Goal: Task Accomplishment & Management: Use online tool/utility

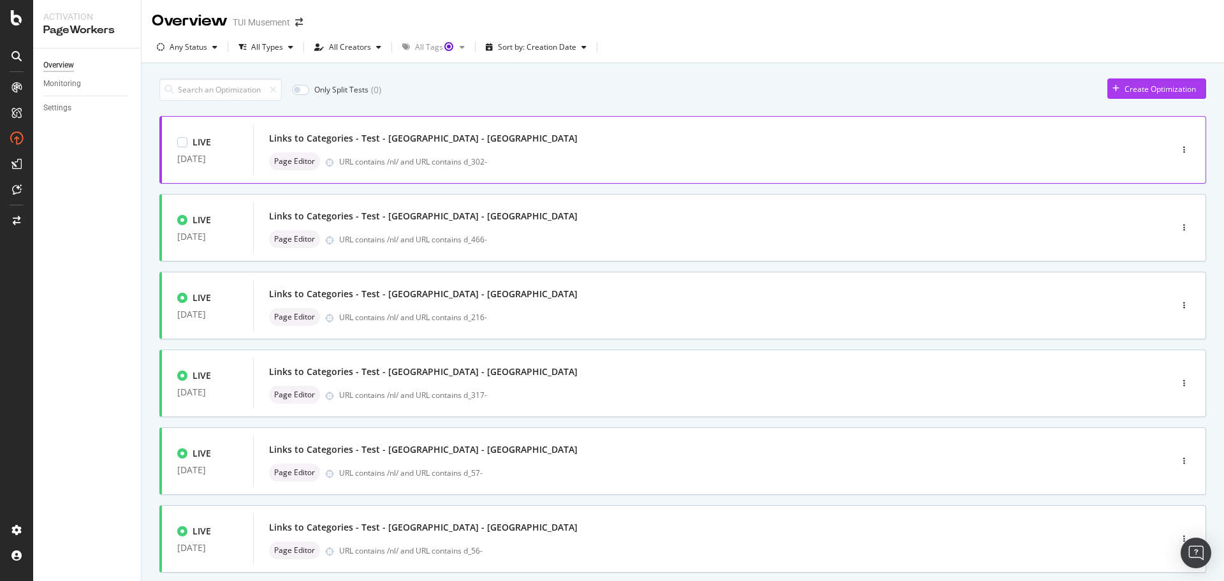
click at [613, 137] on div "Links to Categories - Test - [GEOGRAPHIC_DATA] - [GEOGRAPHIC_DATA]" at bounding box center [693, 138] width 848 height 18
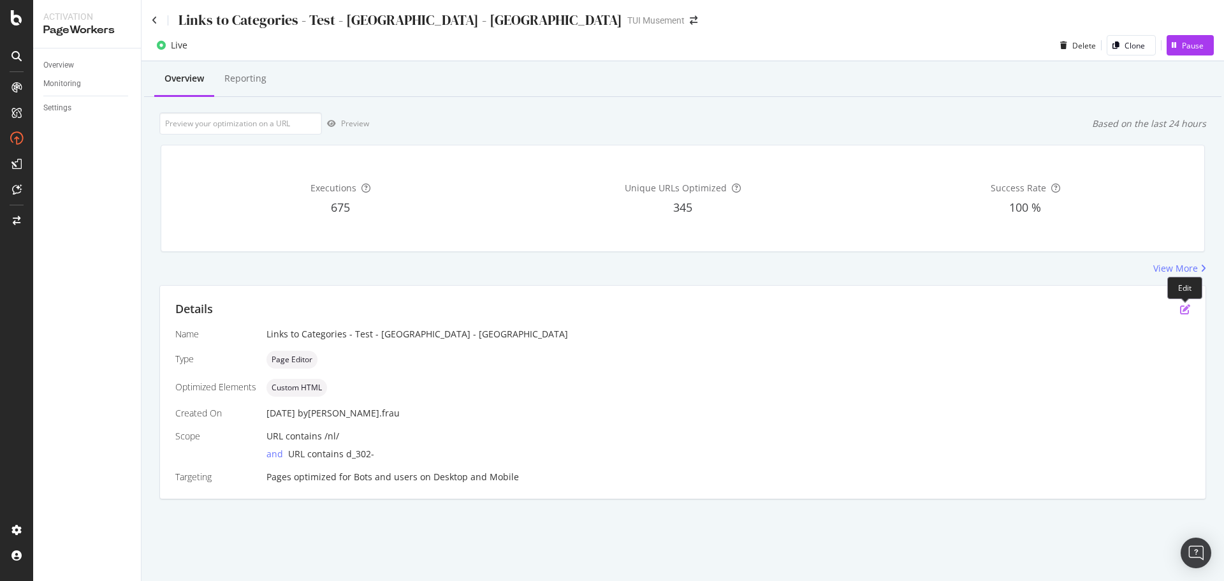
click at [1181, 308] on icon "pen-to-square" at bounding box center [1185, 309] width 10 height 10
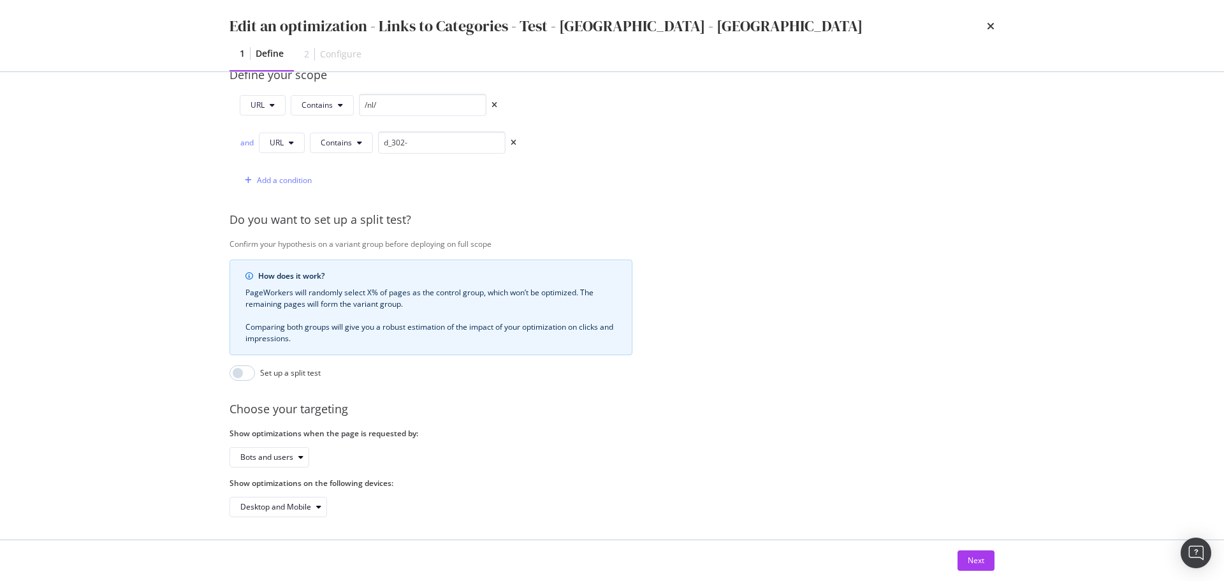
scroll to position [340, 0]
click at [972, 555] on div "Next" at bounding box center [976, 560] width 17 height 11
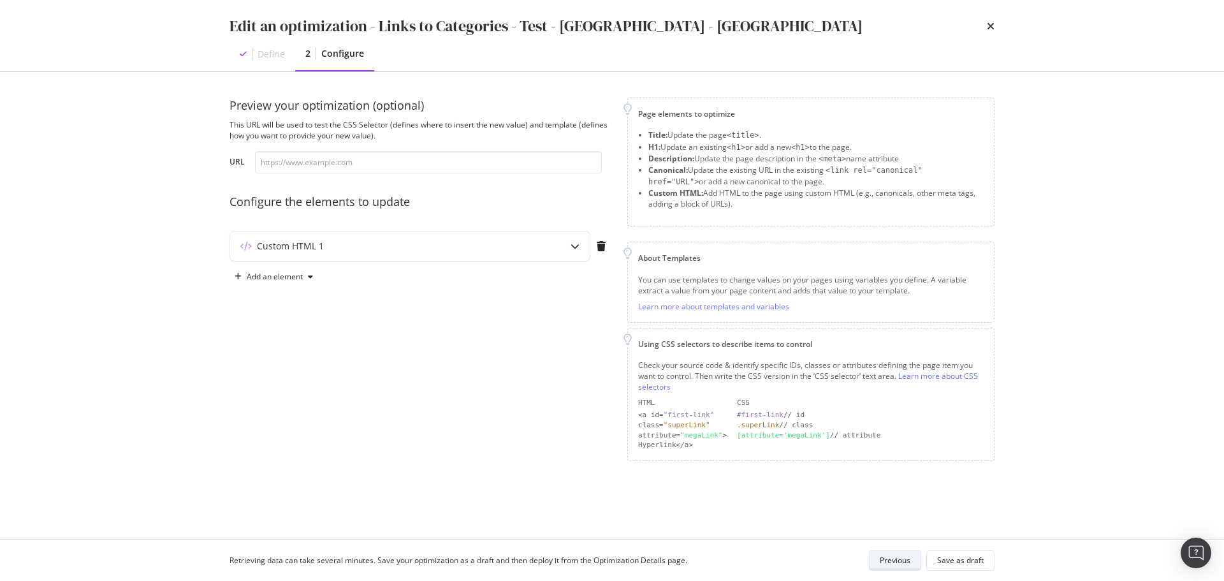
scroll to position [0, 0]
click at [573, 246] on icon "modal" at bounding box center [575, 246] width 9 height 9
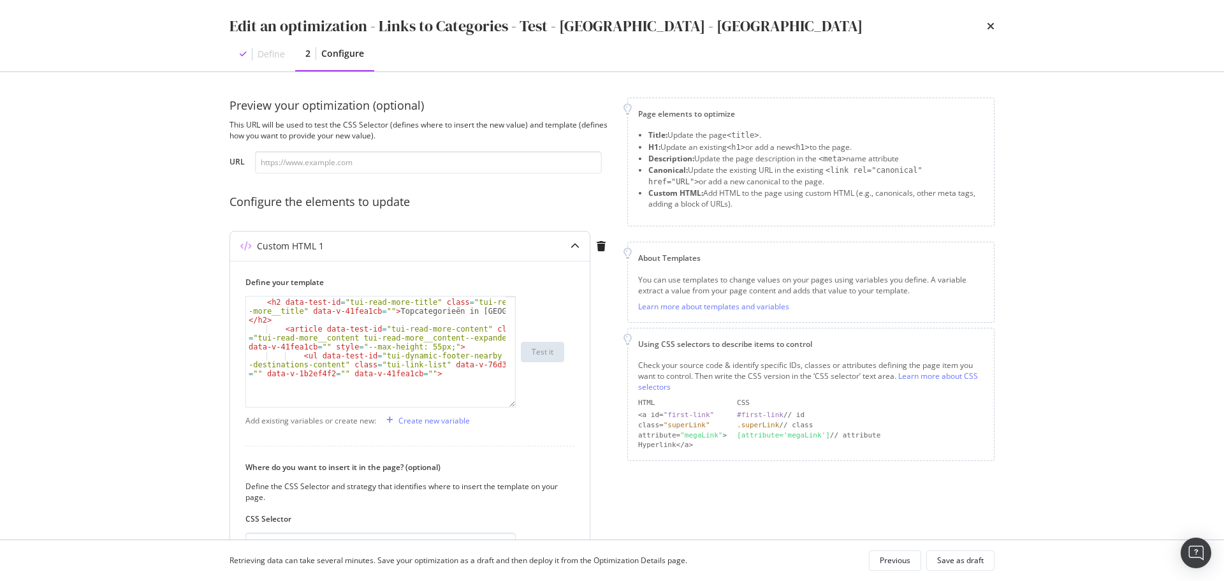
scroll to position [26, 0]
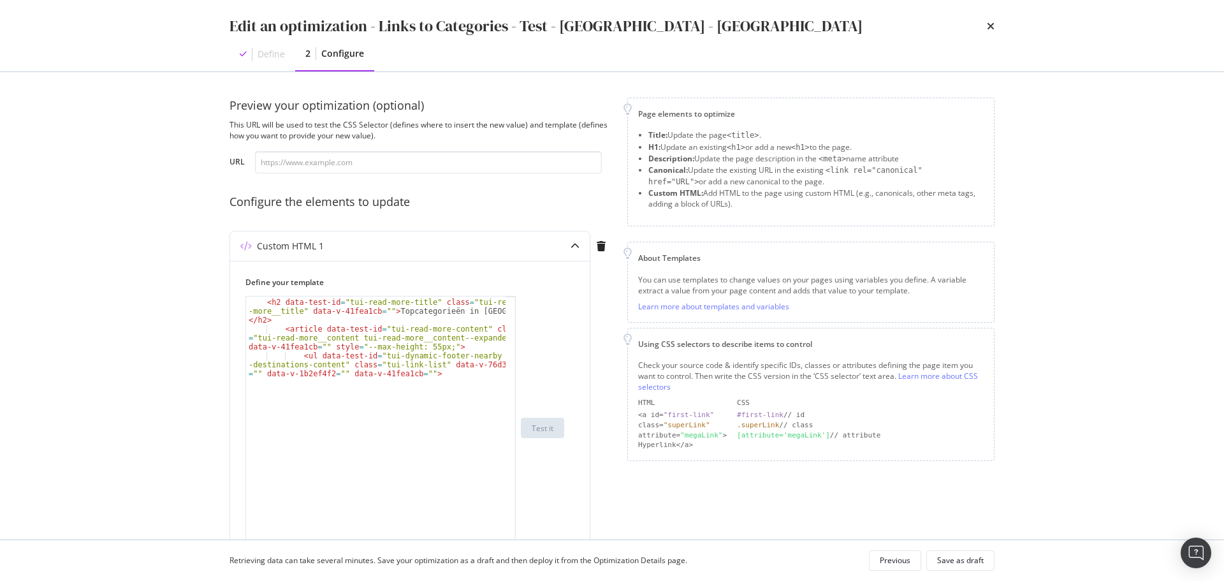
drag, startPoint x: 513, startPoint y: 373, endPoint x: 518, endPoint y: 567, distance: 193.9
click at [518, 567] on div "Edit an optimization - Links to Categories - Test - [GEOGRAPHIC_DATA] - NL Defi…" at bounding box center [612, 290] width 1224 height 581
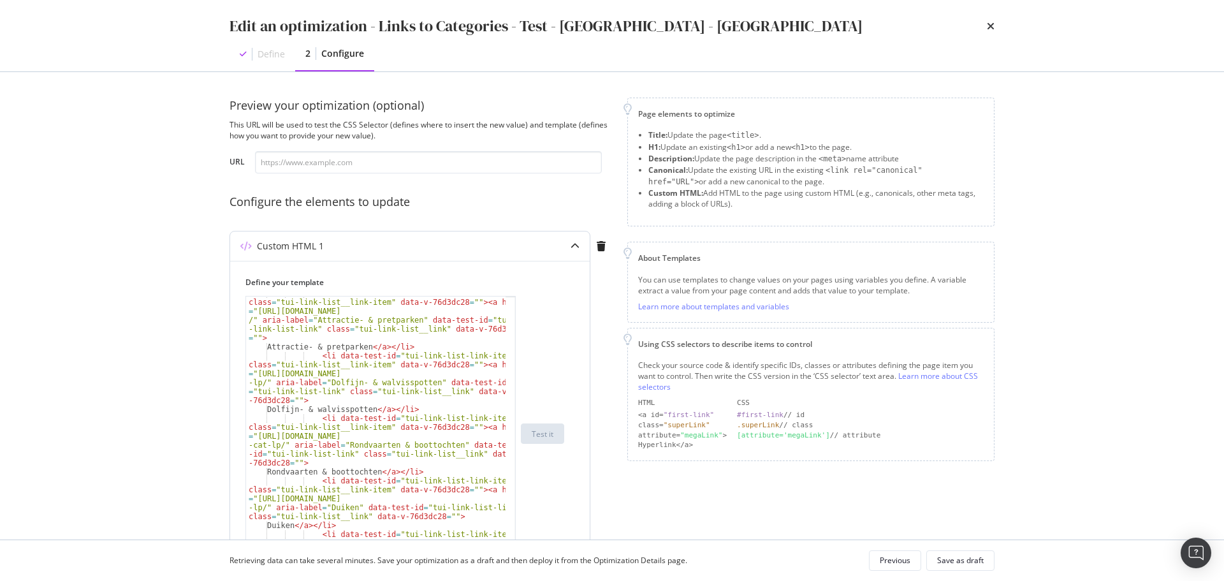
scroll to position [0, 0]
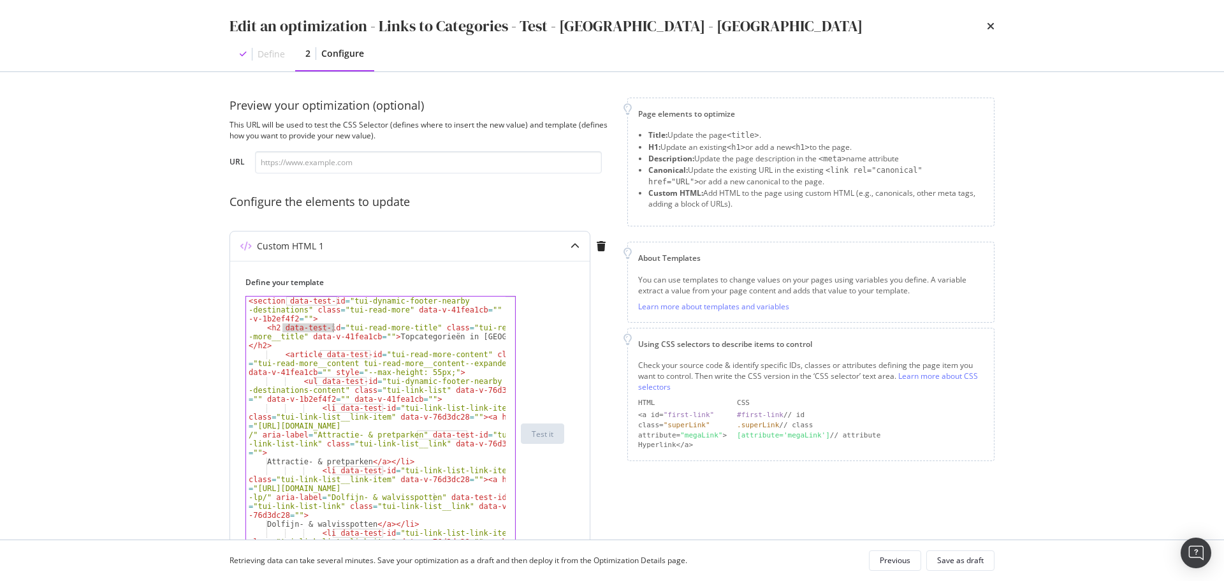
drag, startPoint x: 282, startPoint y: 328, endPoint x: 331, endPoint y: 330, distance: 49.1
click at [331, 330] on div "< section data-test-id = "tui-dynamic-footer-nearby -destinations" class = "tui…" at bounding box center [376, 473] width 260 height 355
click at [291, 301] on div "< section data-test-id = "tui-dynamic-footer-nearby -destinations" class = "tui…" at bounding box center [376, 473] width 260 height 355
drag, startPoint x: 286, startPoint y: 300, endPoint x: 335, endPoint y: 303, distance: 49.8
click at [335, 303] on div "< section data-test-id = "tui-dynamic-footer-nearby -destinations" class = "tui…" at bounding box center [376, 473] width 260 height 355
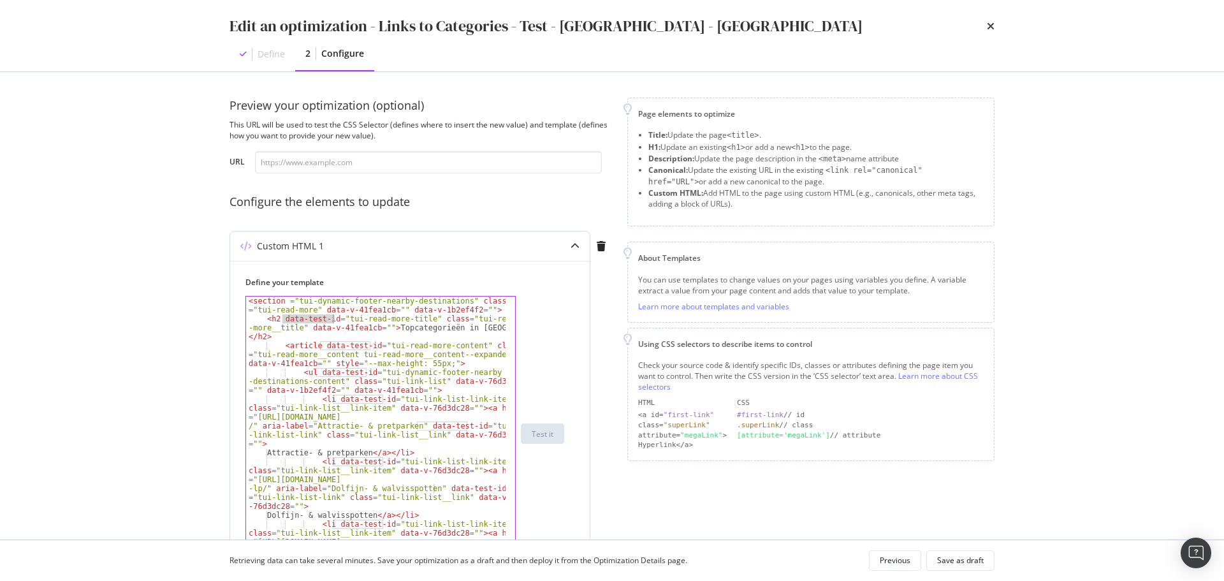
drag, startPoint x: 283, startPoint y: 319, endPoint x: 331, endPoint y: 318, distance: 47.8
click at [331, 318] on div "< section = "tui-dynamic-footer-nearby-destinations" class = "tui-read-more" da…" at bounding box center [376, 446] width 260 height 301
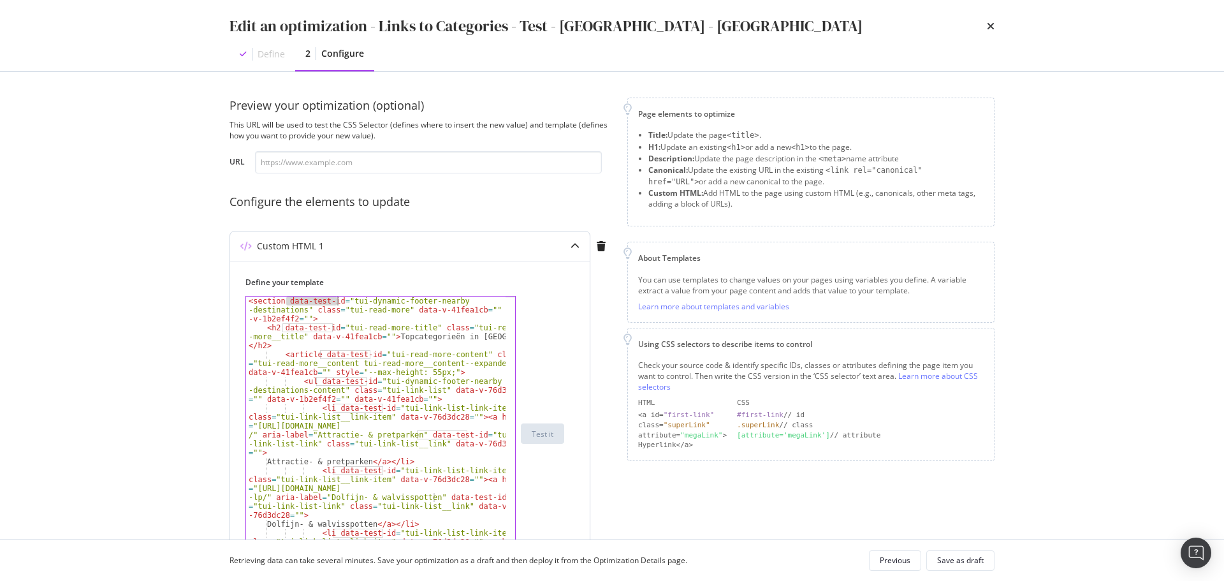
click at [294, 301] on div "< section data-test-id = "tui-dynamic-footer-nearby -destinations" class = "tui…" at bounding box center [376, 433] width 260 height 274
drag, startPoint x: 286, startPoint y: 302, endPoint x: 311, endPoint y: 311, distance: 27.2
click at [311, 311] on div "< section data-test-id = "tui-dynamic-footer-nearby -destinations" class = "tui…" at bounding box center [376, 473] width 260 height 355
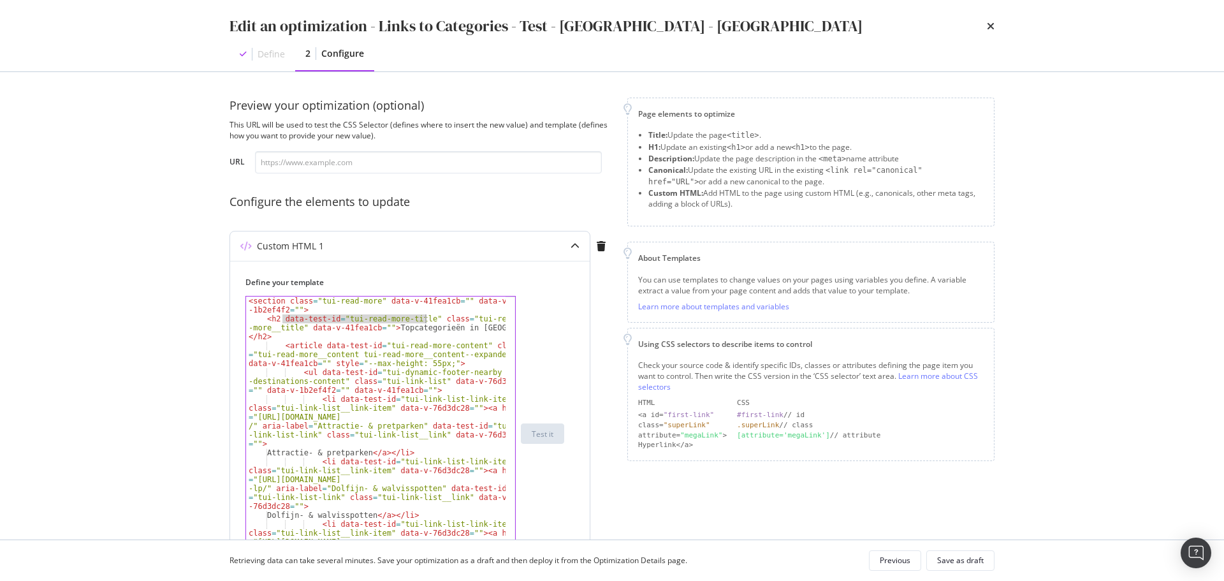
drag, startPoint x: 282, startPoint y: 321, endPoint x: 427, endPoint y: 319, distance: 144.7
click at [427, 319] on div "< section class = "tui-read-more" data-v-41fea1cb = "" data-v -1b2ef4f2 = "" > …" at bounding box center [376, 446] width 260 height 301
drag, startPoint x: 428, startPoint y: 319, endPoint x: 319, endPoint y: 322, distance: 109.7
click at [427, 319] on div "< section class = "tui-read-more" data-v-41fea1cb = "" data-v -1b2ef4f2 = "" > …" at bounding box center [376, 446] width 260 height 301
drag, startPoint x: 283, startPoint y: 319, endPoint x: 431, endPoint y: 319, distance: 147.9
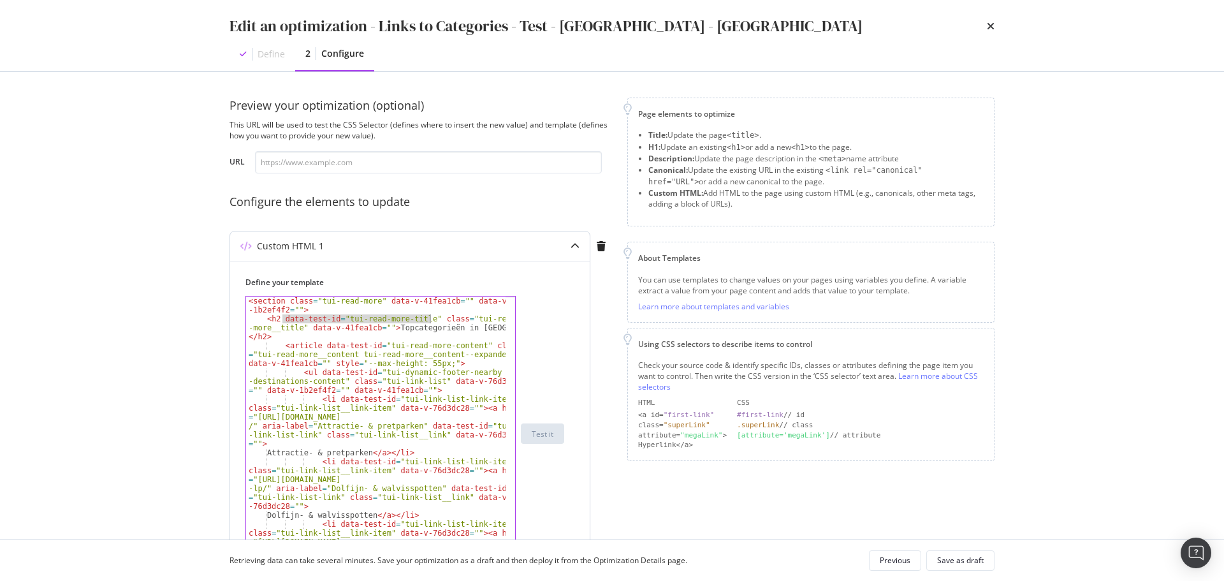
click at [431, 319] on div "< section class = "tui-read-more" data-v-41fea1cb = "" data-v -1b2ef4f2 = "" > …" at bounding box center [376, 446] width 260 height 301
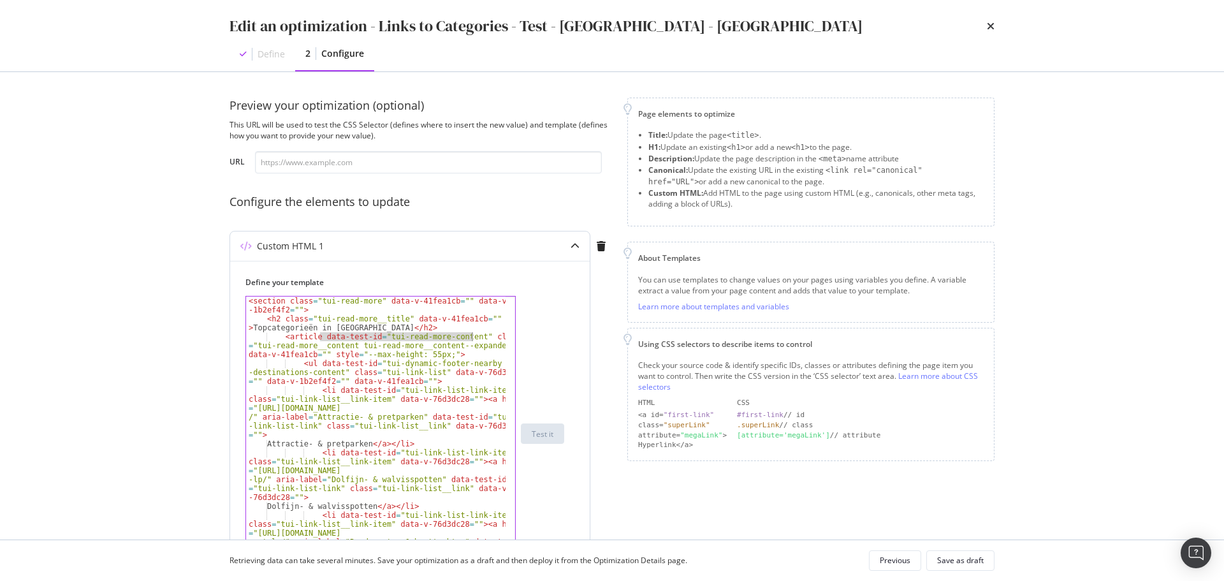
drag, startPoint x: 321, startPoint y: 336, endPoint x: 473, endPoint y: 338, distance: 152.4
click at [473, 338] on div "< section class = "tui-read-more" data-v-41fea1cb = "" data-v -1b2ef4f2 = "" > …" at bounding box center [376, 464] width 260 height 337
drag, startPoint x: 315, startPoint y: 362, endPoint x: 343, endPoint y: 372, distance: 29.9
click at [343, 372] on div "< section class = "tui-read-more" data-v-41fea1cb = "" data-v -1b2ef4f2 = "" > …" at bounding box center [376, 464] width 260 height 337
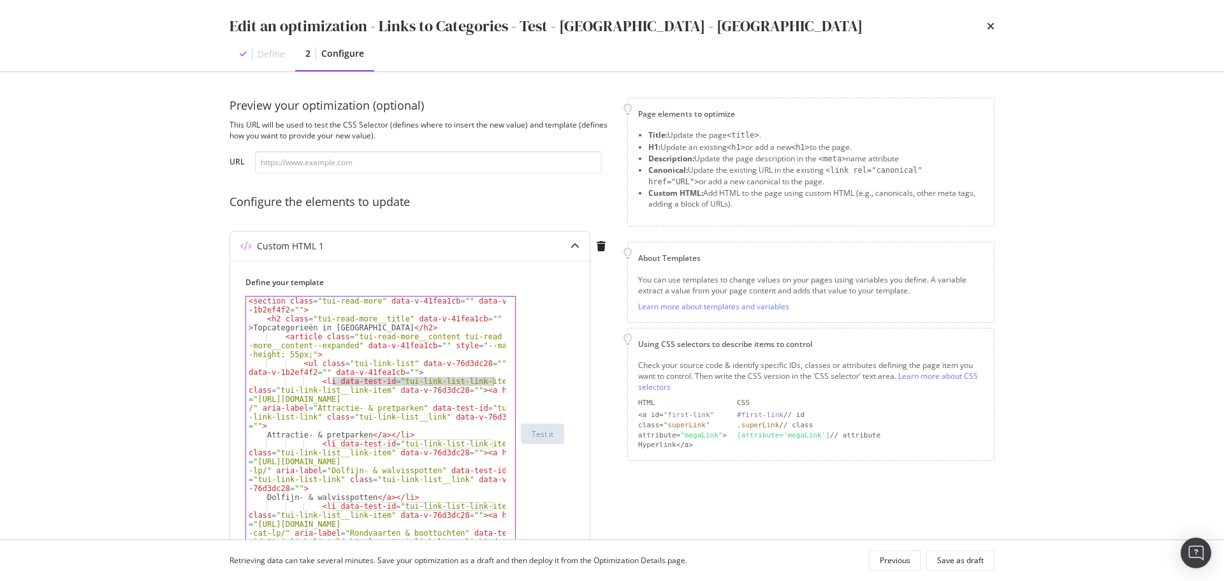
drag, startPoint x: 334, startPoint y: 380, endPoint x: 492, endPoint y: 382, distance: 158.1
click at [492, 382] on div "< section class = "tui-read-more" data-v-41fea1cb = "" data-v -1b2ef4f2 = "" > …" at bounding box center [376, 464] width 260 height 337
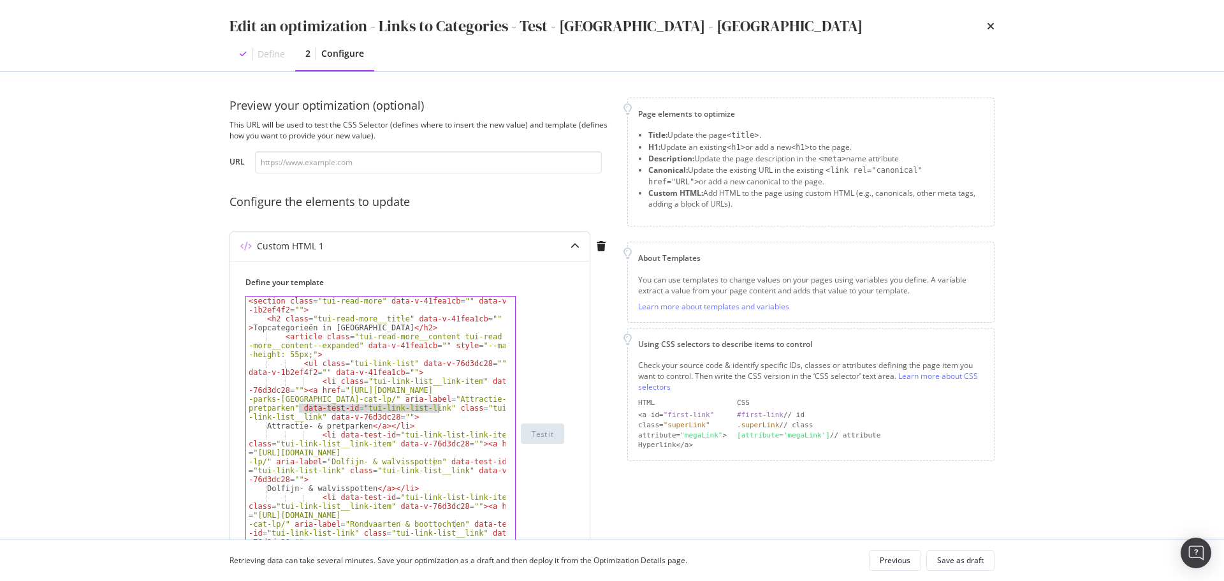
drag, startPoint x: 300, startPoint y: 407, endPoint x: 440, endPoint y: 409, distance: 139.6
click at [440, 409] on div "< section class = "tui-read-more" data-v-41fea1cb = "" data-v -1b2ef4f2 = "" > …" at bounding box center [376, 464] width 260 height 337
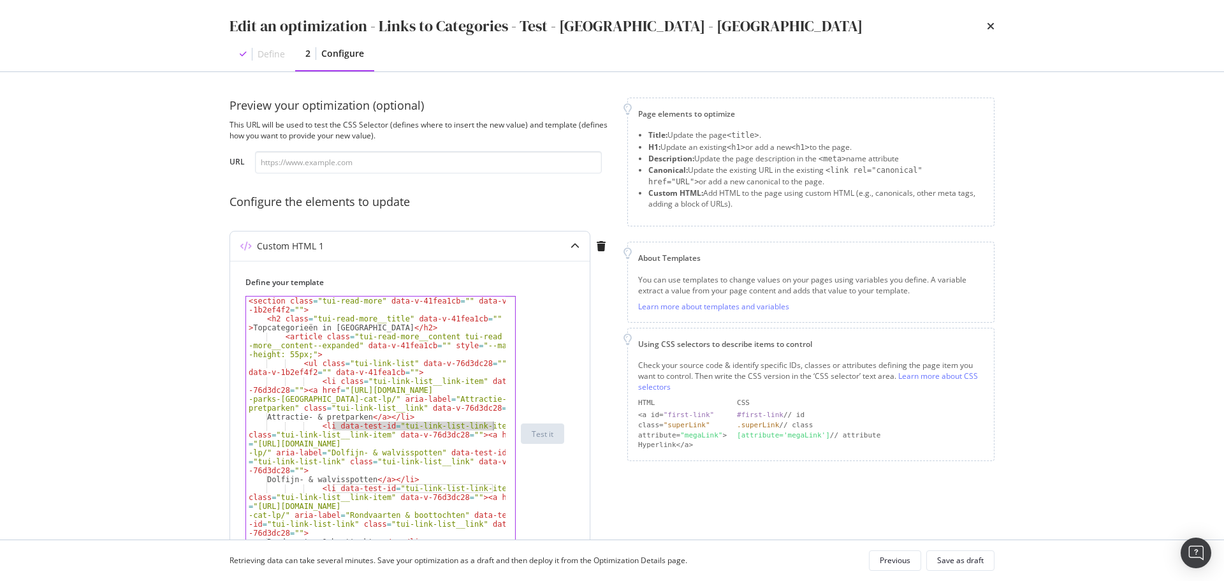
drag, startPoint x: 333, startPoint y: 427, endPoint x: 491, endPoint y: 424, distance: 157.5
click at [491, 424] on div "< section class = "tui-read-more" data-v-41fea1cb = "" data-v -1b2ef4f2 = "" > …" at bounding box center [376, 464] width 260 height 337
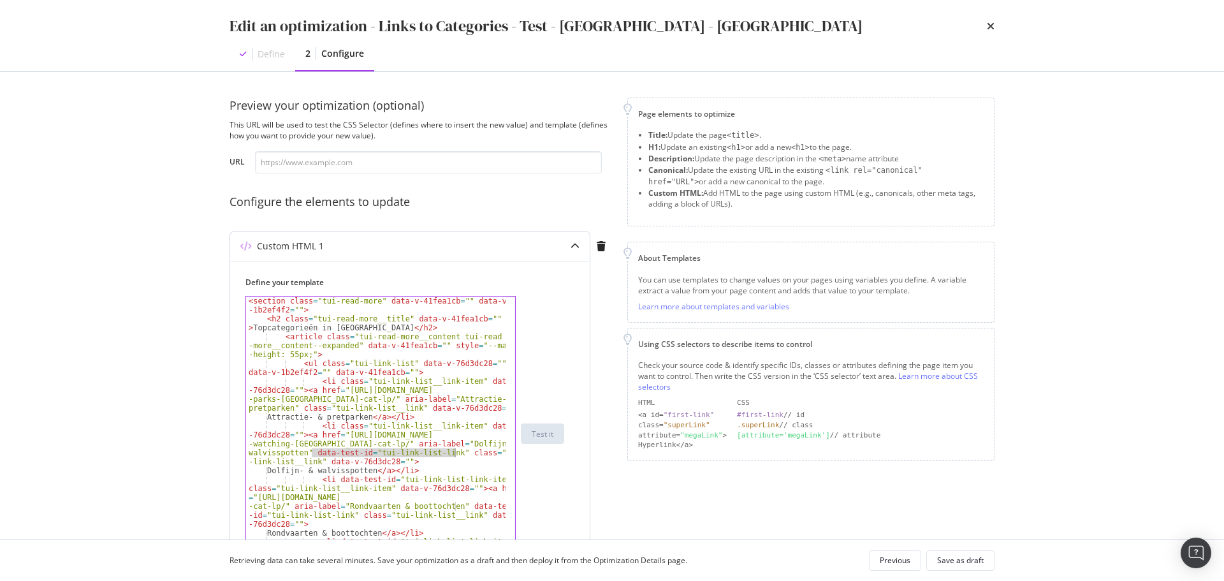
drag, startPoint x: 313, startPoint y: 452, endPoint x: 455, endPoint y: 454, distance: 141.6
click at [455, 454] on div "< section class = "tui-read-more" data-v-41fea1cb = "" data-v -1b2ef4f2 = "" > …" at bounding box center [376, 464] width 260 height 337
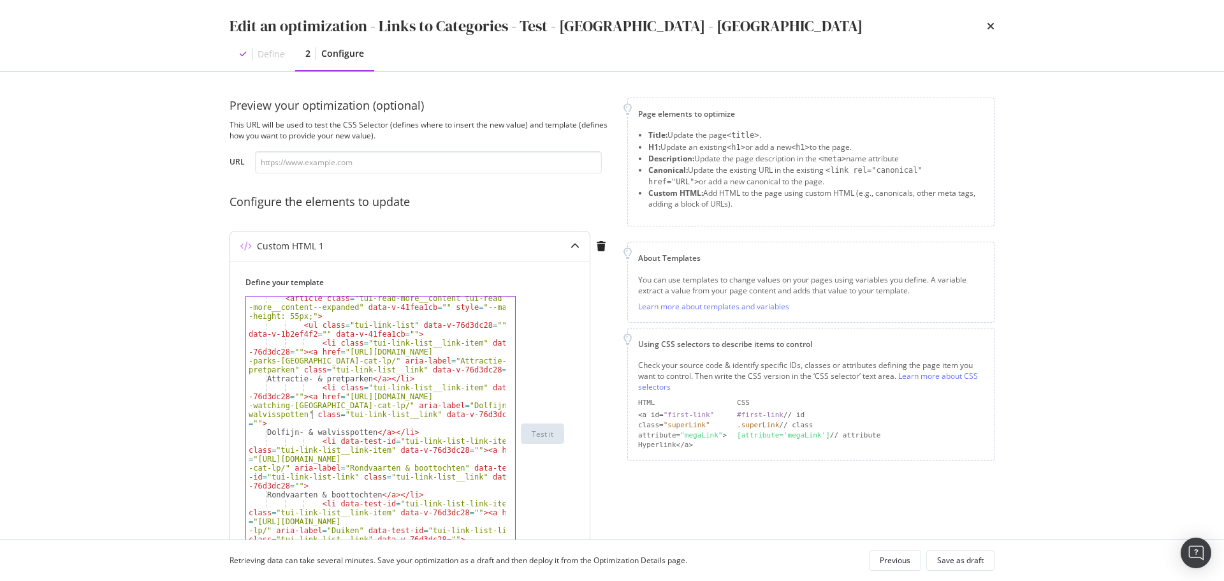
scroll to position [77, 0]
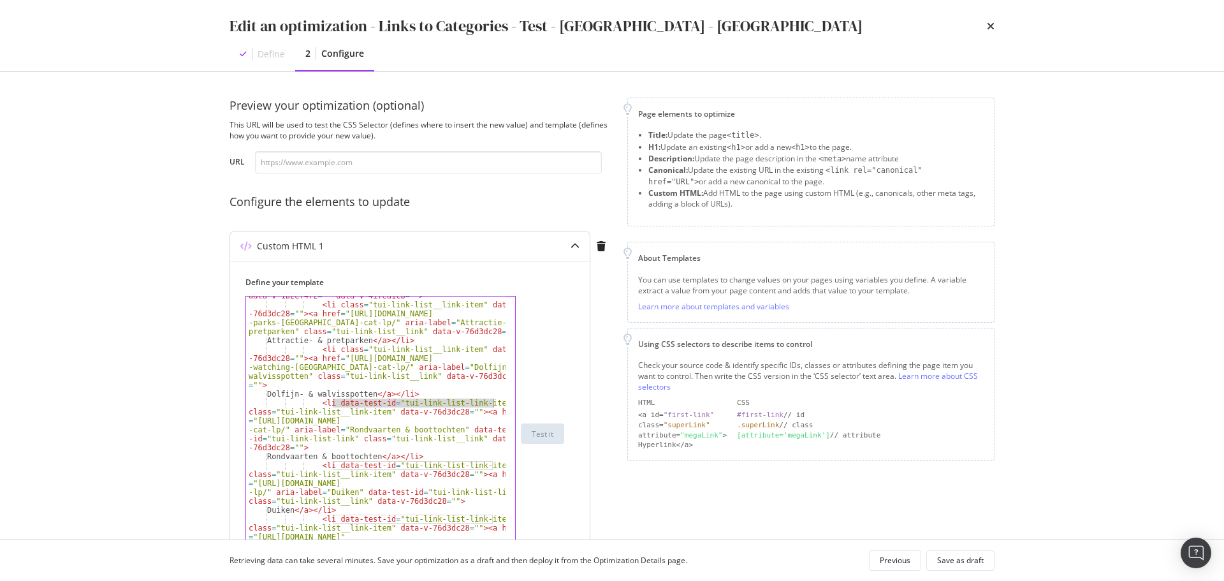
drag, startPoint x: 333, startPoint y: 404, endPoint x: 492, endPoint y: 404, distance: 158.8
click at [492, 404] on div "< ul class = "tui-link-list" data-v-76d3dc28 = "" data-v-1b2ef4f2 = "" data-v-4…" at bounding box center [376, 455] width 260 height 346
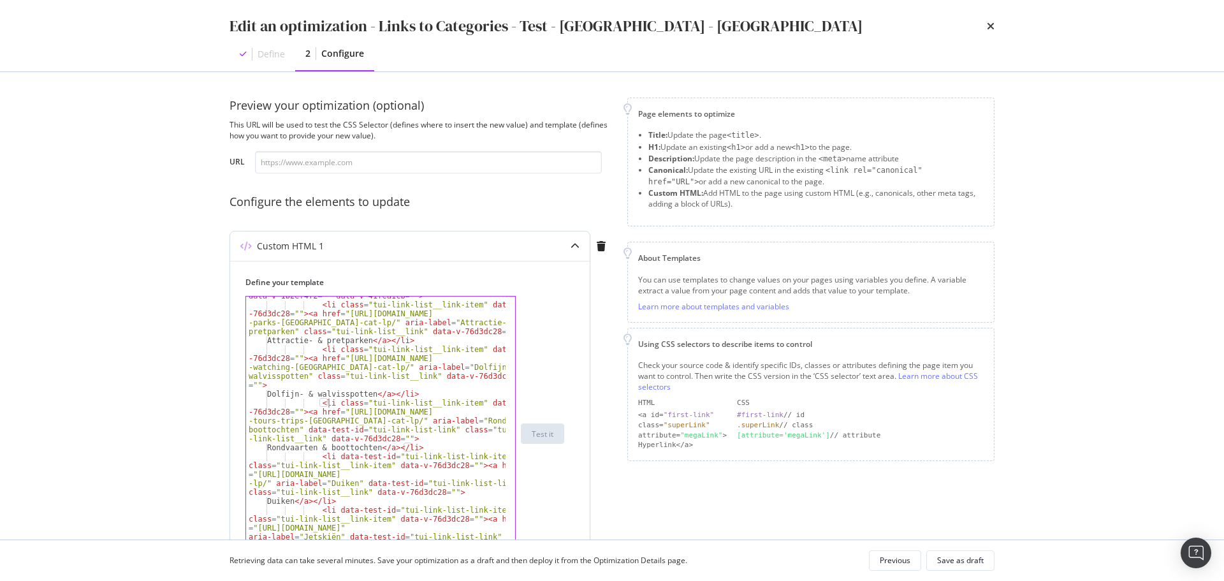
click at [559, 356] on div "<li class="tui-link-list__link-item" data-v-76d3dc28=""><a href="[URL][DOMAIN_N…" at bounding box center [404, 433] width 319 height 275
click at [394, 344] on div "< ul class = "tui-link-list" data-v-76d3dc28 = "" data-v-1b2ef4f2 = "" data-v-4…" at bounding box center [376, 455] width 260 height 346
type textarea "</article> <!----> </section>"
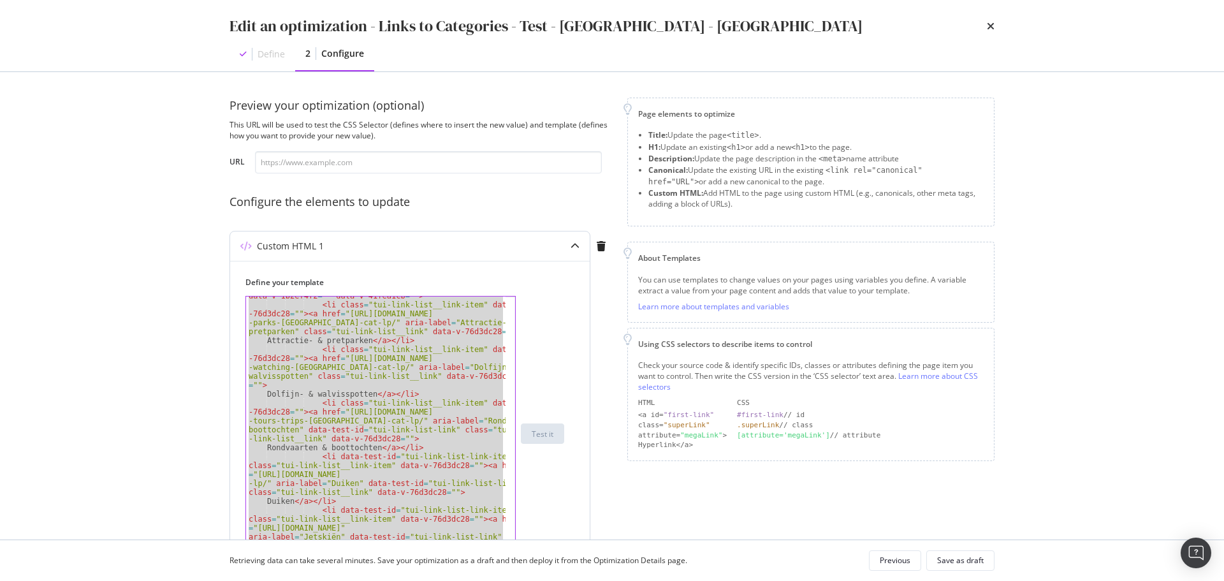
paste textarea "Cursor at row 21"
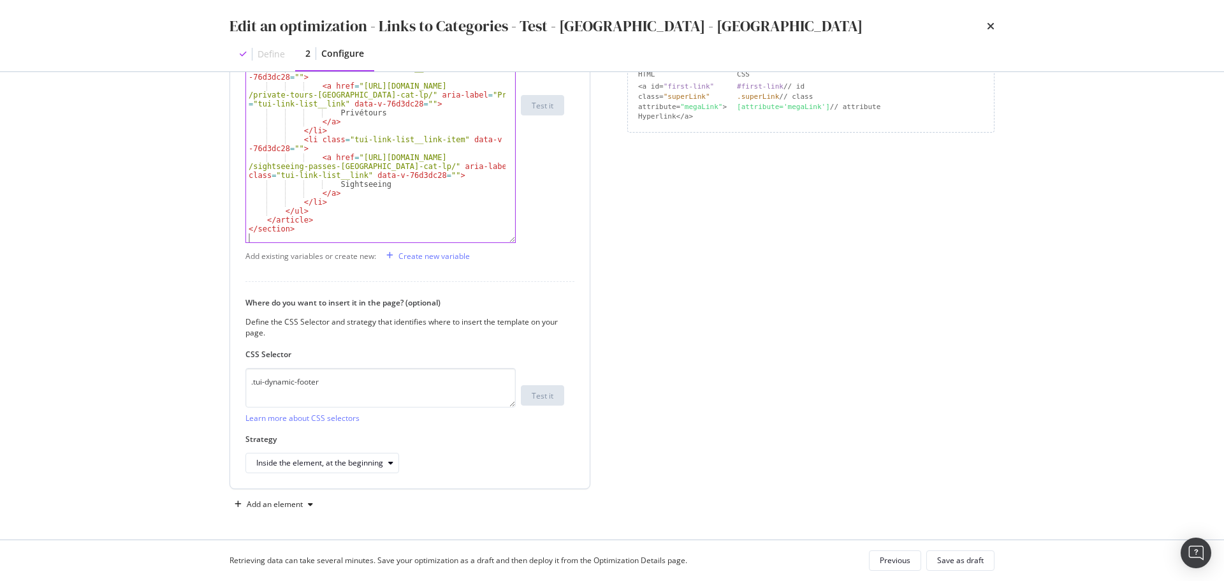
scroll to position [329, 0]
click at [976, 557] on div "Save as draft" at bounding box center [960, 560] width 47 height 11
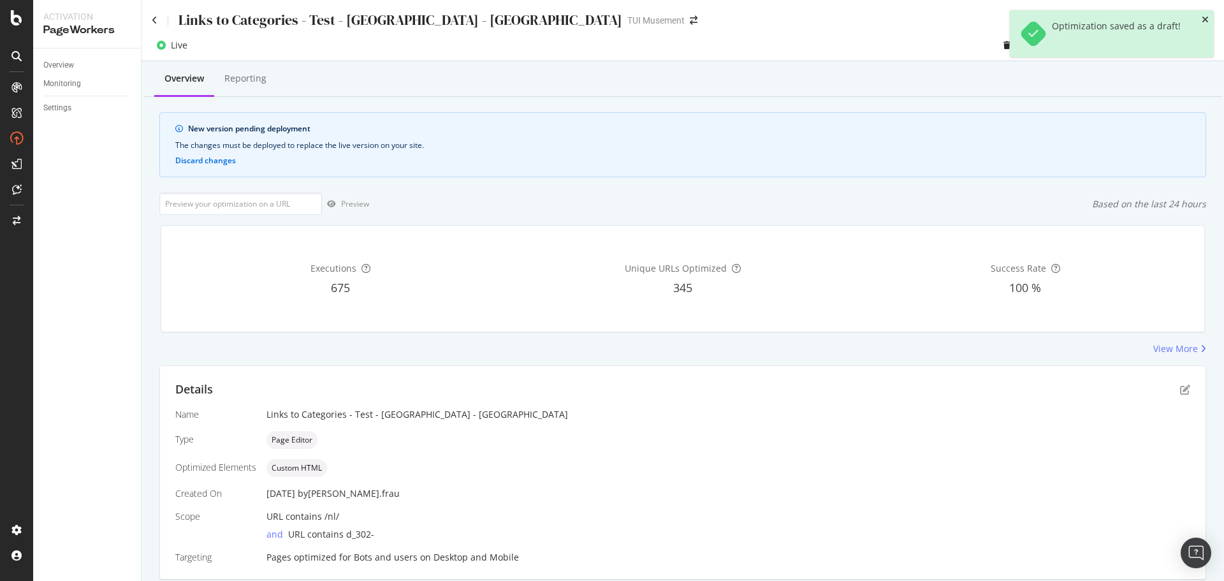
click at [1203, 20] on icon "close toast" at bounding box center [1205, 19] width 7 height 9
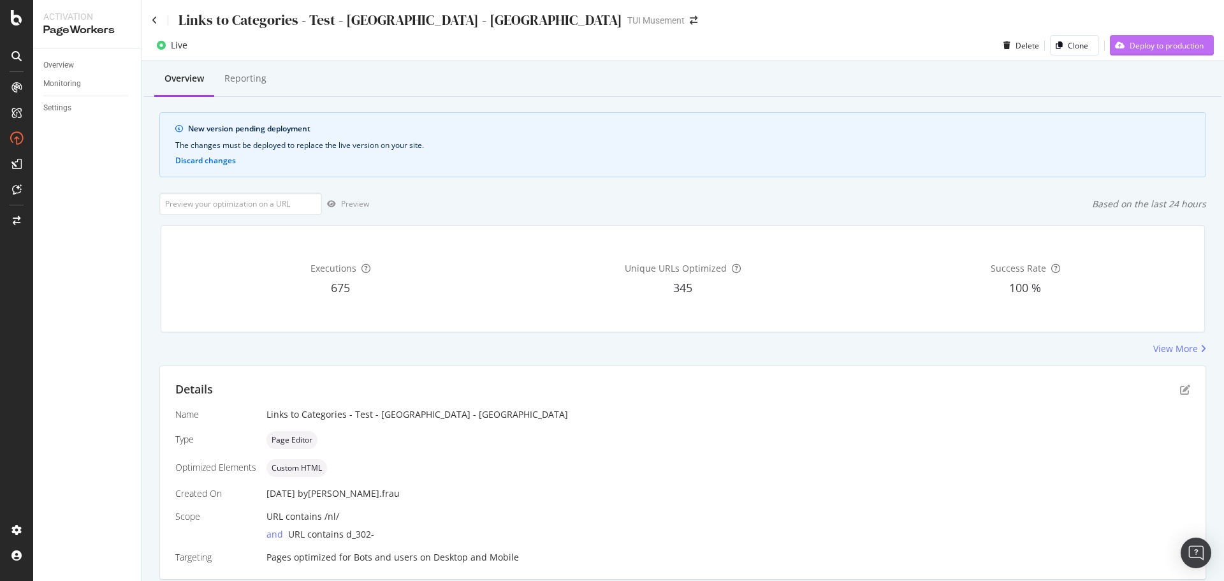
click at [1178, 50] on div "Deploy to production" at bounding box center [1167, 45] width 74 height 11
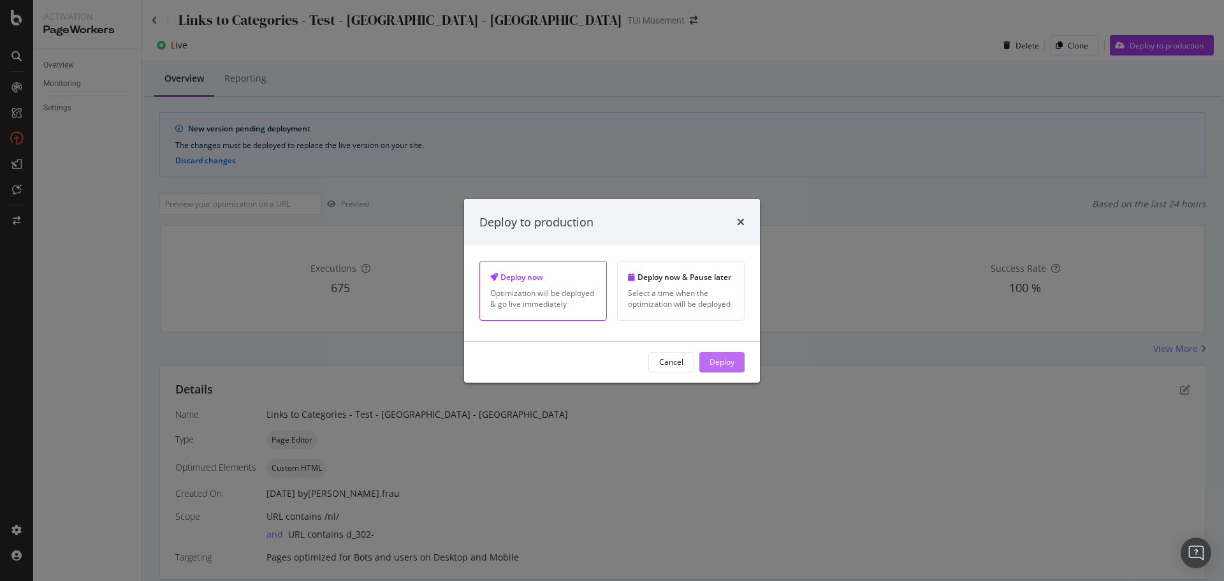
click at [714, 359] on div "Deploy" at bounding box center [722, 361] width 25 height 11
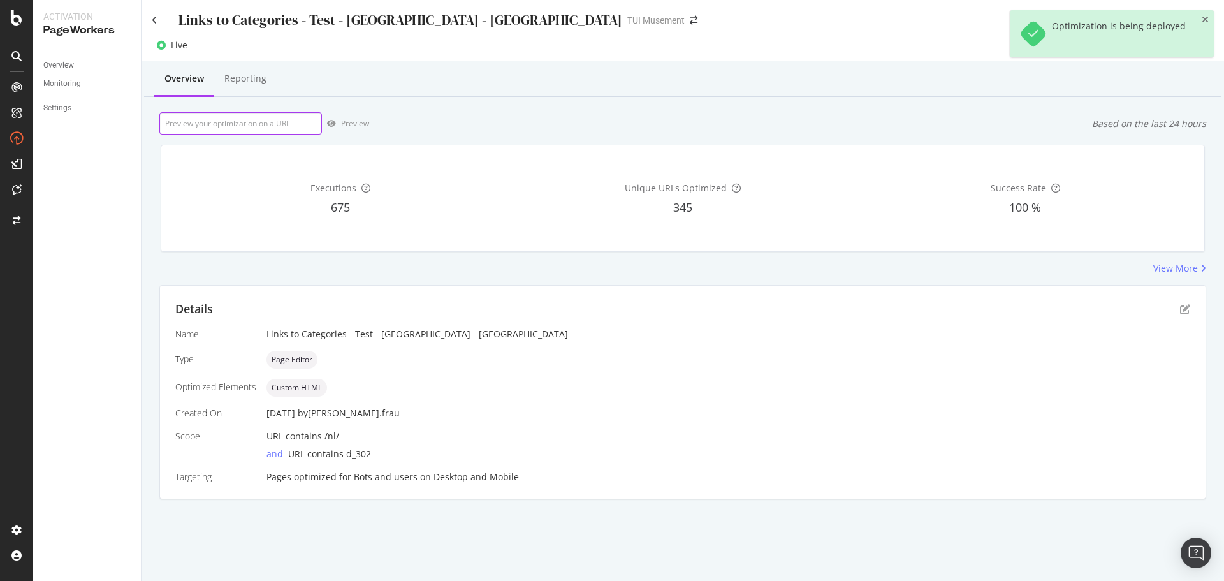
click at [258, 120] on input "url" at bounding box center [240, 123] width 163 height 22
paste input "[URL][DOMAIN_NAME]"
type input "[URL][DOMAIN_NAME]"
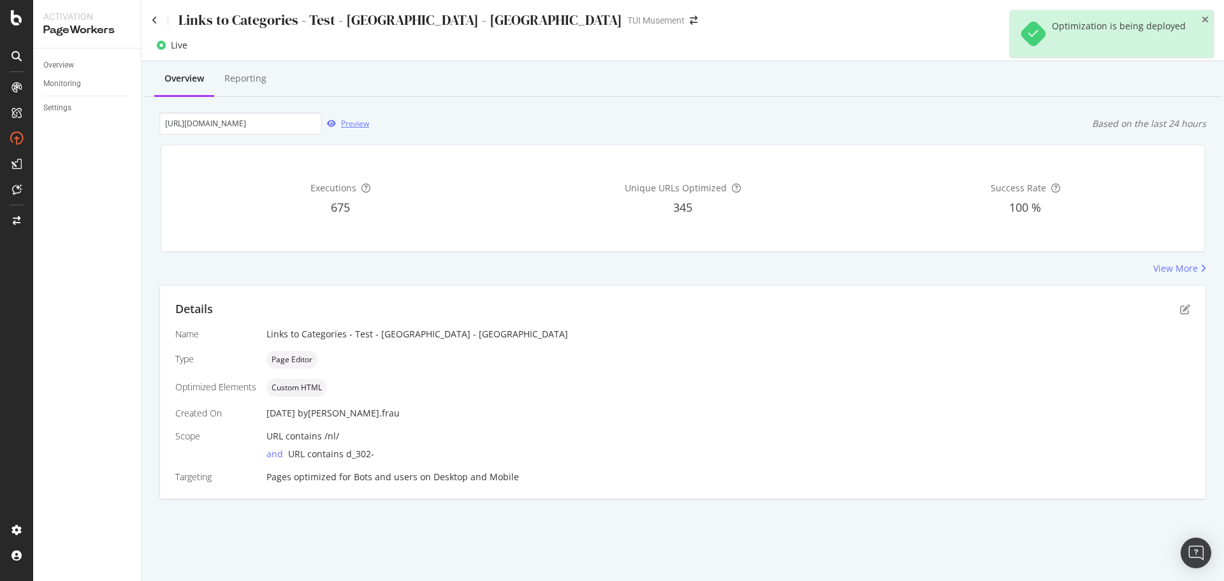
click at [354, 122] on div "Preview" at bounding box center [355, 123] width 28 height 11
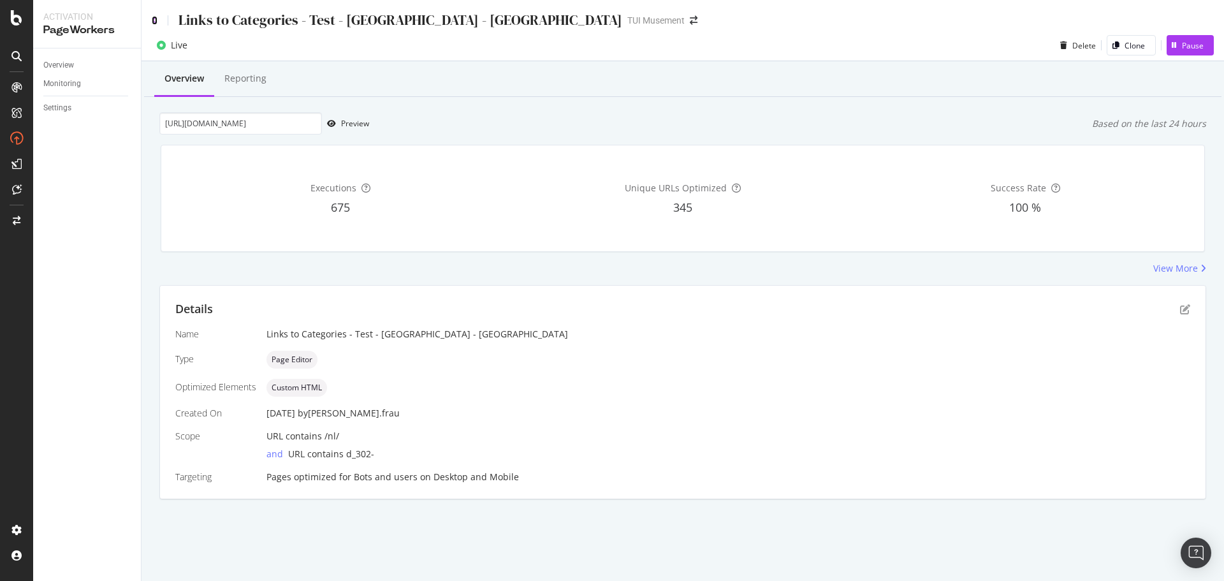
click at [156, 18] on icon at bounding box center [155, 20] width 6 height 9
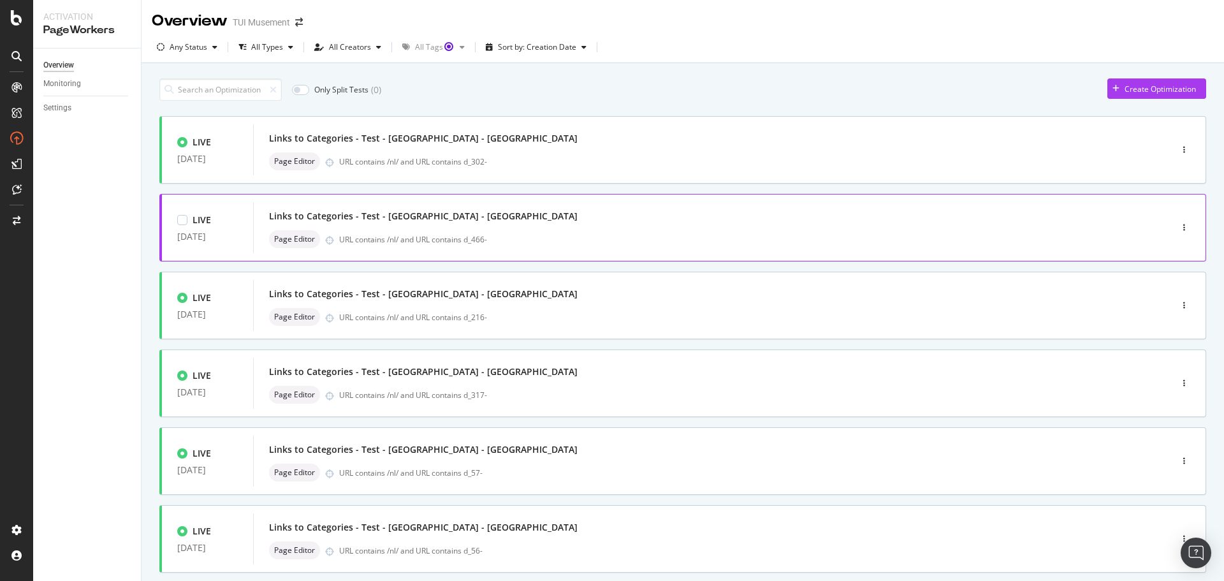
click at [622, 221] on div "Links to Categories - Test - [GEOGRAPHIC_DATA] - [GEOGRAPHIC_DATA]" at bounding box center [693, 216] width 848 height 18
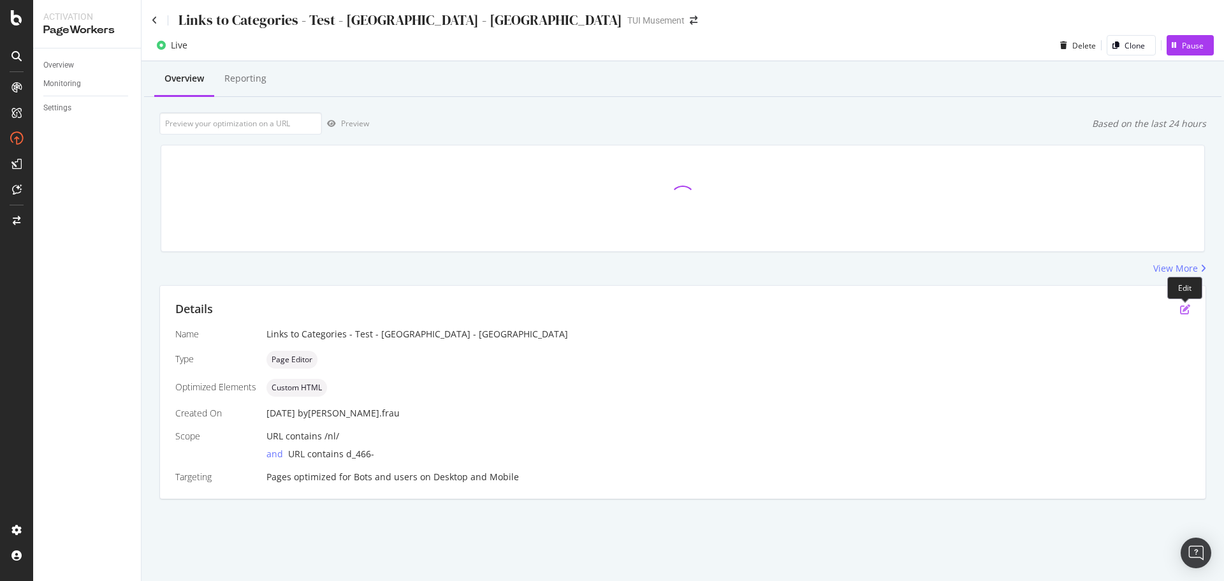
click at [1184, 307] on icon "pen-to-square" at bounding box center [1185, 309] width 10 height 10
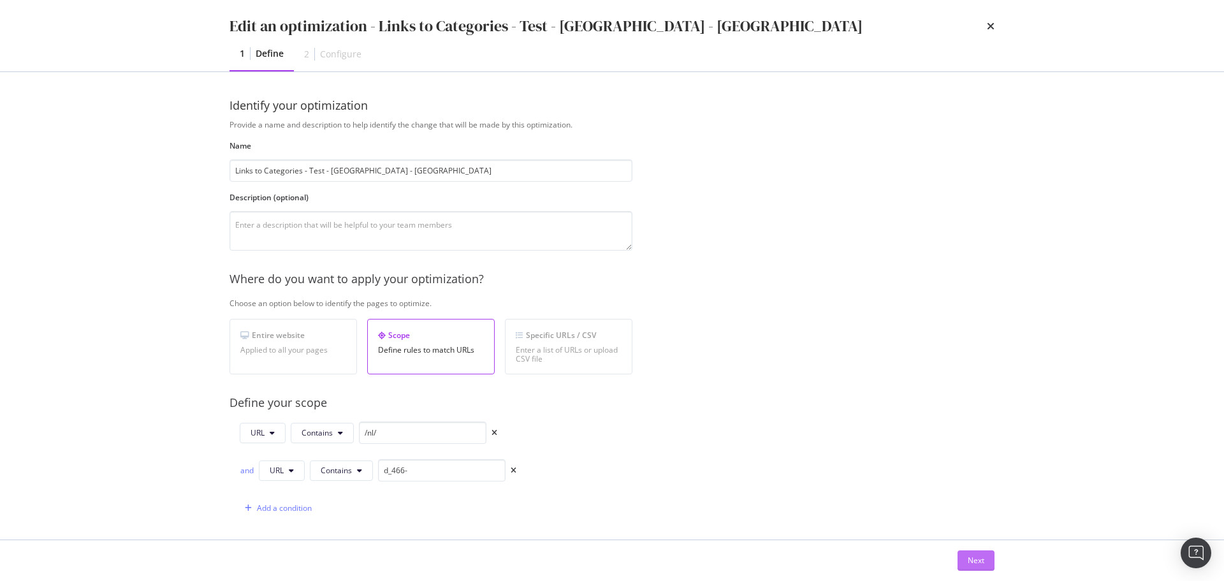
click at [988, 561] on button "Next" at bounding box center [976, 560] width 37 height 20
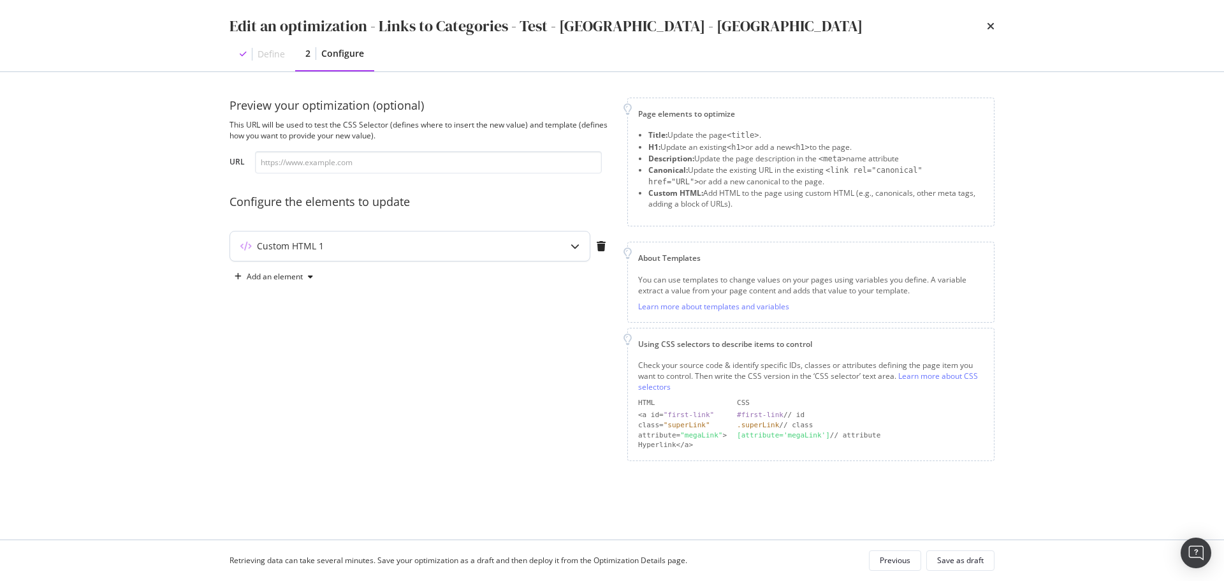
click at [573, 240] on div "modal" at bounding box center [574, 245] width 29 height 29
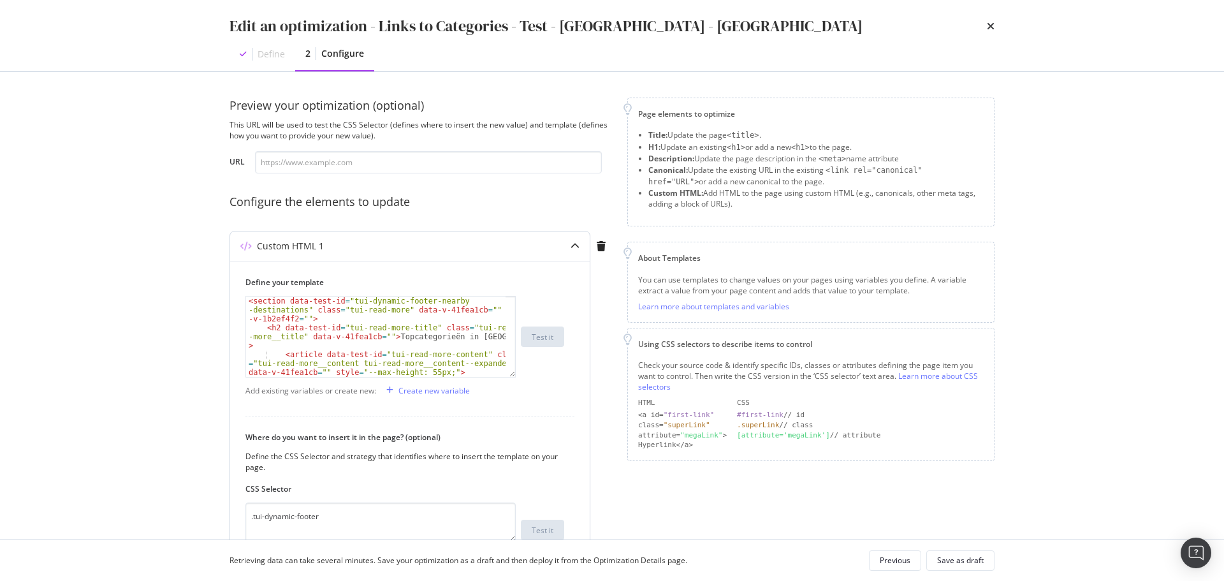
click at [416, 325] on div "< section data-test-id = "tui-dynamic-footer-nearby -destinations" class = "tui…" at bounding box center [376, 363] width 260 height 134
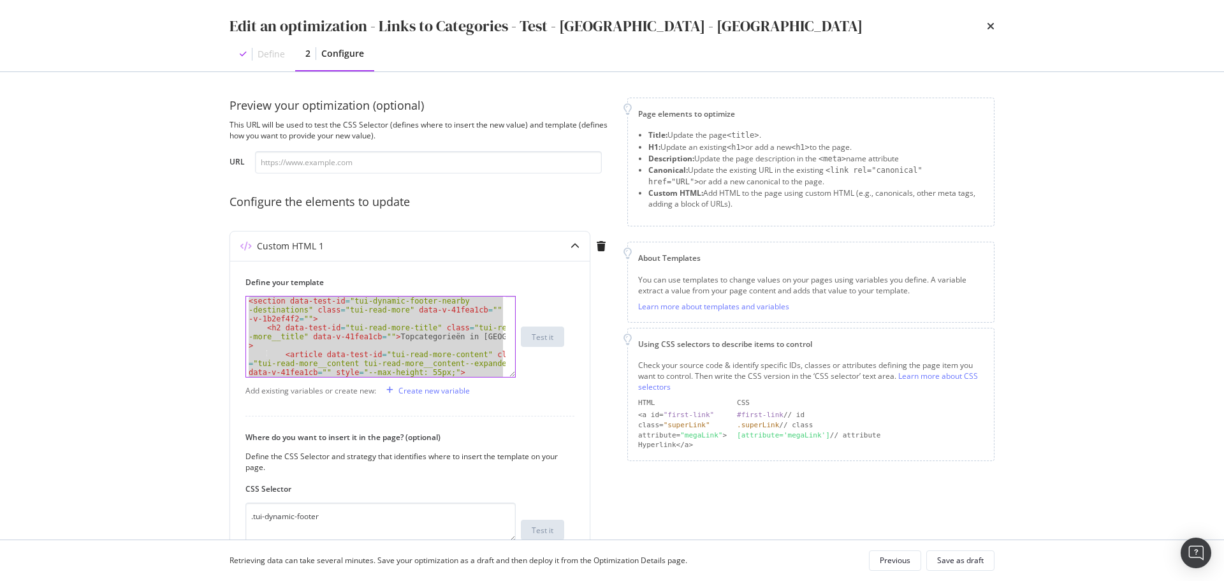
click at [1116, 288] on div "Edit an optimization - Links to Categories - Test - Crete - NL Define 2 Configu…" at bounding box center [612, 290] width 1224 height 581
click at [411, 355] on div "< section data-test-id = "tui-dynamic-footer-nearby -destinations" class = "tui…" at bounding box center [376, 336] width 260 height 80
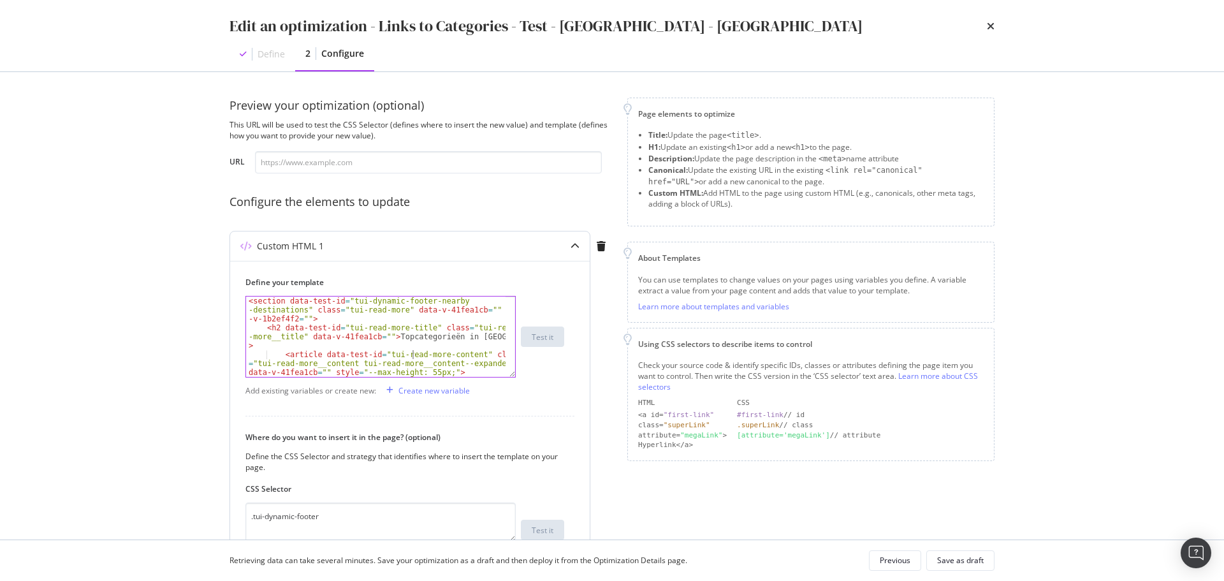
type textarea "</article> <!----> </section>"
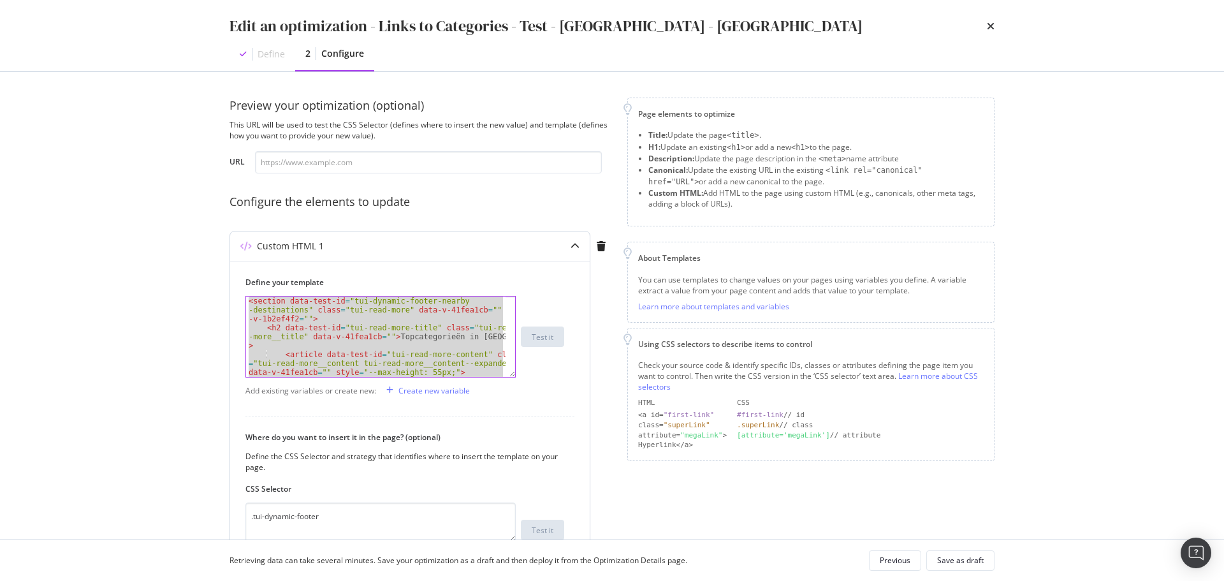
paste textarea "Cursor at row 23"
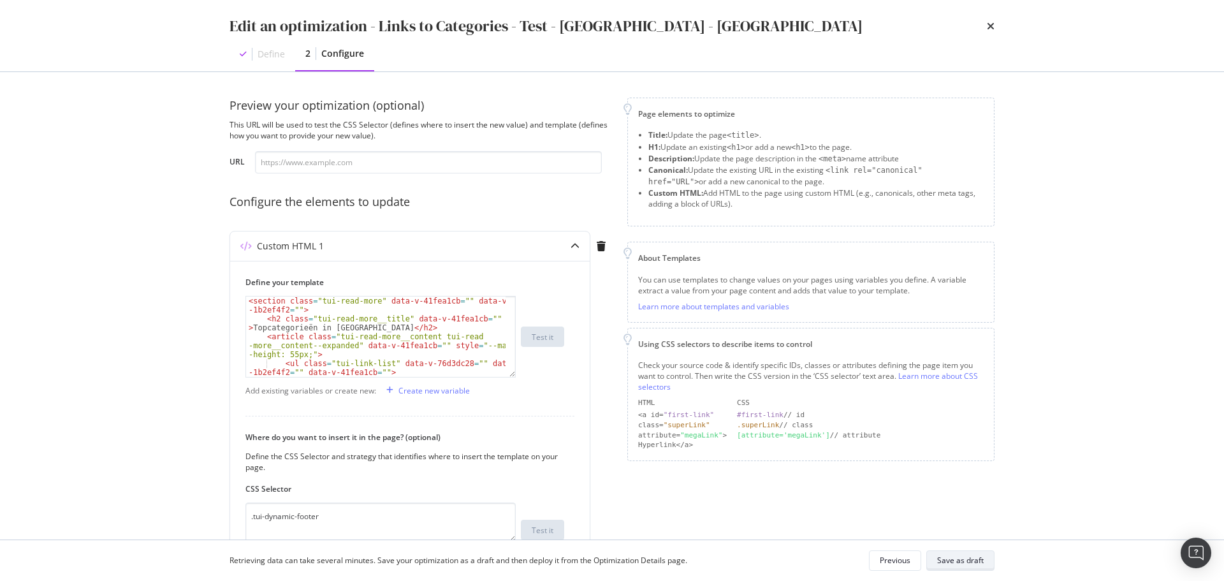
click at [959, 562] on div "Save as draft" at bounding box center [960, 560] width 47 height 11
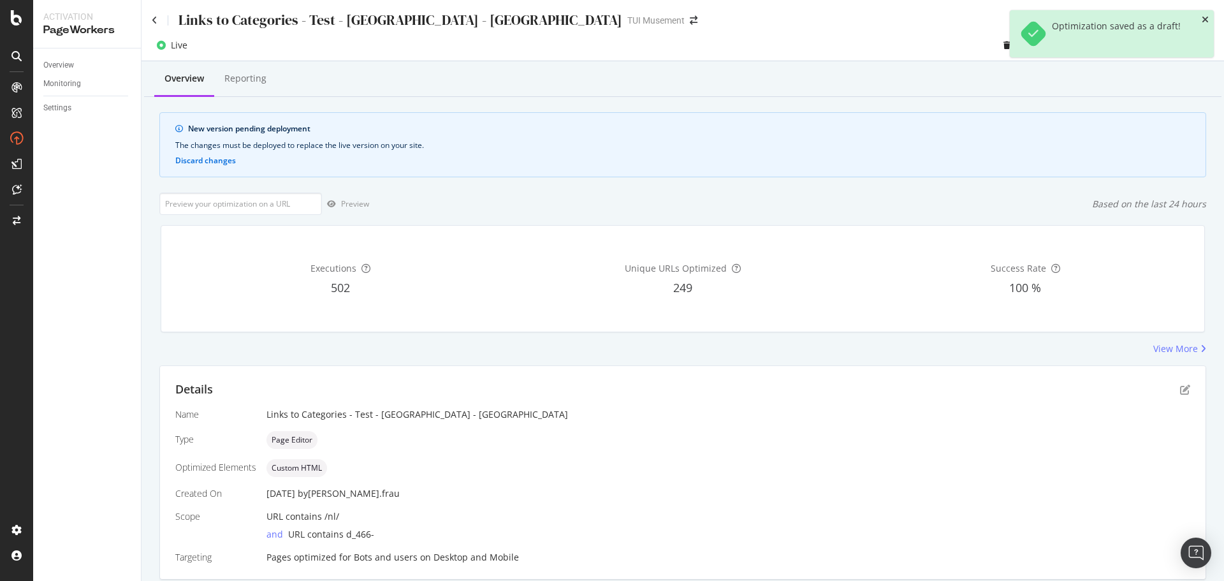
click at [1206, 21] on icon "close toast" at bounding box center [1205, 19] width 7 height 9
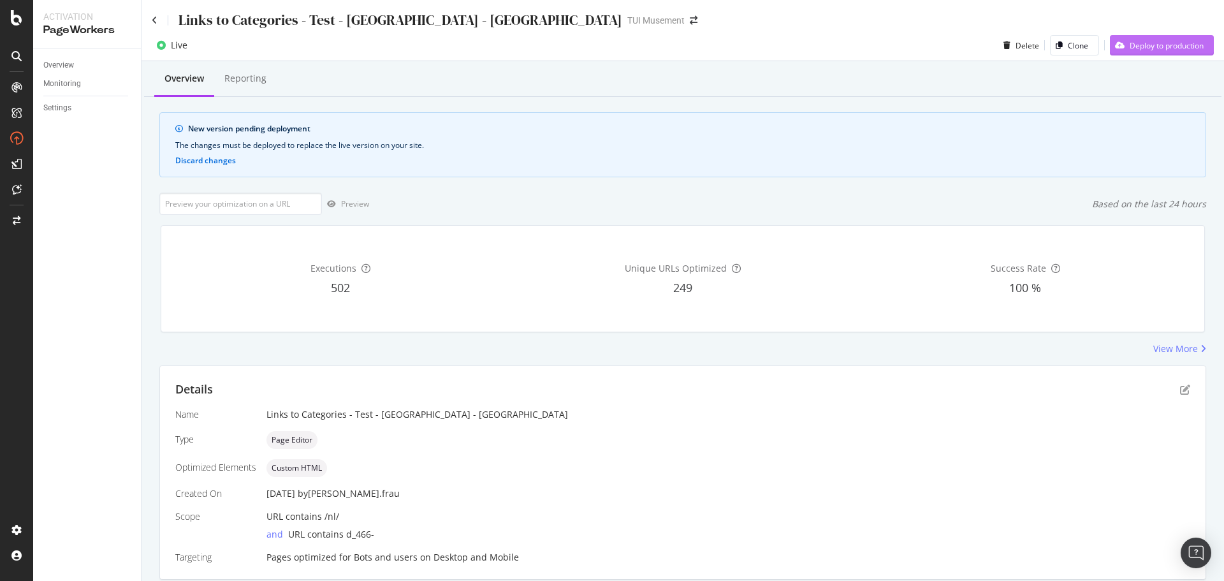
click at [1149, 47] on div "Deploy to production" at bounding box center [1167, 45] width 74 height 11
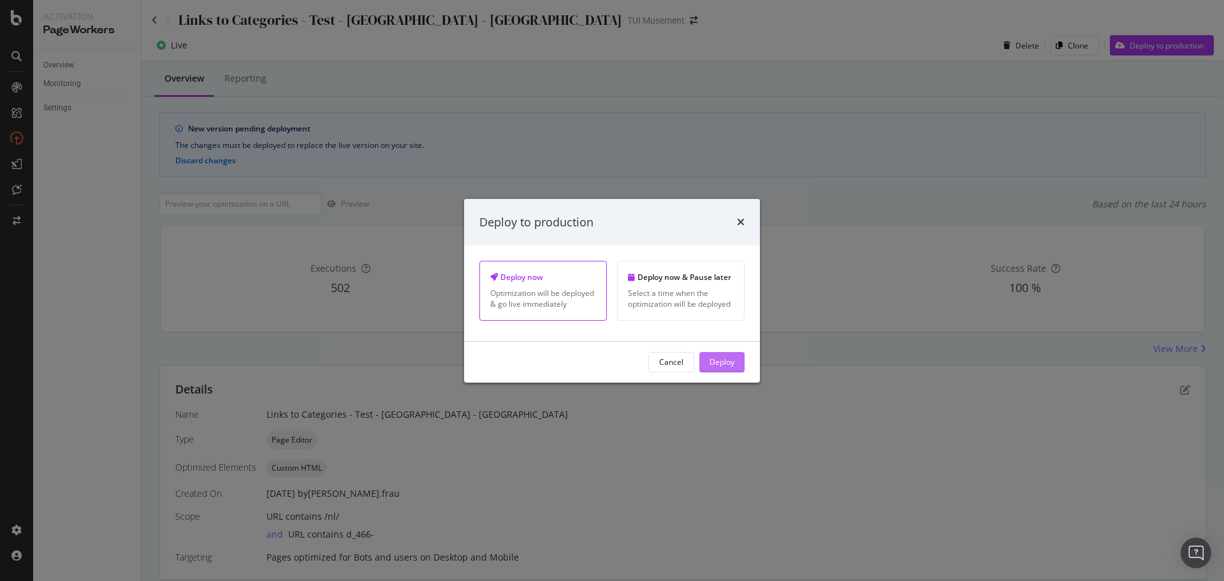
click at [723, 358] on div "Deploy" at bounding box center [722, 361] width 25 height 11
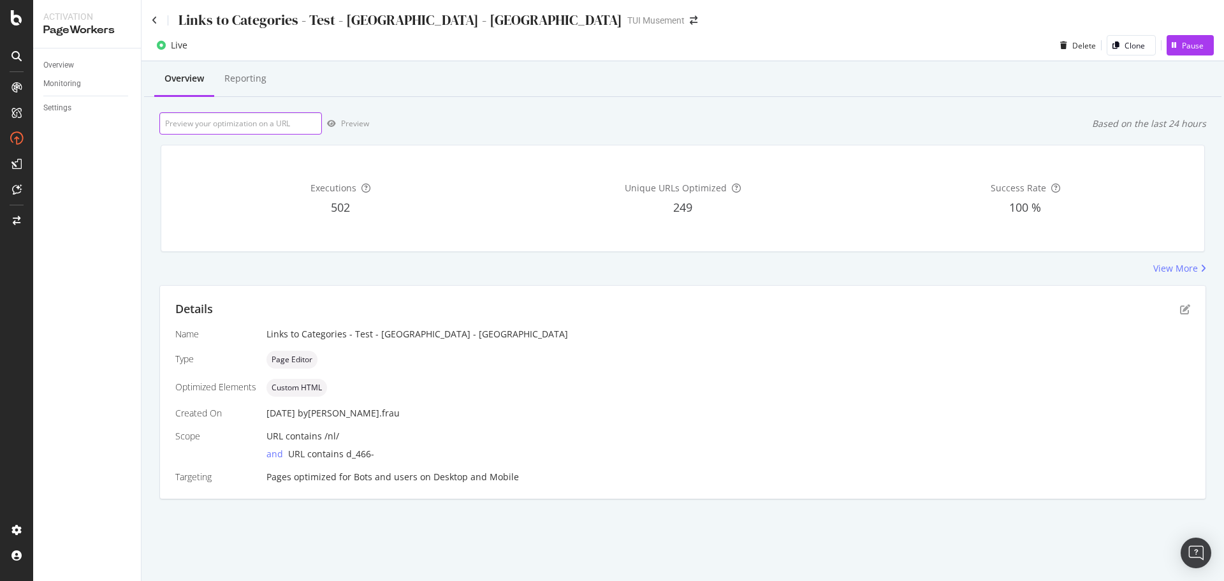
click at [278, 117] on input "url" at bounding box center [240, 123] width 163 height 22
paste input "[URL][DOMAIN_NAME]"
type input "[URL][DOMAIN_NAME]"
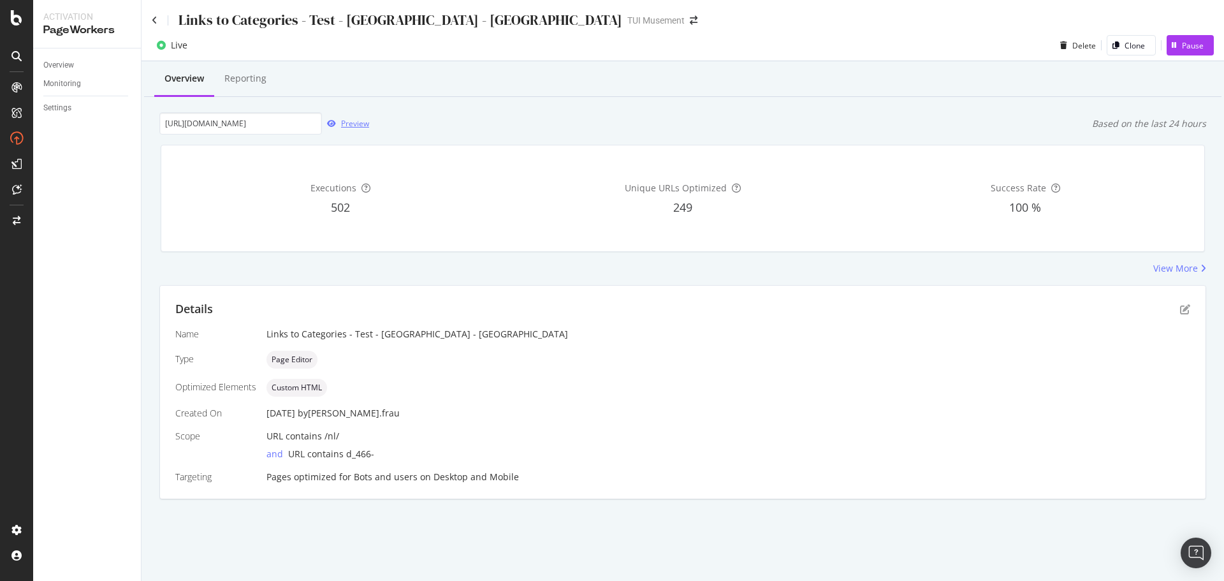
click at [355, 121] on div "Preview" at bounding box center [355, 123] width 28 height 11
click at [155, 17] on icon at bounding box center [155, 20] width 6 height 9
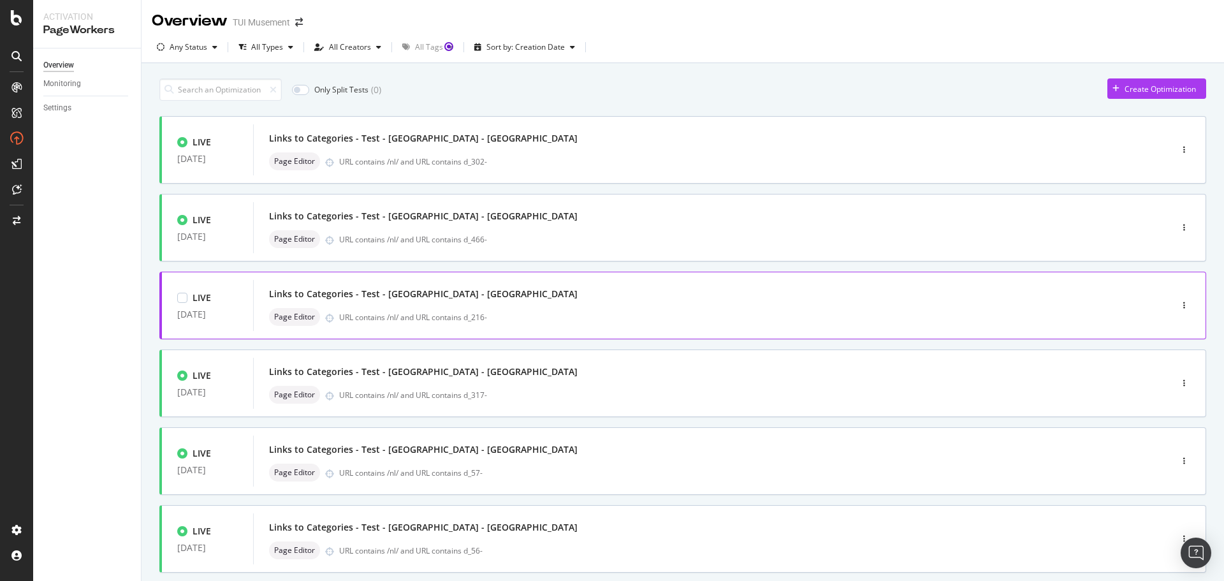
click at [582, 291] on div "Links to Categories - Test - [GEOGRAPHIC_DATA] - [GEOGRAPHIC_DATA]" at bounding box center [693, 294] width 848 height 18
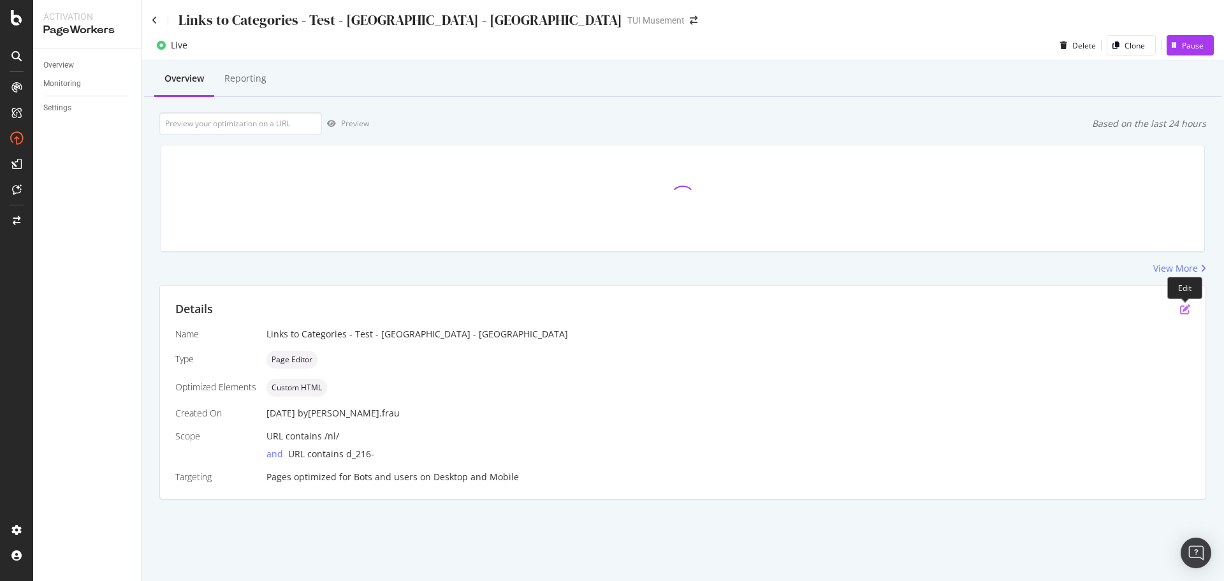
click at [1188, 311] on icon "pen-to-square" at bounding box center [1185, 309] width 10 height 10
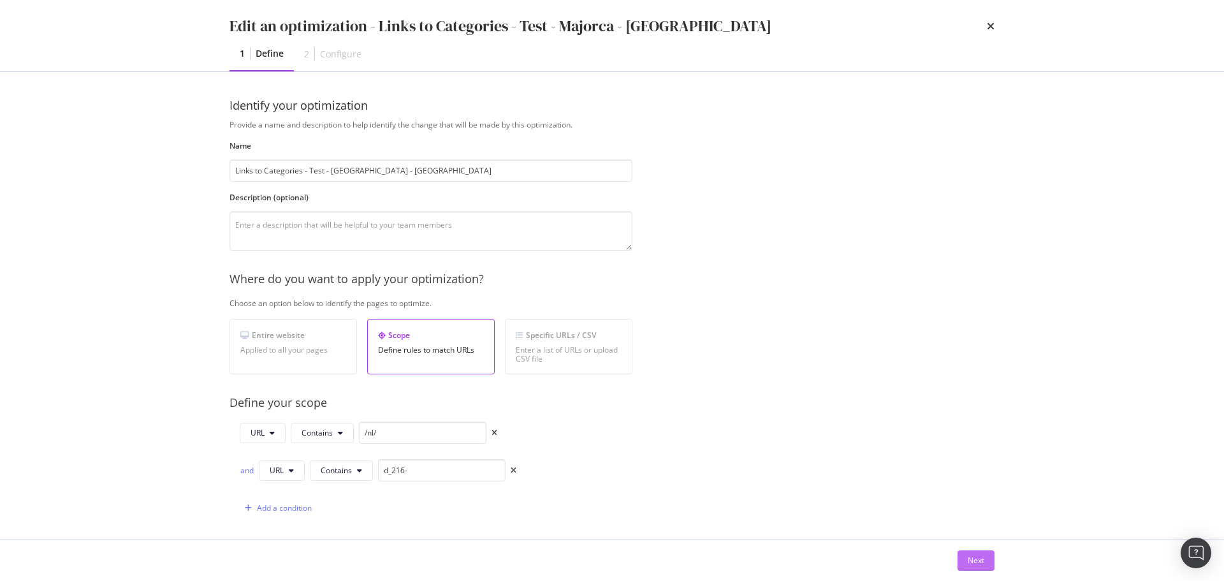
click at [982, 566] on div "Next" at bounding box center [976, 560] width 17 height 19
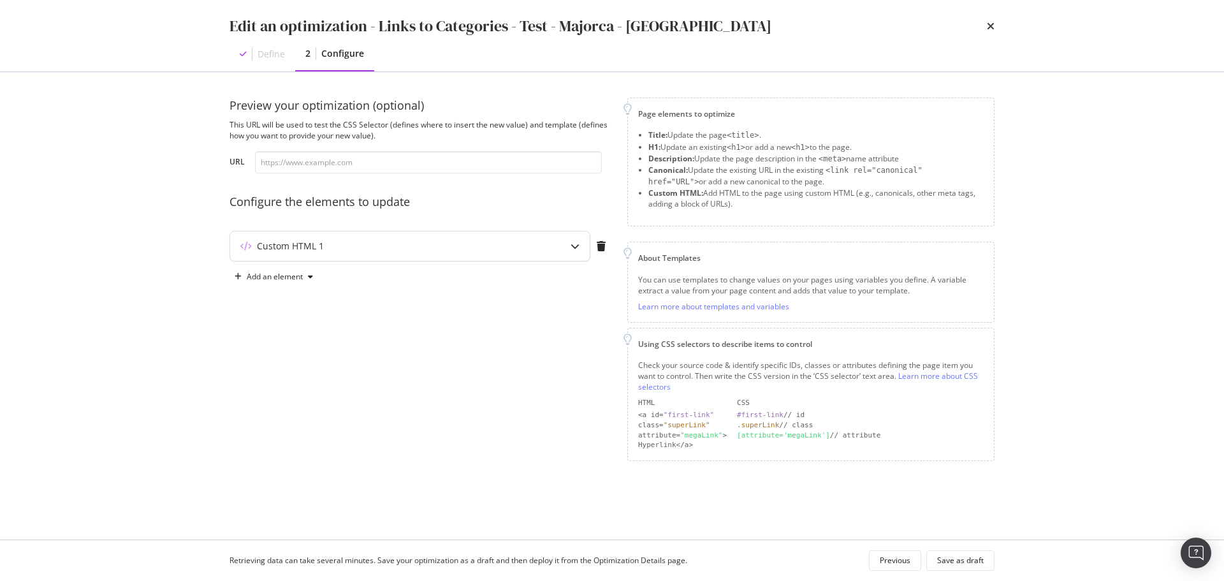
click at [566, 239] on div "modal" at bounding box center [574, 245] width 29 height 29
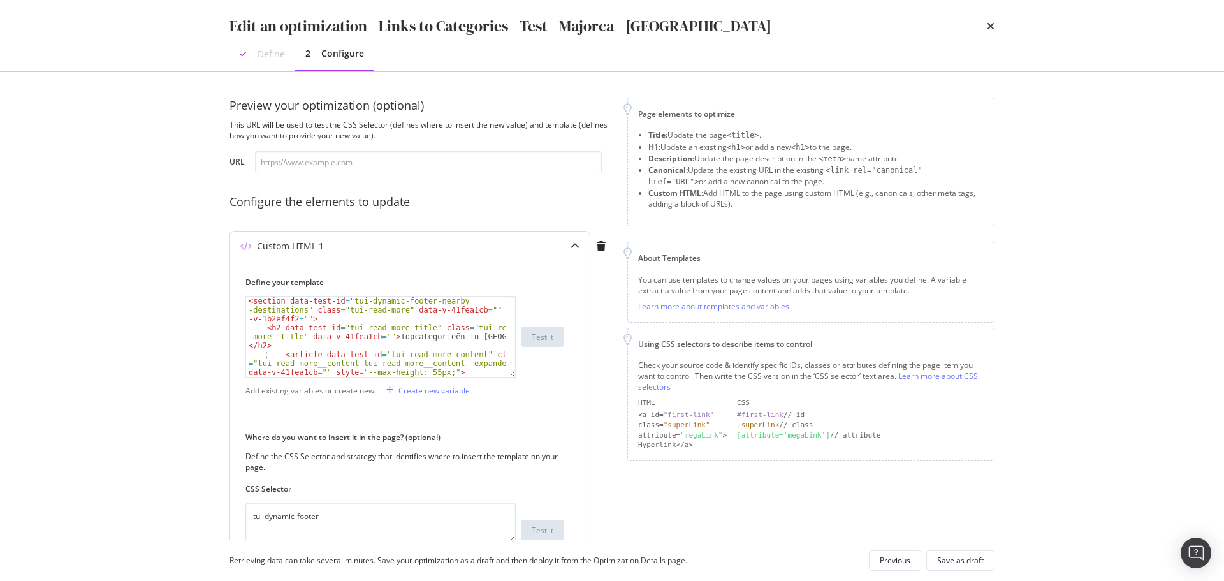
click at [452, 333] on div "< section data-test-id = "tui-dynamic-footer-nearby -destinations" class = "tui…" at bounding box center [376, 363] width 260 height 134
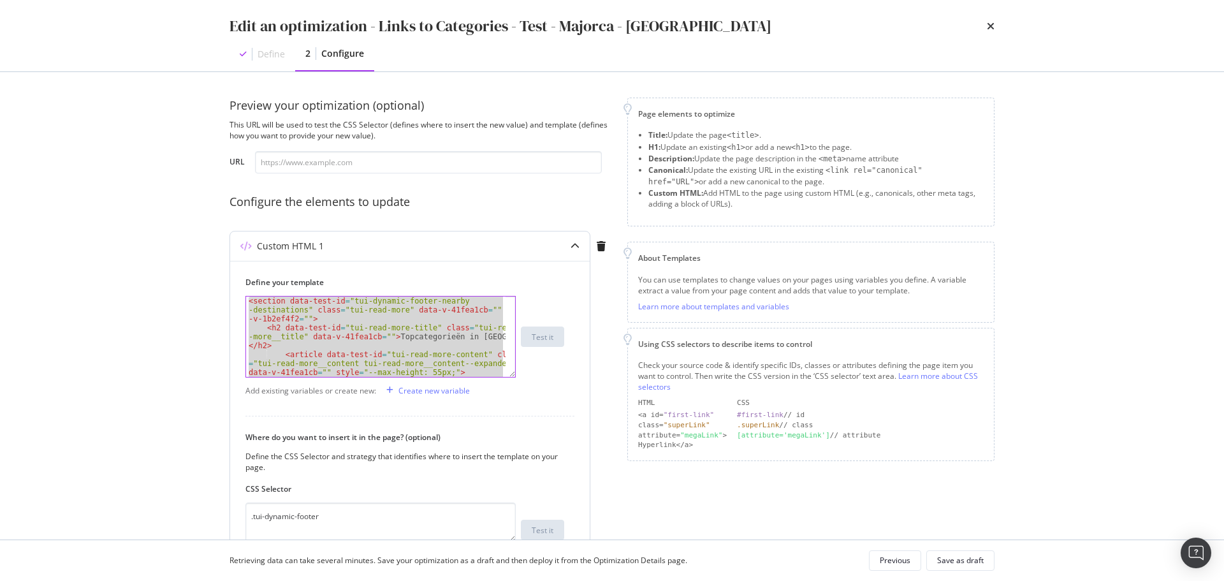
click at [420, 341] on div "< section data-test-id = "tui-dynamic-footer-nearby -destinations" class = "tui…" at bounding box center [376, 336] width 260 height 80
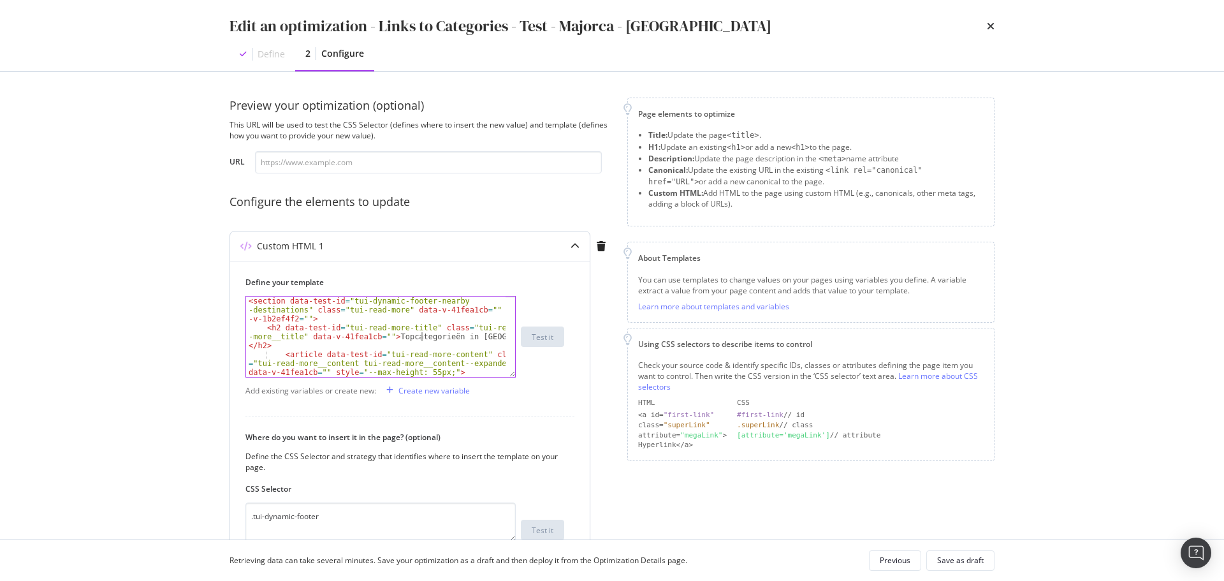
type textarea "</article> <!----> </section>"
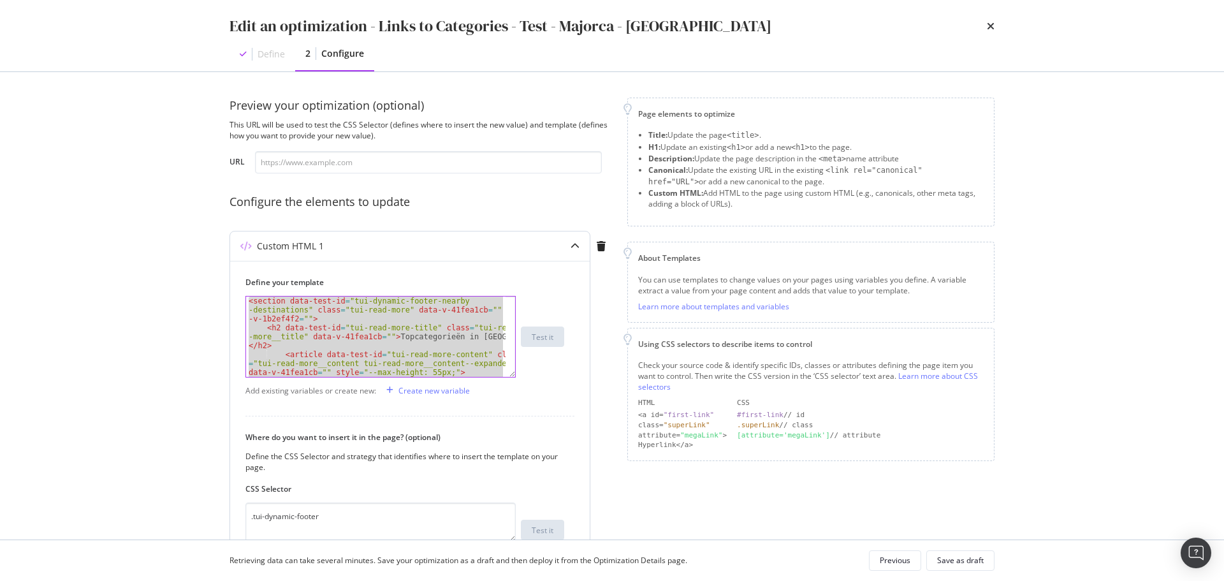
paste textarea "Cursor at row 27"
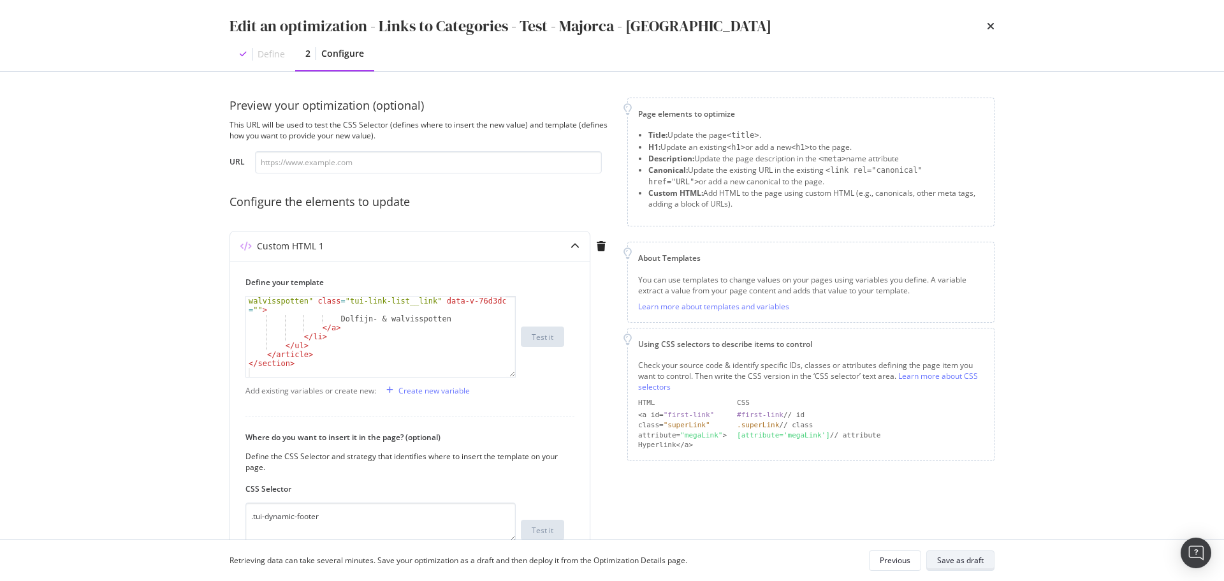
click at [969, 557] on div "Save as draft" at bounding box center [960, 560] width 47 height 11
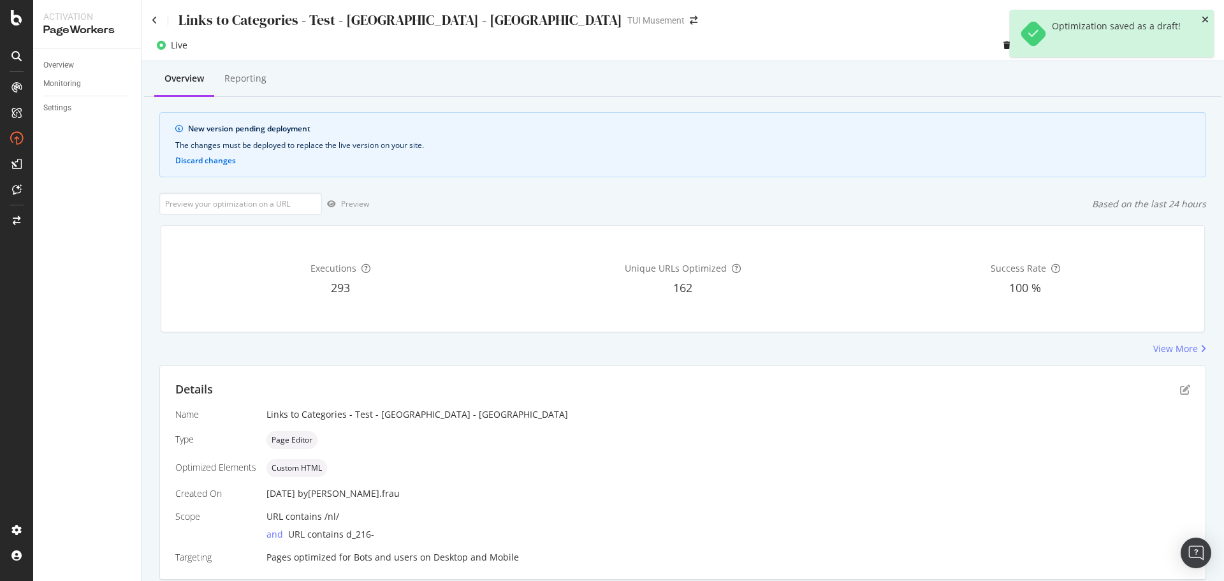
click at [1208, 17] on icon "close toast" at bounding box center [1205, 19] width 7 height 9
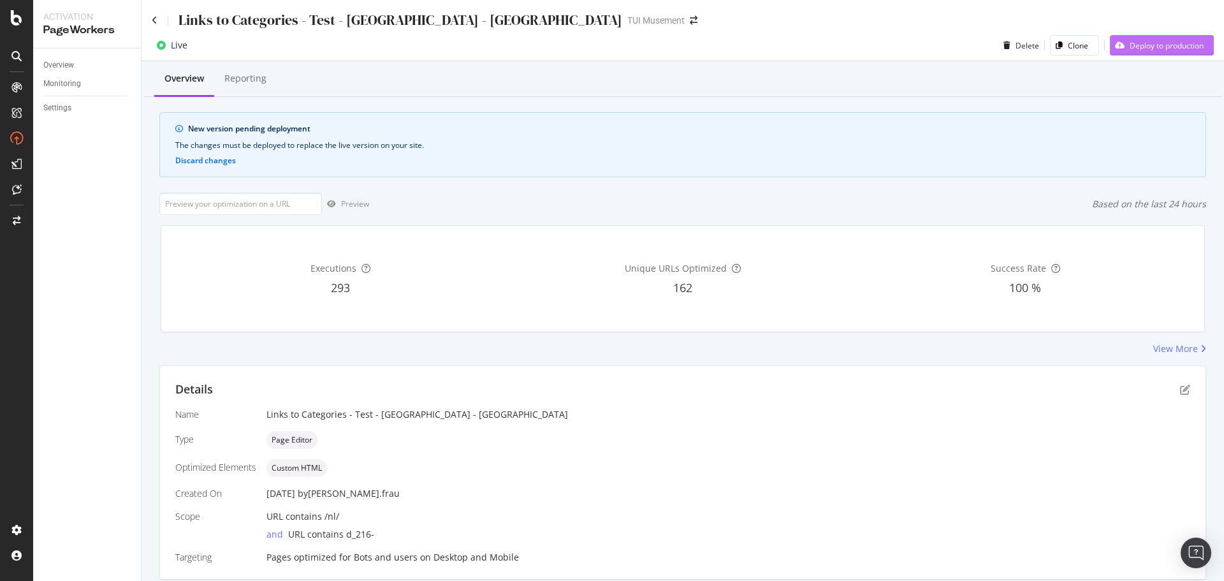
click at [1152, 41] on div "Deploy to production" at bounding box center [1167, 45] width 74 height 11
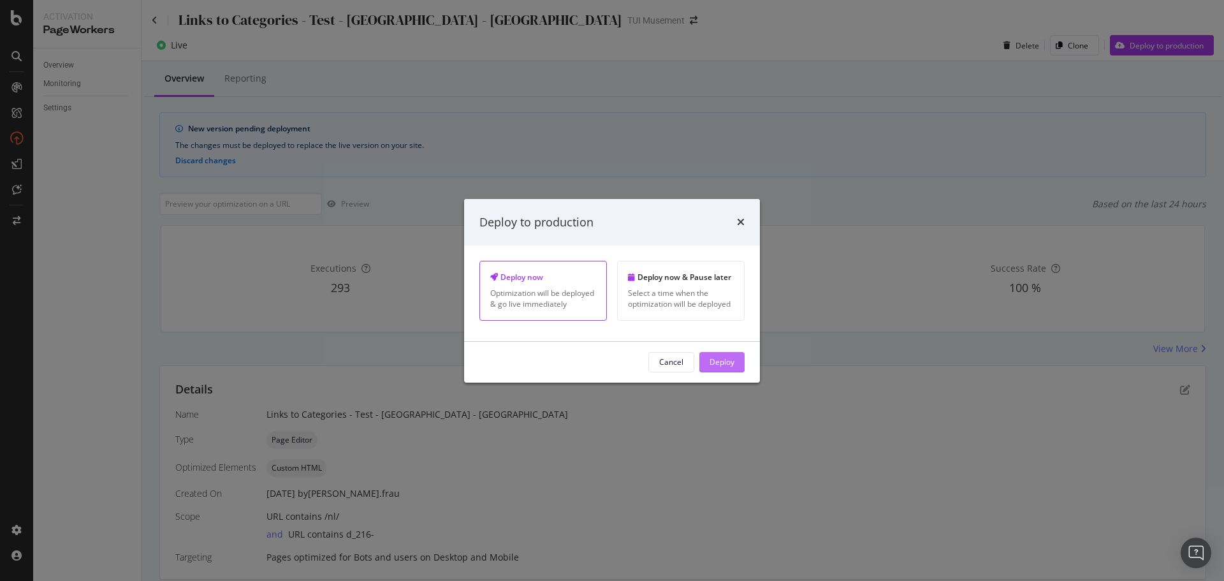
click at [736, 356] on button "Deploy" at bounding box center [721, 362] width 45 height 20
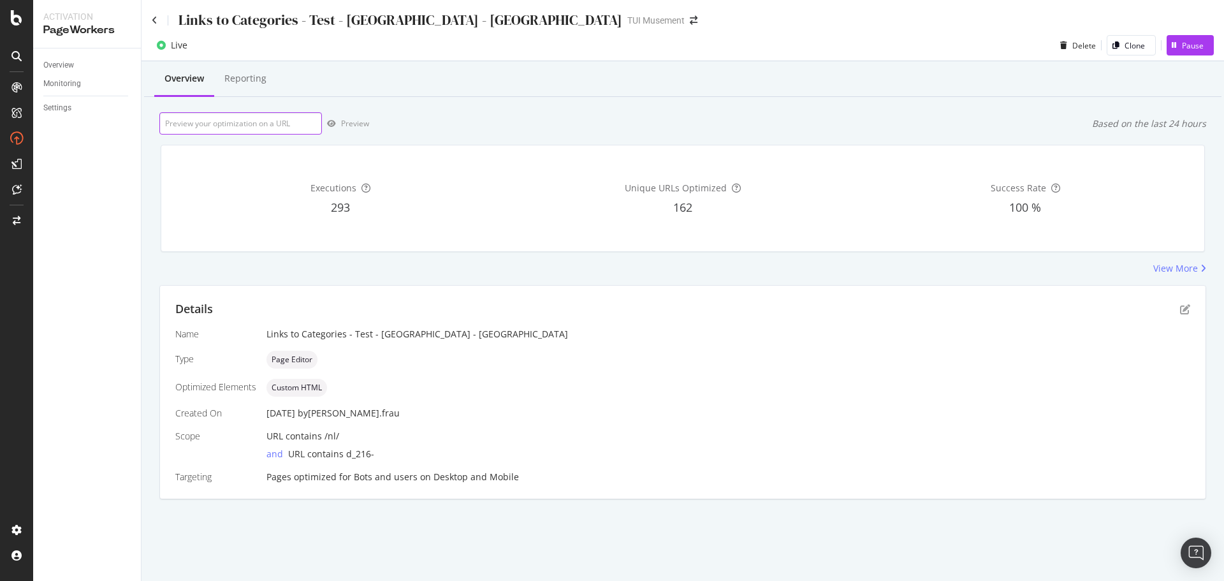
click at [273, 124] on input "url" at bounding box center [240, 123] width 163 height 22
paste input "[URL][DOMAIN_NAME]"
type input "[URL][DOMAIN_NAME]"
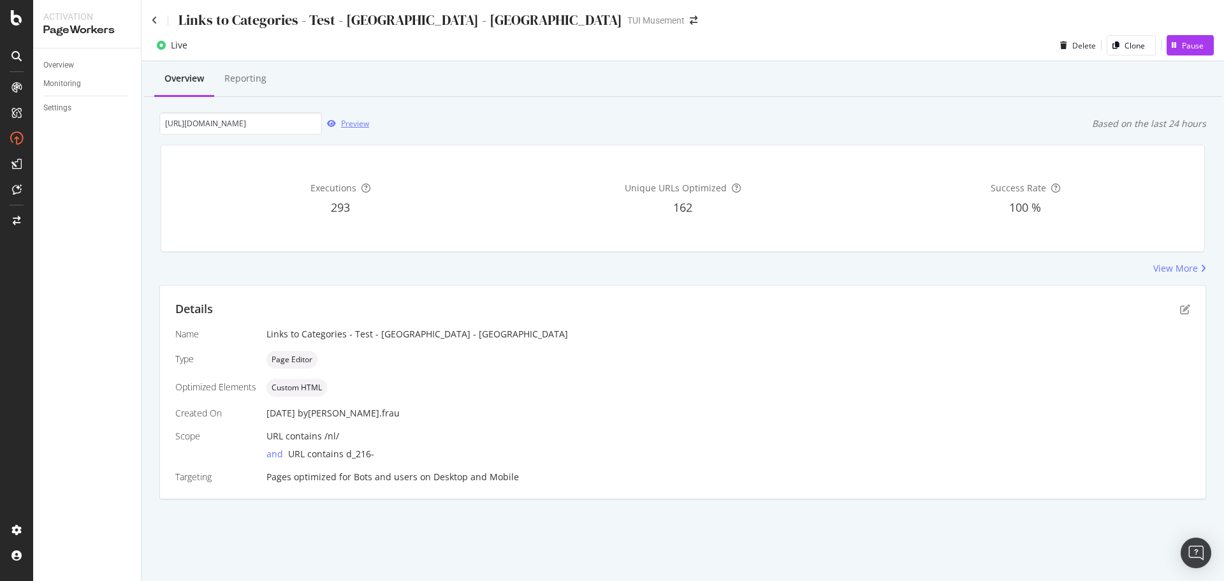
click at [363, 126] on div "Preview" at bounding box center [355, 123] width 28 height 11
click at [155, 20] on icon at bounding box center [155, 20] width 6 height 9
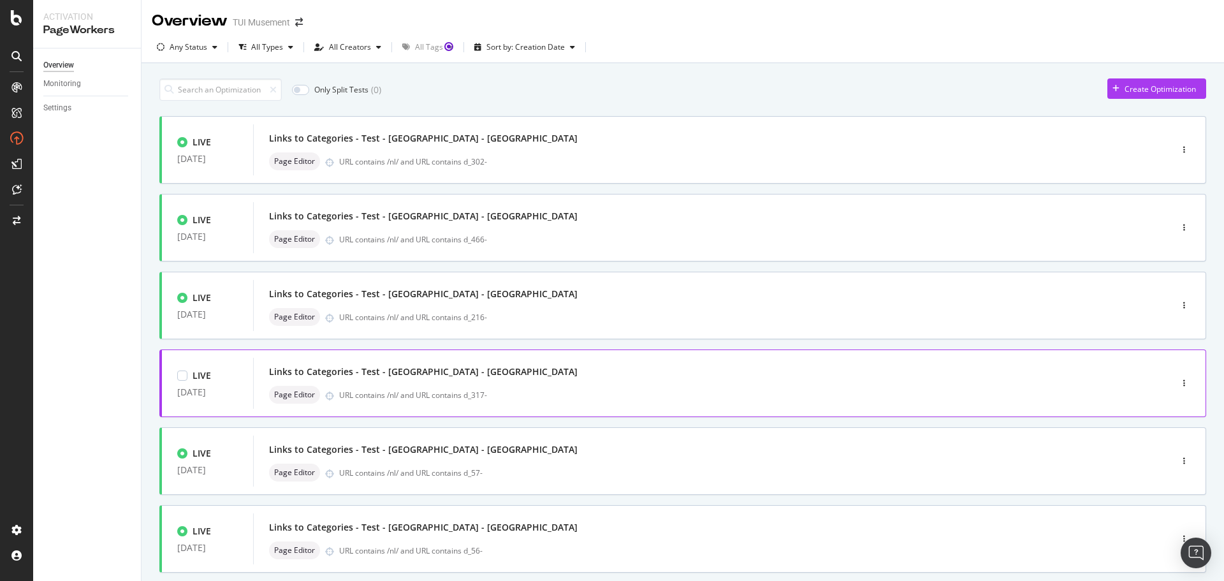
click at [545, 381] on div "Links to Categories - Test - [GEOGRAPHIC_DATA] - NL Page Editor URL contains /n…" at bounding box center [693, 383] width 848 height 41
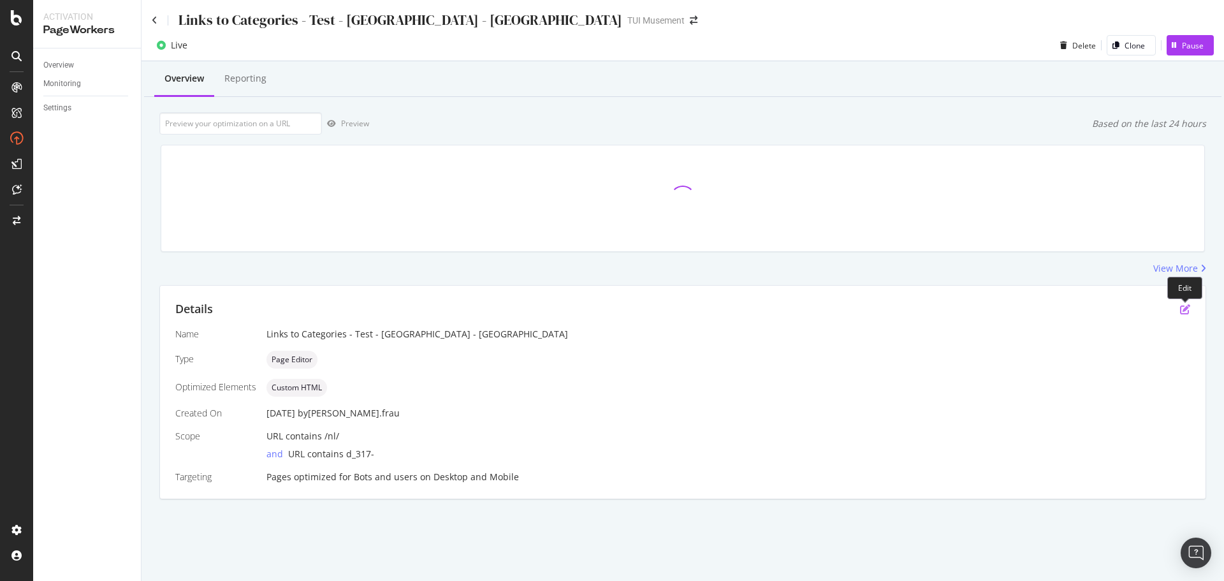
click at [1186, 309] on icon "pen-to-square" at bounding box center [1185, 309] width 10 height 10
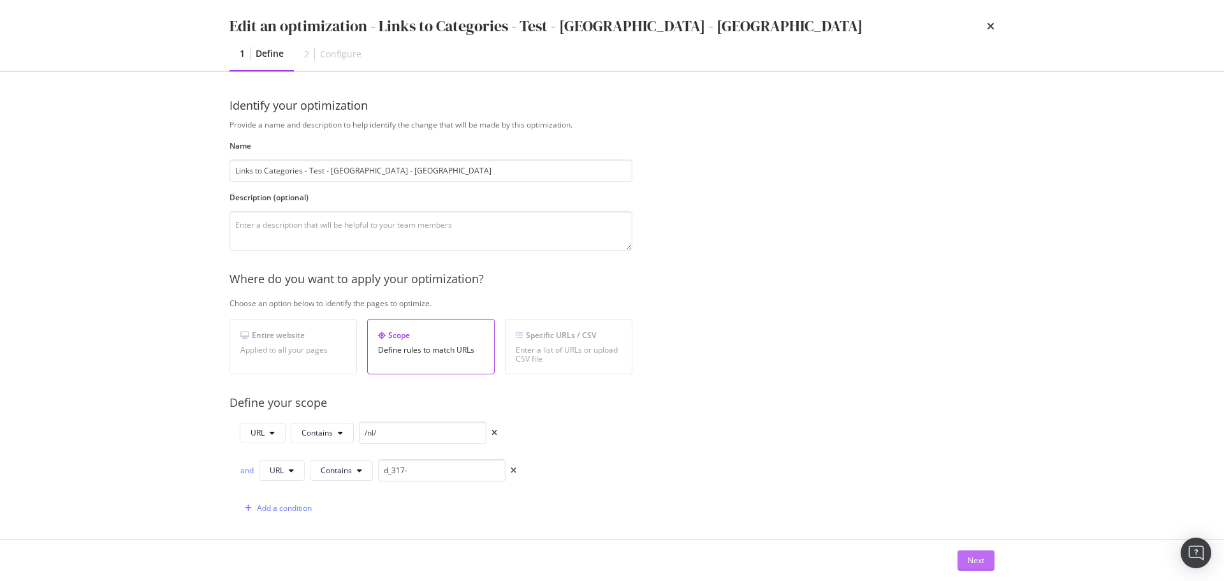
click at [984, 559] on button "Next" at bounding box center [976, 560] width 37 height 20
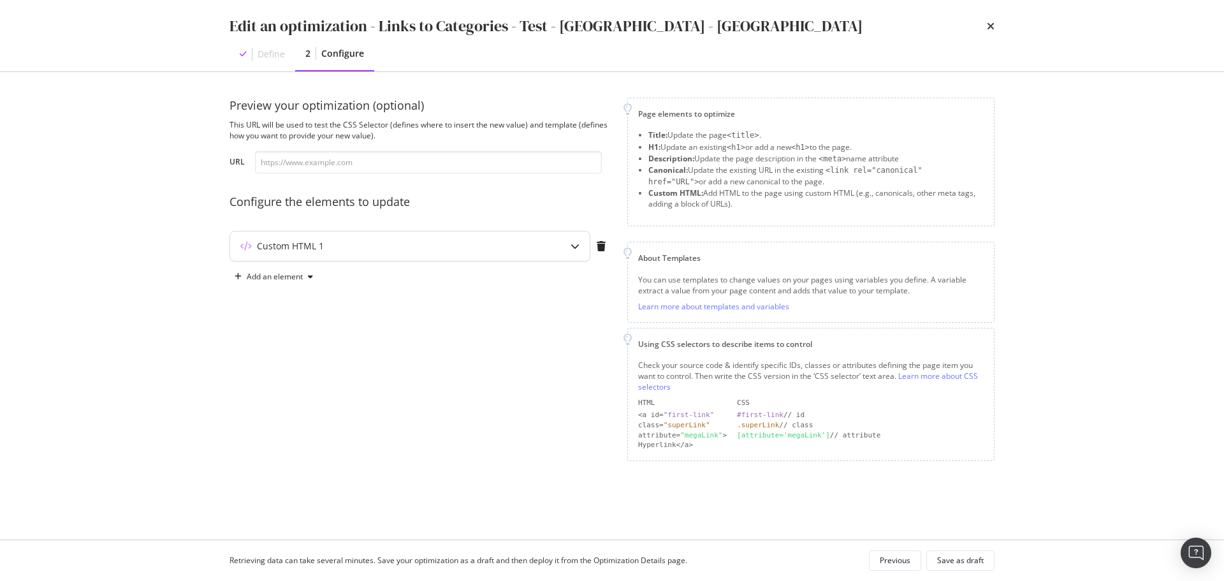
click at [581, 247] on div "modal" at bounding box center [574, 245] width 29 height 29
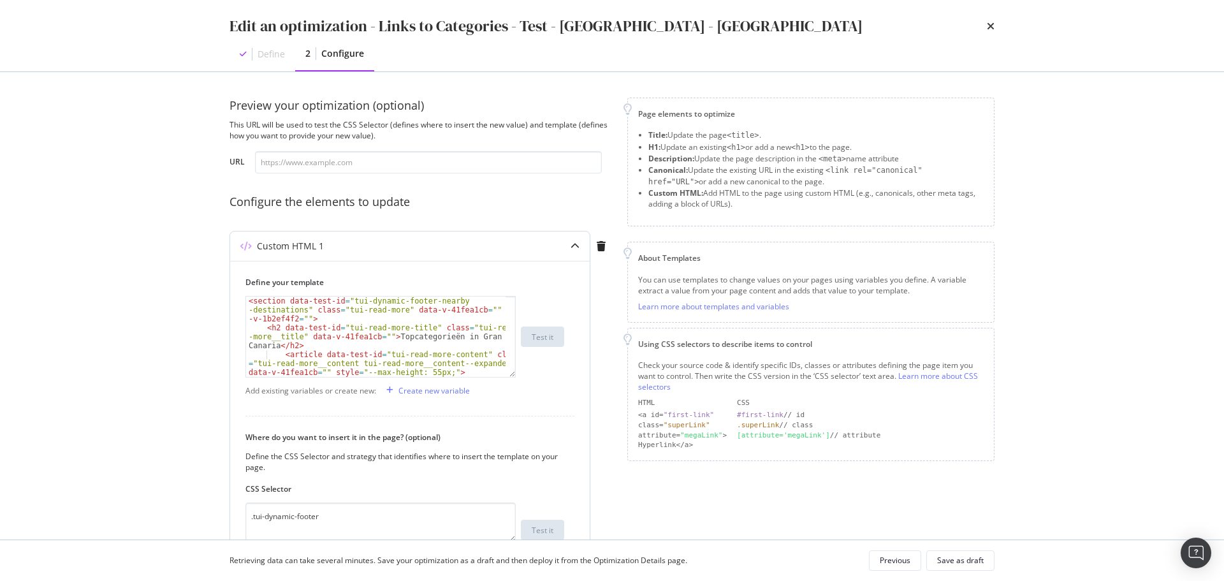
click at [432, 340] on div "< section data-test-id = "tui-dynamic-footer-nearby -destinations" class = "tui…" at bounding box center [376, 363] width 260 height 134
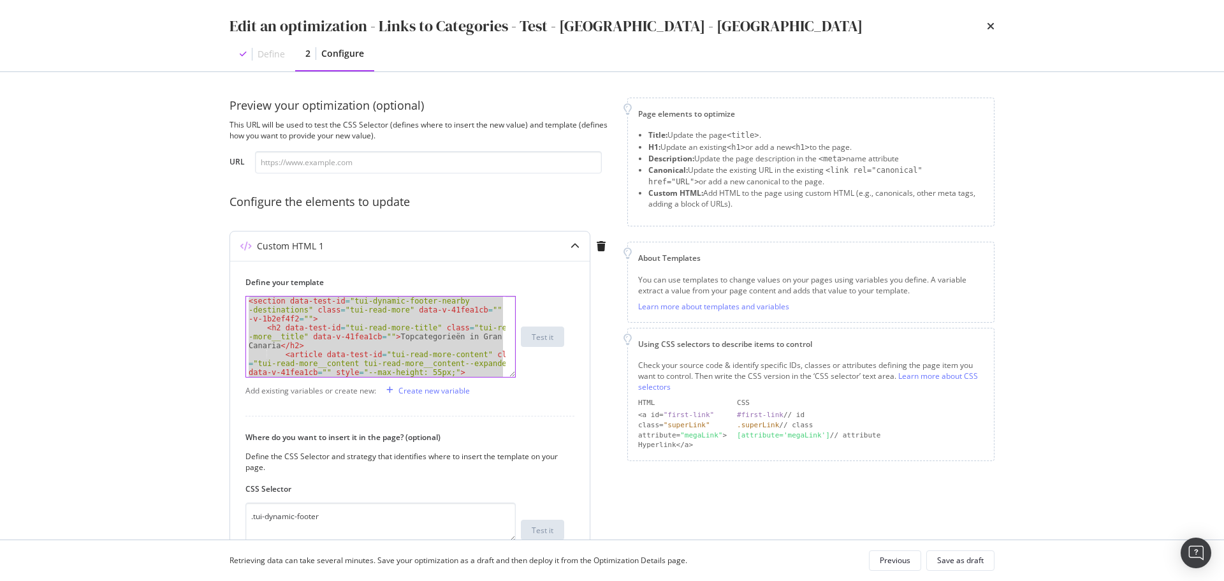
click at [400, 335] on div "< section data-test-id = "tui-dynamic-footer-nearby -destinations" class = "tui…" at bounding box center [376, 336] width 260 height 80
type textarea "</article> <!----> </section>"
paste textarea "Cursor at row 21"
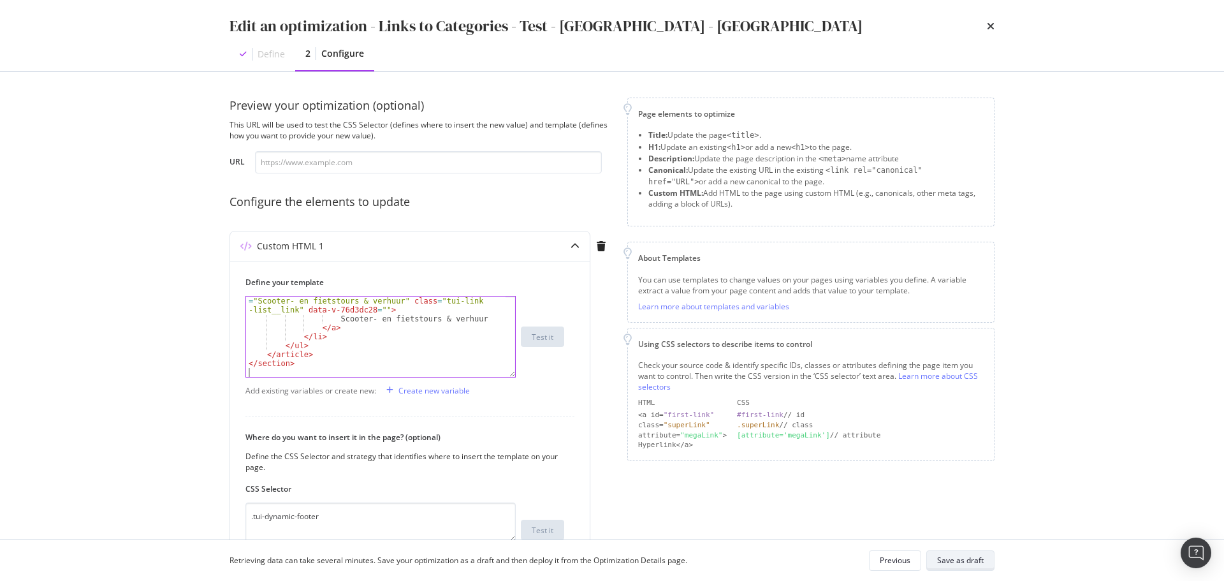
click at [964, 558] on div "Save as draft" at bounding box center [960, 560] width 47 height 11
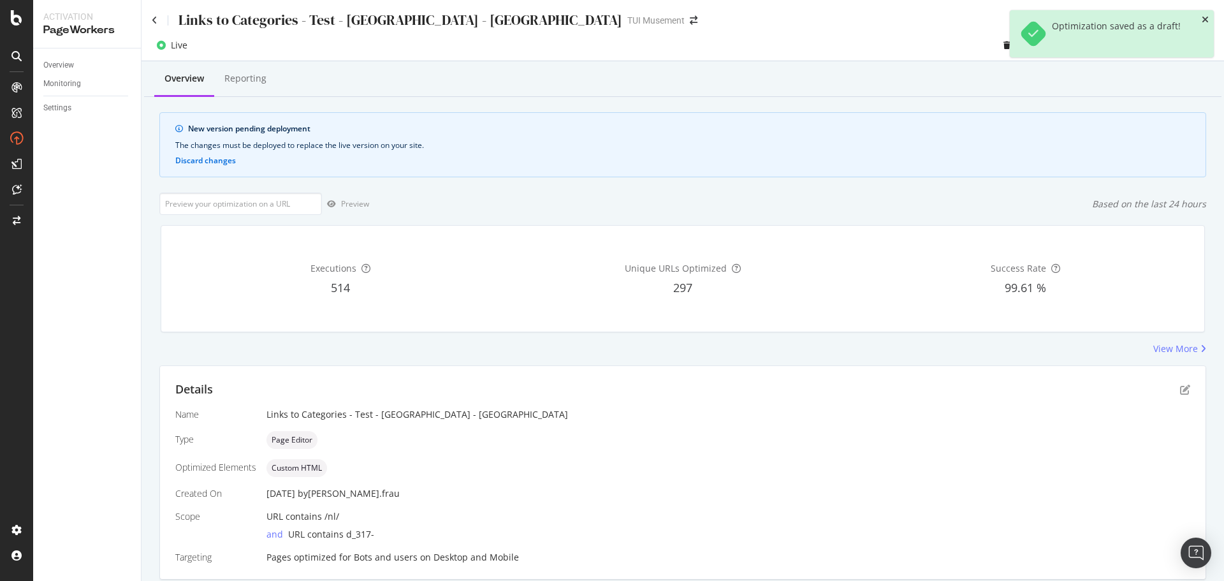
click at [1205, 20] on icon "close toast" at bounding box center [1205, 19] width 7 height 9
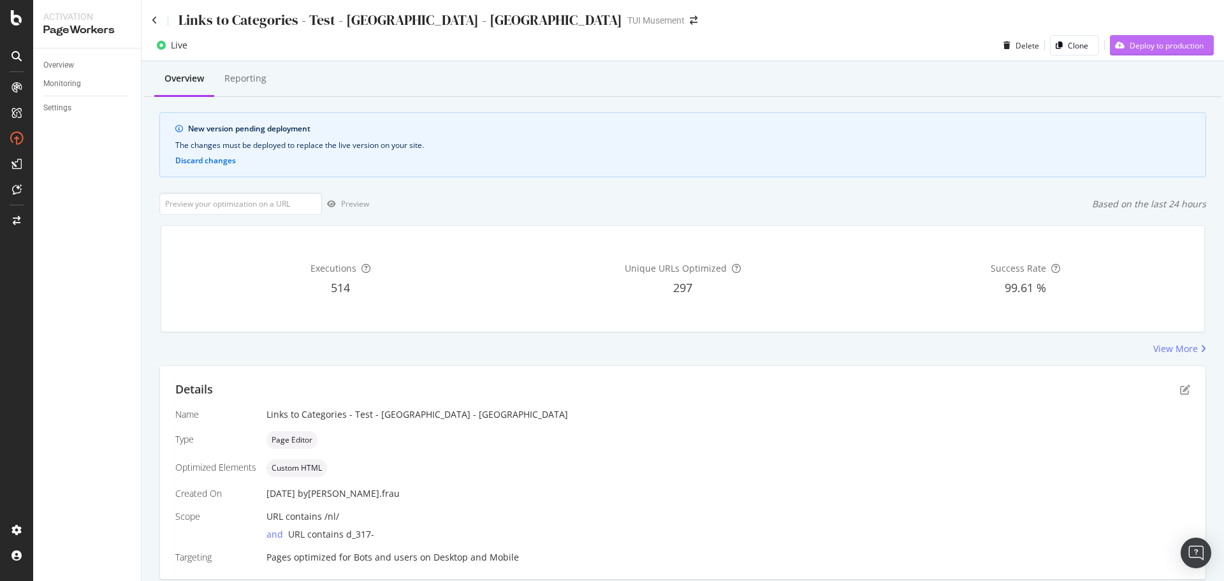
click at [1166, 41] on div "Deploy to production" at bounding box center [1167, 45] width 74 height 11
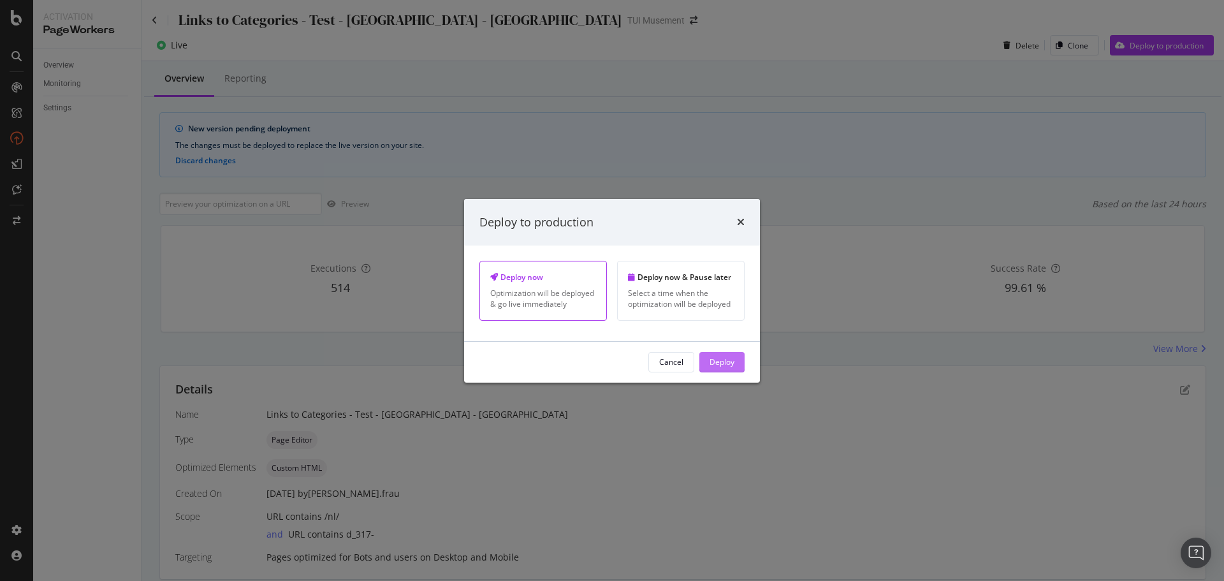
click at [737, 362] on button "Deploy" at bounding box center [721, 362] width 45 height 20
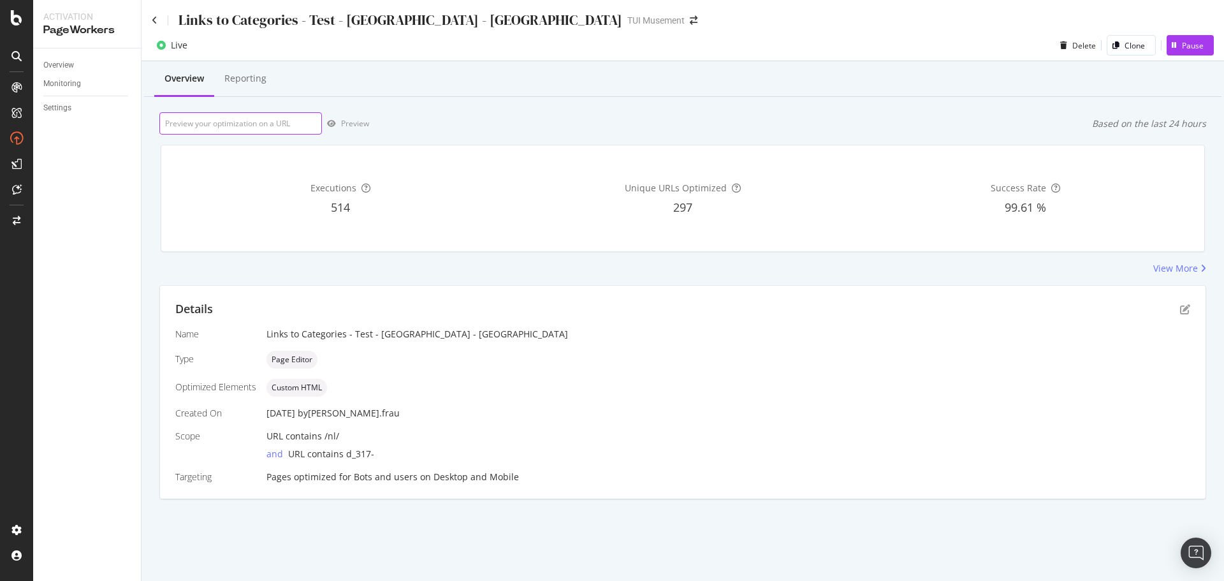
click at [279, 124] on input "url" at bounding box center [240, 123] width 163 height 22
paste input "[URL][DOMAIN_NAME]"
type input "[URL][DOMAIN_NAME]"
click at [356, 124] on div "Preview" at bounding box center [355, 123] width 28 height 11
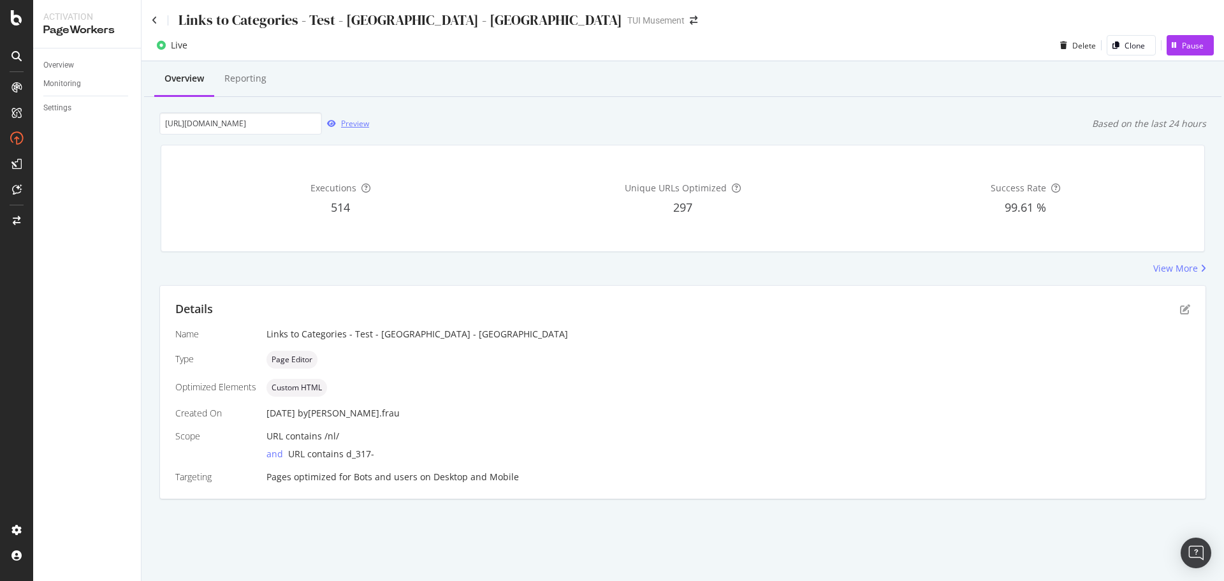
scroll to position [0, 0]
click at [151, 16] on div "Links to Categories - Test - [GEOGRAPHIC_DATA] - [GEOGRAPHIC_DATA] TUI Musement" at bounding box center [683, 15] width 1083 height 30
click at [154, 21] on icon at bounding box center [155, 20] width 6 height 9
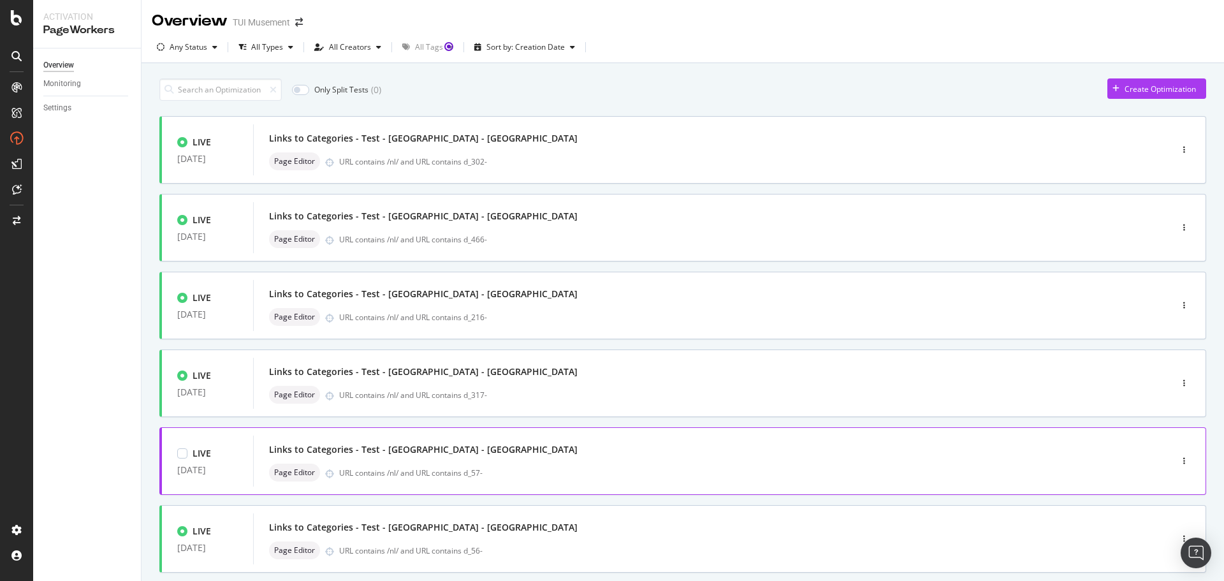
click at [527, 456] on div "Links to Categories - Test - [GEOGRAPHIC_DATA] - [GEOGRAPHIC_DATA]" at bounding box center [693, 450] width 848 height 18
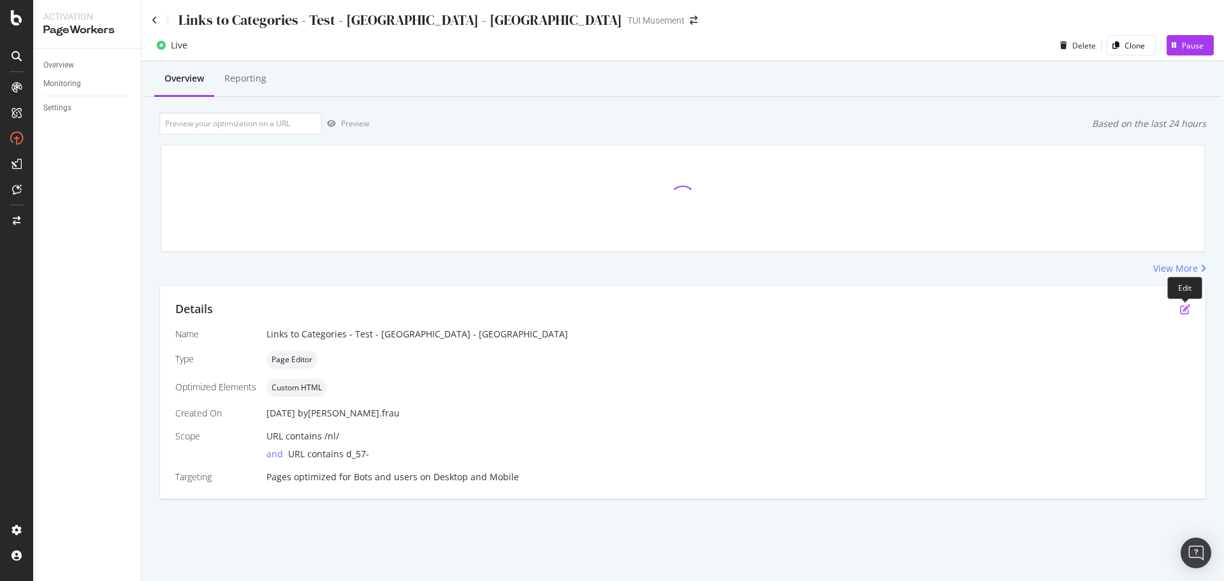
click at [1186, 311] on icon "pen-to-square" at bounding box center [1185, 309] width 10 height 10
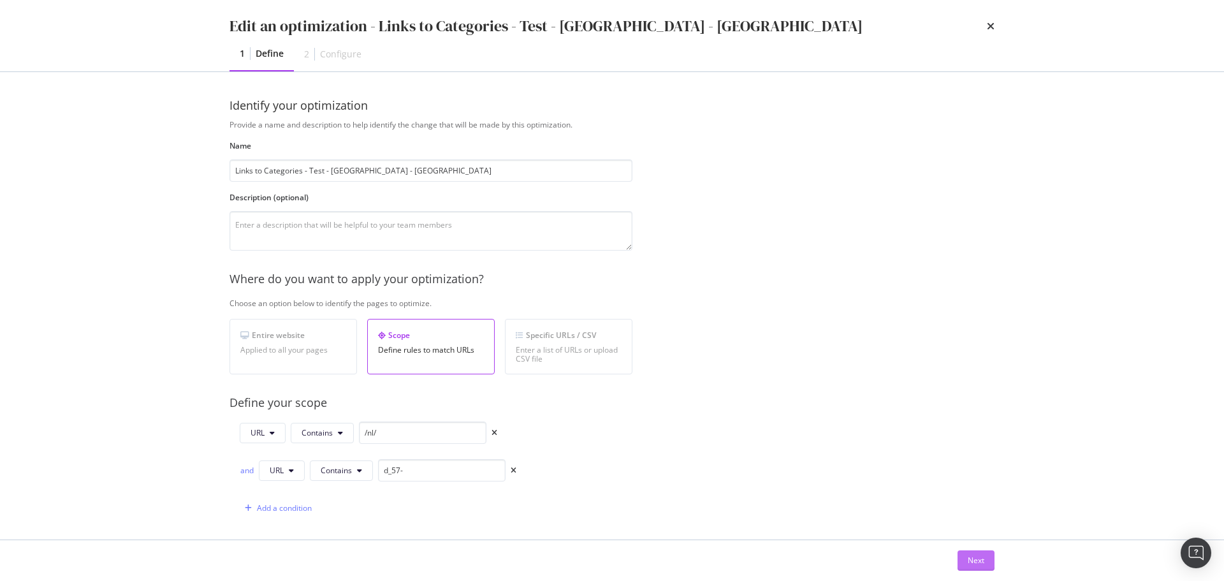
click at [973, 557] on div "Next" at bounding box center [976, 560] width 17 height 11
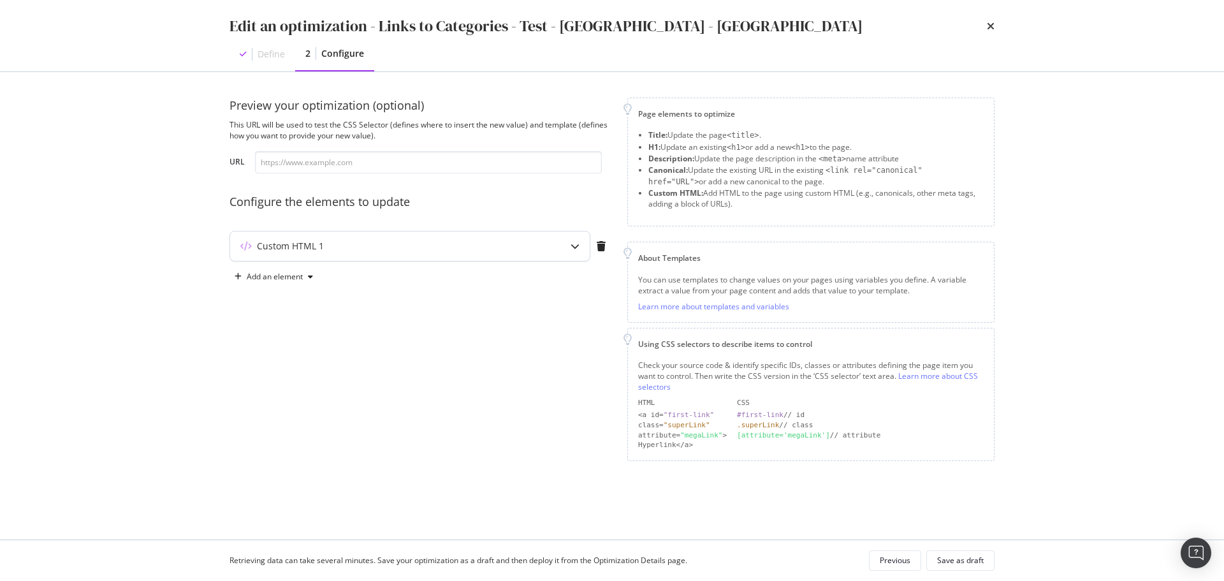
click at [531, 240] on div "Custom HTML 1" at bounding box center [384, 246] width 309 height 13
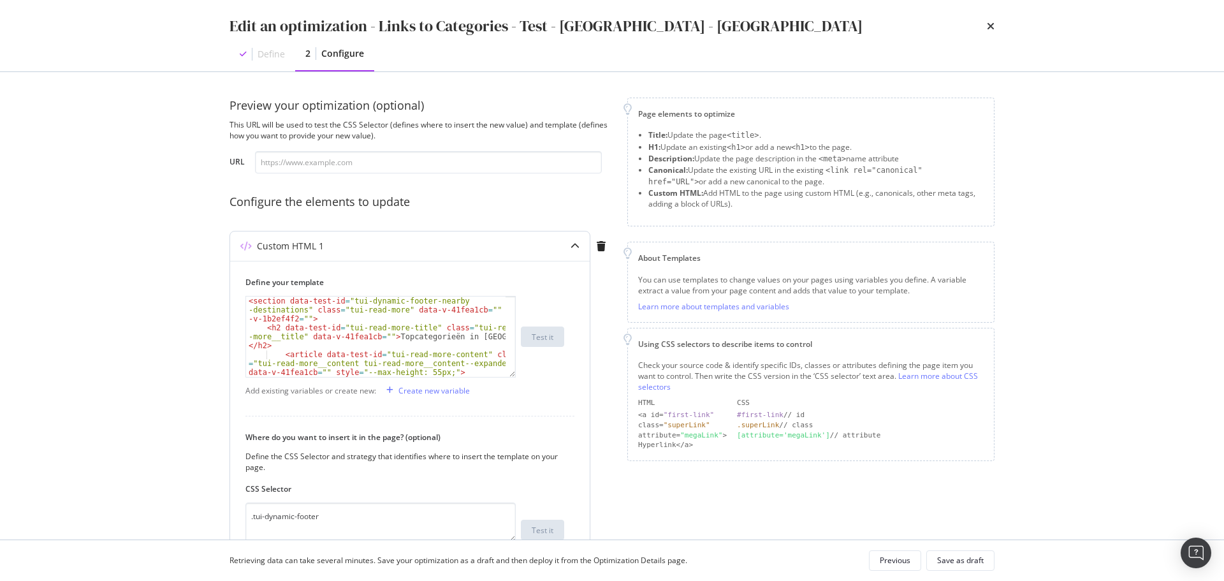
click at [429, 334] on div "< section data-test-id = "tui-dynamic-footer-nearby -destinations" class = "tui…" at bounding box center [376, 363] width 260 height 134
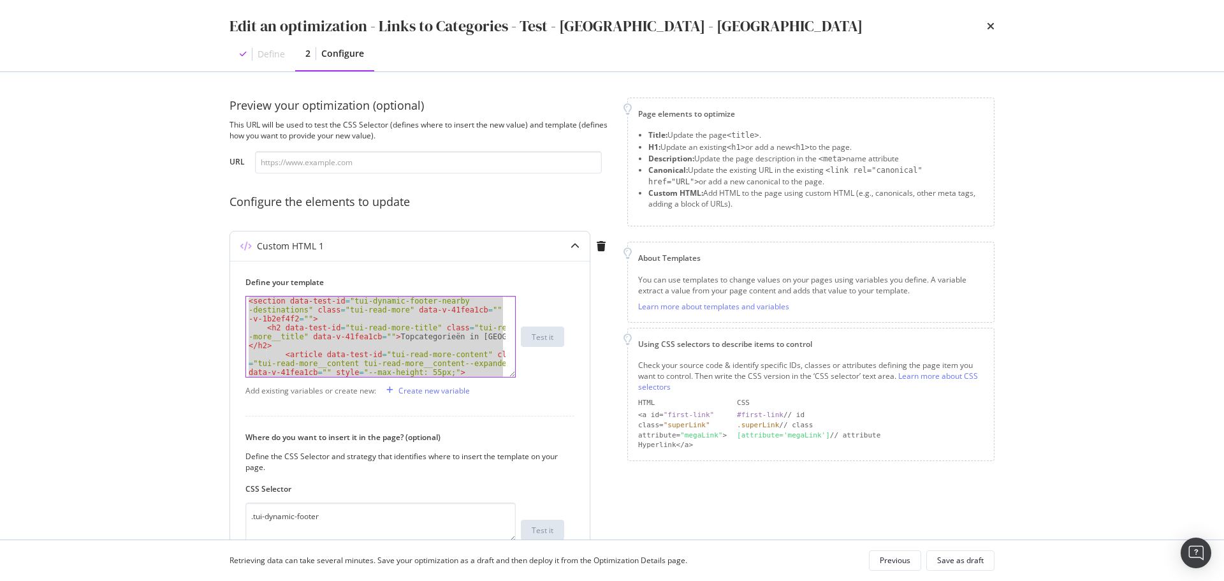
click at [397, 333] on div "< section data-test-id = "tui-dynamic-footer-nearby -destinations" class = "tui…" at bounding box center [376, 336] width 260 height 80
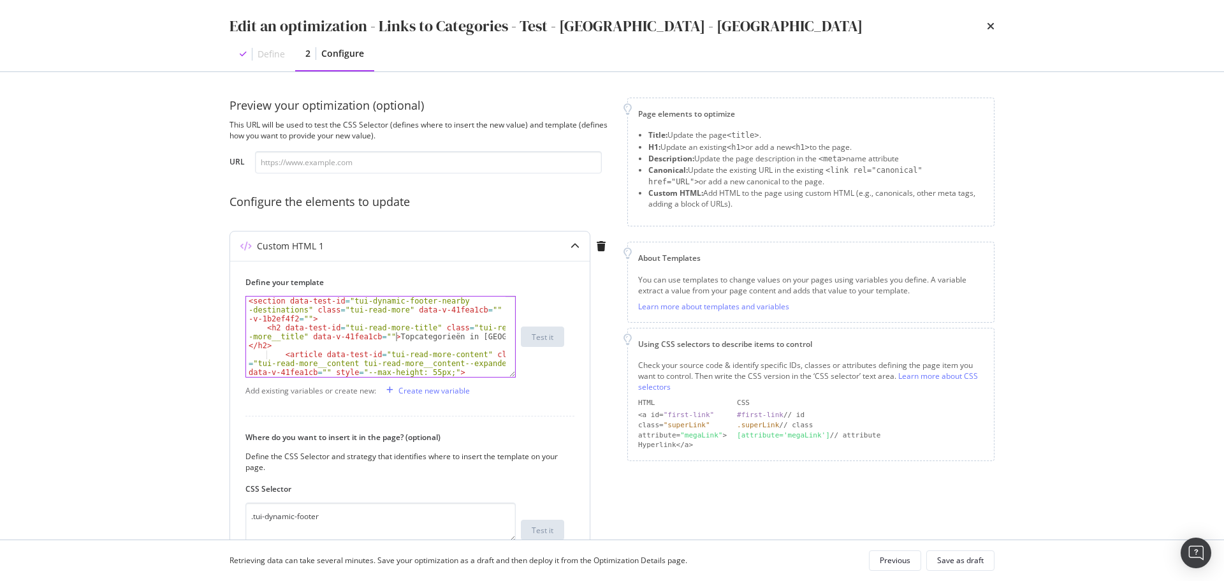
type textarea "</article> <!----> </section>"
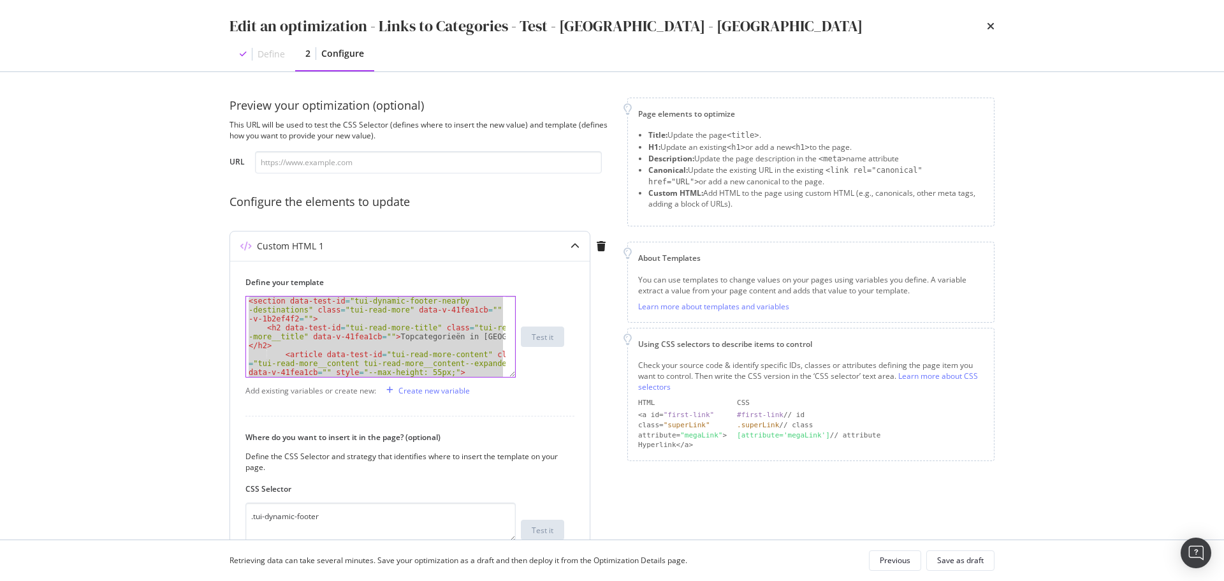
paste textarea "Cursor at row 21"
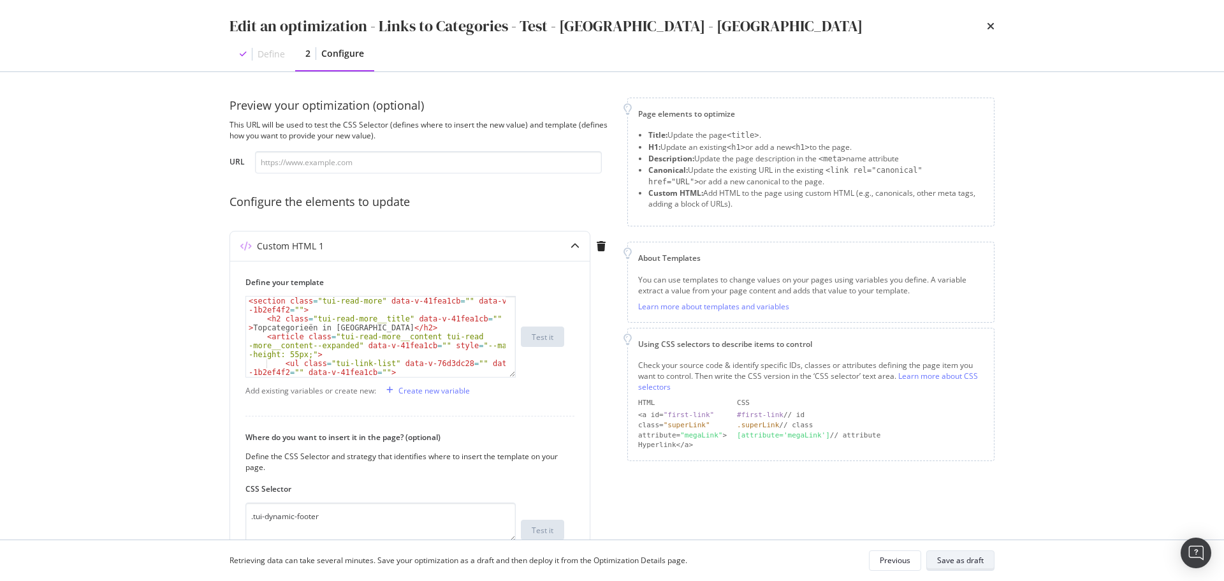
click at [986, 562] on button "Save as draft" at bounding box center [960, 560] width 68 height 20
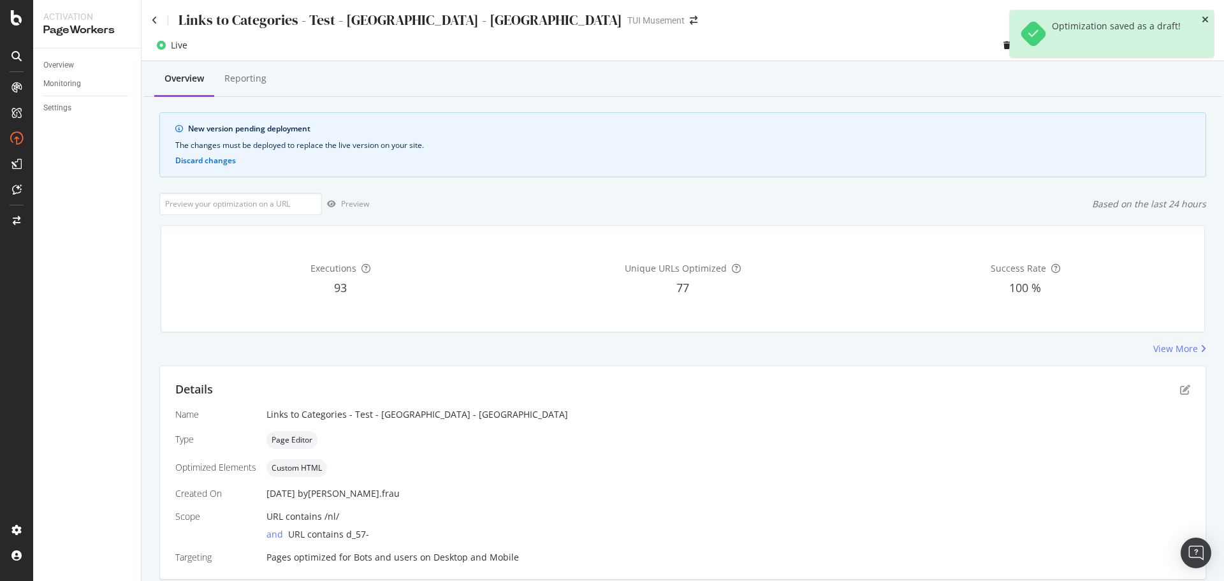
click at [1206, 18] on icon "close toast" at bounding box center [1205, 19] width 7 height 9
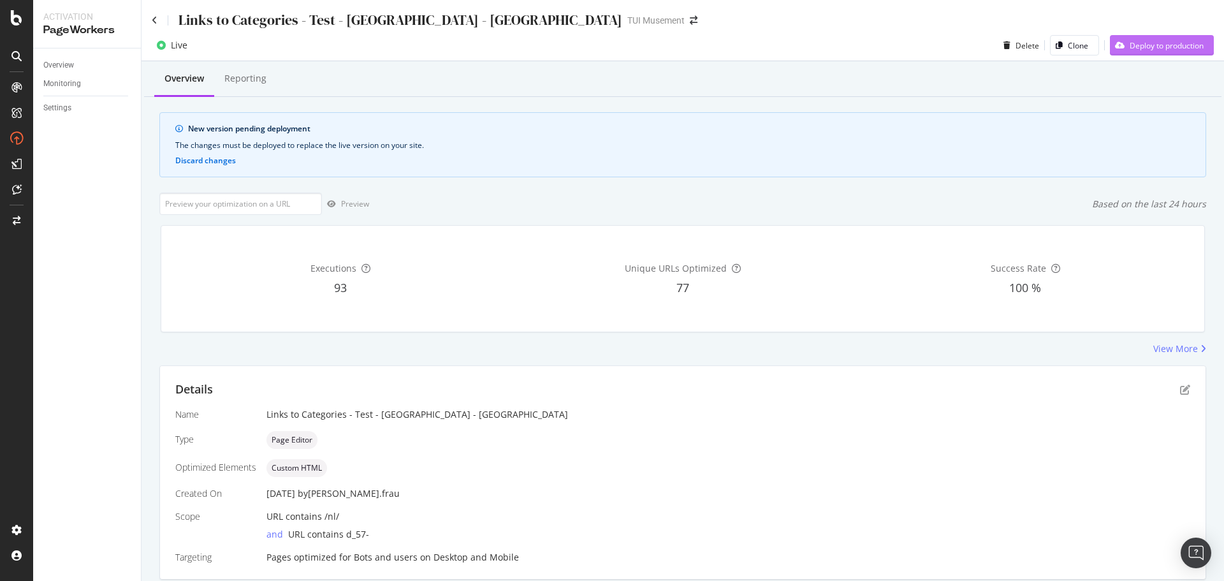
click at [1168, 47] on div "Deploy to production" at bounding box center [1167, 45] width 74 height 11
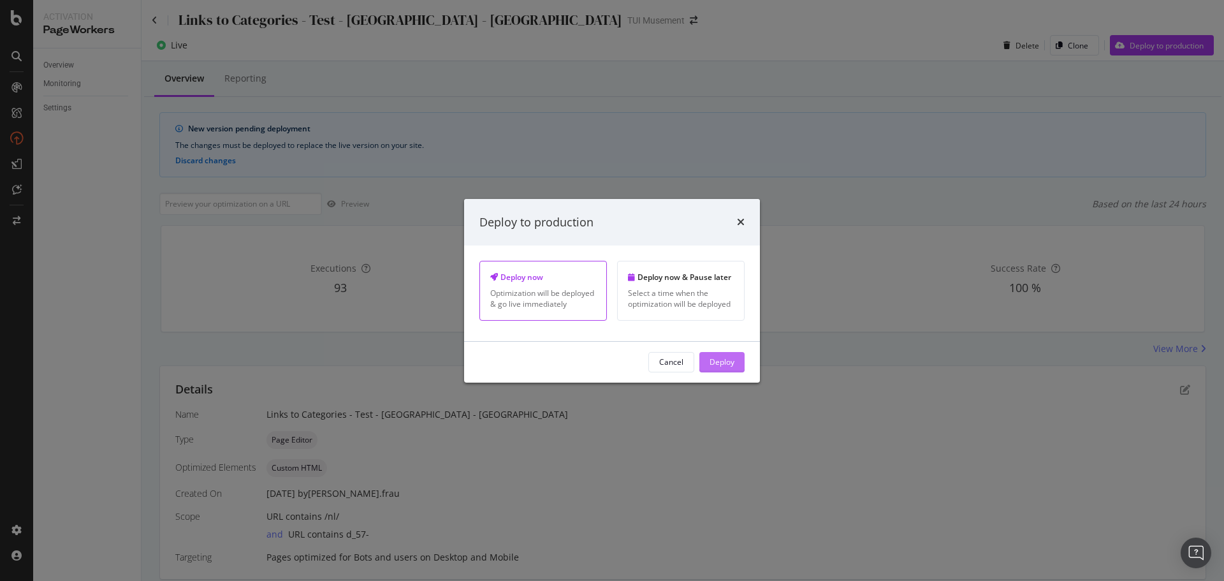
click at [722, 369] on div "Deploy" at bounding box center [722, 362] width 25 height 19
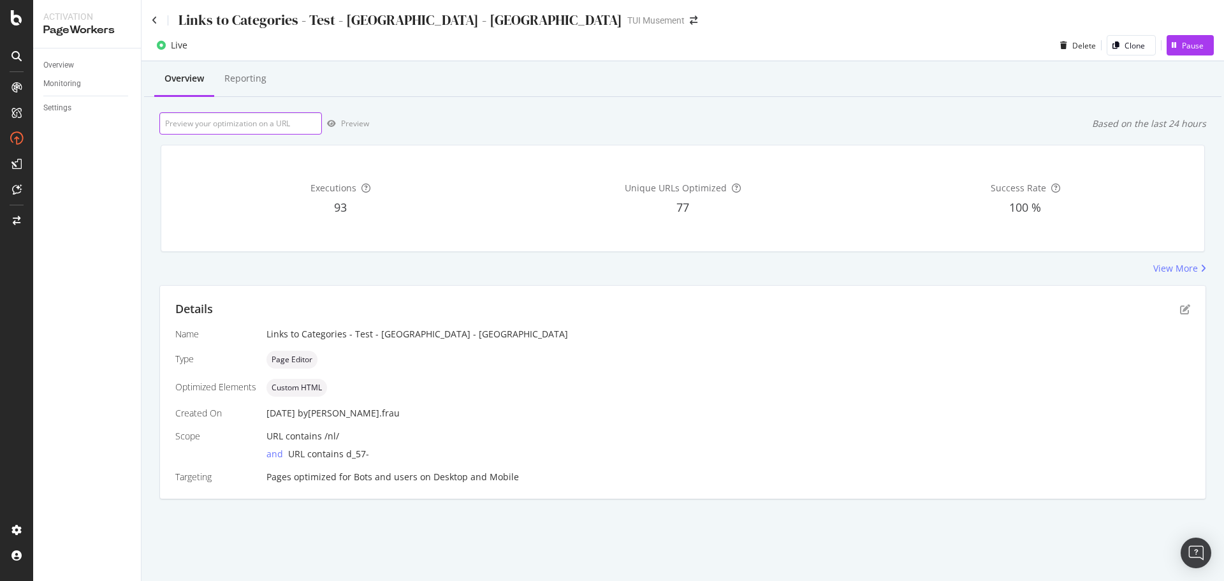
click at [255, 131] on input "url" at bounding box center [240, 123] width 163 height 22
paste input "[URL][DOMAIN_NAME]"
type input "[URL][DOMAIN_NAME]"
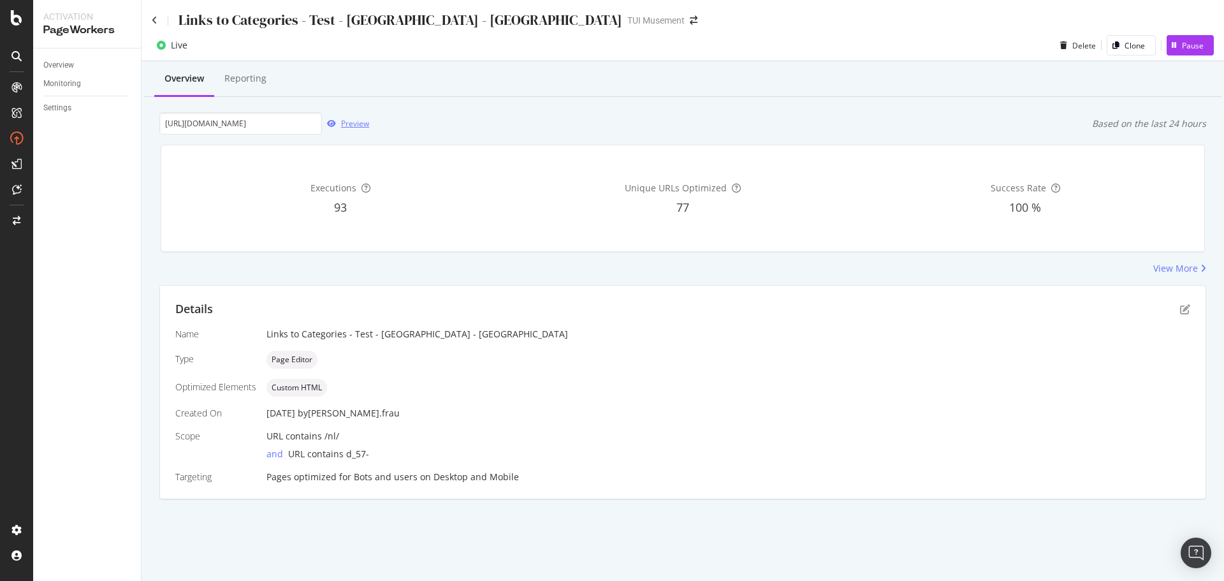
click at [348, 122] on div "Preview" at bounding box center [355, 123] width 28 height 11
click at [154, 19] on icon at bounding box center [155, 20] width 6 height 9
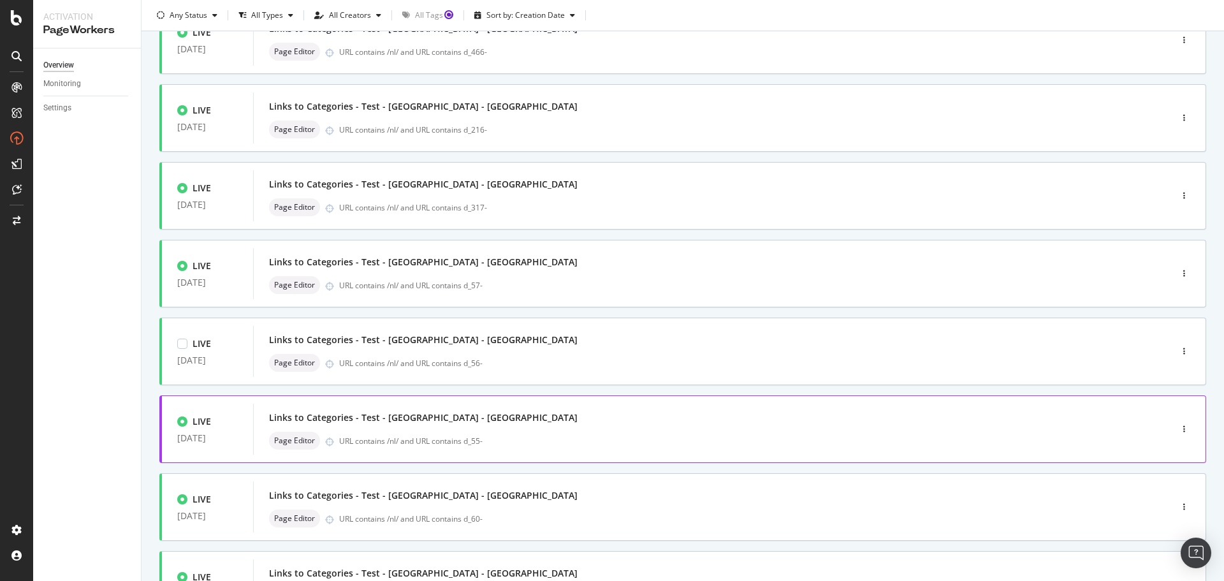
scroll to position [191, 0]
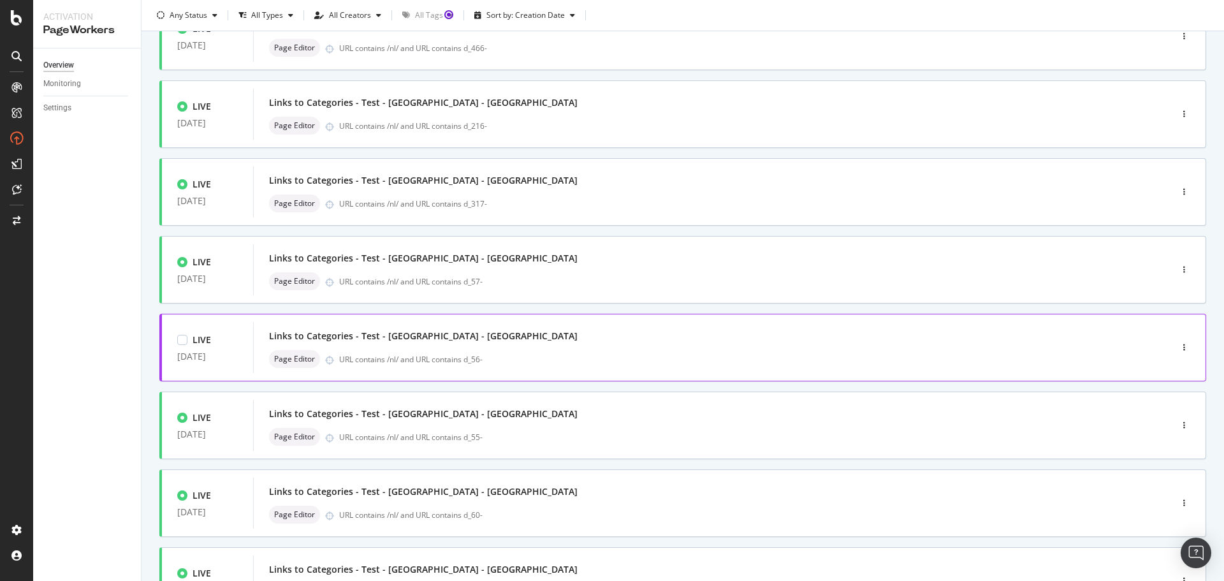
click at [556, 342] on div "Links to Categories - Test - [GEOGRAPHIC_DATA] - [GEOGRAPHIC_DATA]" at bounding box center [693, 336] width 848 height 18
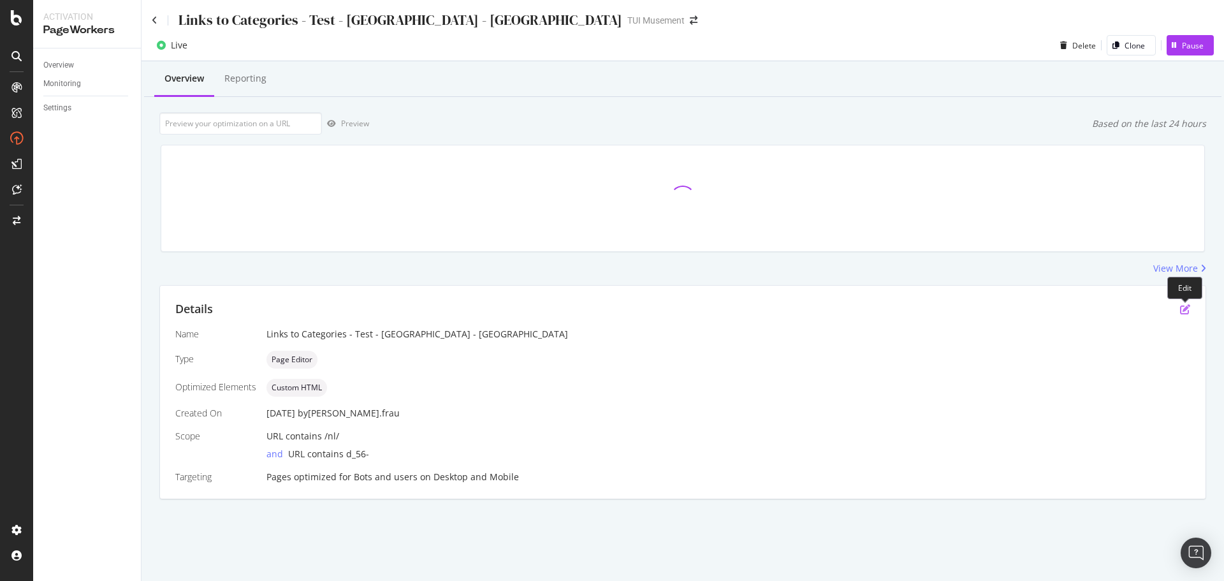
click at [1189, 307] on icon "pen-to-square" at bounding box center [1185, 309] width 10 height 10
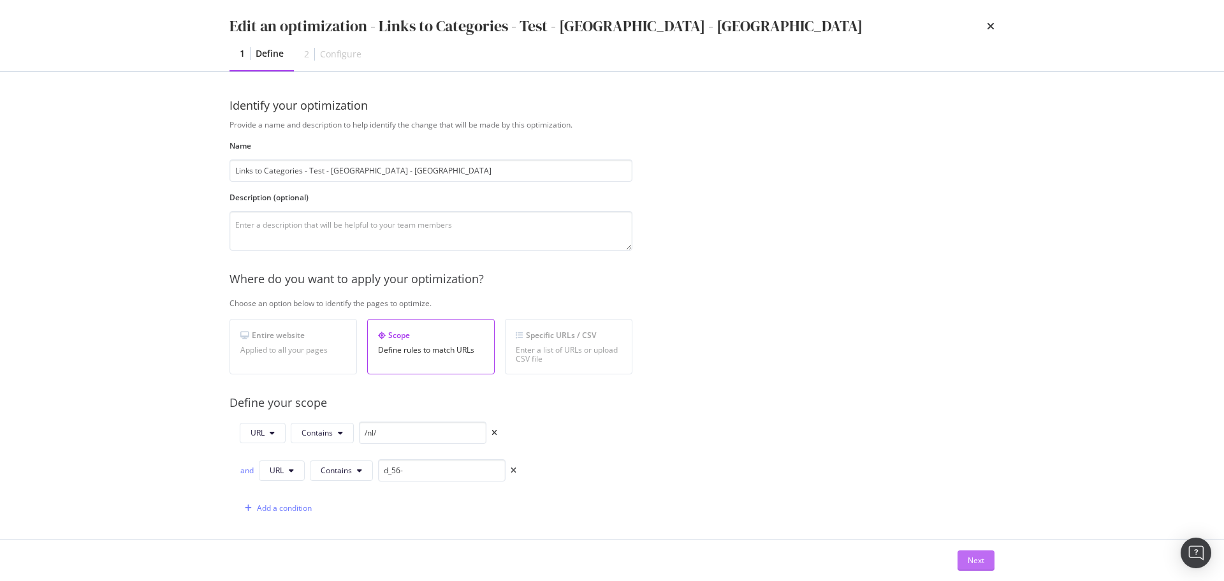
click at [986, 560] on button "Next" at bounding box center [976, 560] width 37 height 20
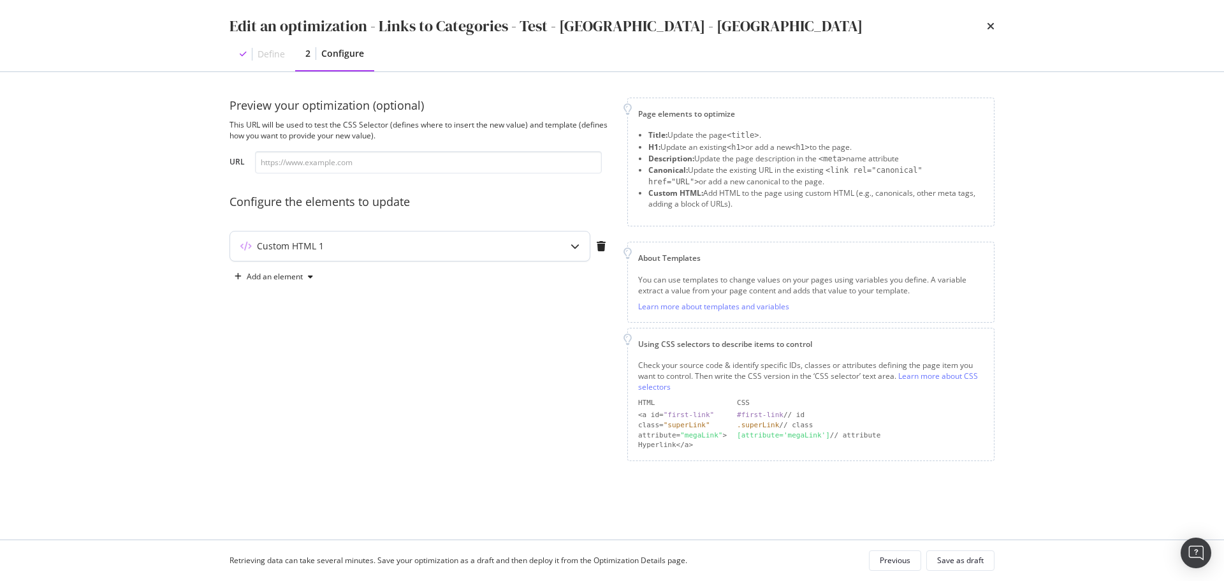
click at [555, 242] on div "Custom HTML 1" at bounding box center [410, 245] width 360 height 29
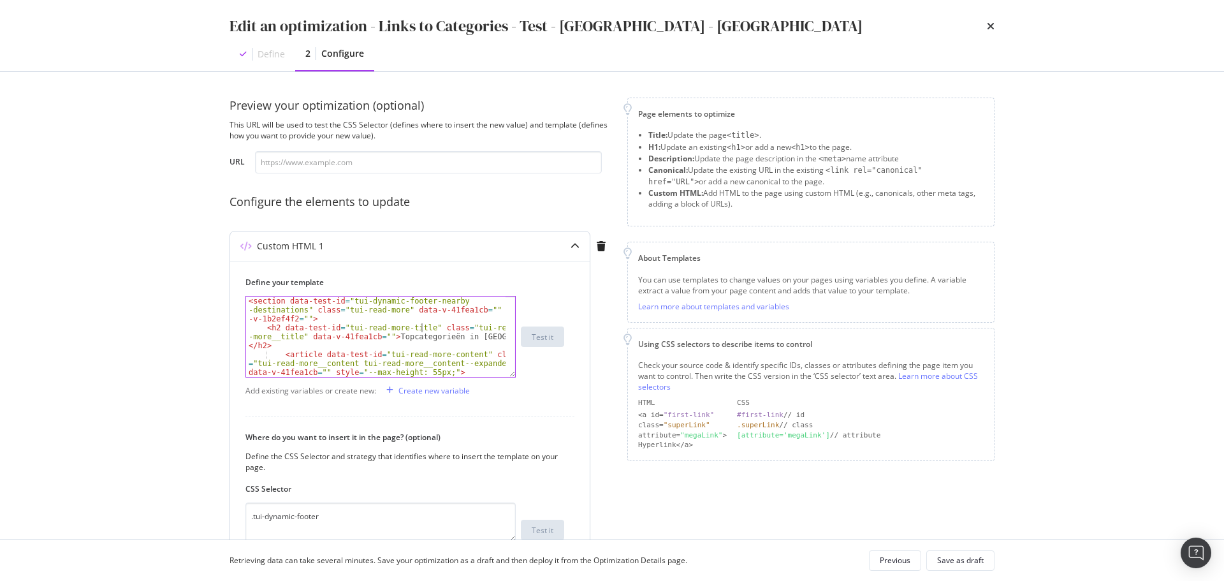
click at [420, 330] on div "< section data-test-id = "tui-dynamic-footer-nearby -destinations" class = "tui…" at bounding box center [376, 363] width 260 height 134
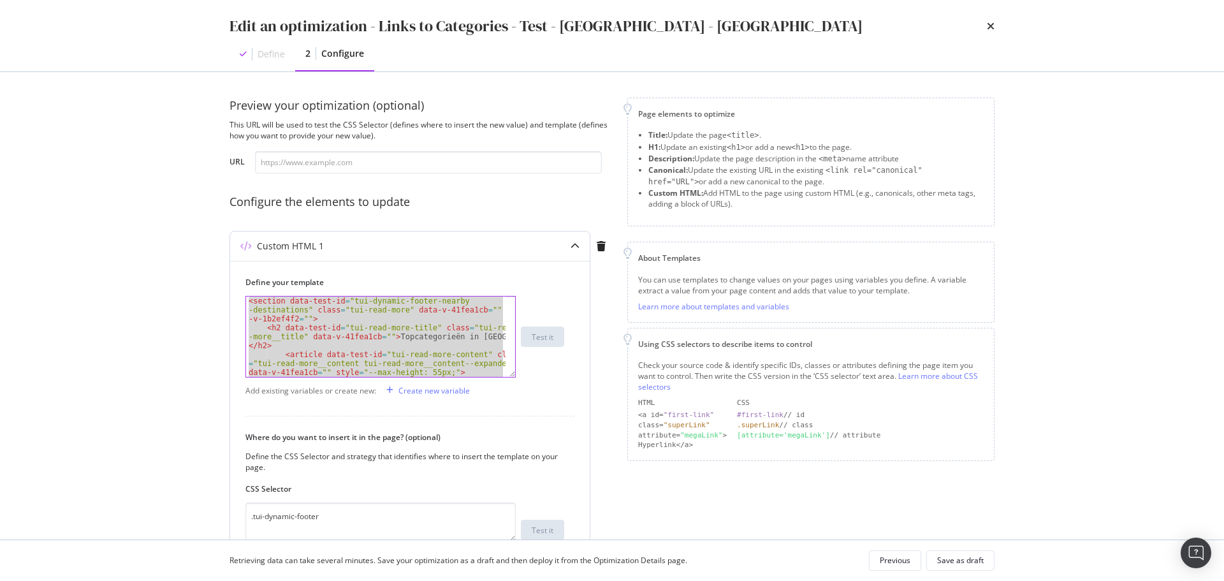
click at [414, 343] on div "< section data-test-id = "tui-dynamic-footer-nearby -destinations" class = "tui…" at bounding box center [376, 336] width 260 height 80
type textarea "</article> <!----> </section>"
paste textarea "Cursor at row 19"
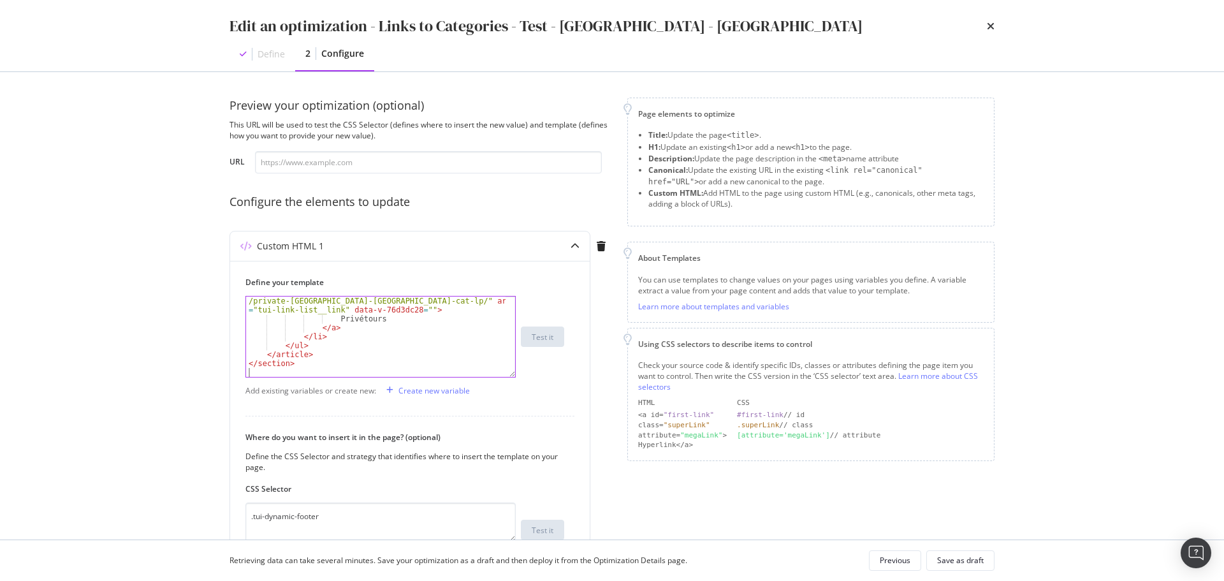
scroll to position [64, 0]
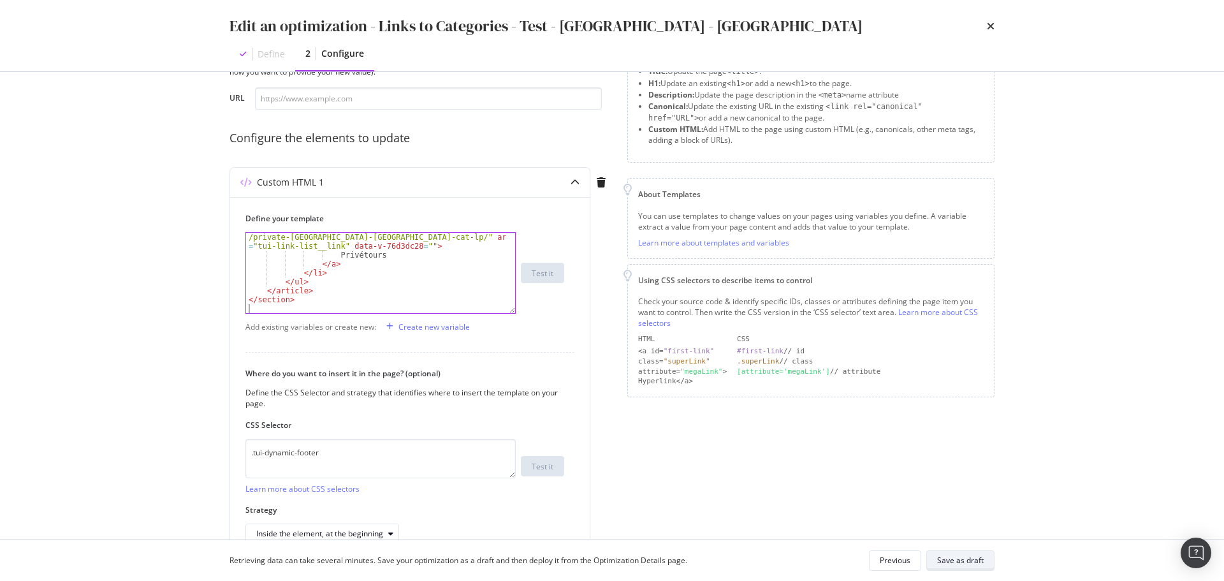
click at [984, 560] on button "Save as draft" at bounding box center [960, 560] width 68 height 20
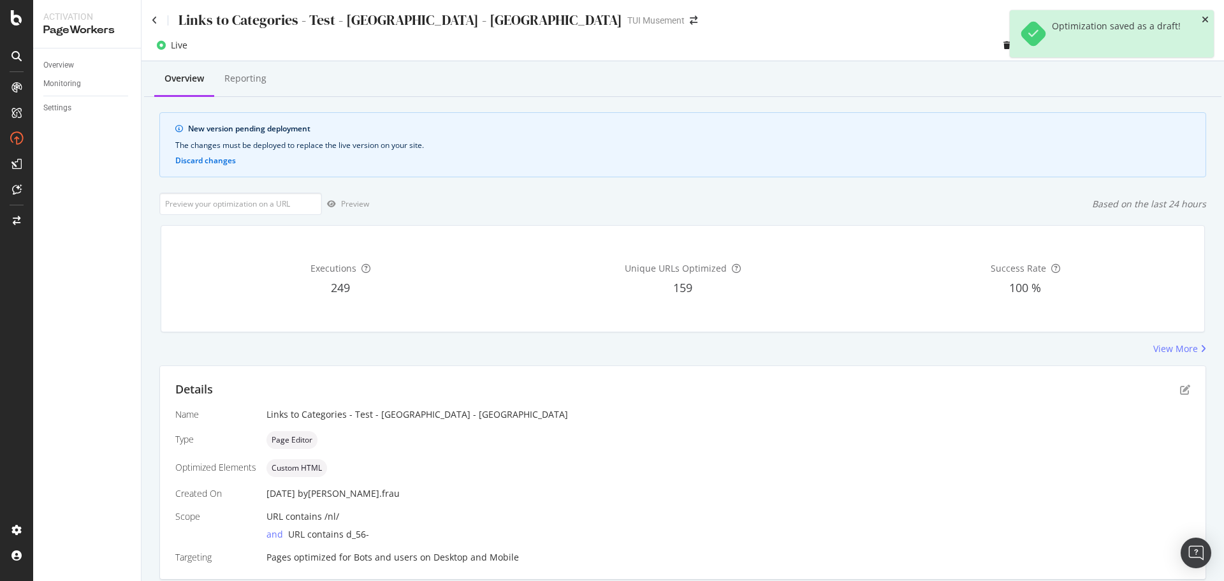
click at [1205, 20] on icon "close toast" at bounding box center [1205, 19] width 7 height 9
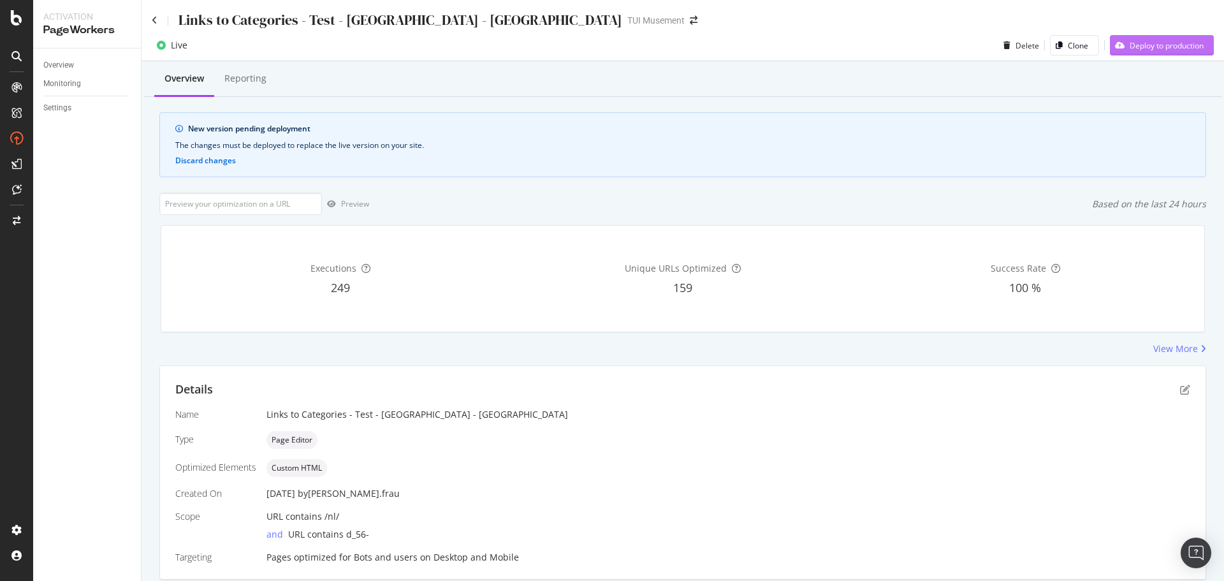
click at [1164, 50] on div "Deploy to production" at bounding box center [1167, 45] width 74 height 11
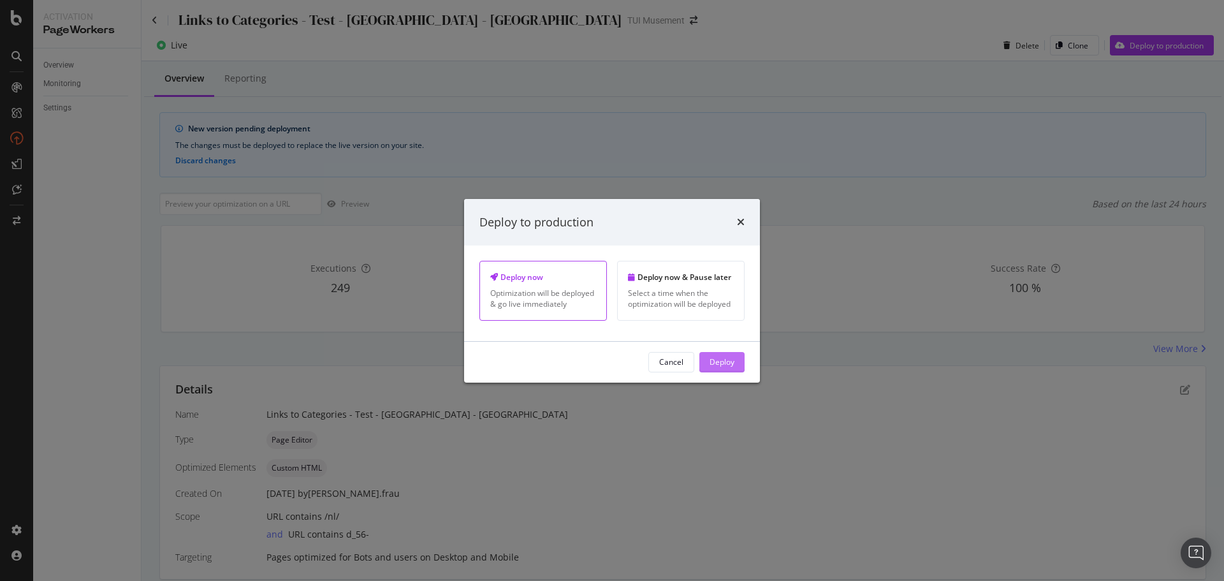
click at [731, 359] on div "Deploy" at bounding box center [722, 361] width 25 height 11
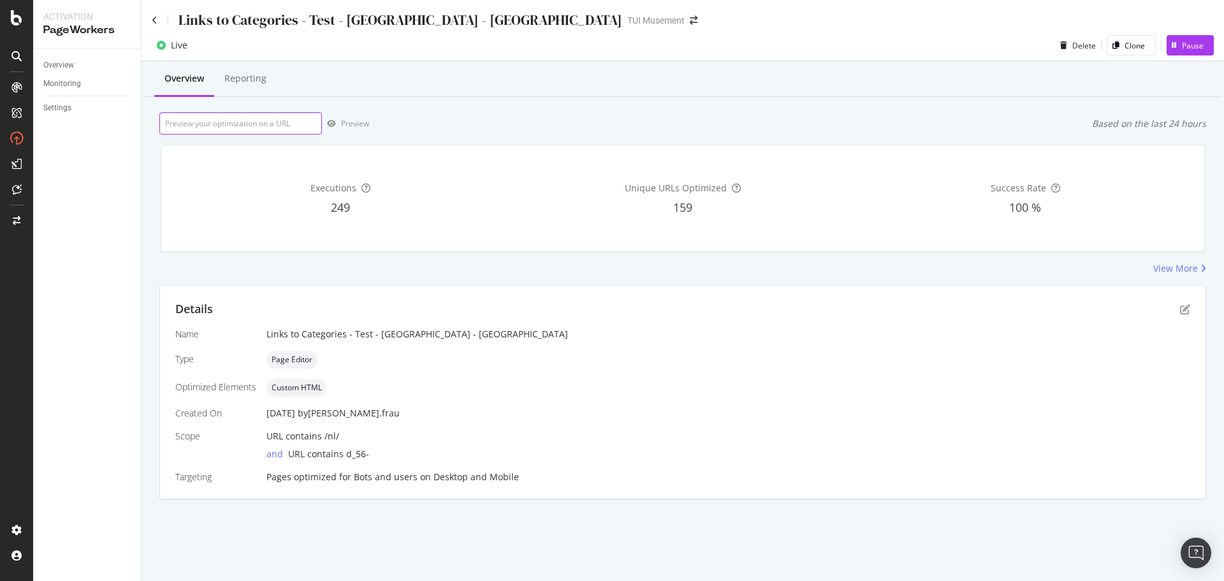
click at [256, 121] on input "url" at bounding box center [240, 123] width 163 height 22
paste input "[URL][DOMAIN_NAME]"
type input "[URL][DOMAIN_NAME]"
click at [350, 122] on div "Preview" at bounding box center [355, 123] width 28 height 11
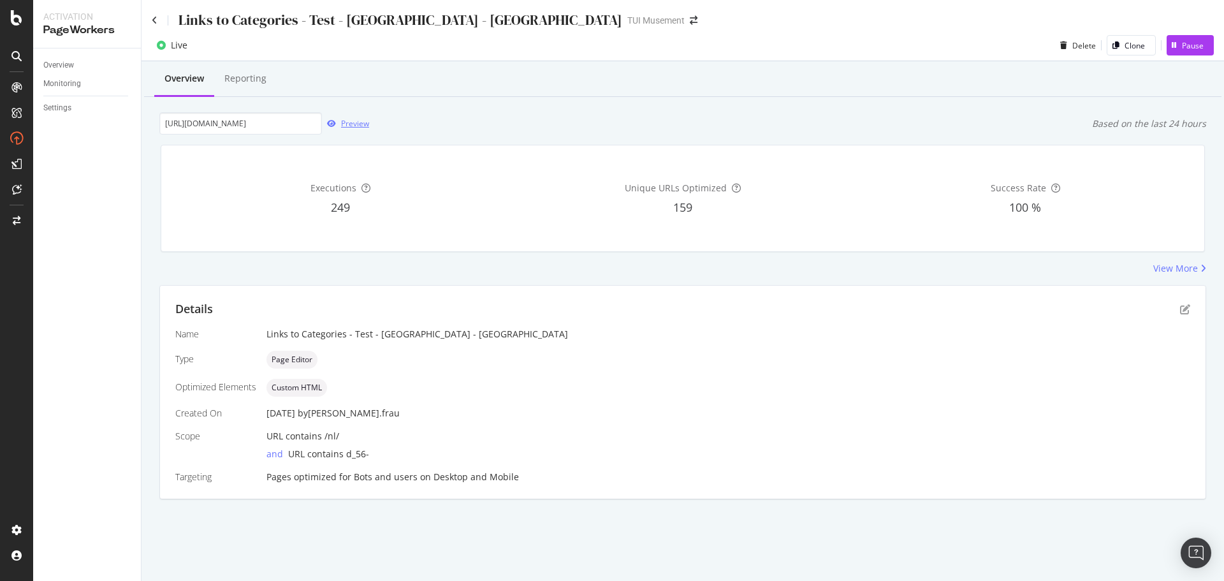
scroll to position [0, 0]
click at [157, 17] on icon at bounding box center [155, 20] width 6 height 9
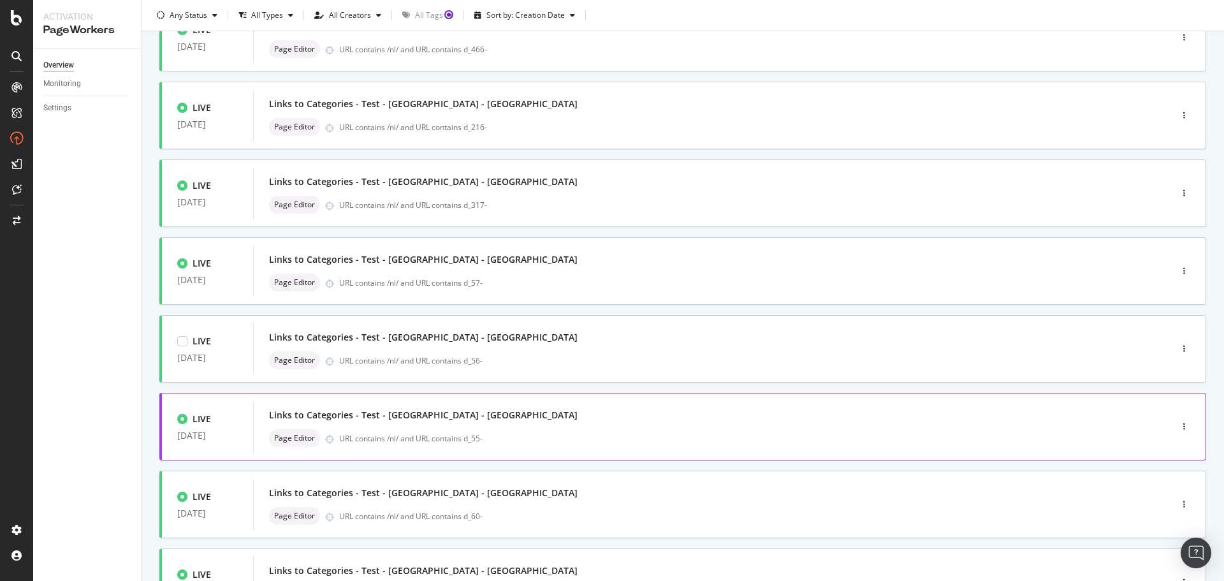
scroll to position [191, 0]
click at [571, 430] on div "Page Editor URL contains /nl/ and URL contains d_55-" at bounding box center [693, 437] width 848 height 18
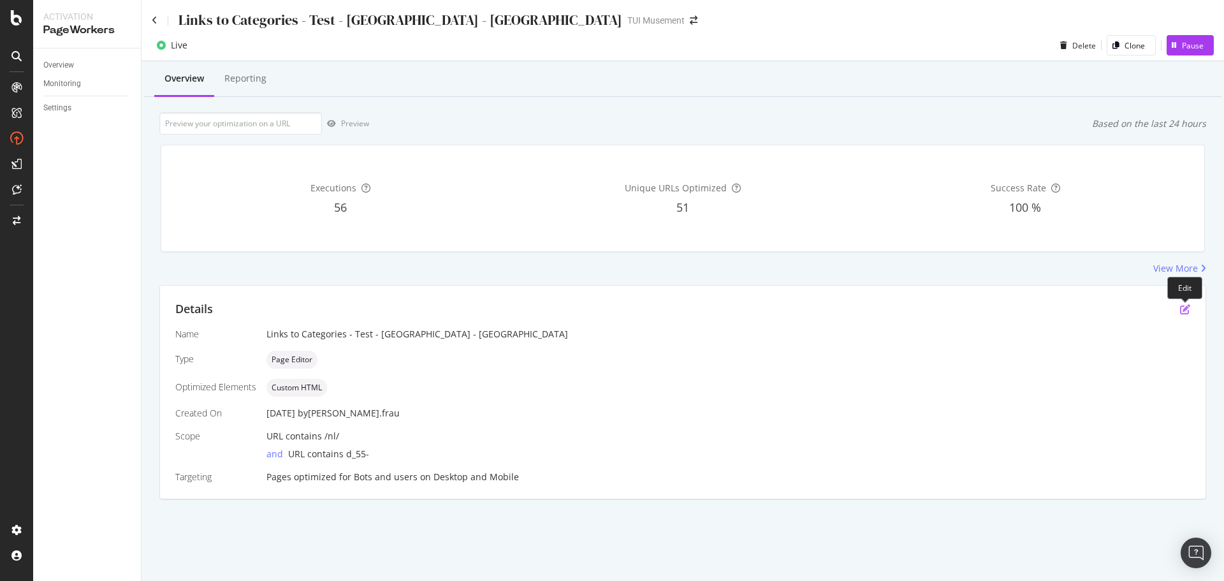
click at [1181, 312] on icon "pen-to-square" at bounding box center [1185, 309] width 10 height 10
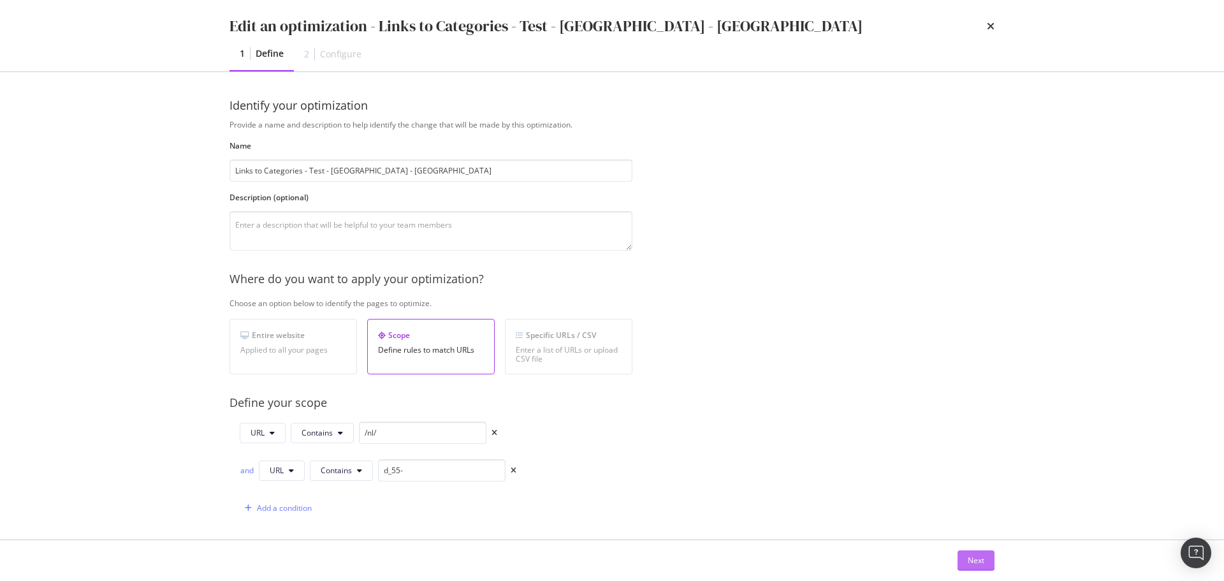
click at [985, 564] on button "Next" at bounding box center [976, 560] width 37 height 20
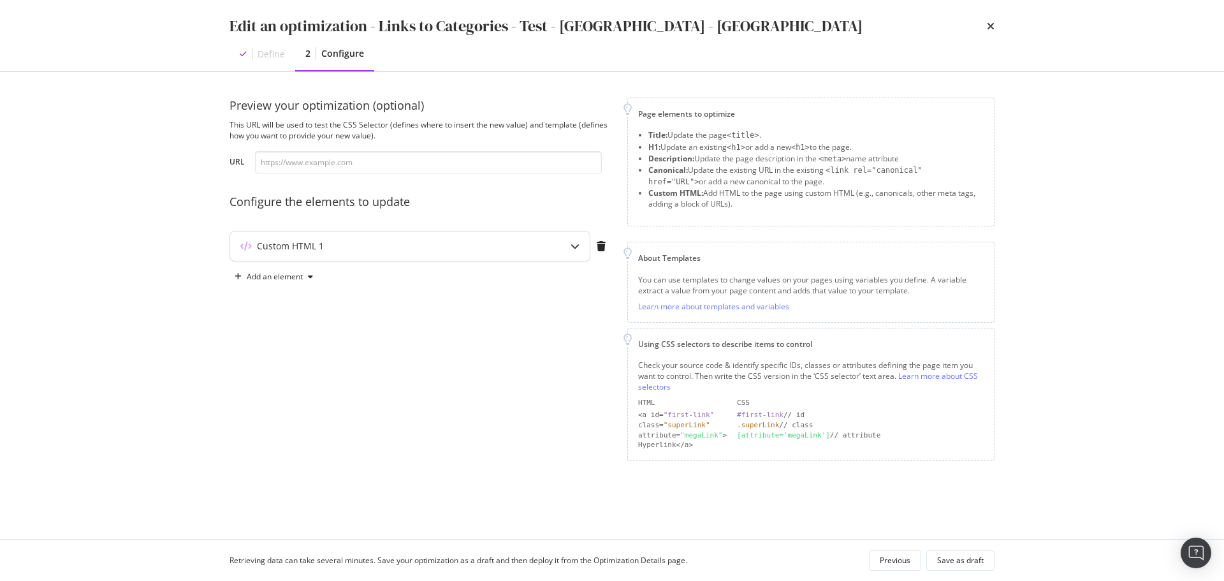
click at [567, 247] on div "modal" at bounding box center [574, 245] width 29 height 29
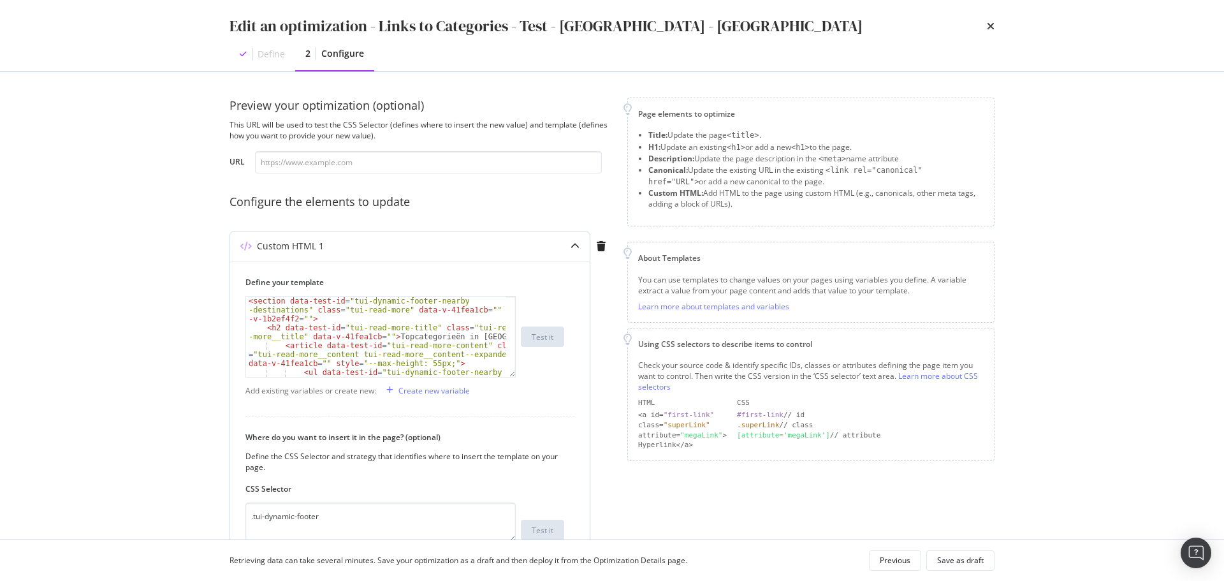
click at [416, 350] on div "< section data-test-id = "tui-dynamic-footer-nearby -destinations" class = "tui…" at bounding box center [376, 363] width 260 height 134
type textarea "</article> <!----> </section>"
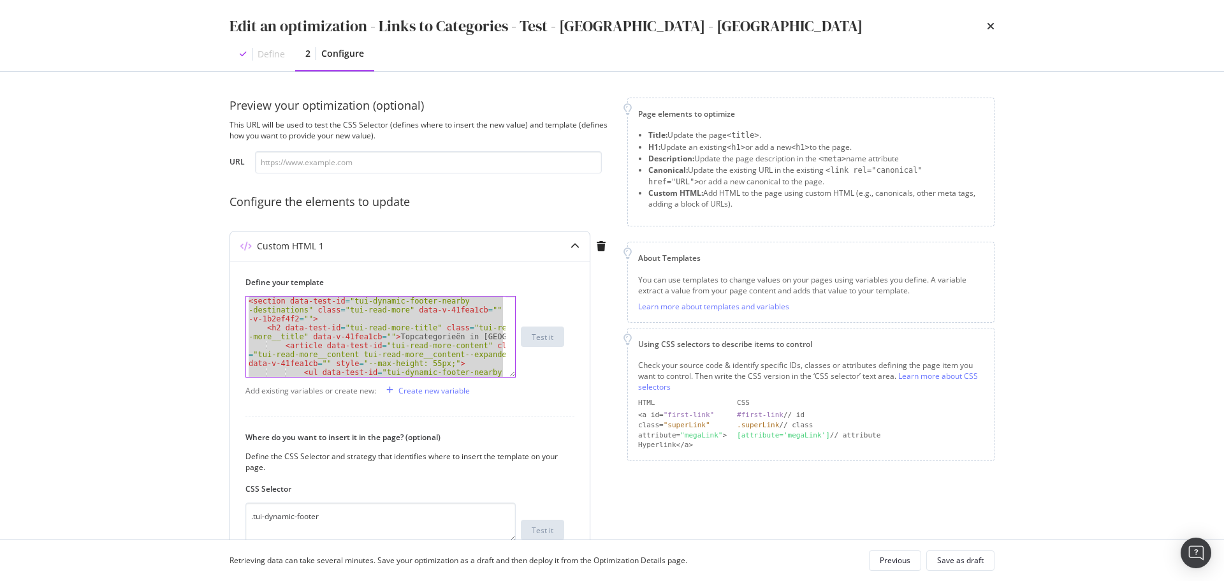
paste textarea "Cursor at row 21"
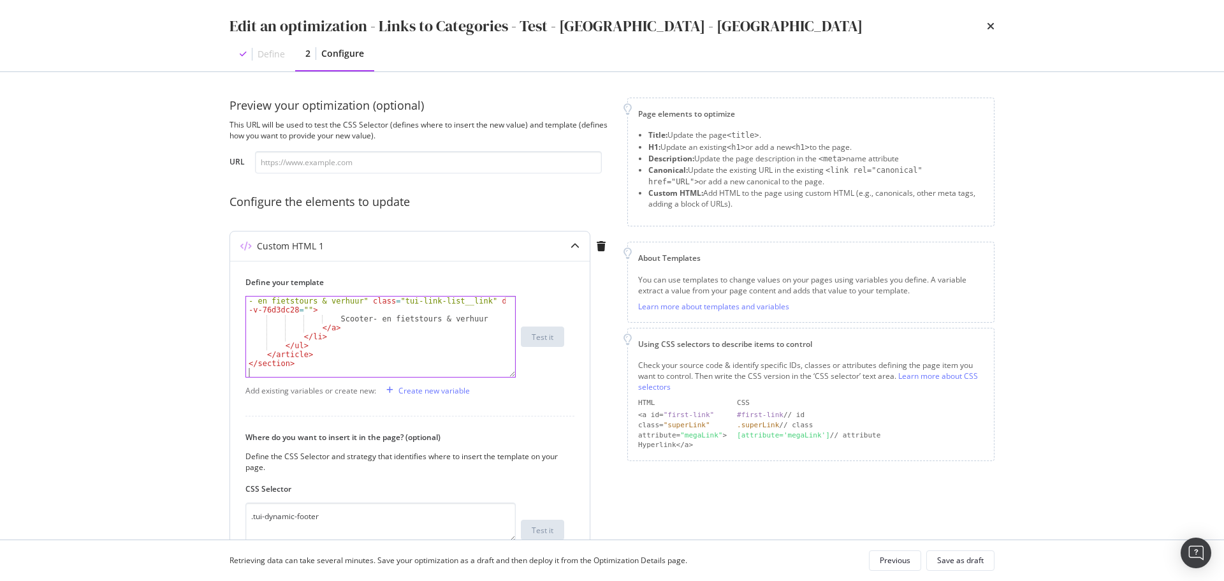
scroll to position [553, 0]
click at [968, 562] on div "Save as draft" at bounding box center [960, 560] width 47 height 11
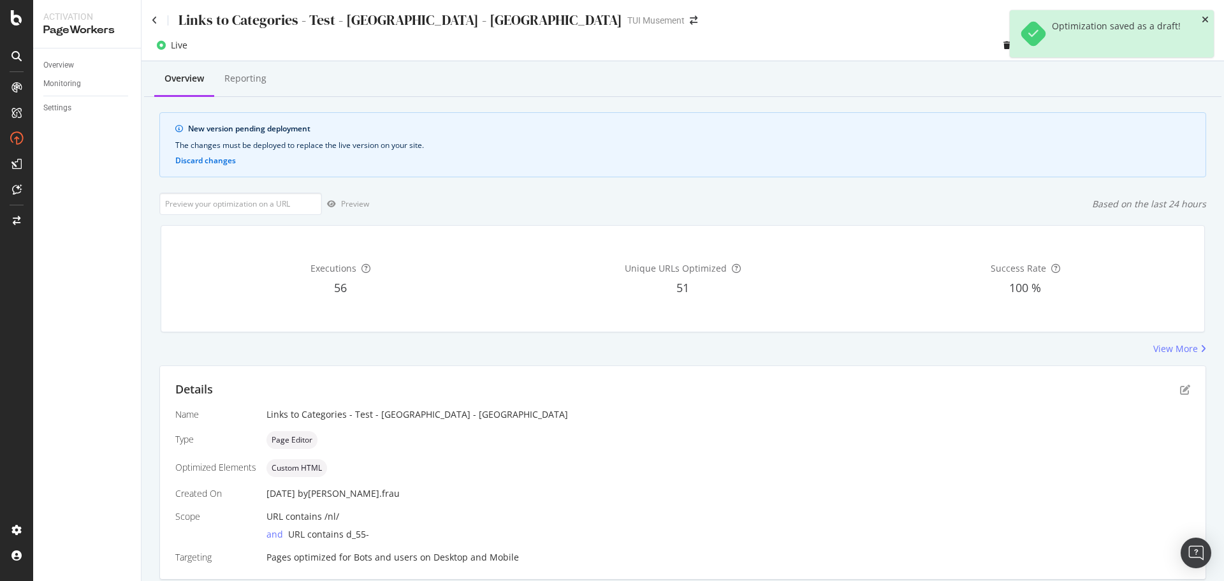
click at [1208, 20] on icon "close toast" at bounding box center [1205, 19] width 7 height 9
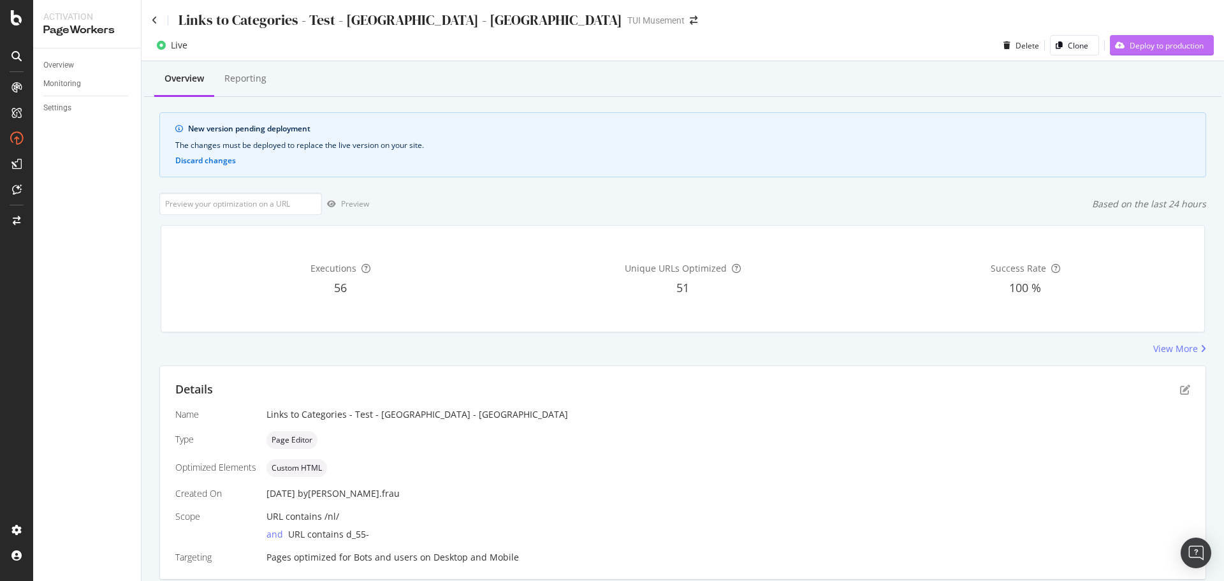
click at [1176, 39] on div "Deploy to production" at bounding box center [1157, 45] width 94 height 19
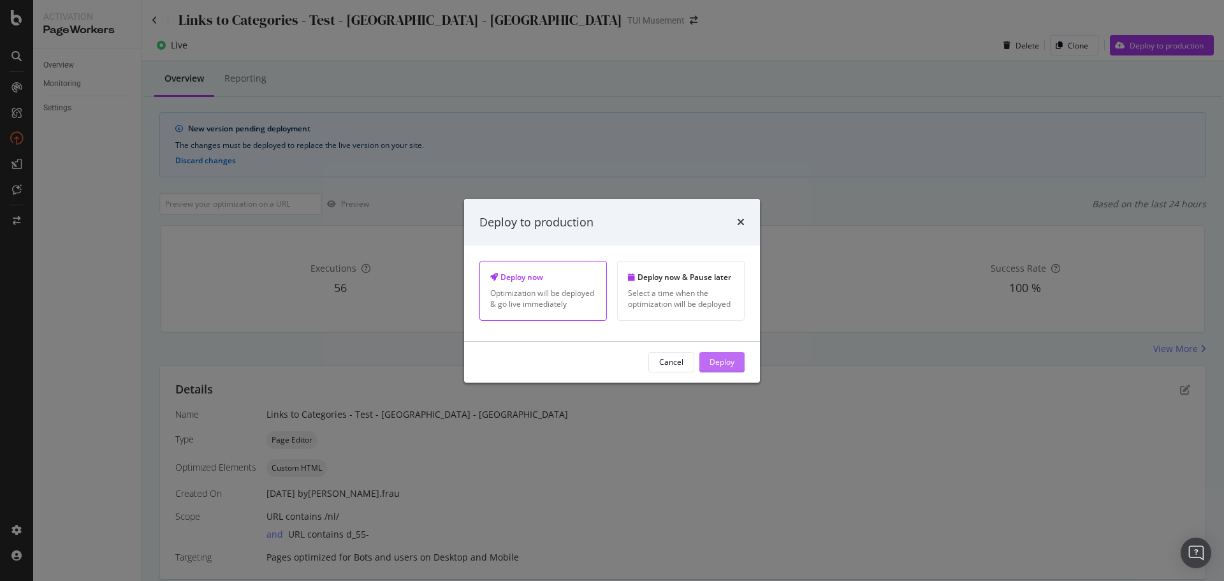
click at [735, 363] on button "Deploy" at bounding box center [721, 362] width 45 height 20
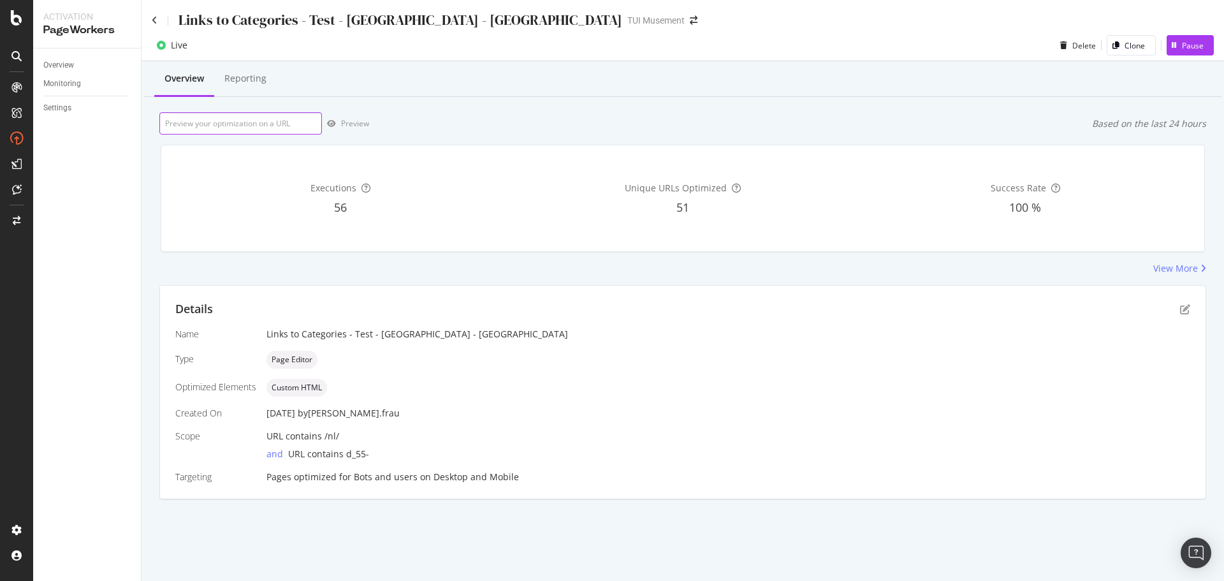
click at [245, 123] on input "url" at bounding box center [240, 123] width 163 height 22
paste input "[URL][DOMAIN_NAME]"
type input "[URL][DOMAIN_NAME]"
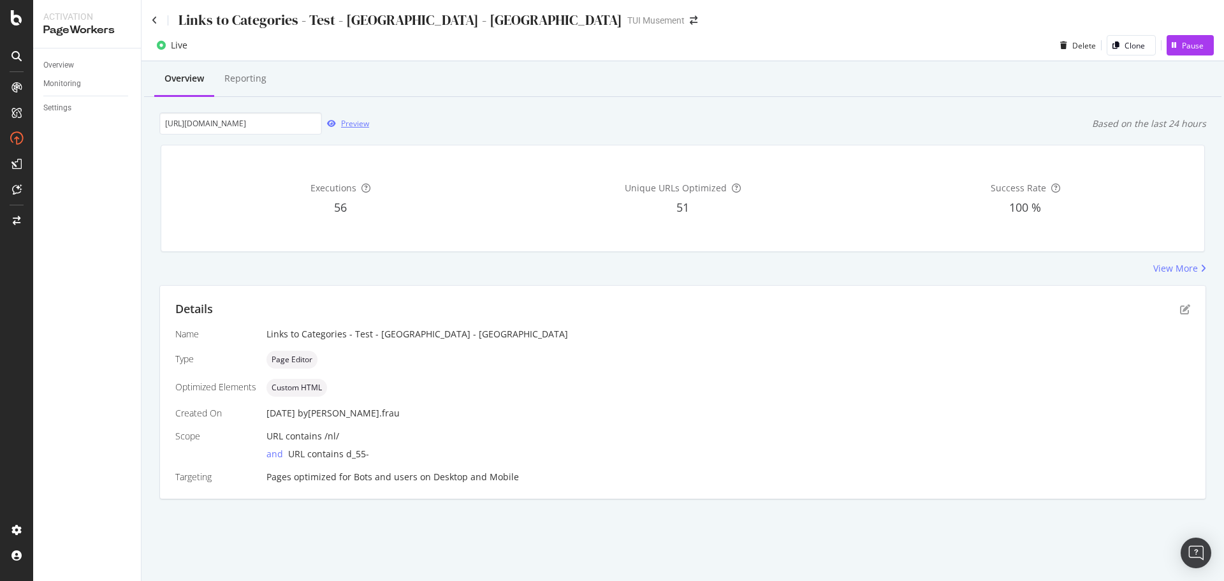
click at [350, 122] on div "Preview" at bounding box center [355, 123] width 28 height 11
click at [155, 16] on icon at bounding box center [155, 20] width 6 height 9
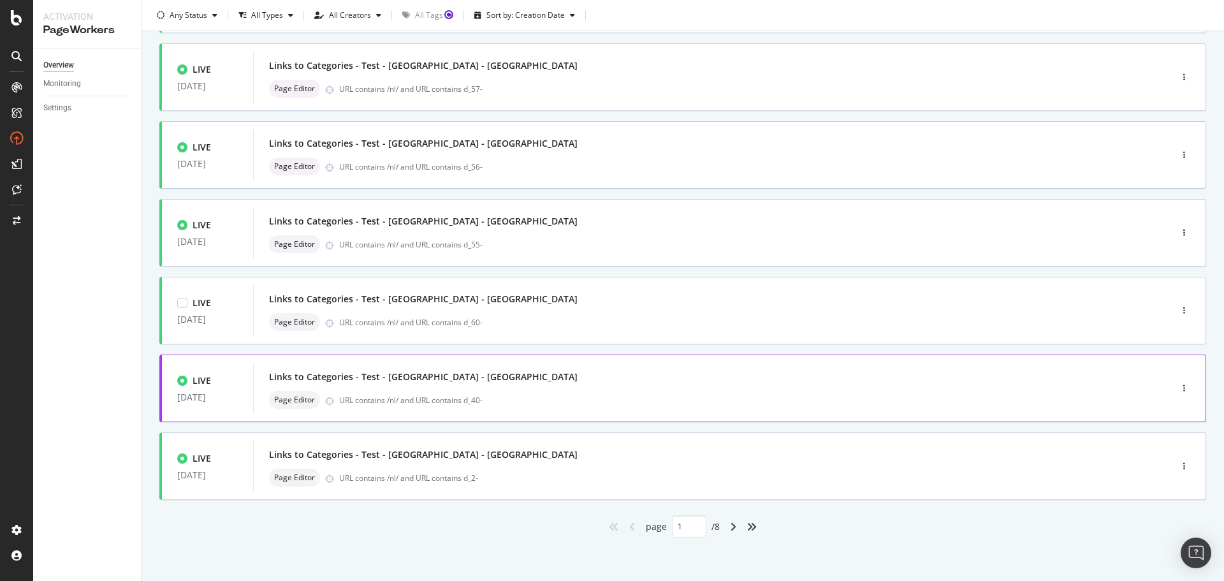
scroll to position [385, 0]
click at [562, 293] on div "Links to Categories - Test - [GEOGRAPHIC_DATA] - [GEOGRAPHIC_DATA]" at bounding box center [693, 298] width 848 height 18
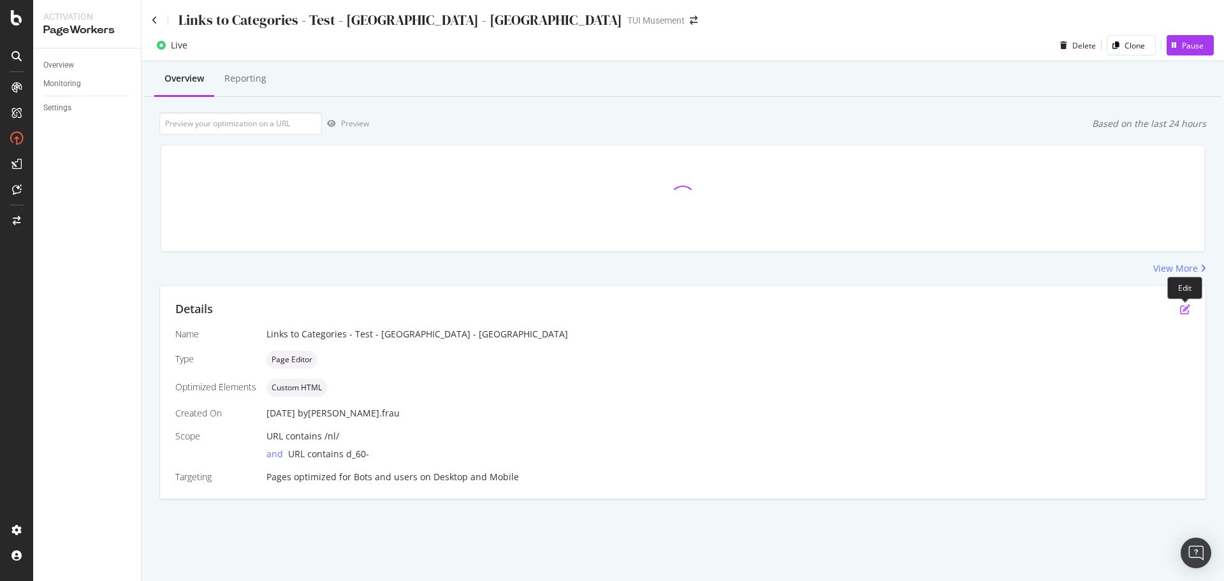
click at [1188, 305] on icon "pen-to-square" at bounding box center [1185, 309] width 10 height 10
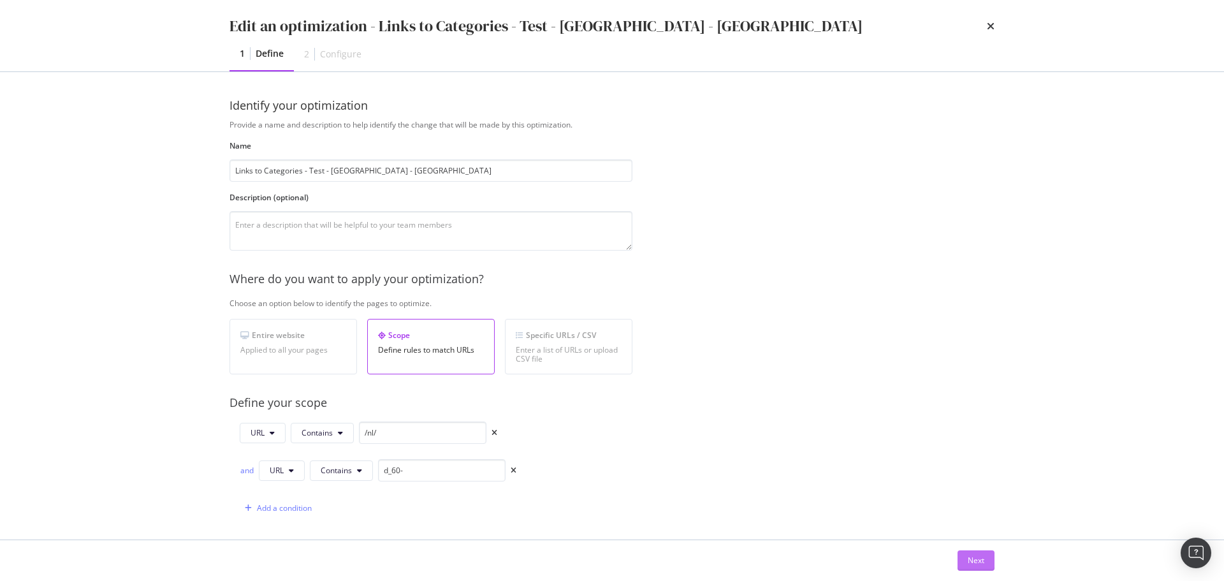
click at [983, 557] on div "Next" at bounding box center [976, 560] width 17 height 11
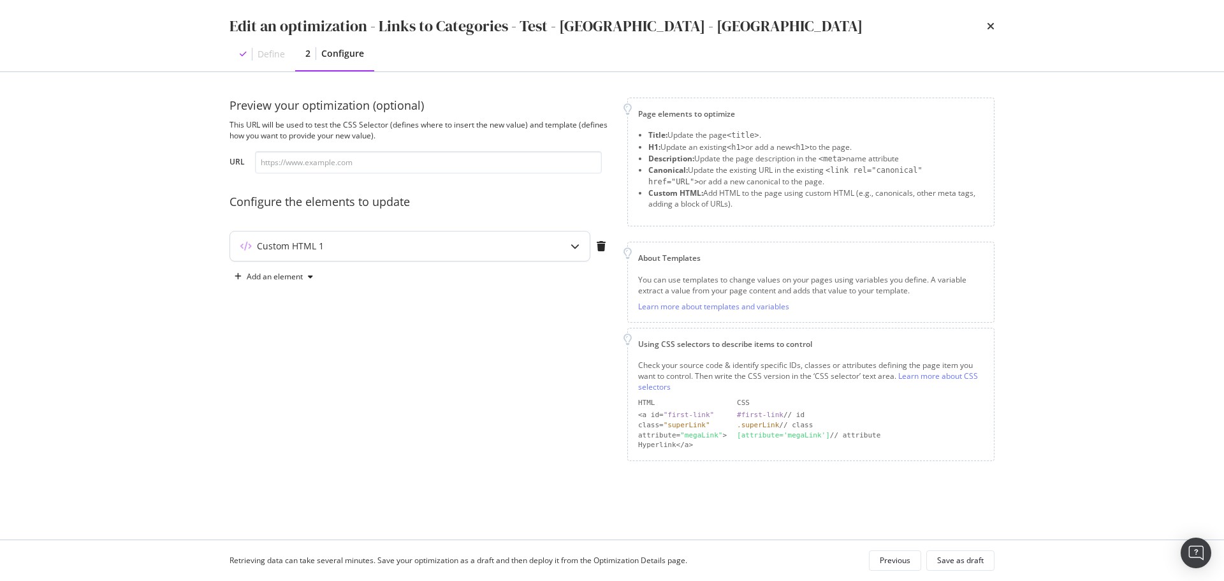
click at [560, 252] on div "Custom HTML 1" at bounding box center [410, 245] width 360 height 29
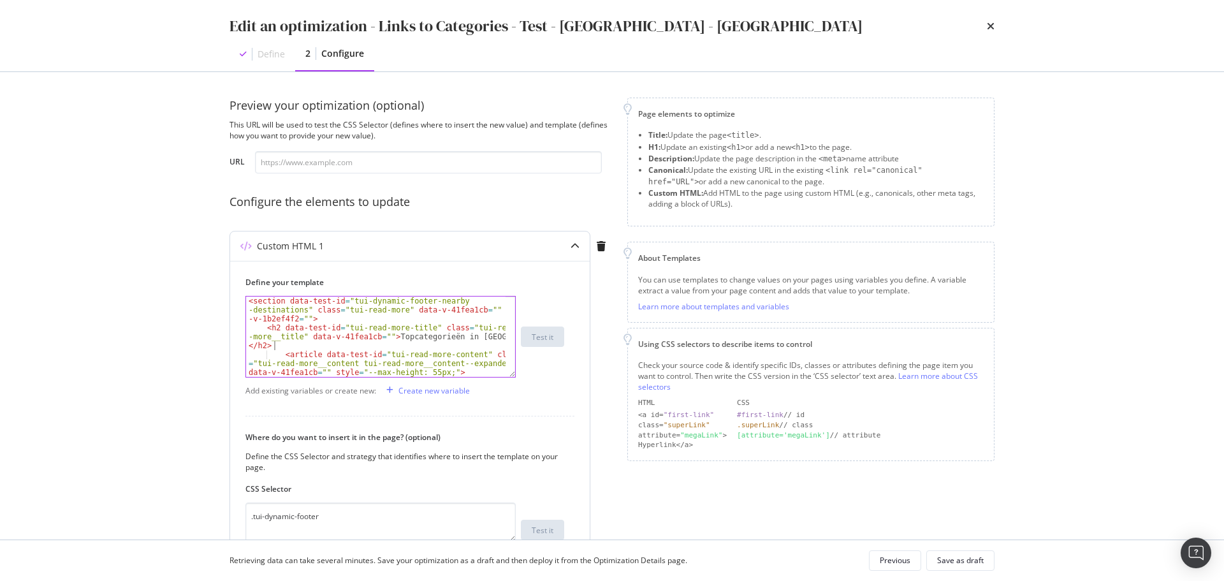
click at [462, 348] on div "< section data-test-id = "tui-dynamic-footer-nearby -destinations" class = "tui…" at bounding box center [376, 363] width 260 height 134
type textarea "</article> <!----> </section>"
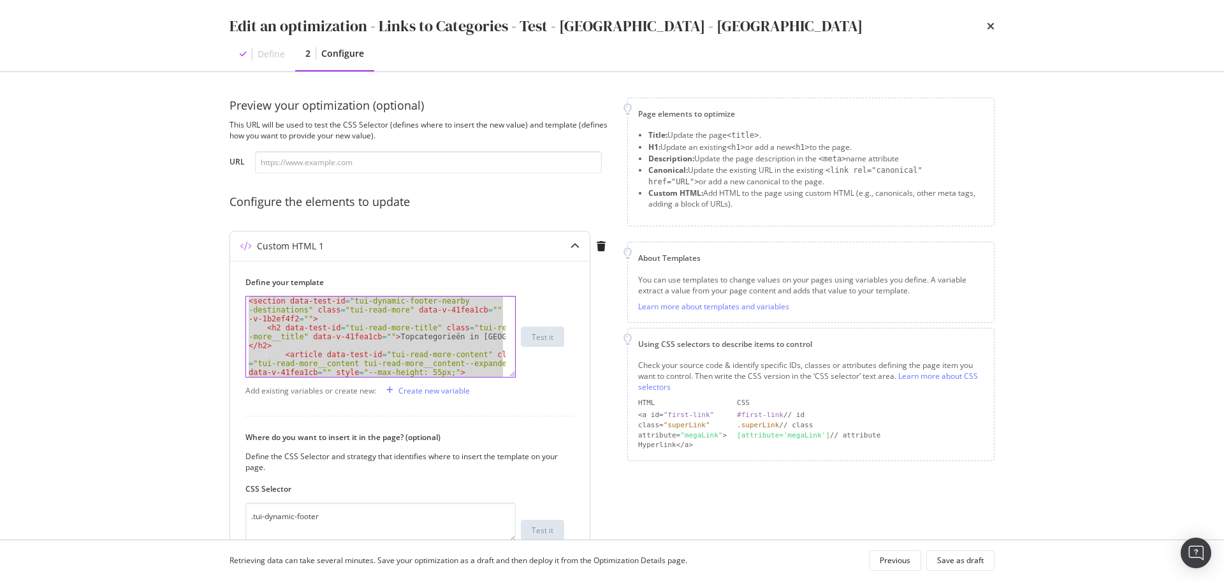
paste textarea "Cursor at row 25"
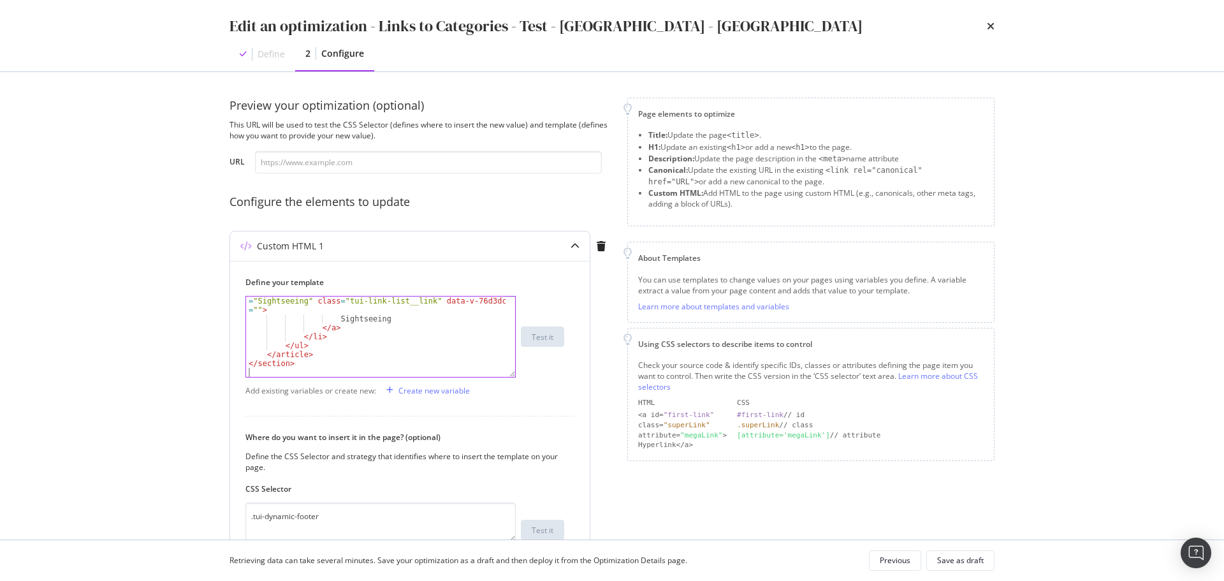
scroll to position [714, 0]
click at [974, 567] on div "Save as draft" at bounding box center [960, 561] width 47 height 18
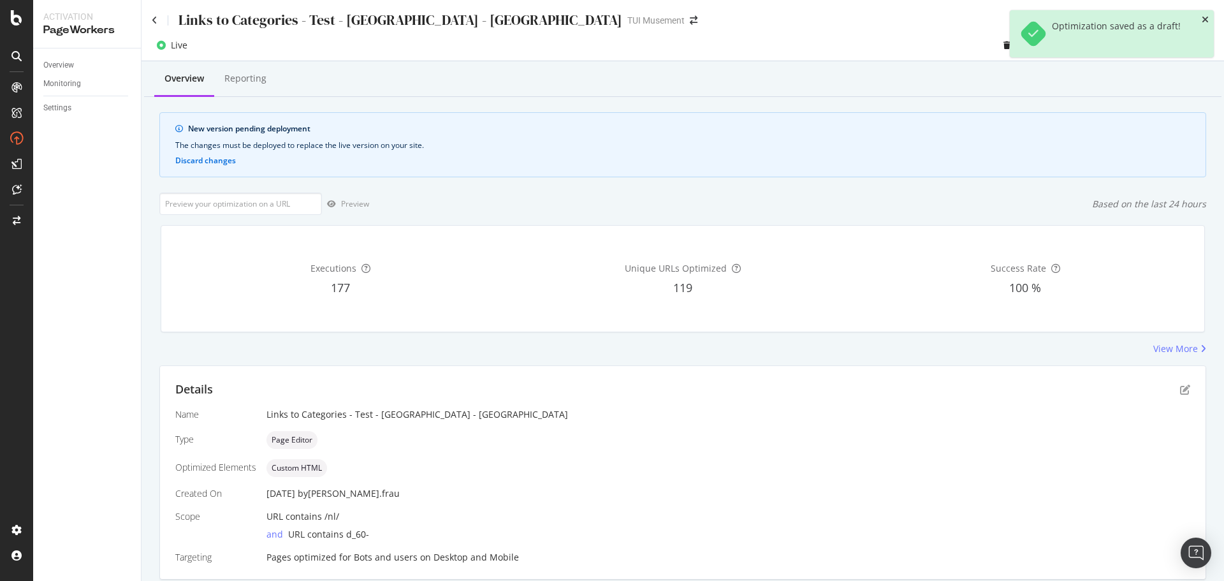
click at [1207, 18] on icon "close toast" at bounding box center [1205, 19] width 7 height 9
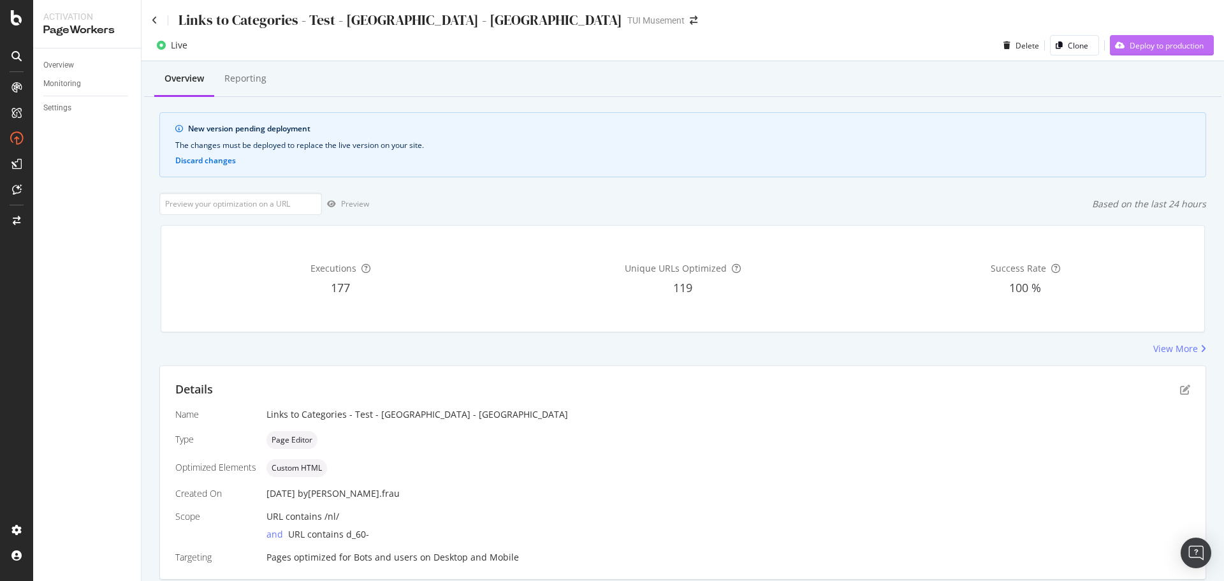
click at [1153, 39] on div "Deploy to production" at bounding box center [1157, 45] width 94 height 19
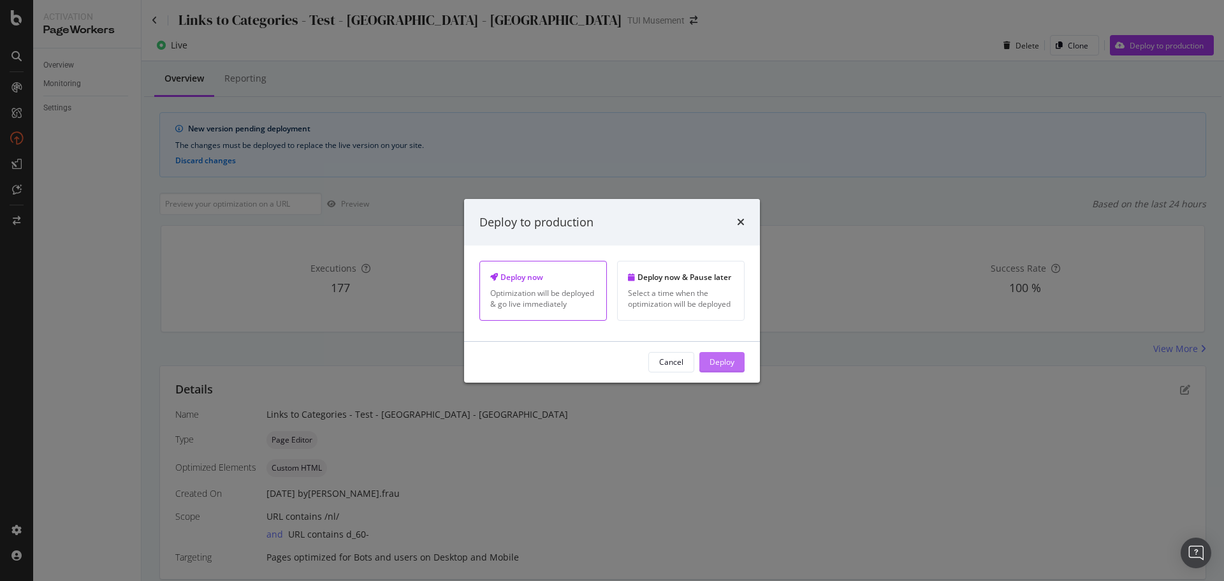
click at [733, 365] on div "Deploy" at bounding box center [722, 361] width 25 height 11
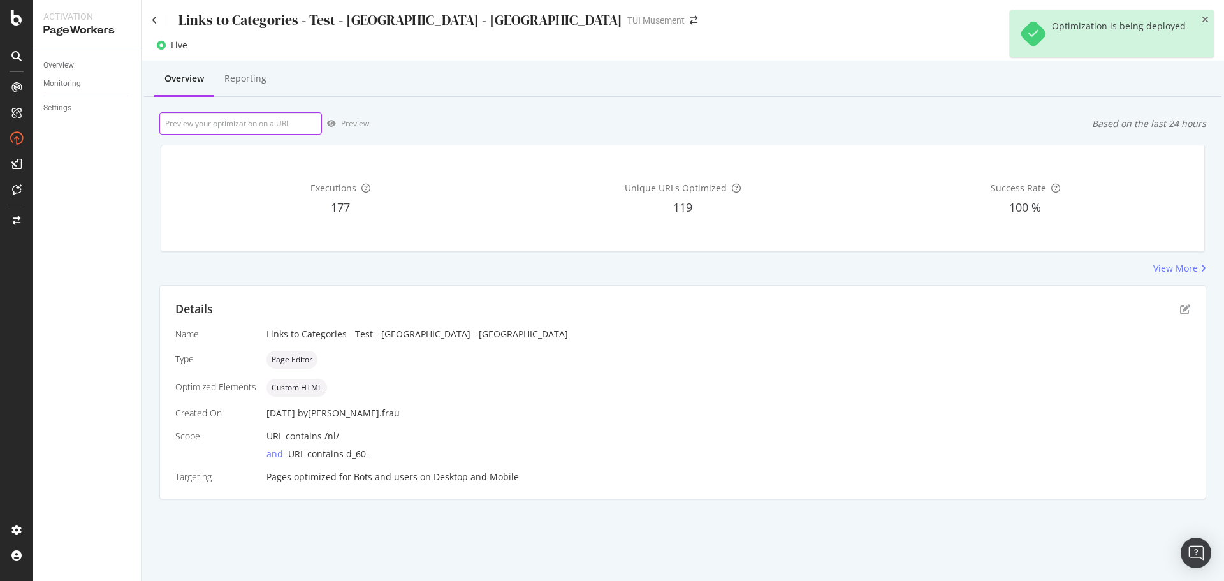
click at [248, 131] on input "url" at bounding box center [240, 123] width 163 height 22
paste input "[URL][DOMAIN_NAME]"
type input "[URL][DOMAIN_NAME]"
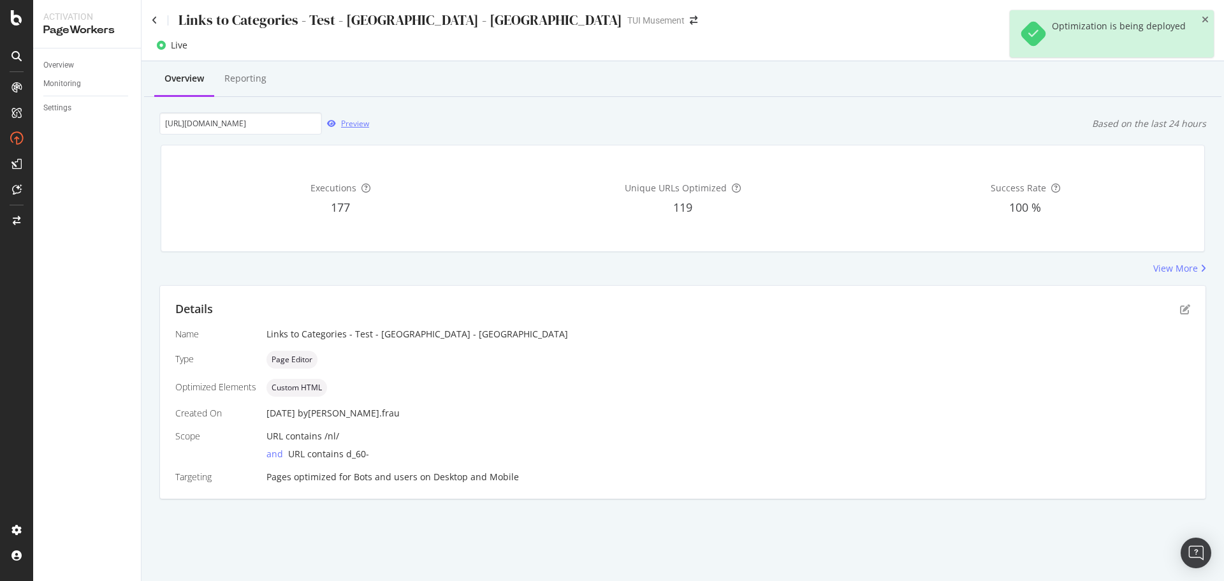
click at [344, 120] on div "Preview" at bounding box center [355, 123] width 28 height 11
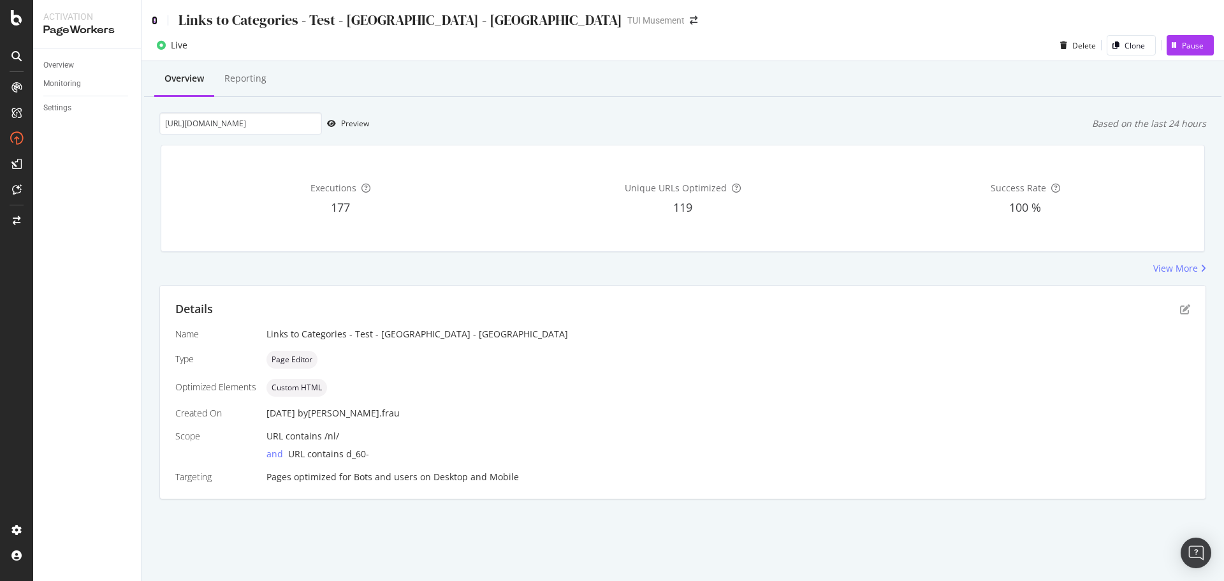
click at [155, 21] on icon at bounding box center [155, 20] width 6 height 9
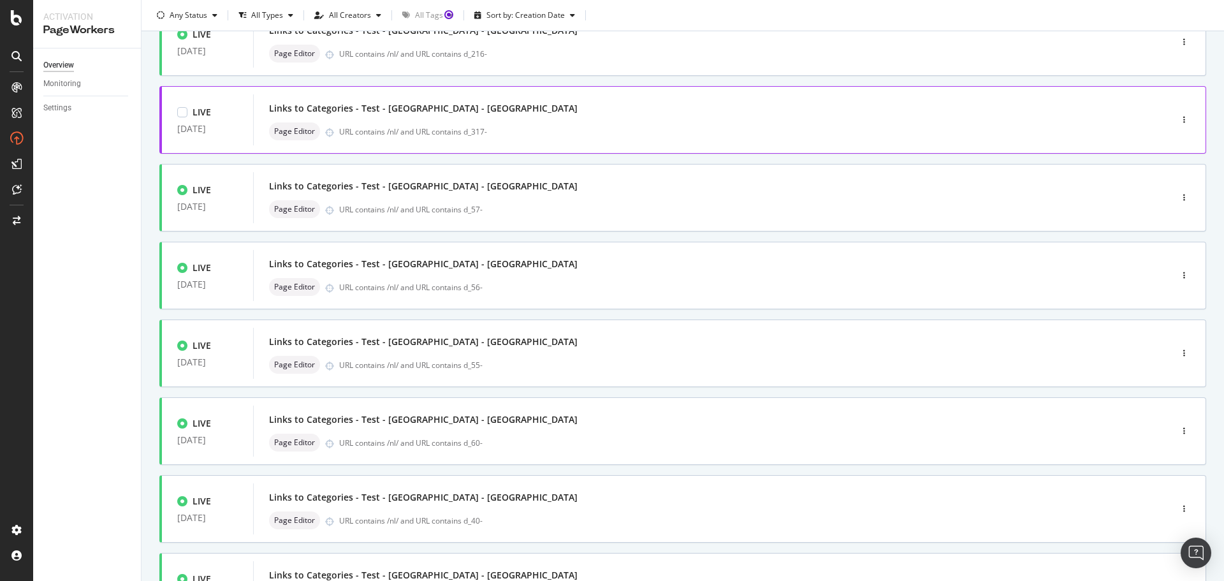
scroll to position [319, 0]
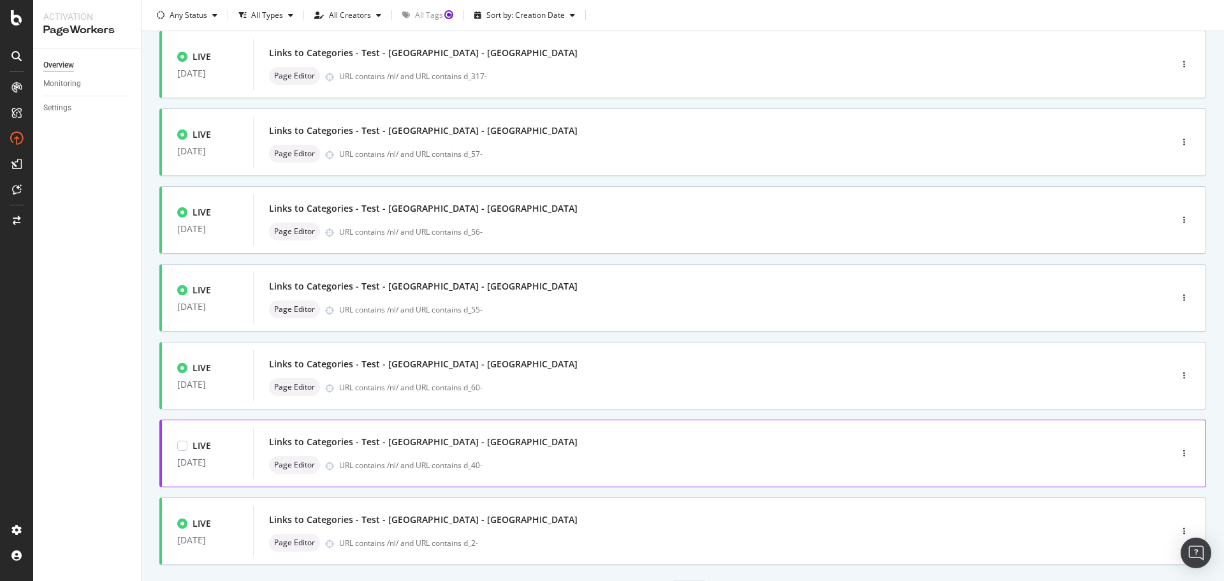
click at [498, 444] on div "Links to Categories - Test - [GEOGRAPHIC_DATA] - [GEOGRAPHIC_DATA]" at bounding box center [693, 442] width 848 height 18
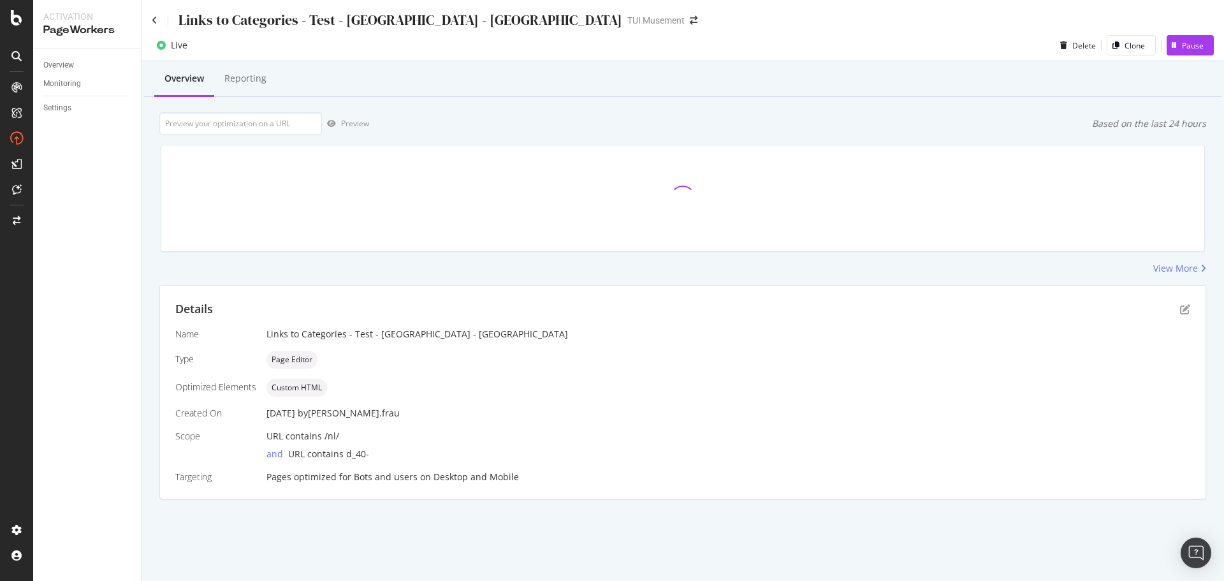
click at [1184, 302] on div "Details" at bounding box center [682, 309] width 1015 height 17
click at [1186, 307] on icon "pen-to-square" at bounding box center [1185, 309] width 10 height 10
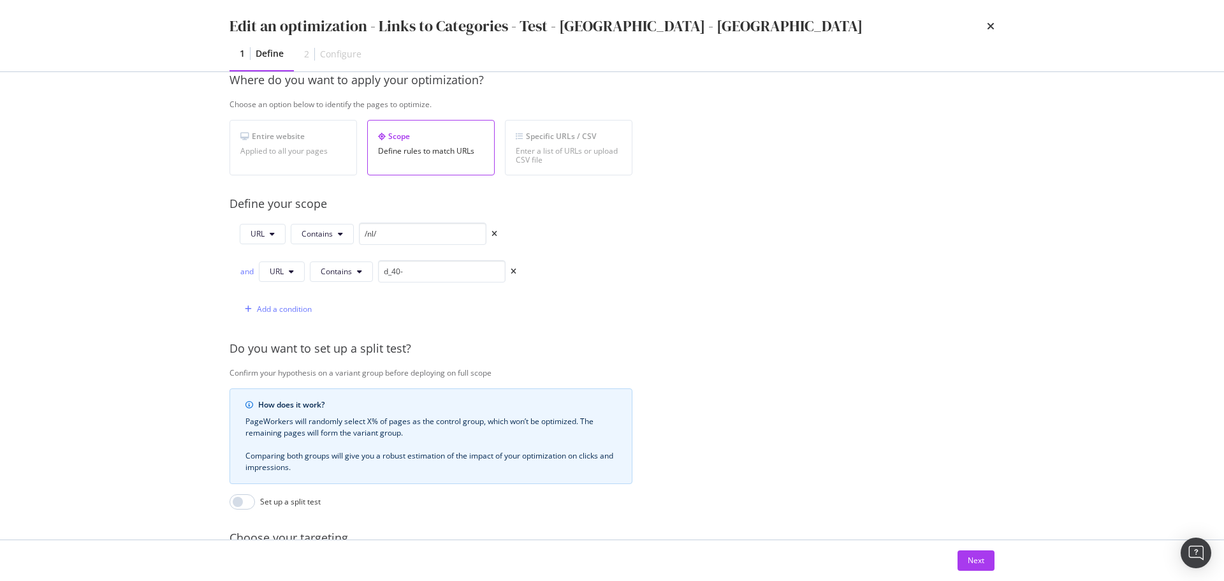
scroll to position [319, 0]
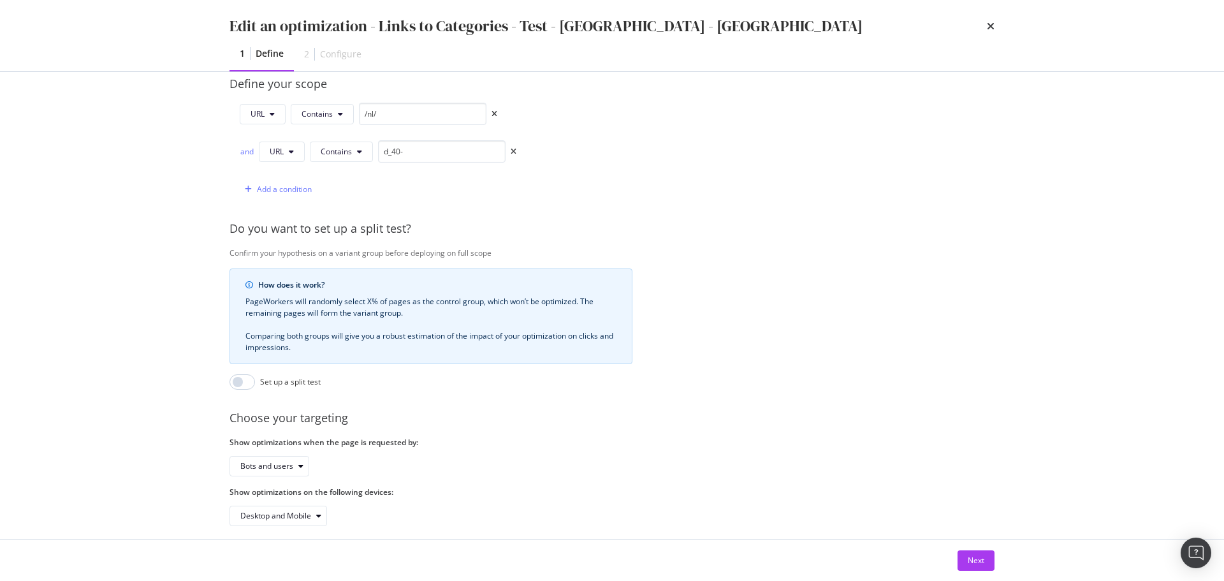
click at [966, 550] on div "Next" at bounding box center [612, 560] width 816 height 41
click at [987, 559] on button "Next" at bounding box center [976, 560] width 37 height 20
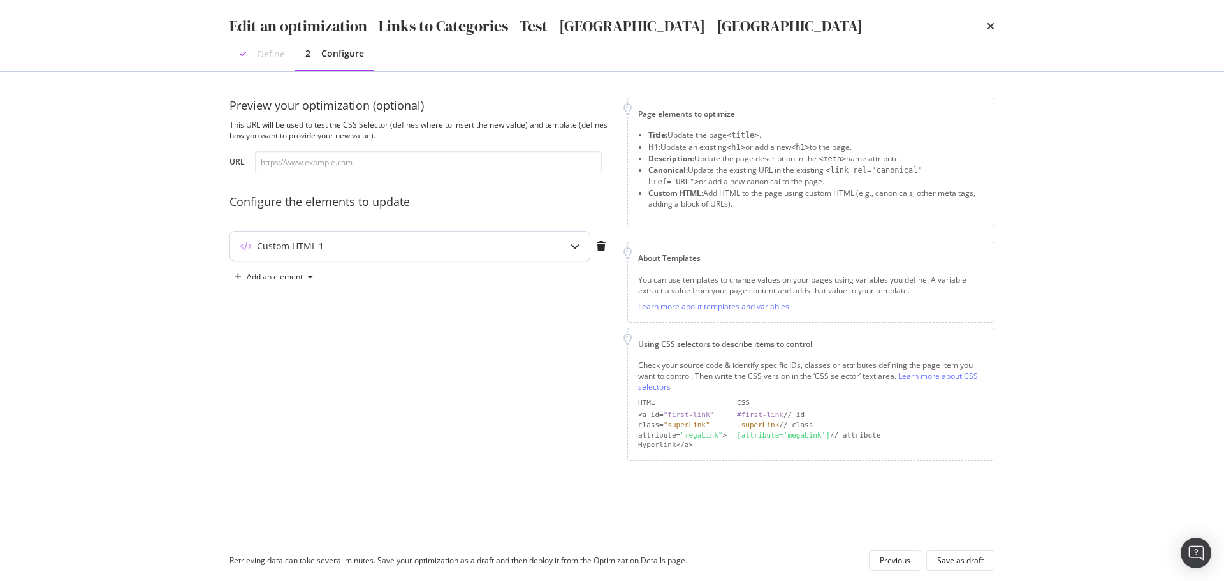
click at [559, 254] on div "Custom HTML 1" at bounding box center [410, 245] width 360 height 29
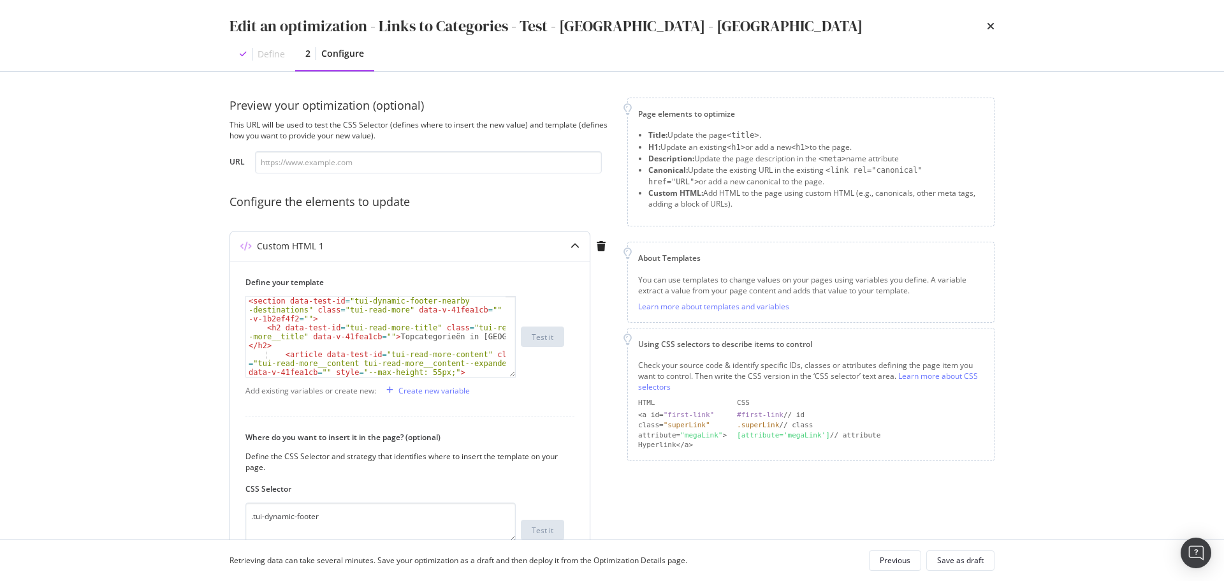
click at [413, 358] on div "< section data-test-id = "tui-dynamic-footer-nearby -destinations" class = "tui…" at bounding box center [376, 363] width 260 height 134
type textarea "</article> <!----> </section>"
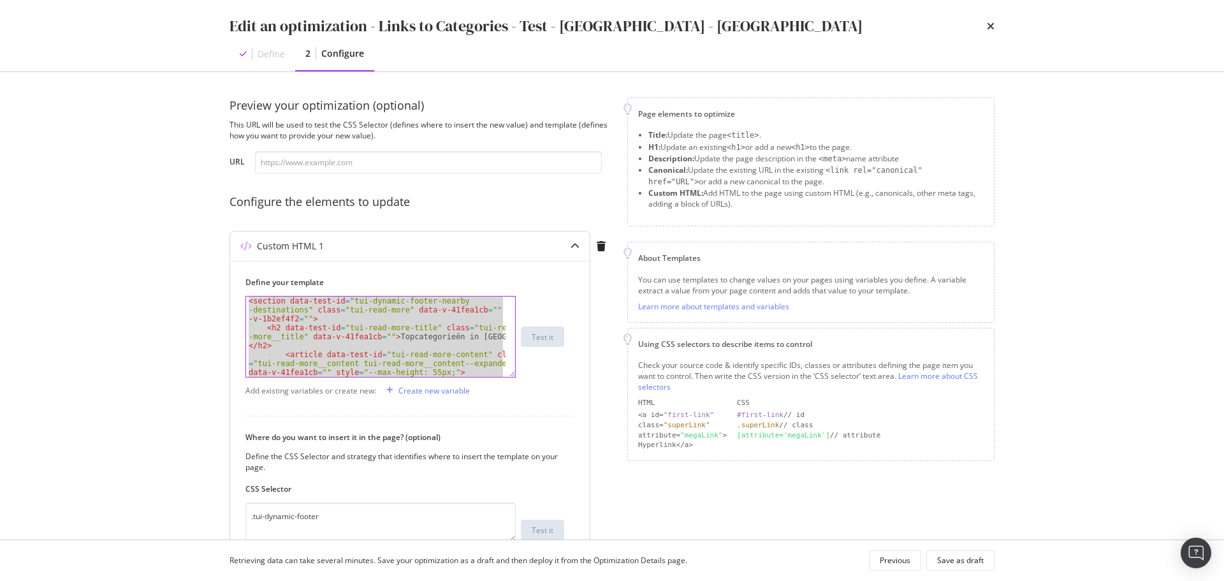
paste textarea "Cursor at row 25"
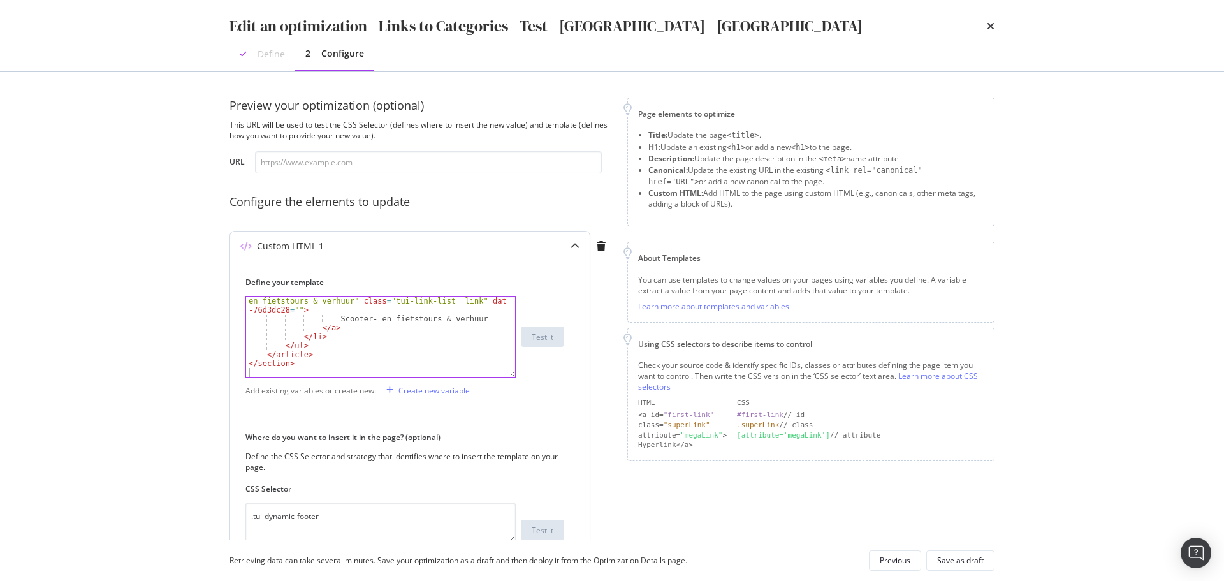
scroll to position [705, 0]
click at [963, 562] on div "Save as draft" at bounding box center [960, 560] width 47 height 11
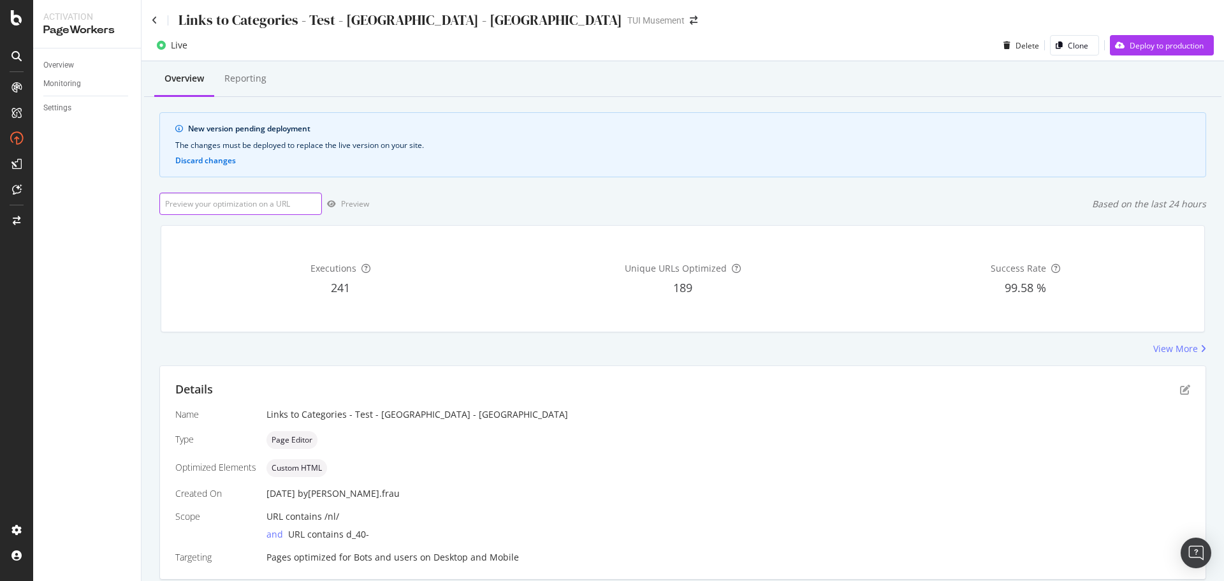
click at [257, 204] on input "url" at bounding box center [240, 204] width 163 height 22
click at [1146, 37] on div "Deploy to production" at bounding box center [1157, 45] width 94 height 19
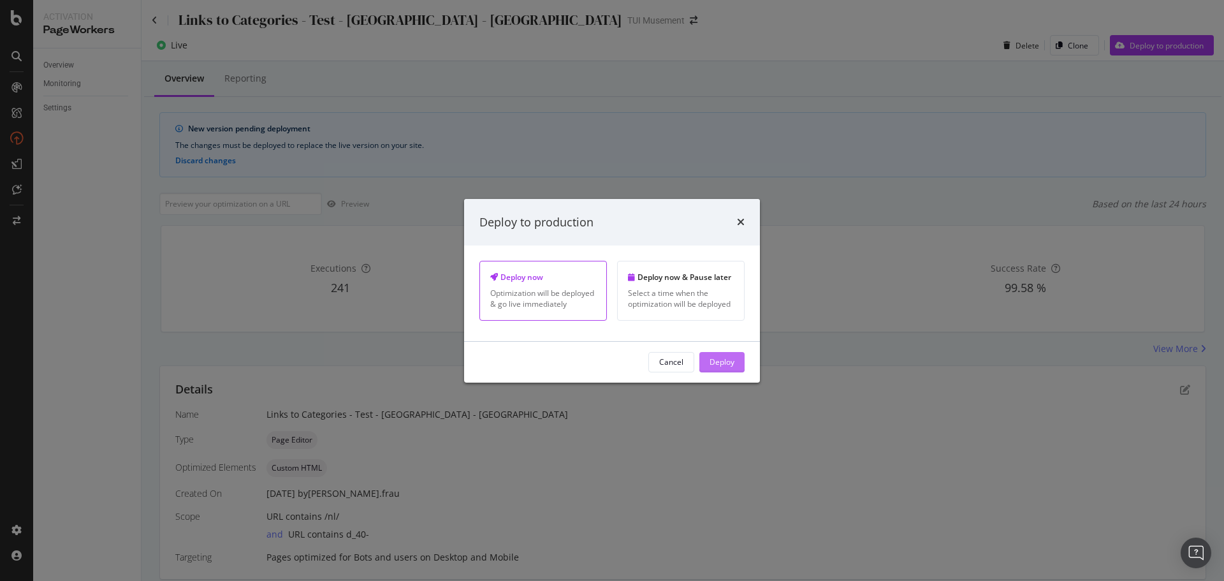
click at [724, 365] on div "Deploy" at bounding box center [722, 361] width 25 height 11
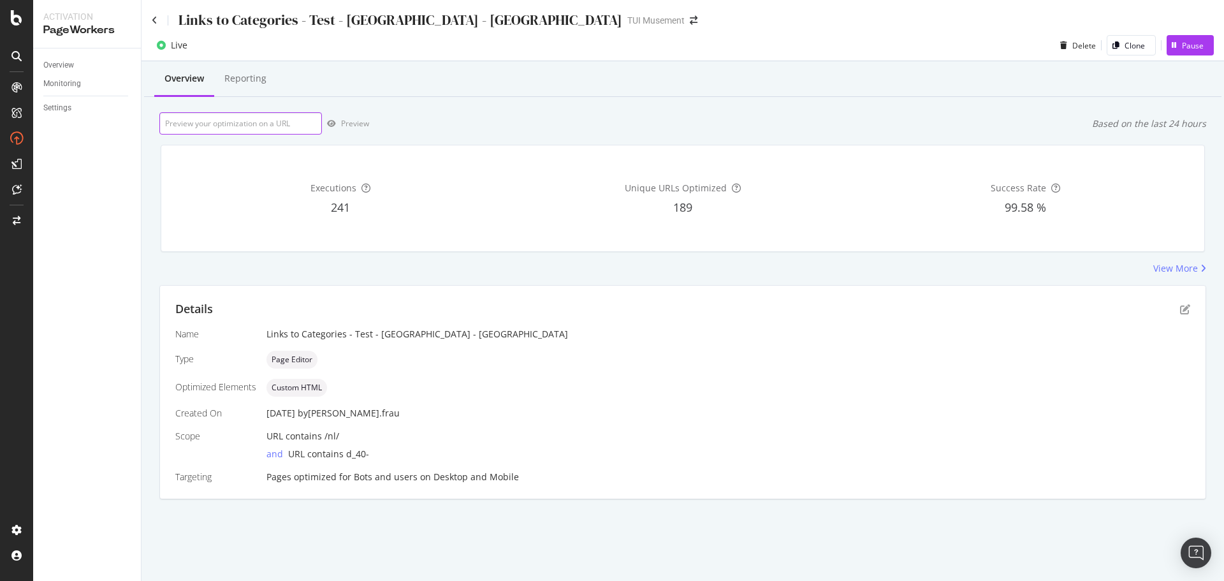
click at [285, 115] on input "url" at bounding box center [240, 123] width 163 height 22
paste input "[URL][DOMAIN_NAME]"
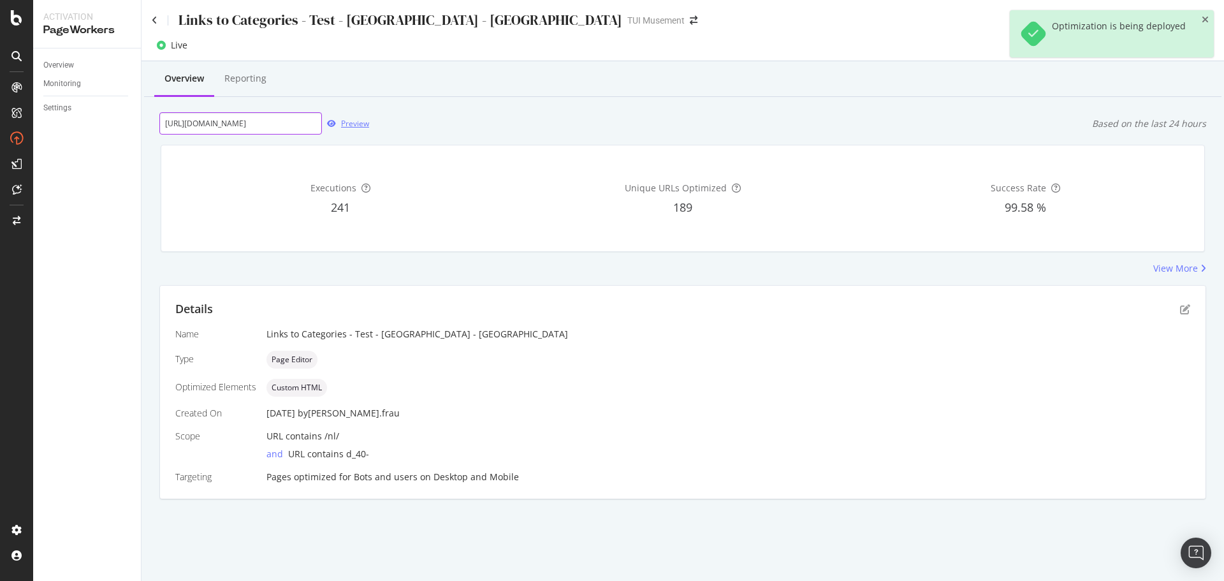
type input "[URL][DOMAIN_NAME]"
click at [351, 123] on div "Preview" at bounding box center [355, 123] width 28 height 11
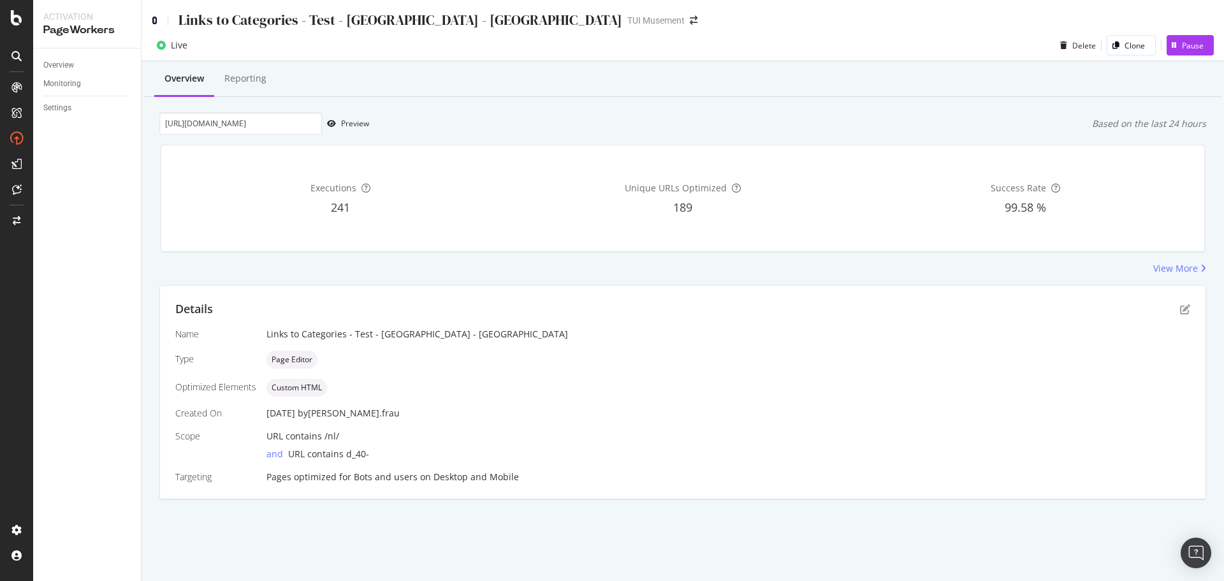
click at [155, 23] on icon at bounding box center [155, 20] width 6 height 9
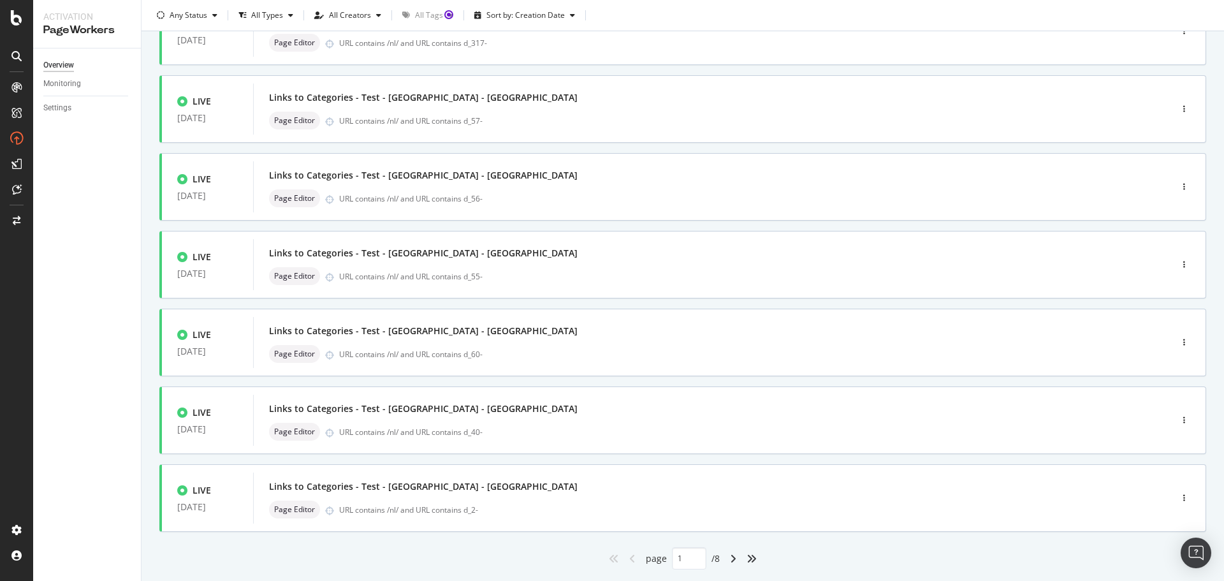
scroll to position [385, 0]
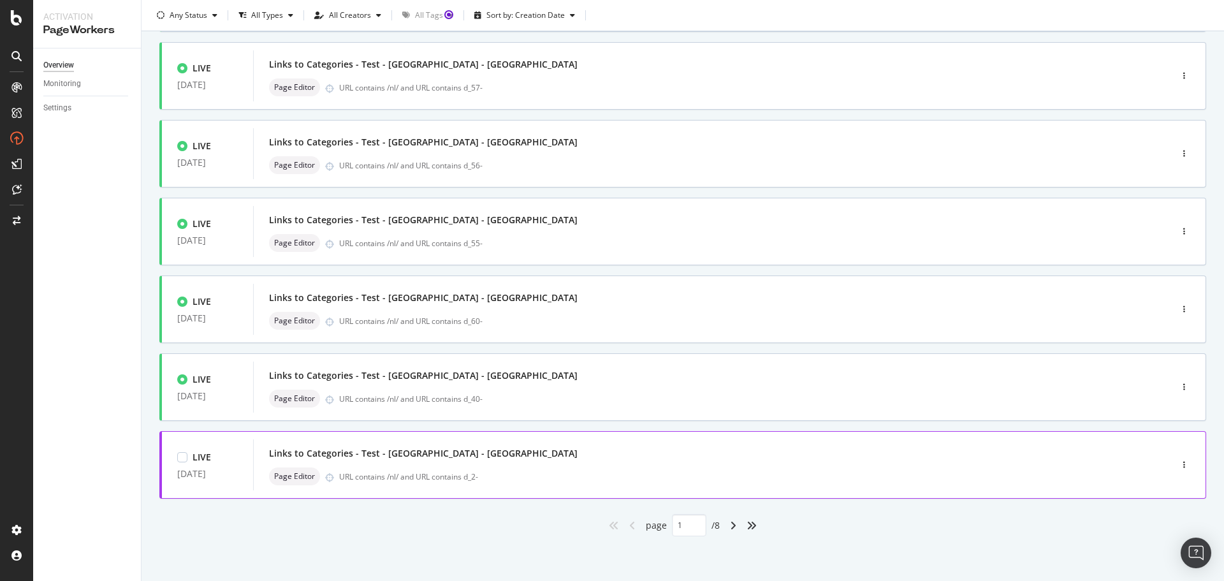
click at [532, 450] on div "Links to Categories - Test - [GEOGRAPHIC_DATA] - [GEOGRAPHIC_DATA]" at bounding box center [693, 453] width 848 height 18
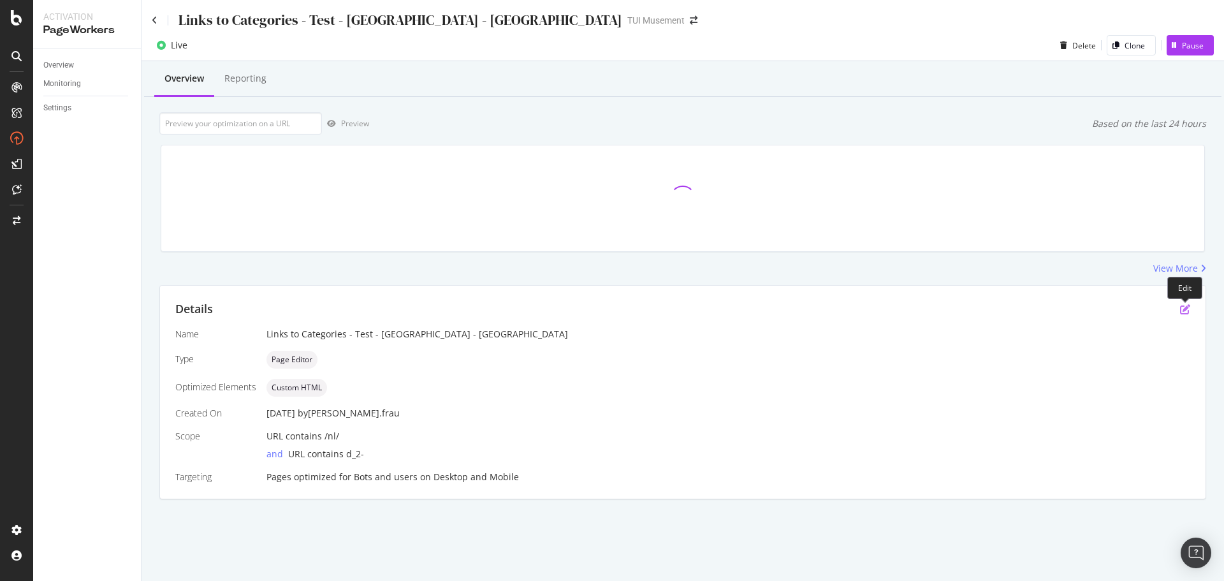
click at [1186, 311] on icon "pen-to-square" at bounding box center [1185, 309] width 10 height 10
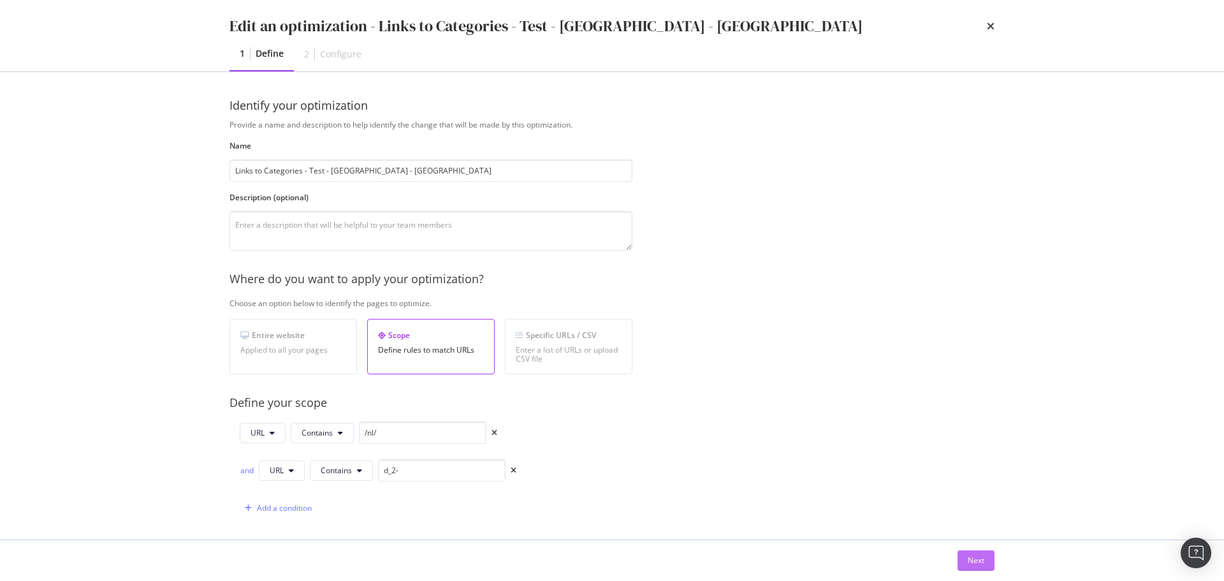
click at [978, 553] on div "Next" at bounding box center [976, 560] width 17 height 19
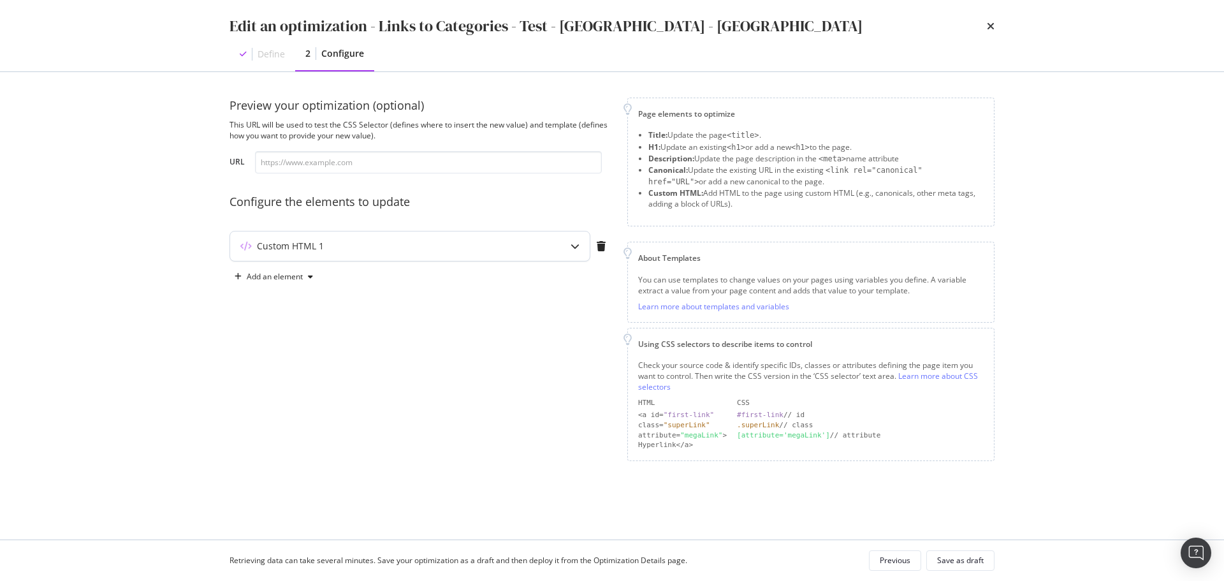
click at [550, 243] on div "Custom HTML 1" at bounding box center [410, 245] width 360 height 29
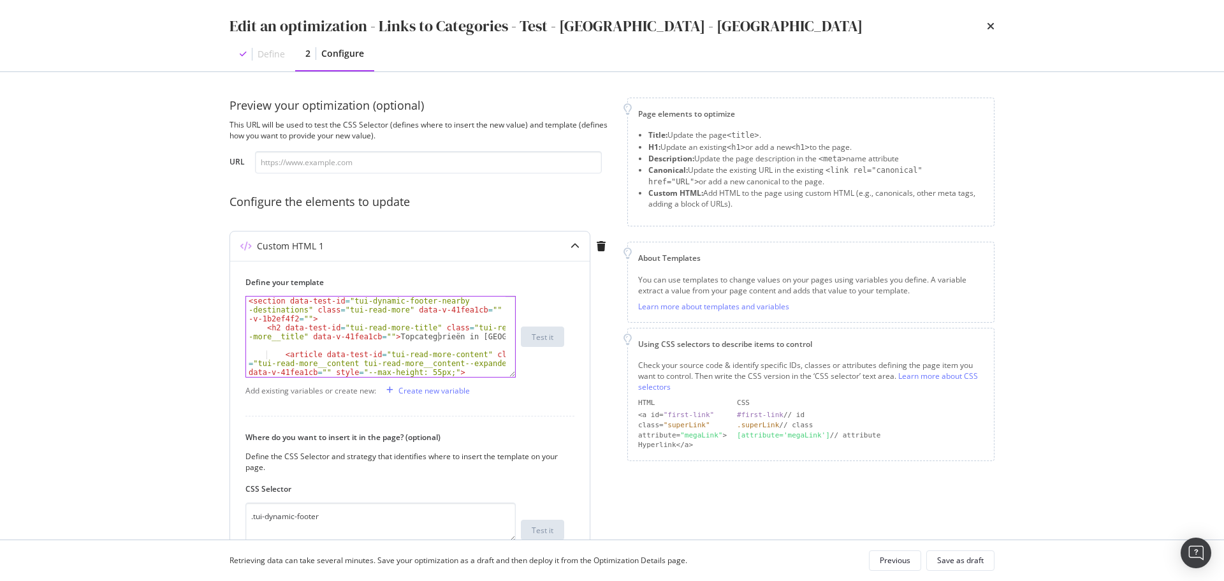
click at [439, 340] on div "< section data-test-id = "tui-dynamic-footer-nearby -destinations" class = "tui…" at bounding box center [376, 363] width 260 height 134
type textarea "</section>"
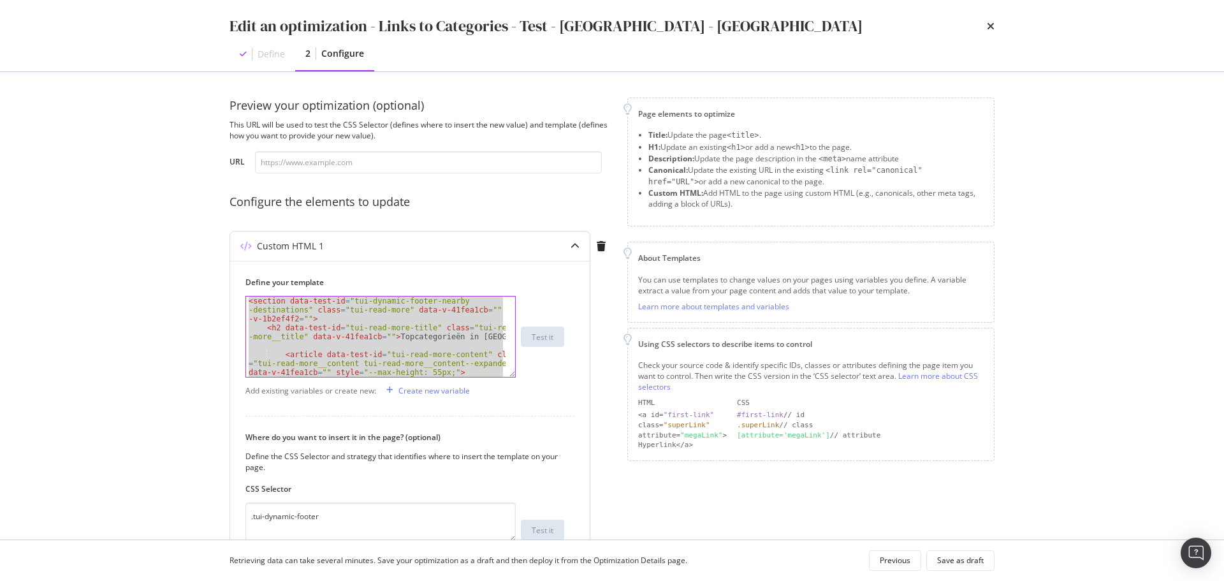
paste textarea "Cursor at row 28"
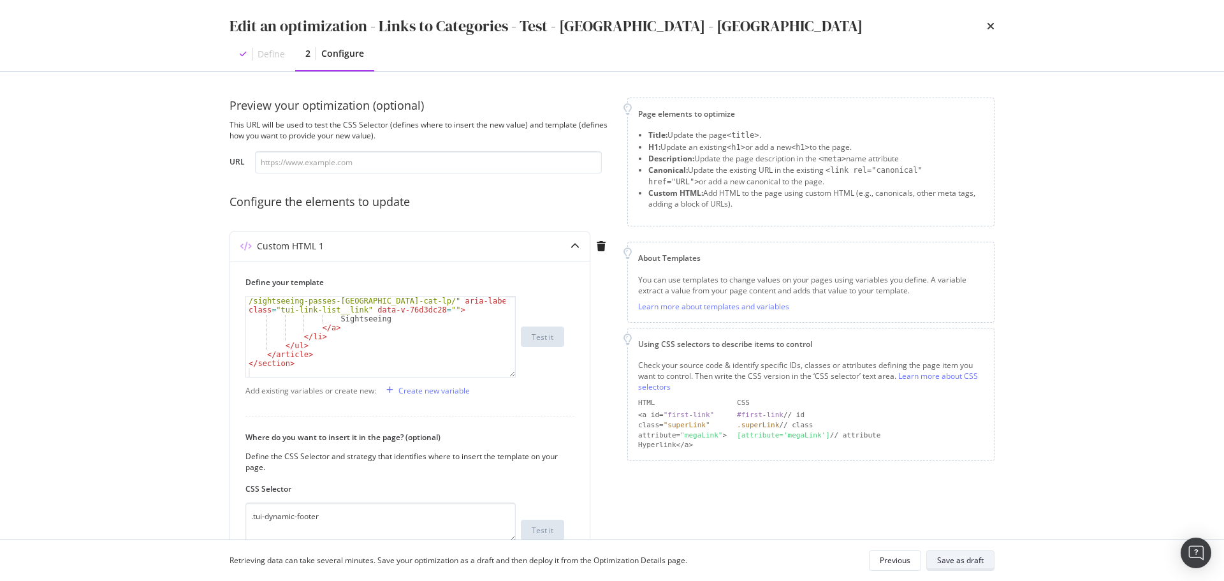
click at [983, 564] on div "Save as draft" at bounding box center [960, 560] width 47 height 11
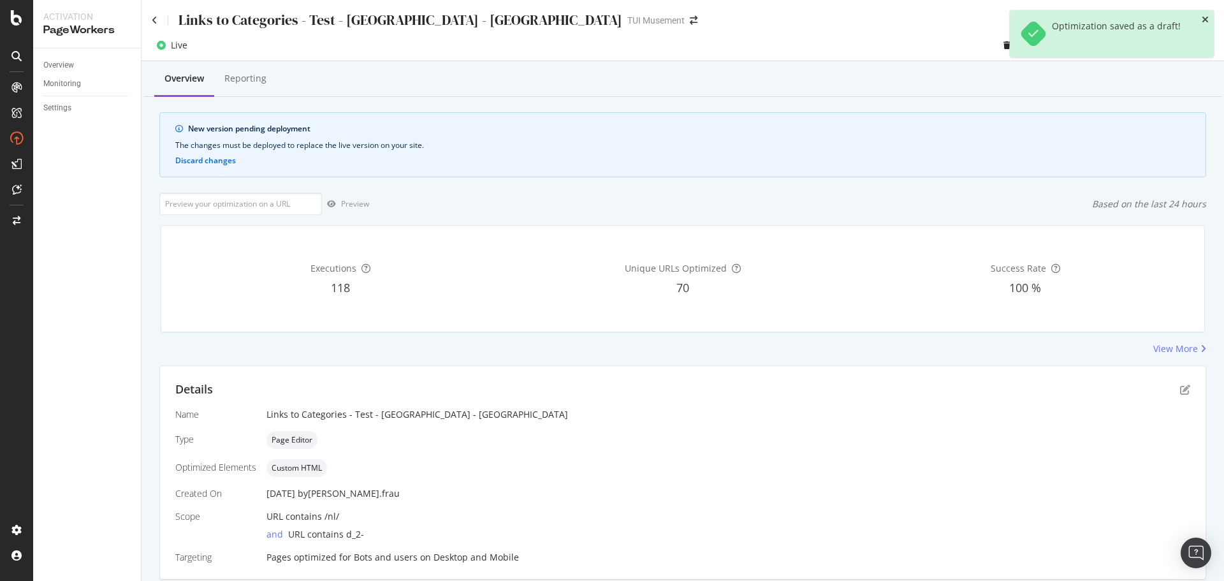
click at [1203, 17] on icon "close toast" at bounding box center [1205, 19] width 7 height 9
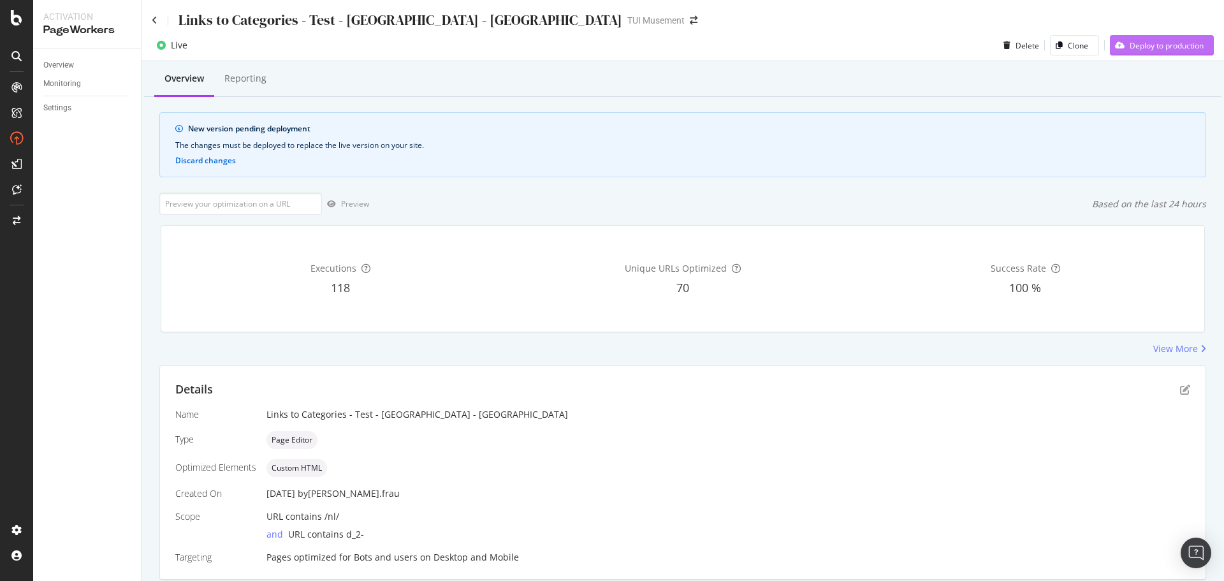
click at [1176, 37] on div "Deploy to production" at bounding box center [1157, 45] width 94 height 19
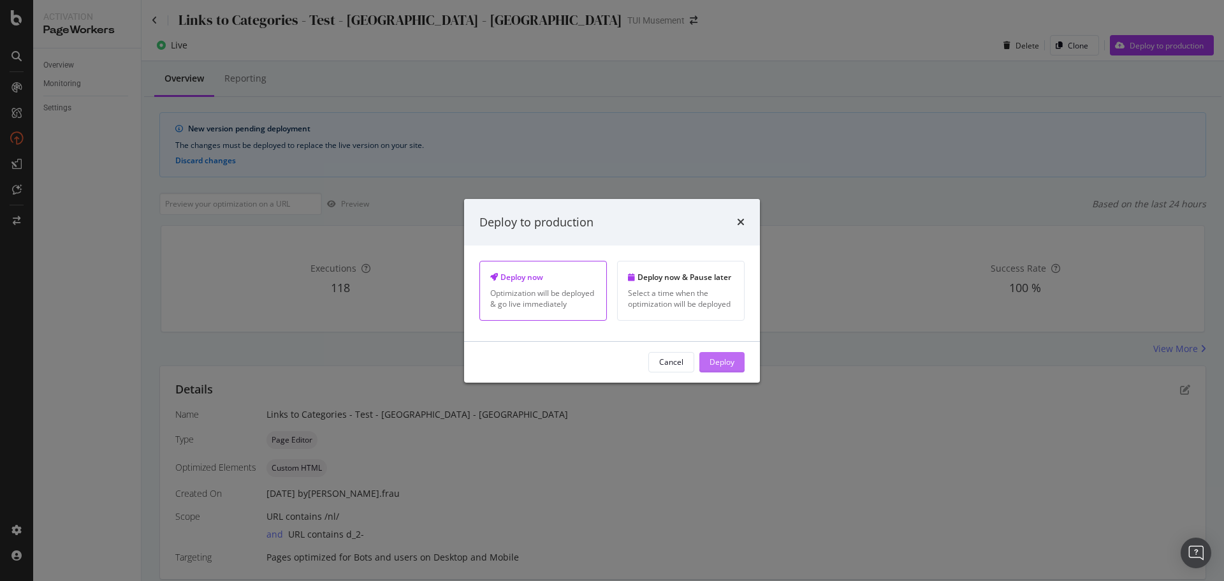
click at [716, 365] on div "Deploy" at bounding box center [722, 361] width 25 height 11
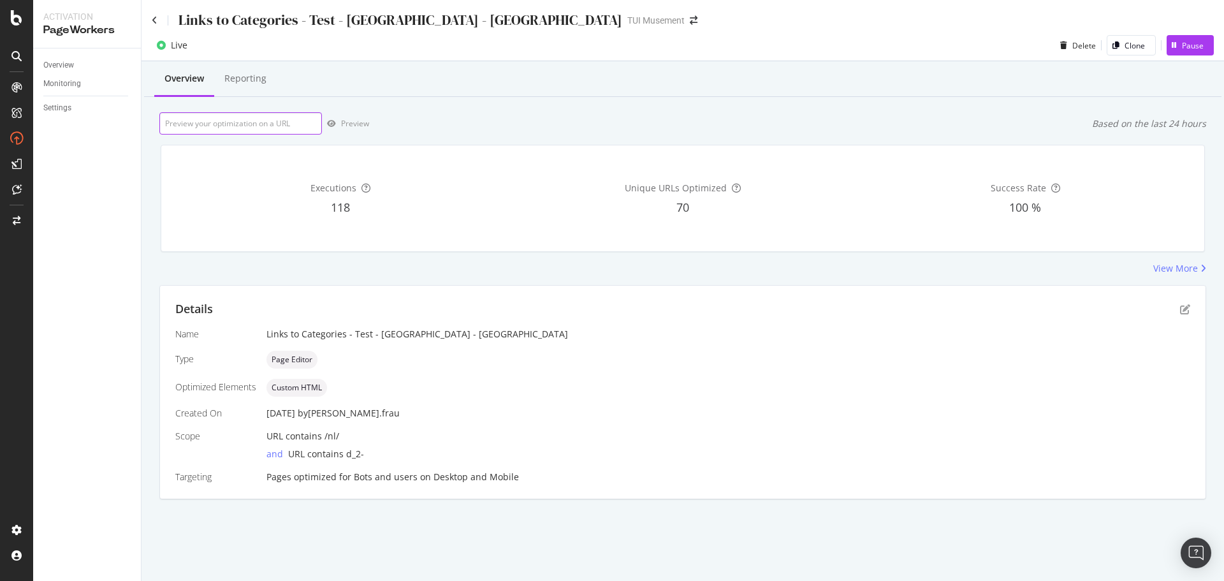
click at [274, 119] on input "url" at bounding box center [240, 123] width 163 height 22
paste input "[URL][DOMAIN_NAME]"
type input "[URL][DOMAIN_NAME]"
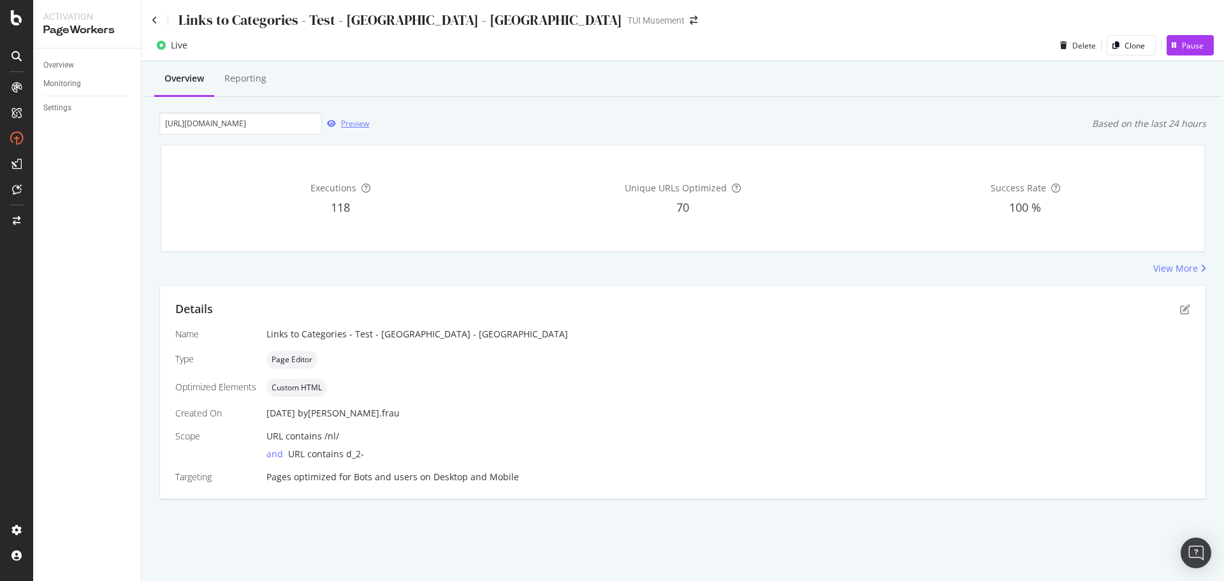
click at [354, 125] on div "Preview" at bounding box center [355, 123] width 28 height 11
click at [158, 18] on div "Links to Categories - Test - [GEOGRAPHIC_DATA] - [GEOGRAPHIC_DATA]" at bounding box center [387, 20] width 471 height 20
click at [156, 18] on icon at bounding box center [155, 20] width 6 height 9
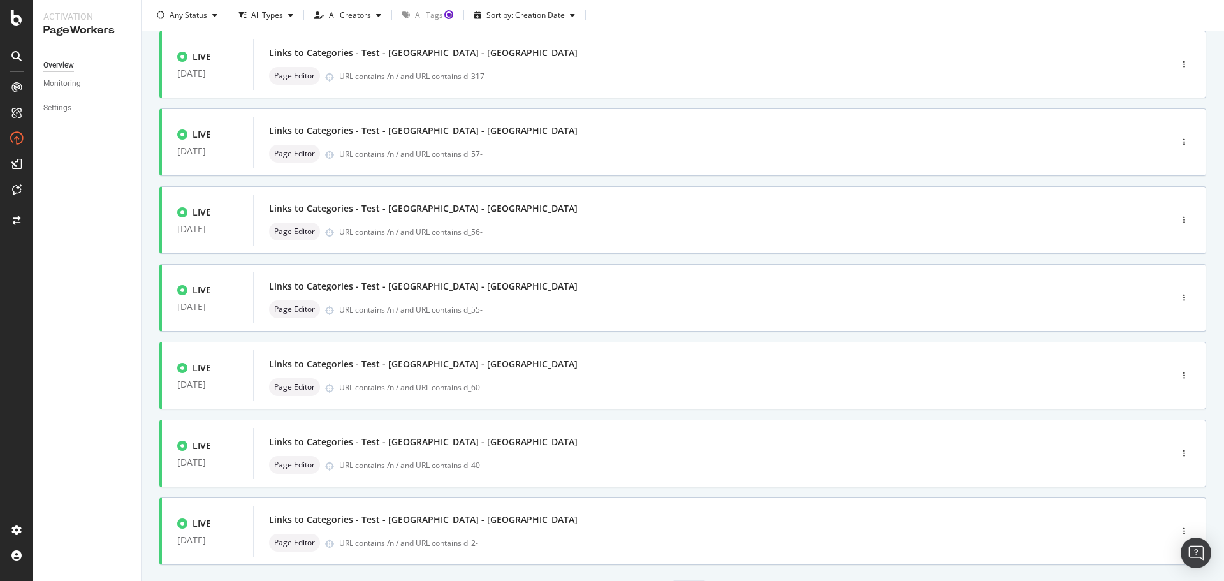
scroll to position [385, 0]
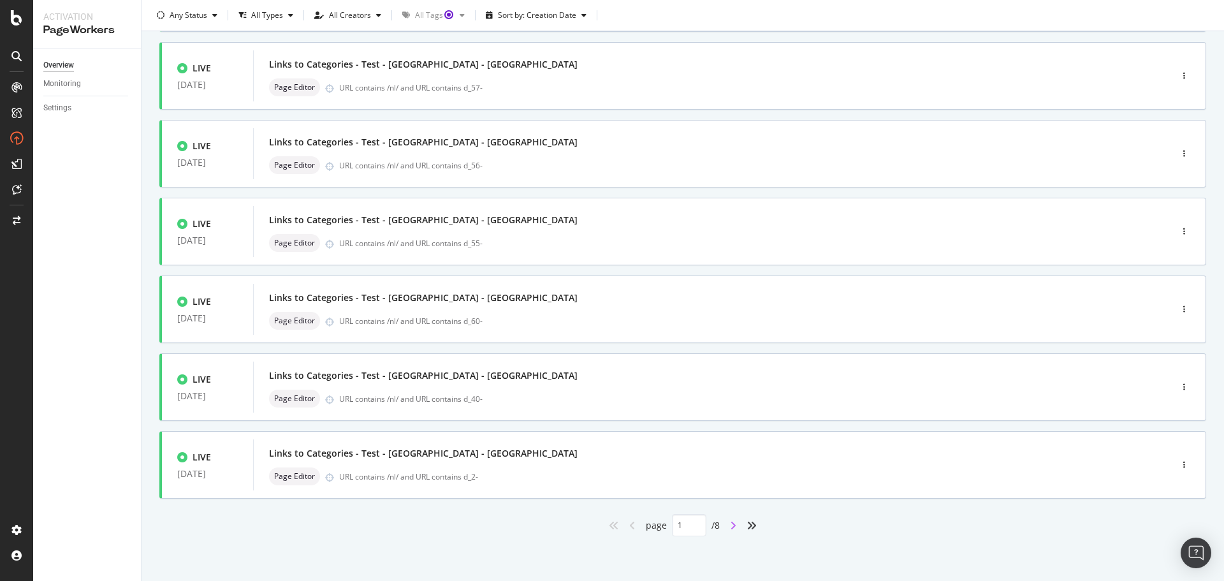
click at [731, 524] on icon "angle-right" at bounding box center [733, 525] width 6 height 10
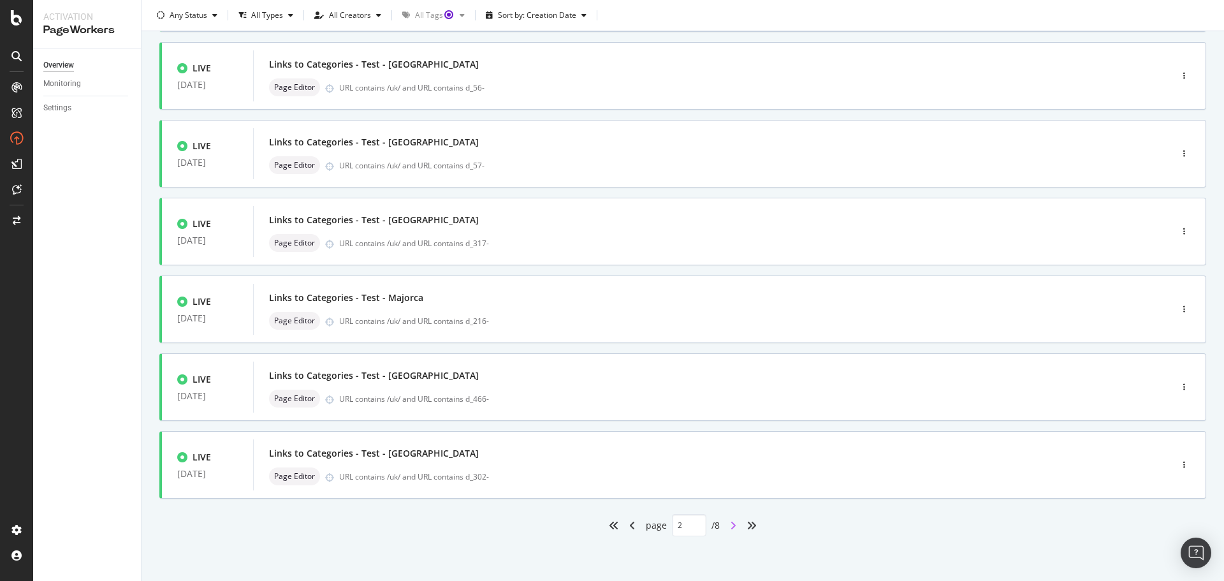
type input "2"
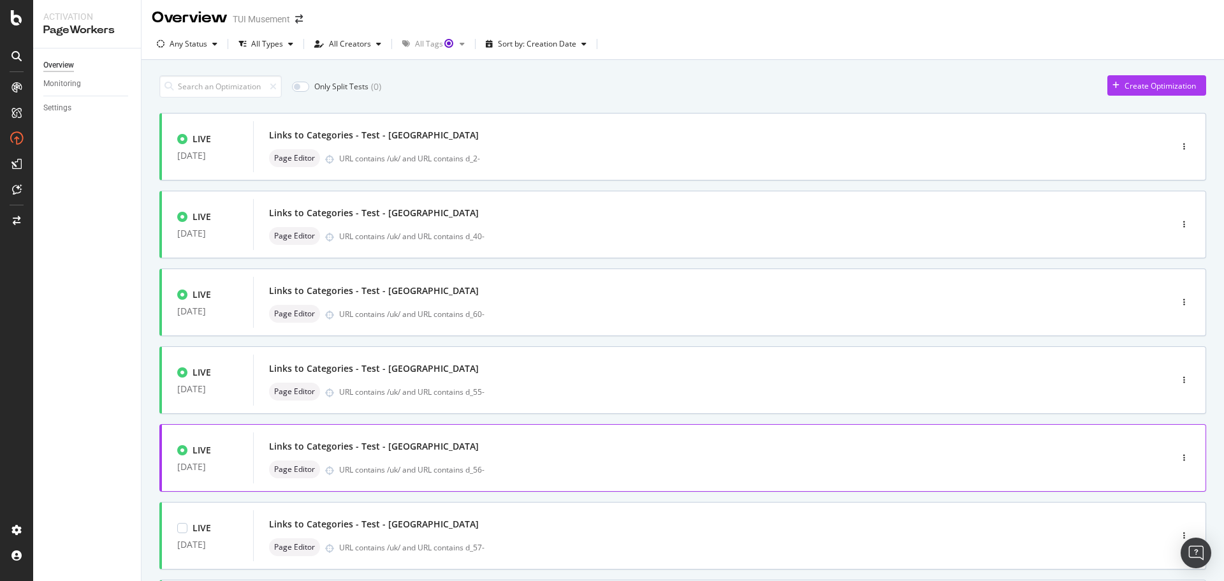
scroll to position [0, 0]
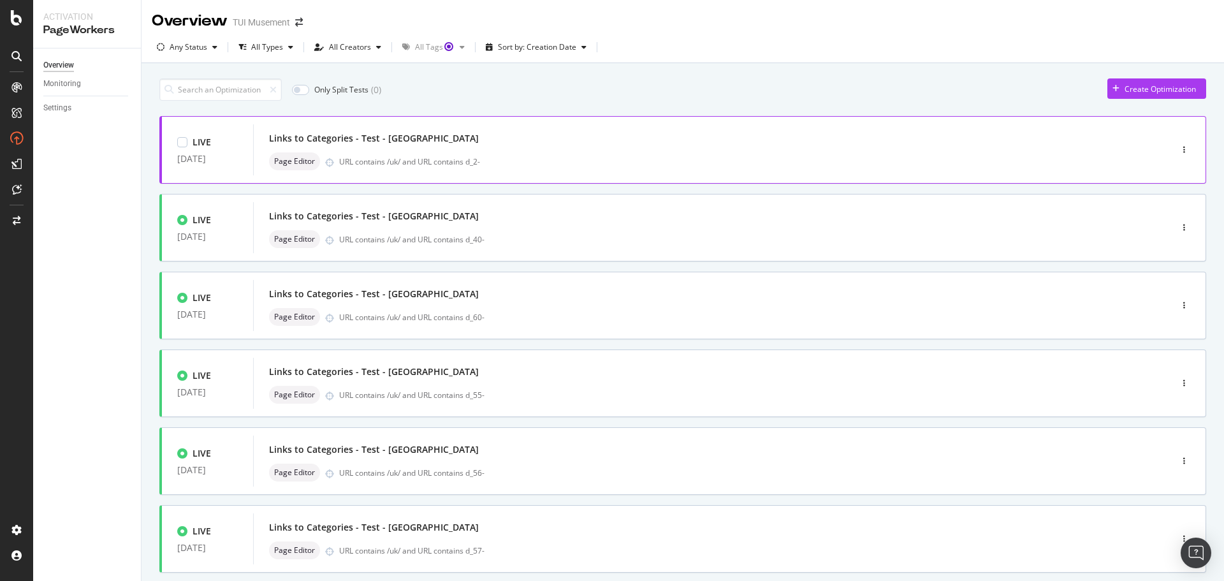
click at [640, 131] on div "Links to Categories - Test - [GEOGRAPHIC_DATA]" at bounding box center [693, 138] width 848 height 18
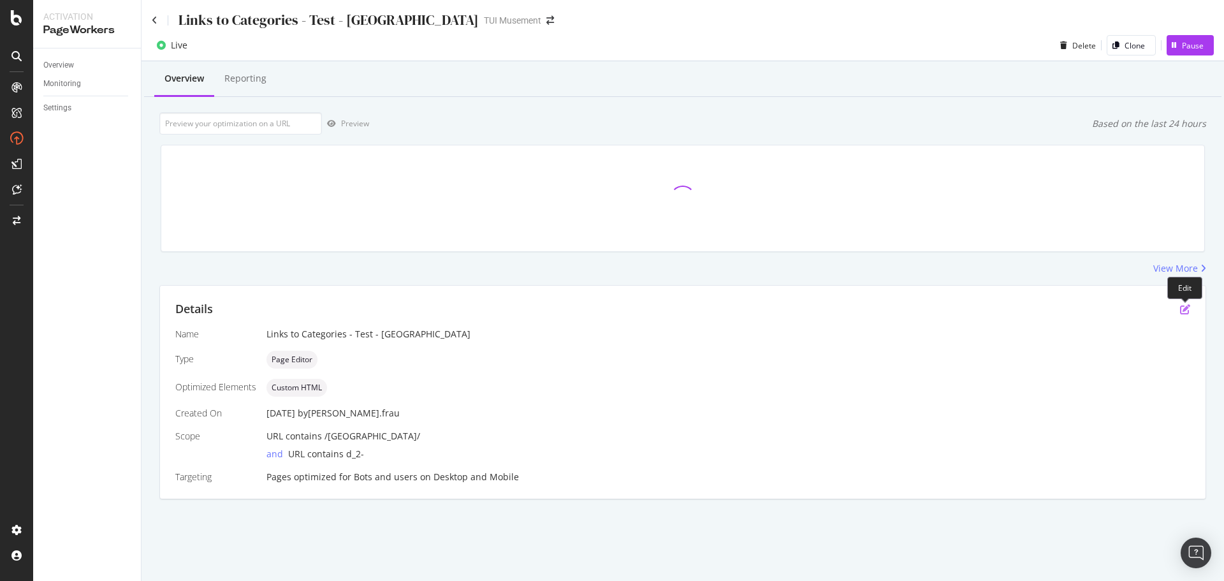
click at [1183, 309] on icon "pen-to-square" at bounding box center [1185, 309] width 10 height 10
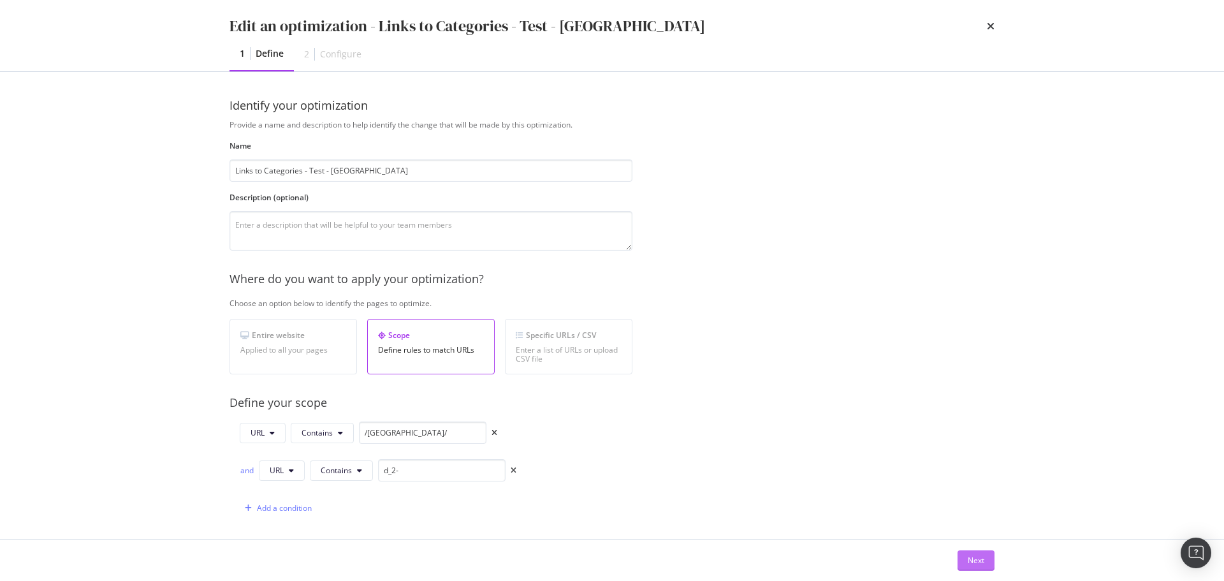
click at [977, 560] on div "Next" at bounding box center [976, 560] width 17 height 11
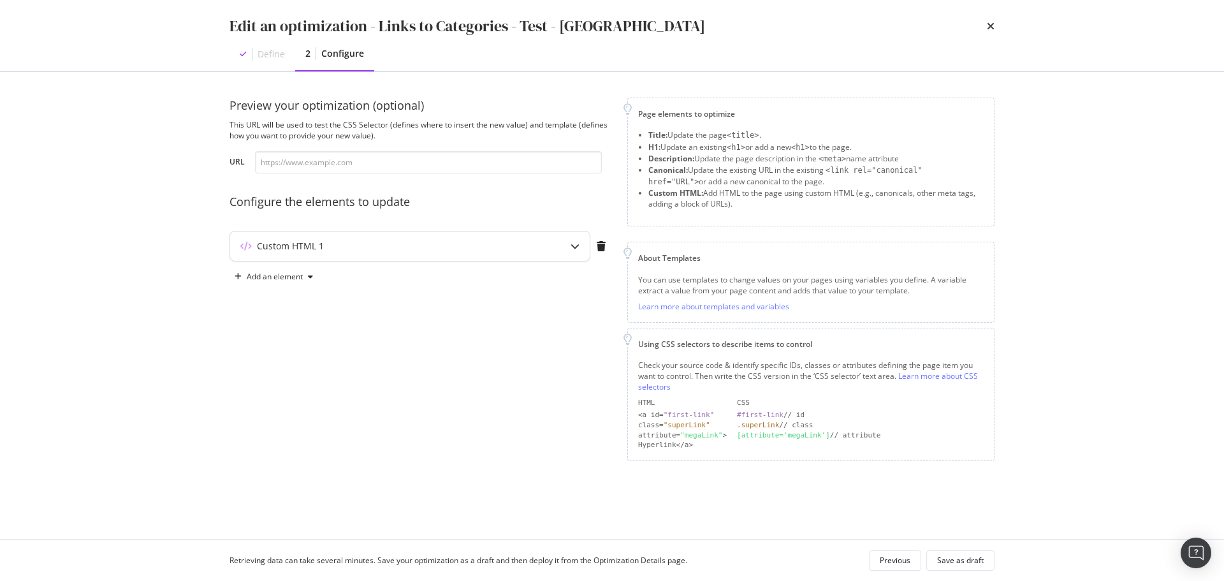
click at [539, 245] on div "Custom HTML 1" at bounding box center [384, 246] width 309 height 13
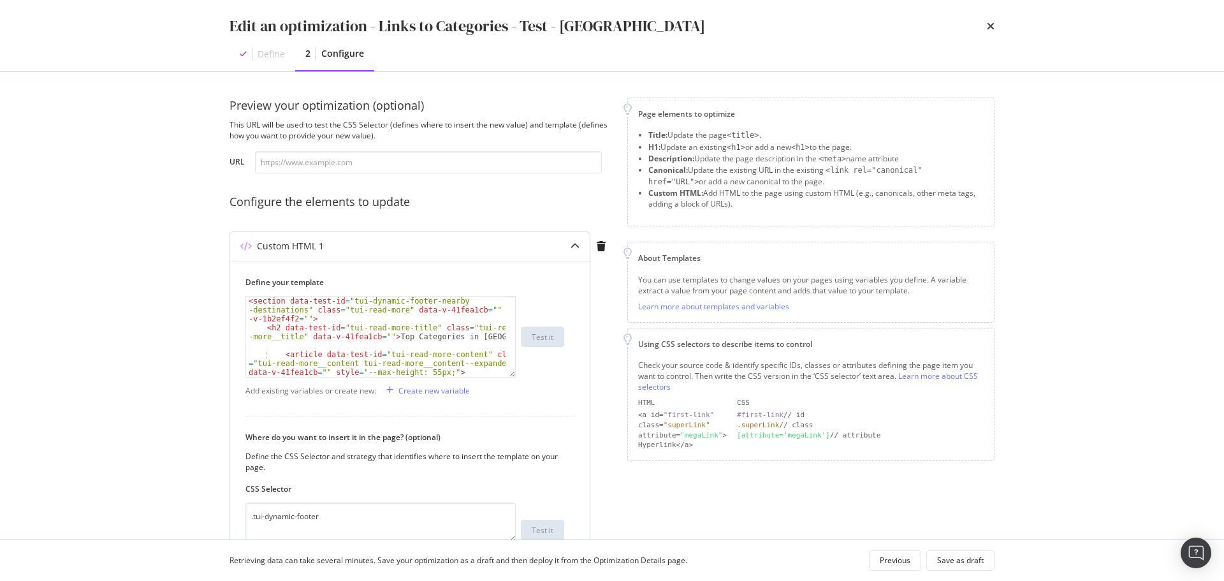
click at [444, 361] on div "< section data-test-id = "tui-dynamic-footer-nearby -destinations" class = "tui…" at bounding box center [376, 363] width 260 height 134
type textarea "</article> <!----> </section>"
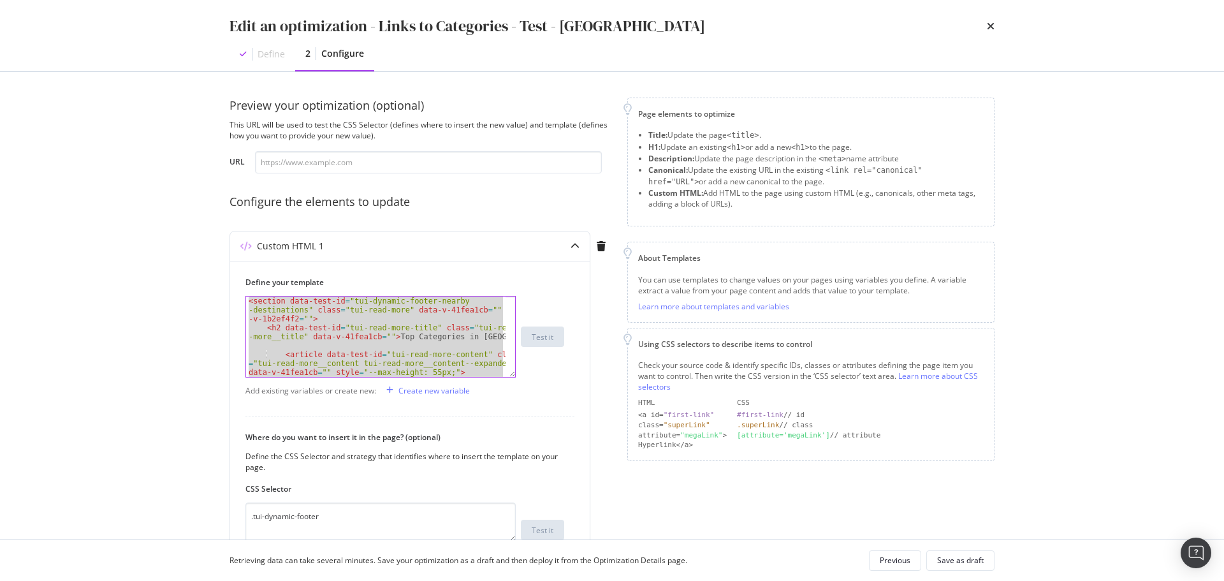
paste textarea "Cursor at row 27"
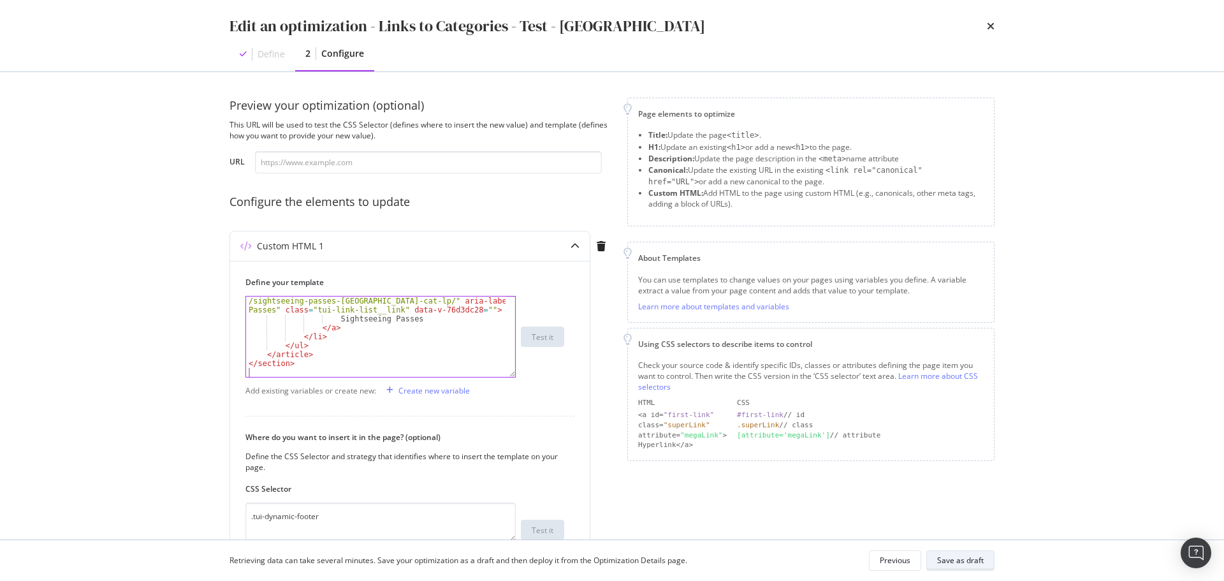
click at [976, 562] on div "Save as draft" at bounding box center [960, 560] width 47 height 11
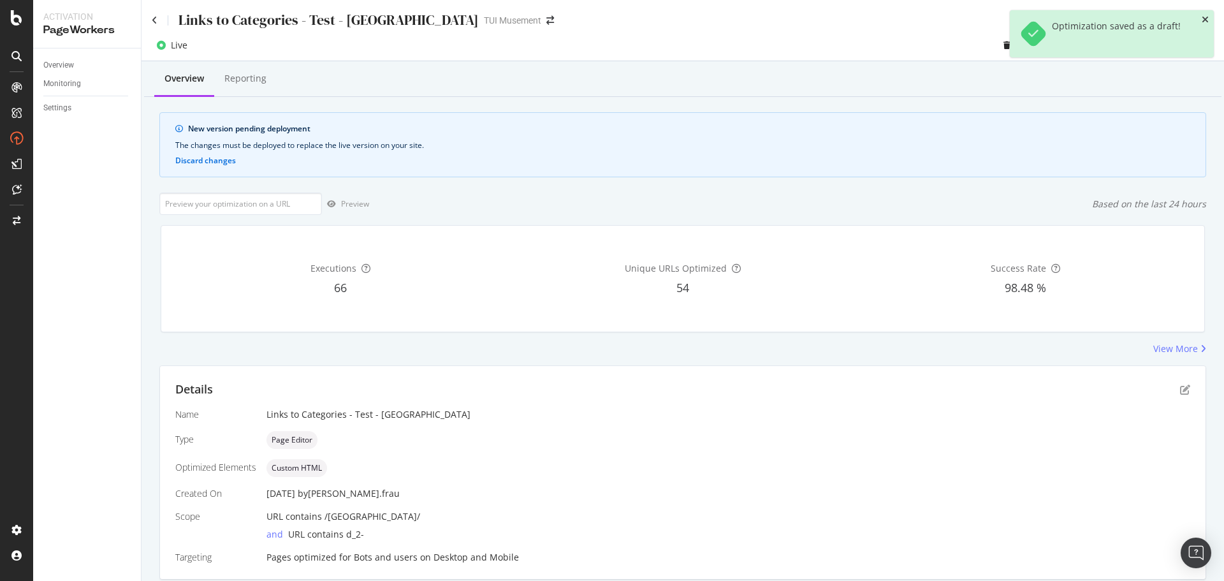
click at [1204, 17] on icon "close toast" at bounding box center [1205, 19] width 7 height 9
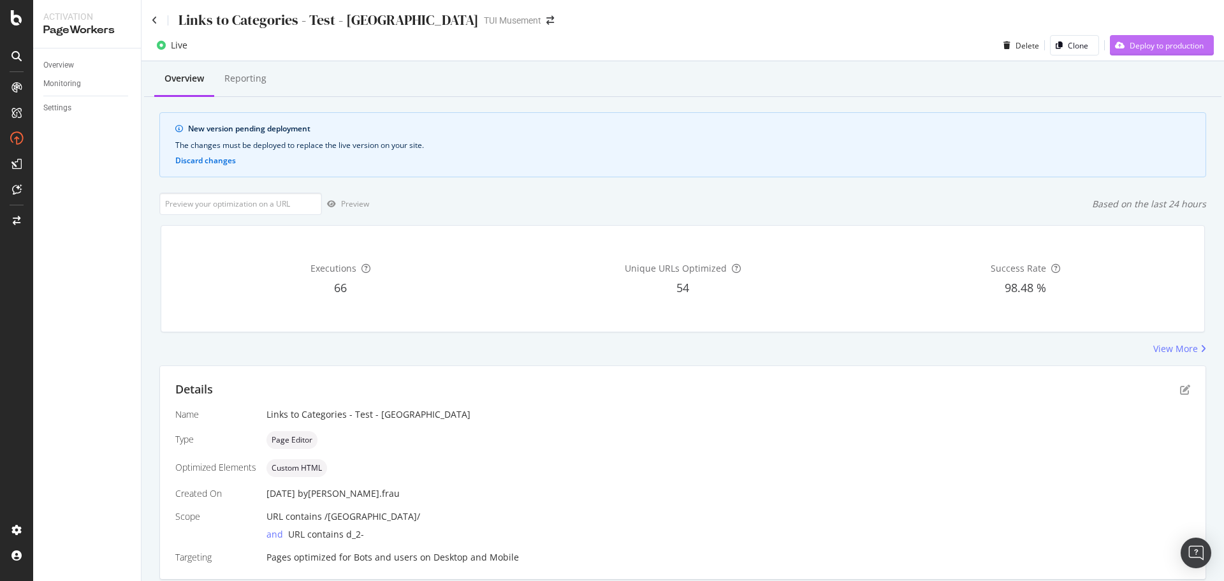
click at [1144, 43] on div "Deploy to production" at bounding box center [1167, 45] width 74 height 11
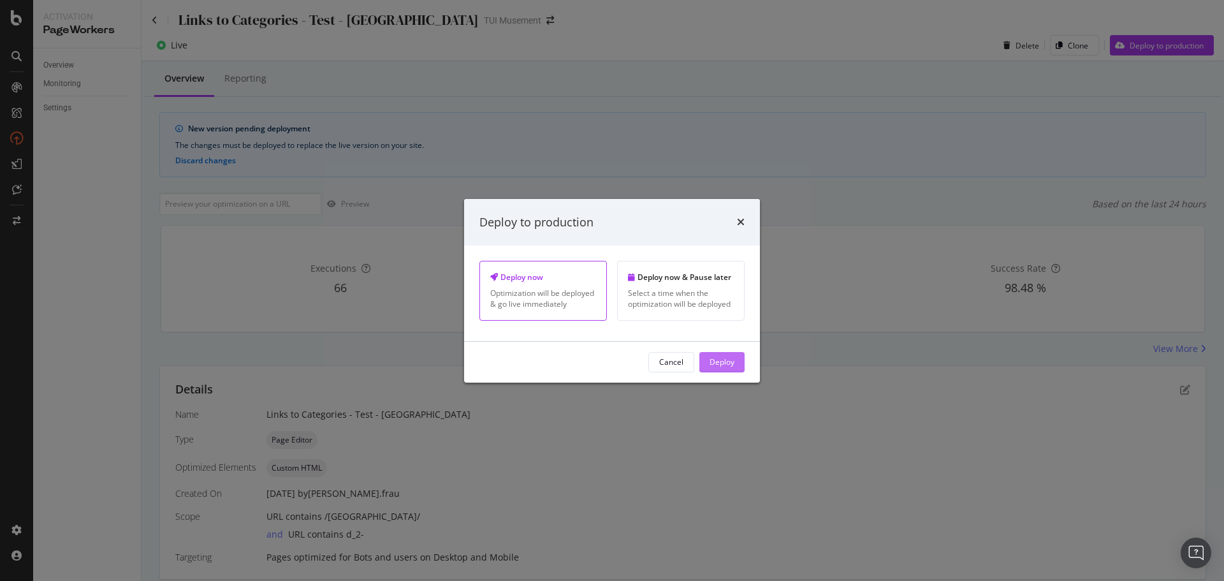
click at [722, 365] on div "Deploy" at bounding box center [722, 361] width 25 height 11
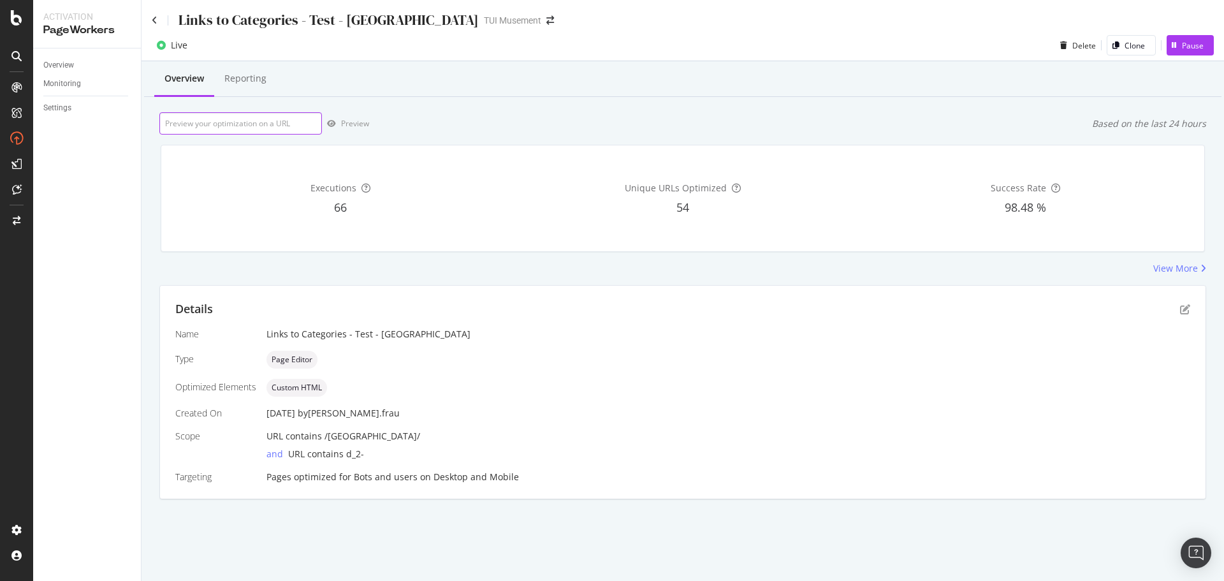
click at [263, 115] on input "url" at bounding box center [240, 123] width 163 height 22
paste input "[URL][DOMAIN_NAME]"
type input "[URL][DOMAIN_NAME]"
click at [353, 119] on div "Preview" at bounding box center [355, 123] width 28 height 11
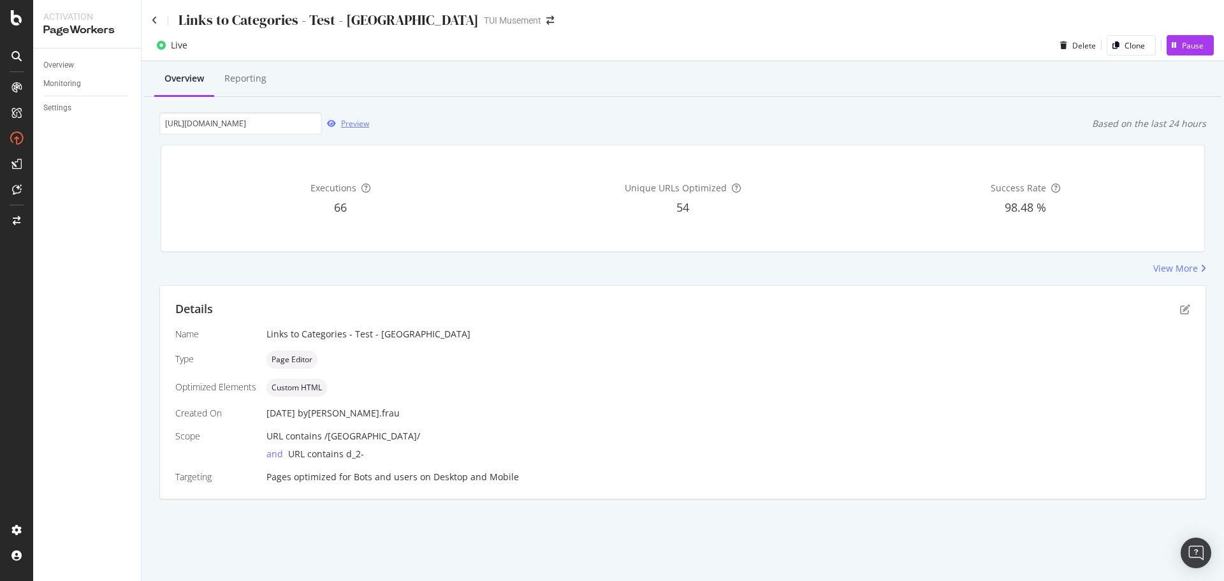
scroll to position [0, 0]
click at [155, 20] on icon at bounding box center [155, 20] width 6 height 9
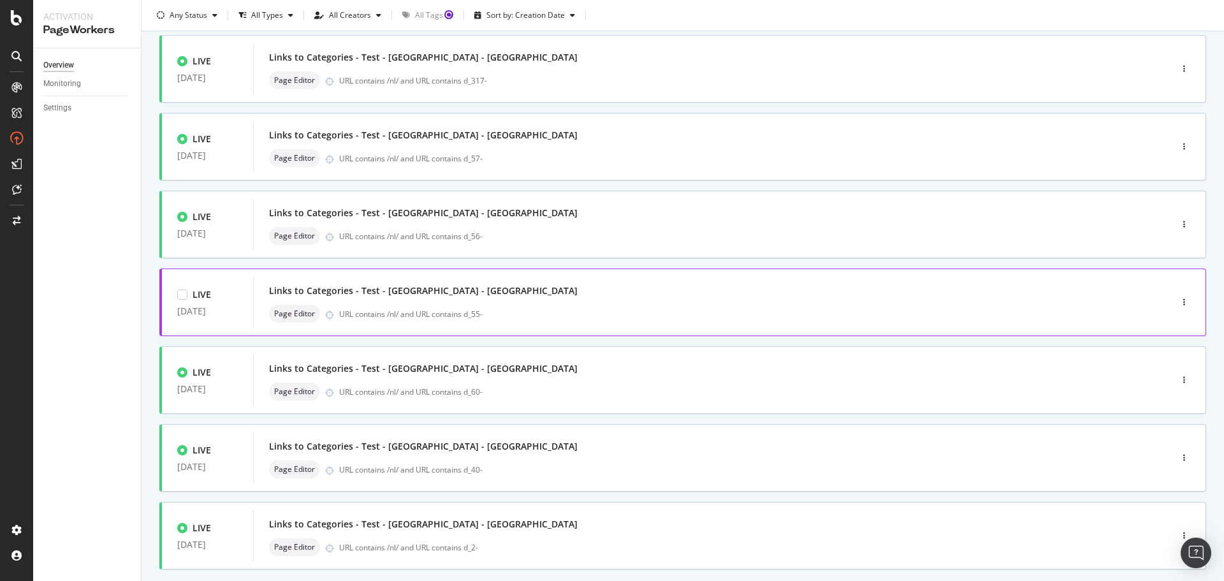
scroll to position [385, 0]
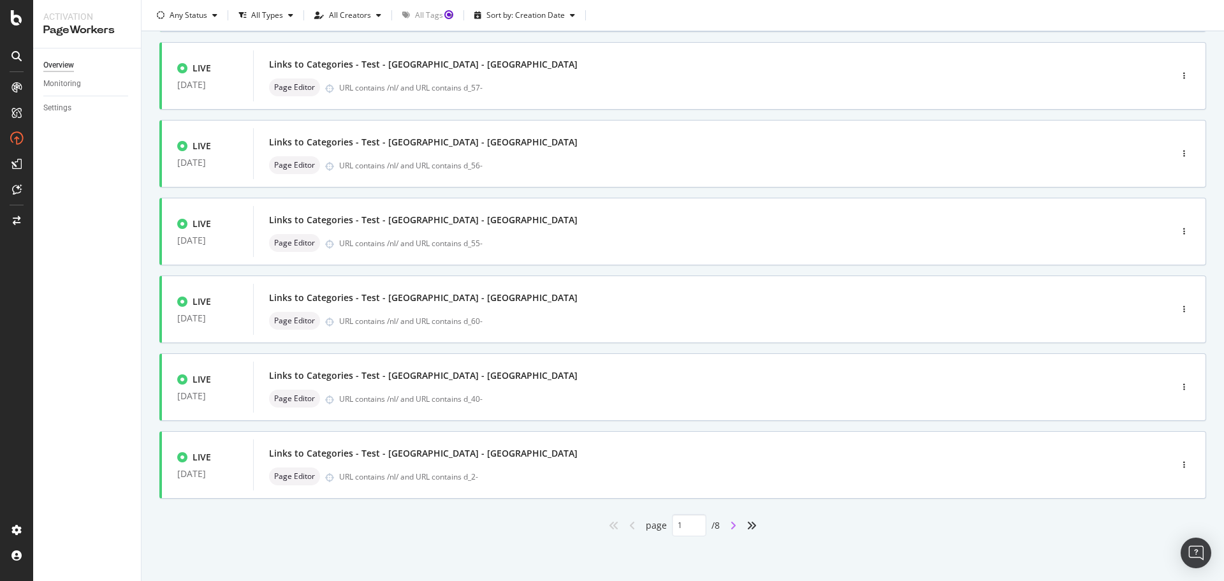
click at [732, 522] on icon "angle-right" at bounding box center [733, 525] width 6 height 10
type input "2"
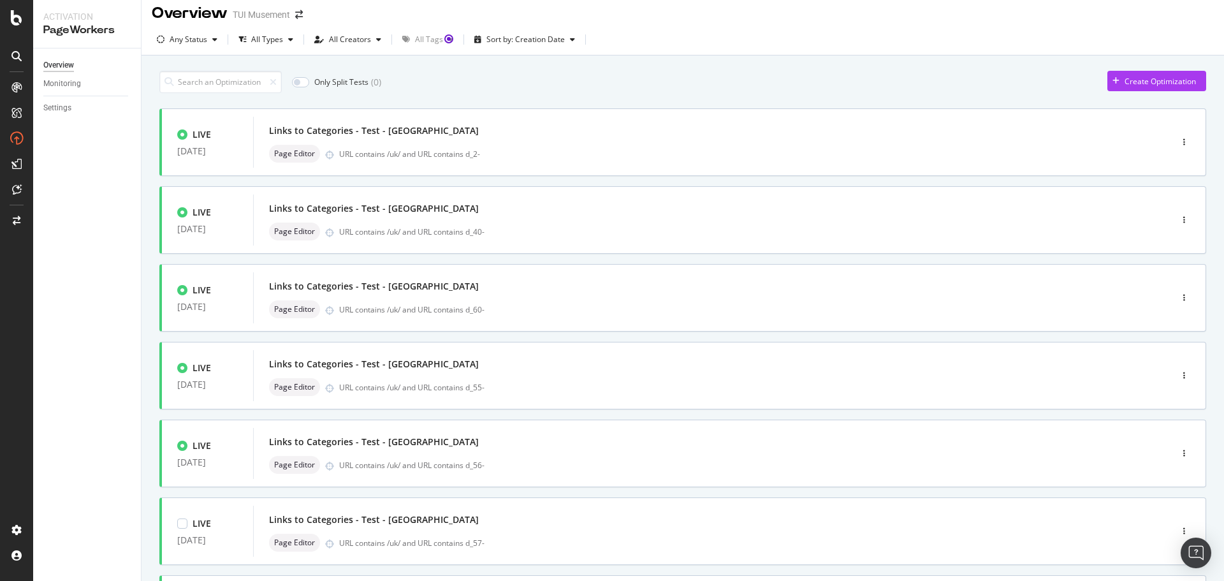
scroll to position [0, 0]
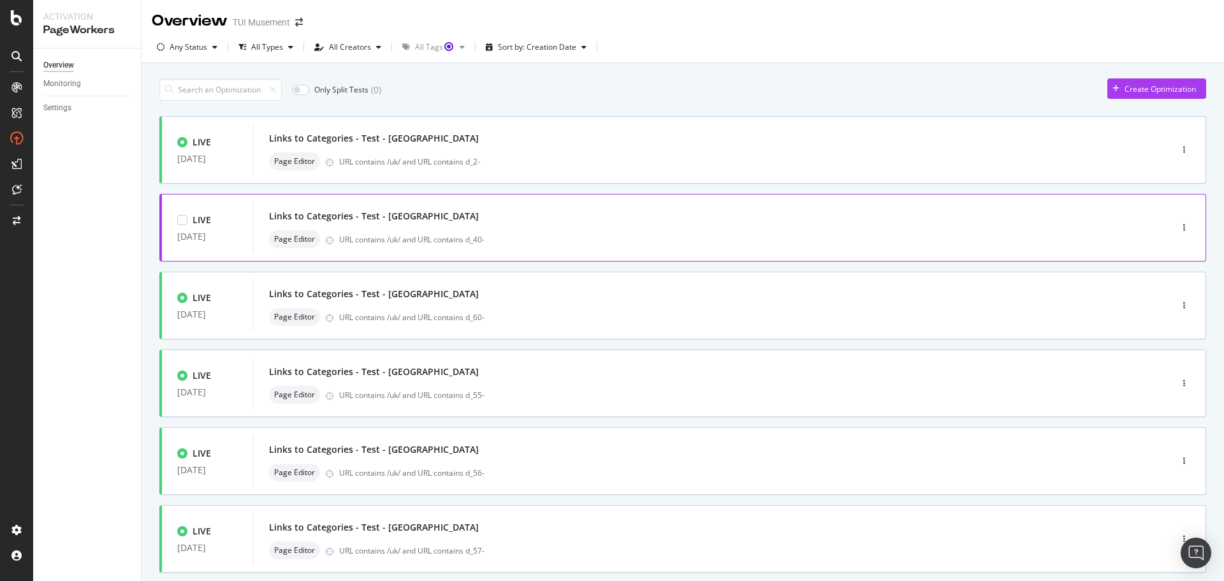
click at [510, 216] on div "Links to Categories - Test - [GEOGRAPHIC_DATA]" at bounding box center [693, 216] width 848 height 18
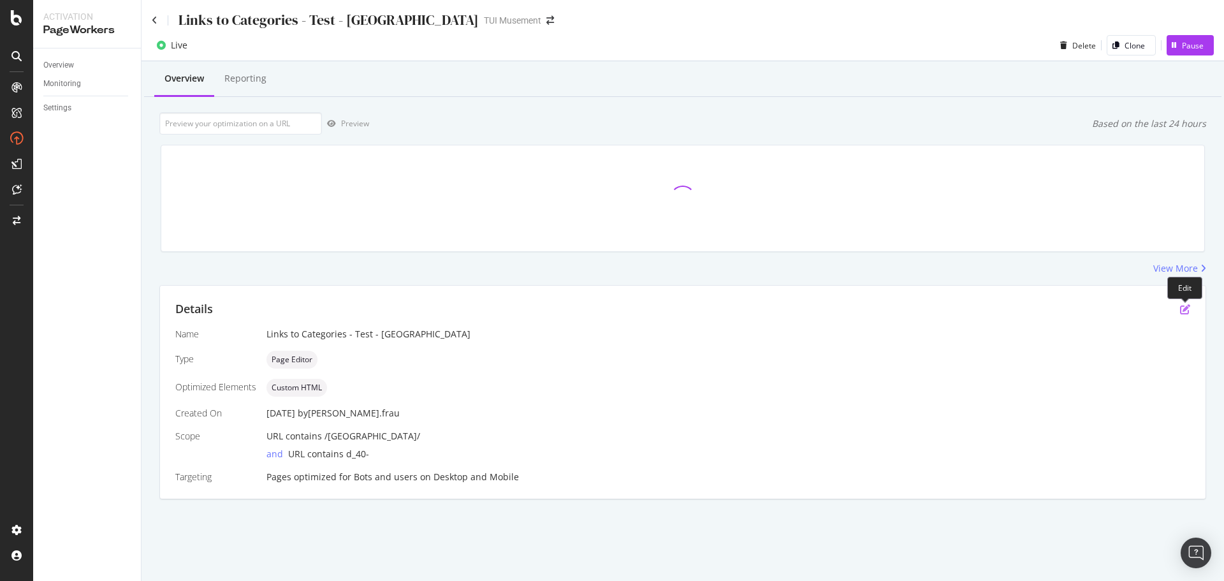
click at [1183, 310] on icon "pen-to-square" at bounding box center [1185, 309] width 10 height 10
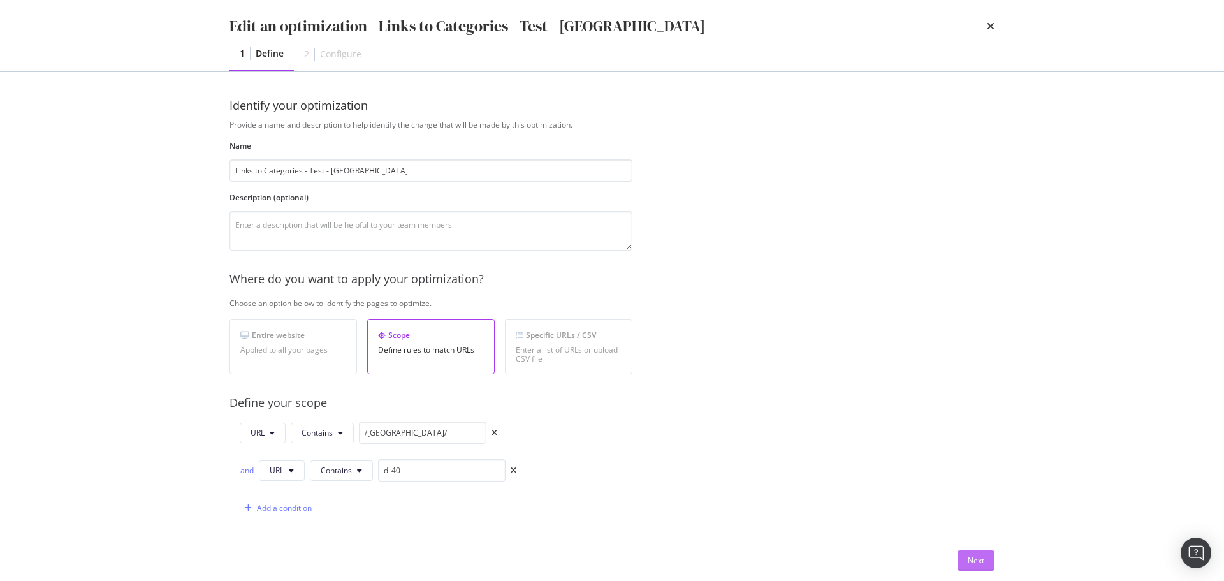
click at [978, 560] on div "Next" at bounding box center [976, 560] width 17 height 11
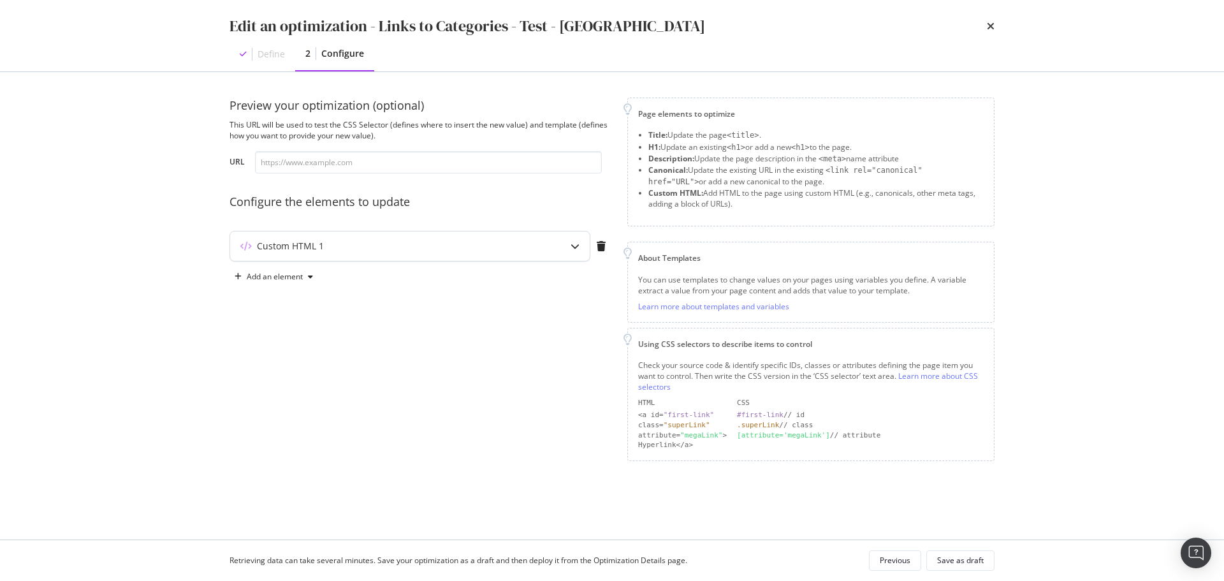
click at [349, 253] on div "Custom HTML 1" at bounding box center [410, 245] width 360 height 29
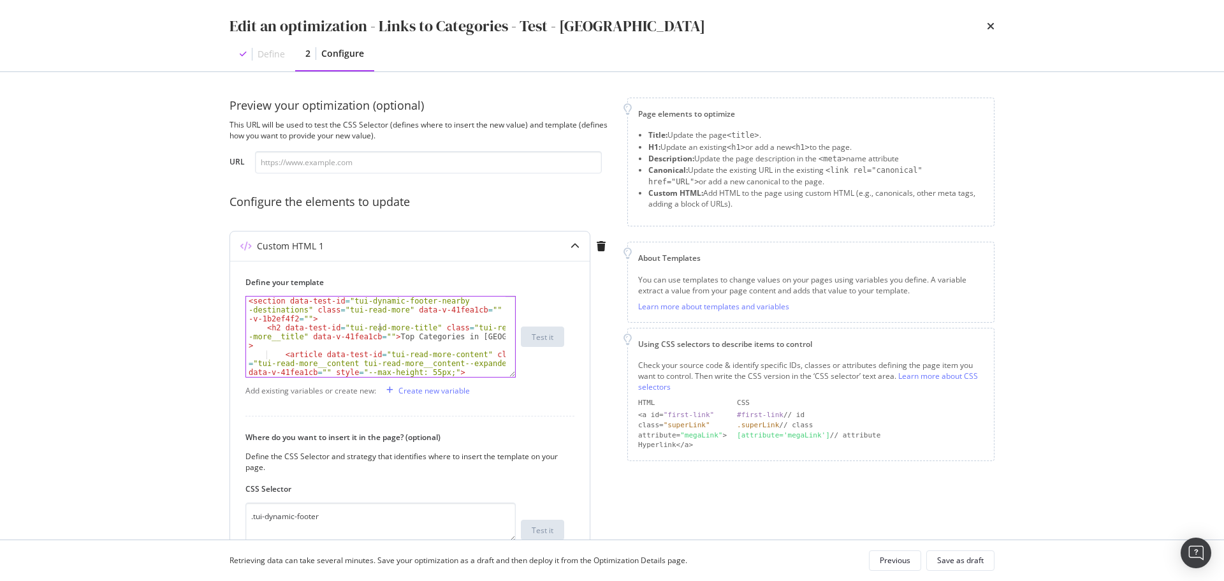
click at [379, 331] on div "< section data-test-id = "tui-dynamic-footer-nearby -destinations" class = "tui…" at bounding box center [376, 363] width 260 height 134
type textarea "</article> <!----> </section>"
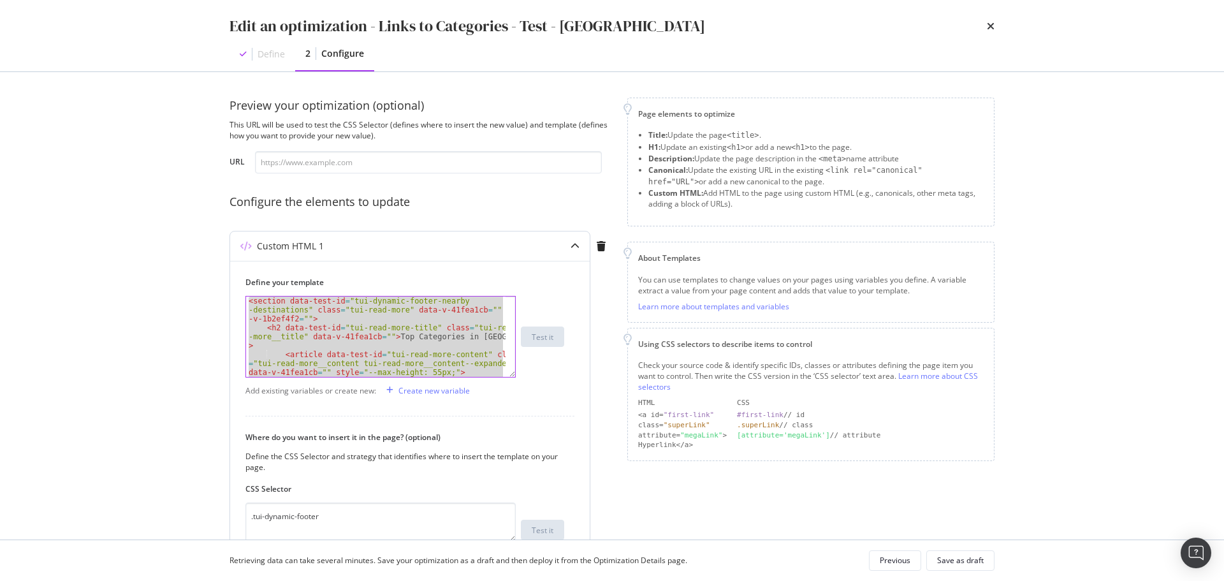
paste textarea "Cursor at row 25"
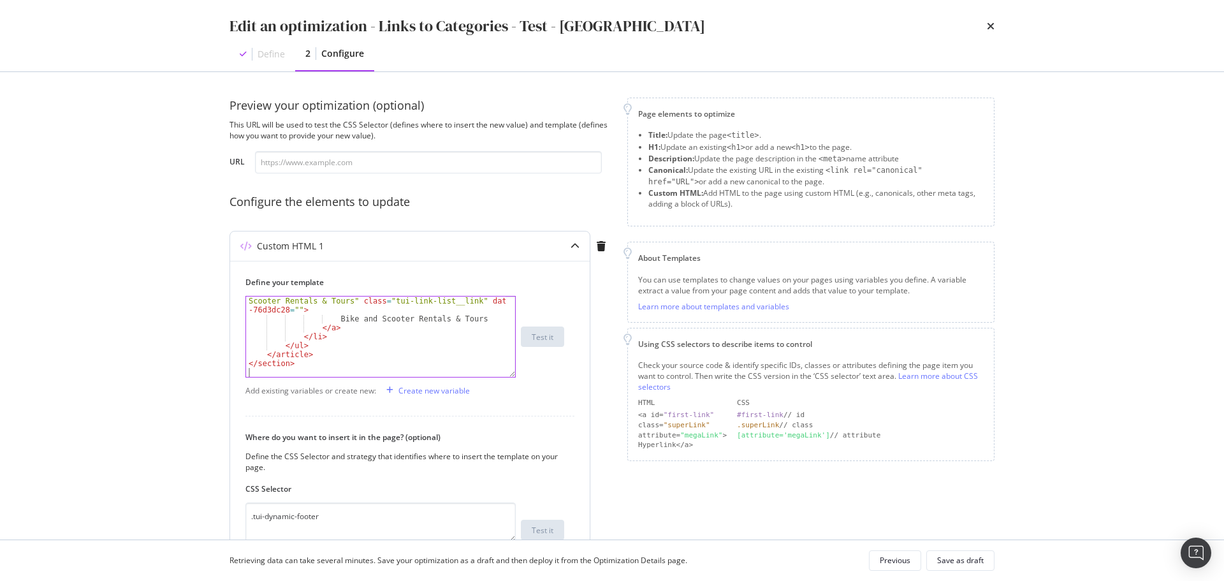
scroll to position [714, 0]
click at [954, 562] on div "Save as draft" at bounding box center [960, 560] width 47 height 11
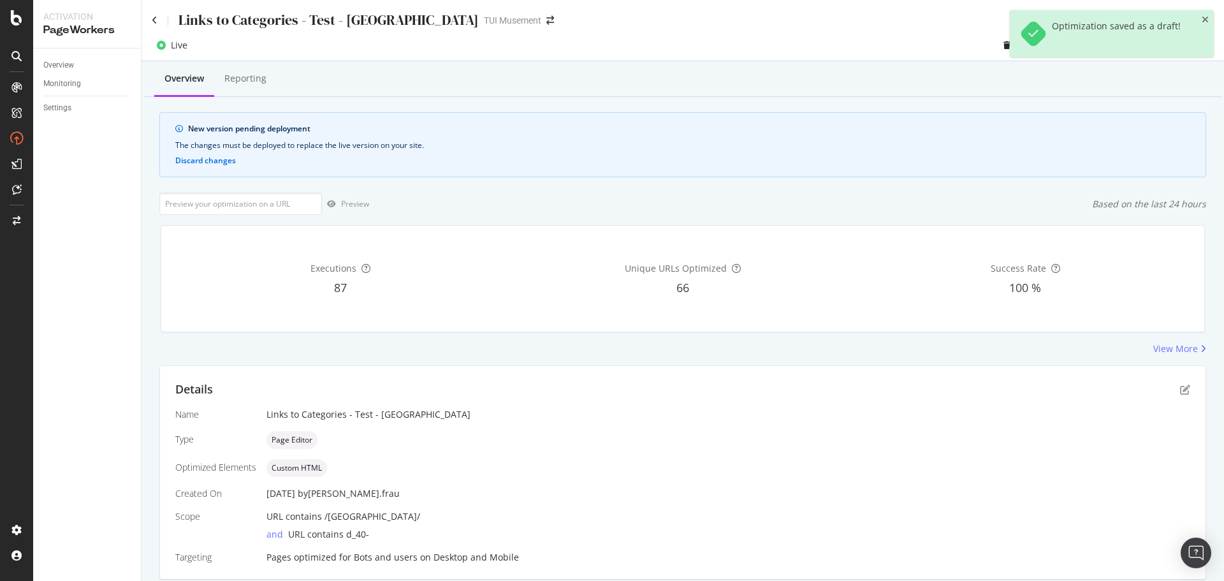
click at [1209, 20] on div "Optimization saved as a draft!" at bounding box center [1112, 33] width 204 height 47
click at [1206, 18] on icon "close toast" at bounding box center [1205, 19] width 7 height 9
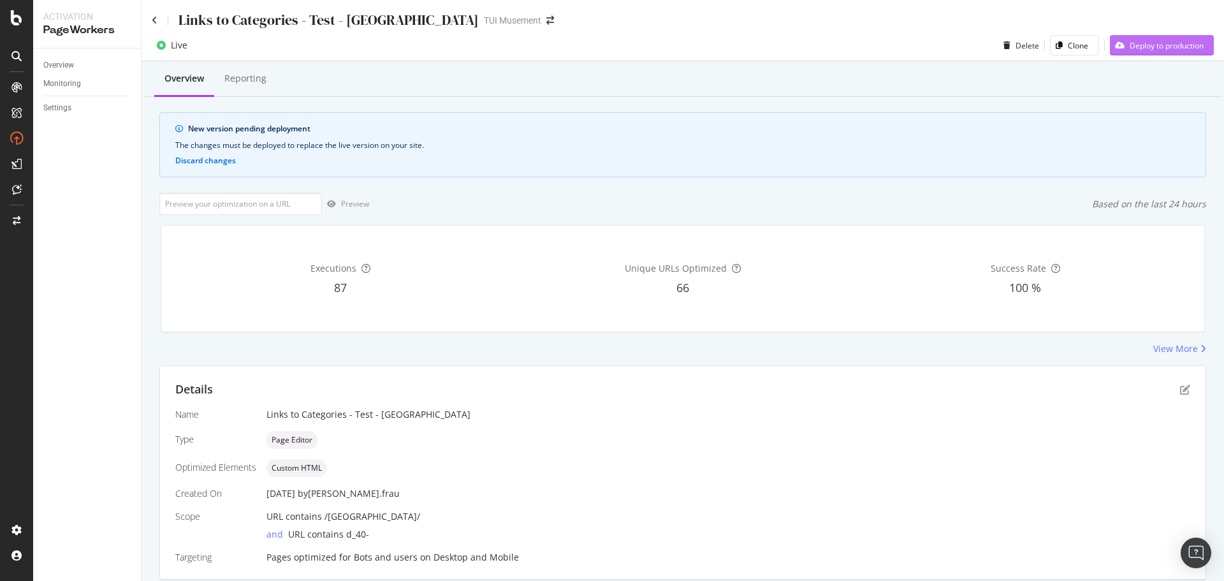
click at [1136, 47] on div "Deploy to production" at bounding box center [1167, 45] width 74 height 11
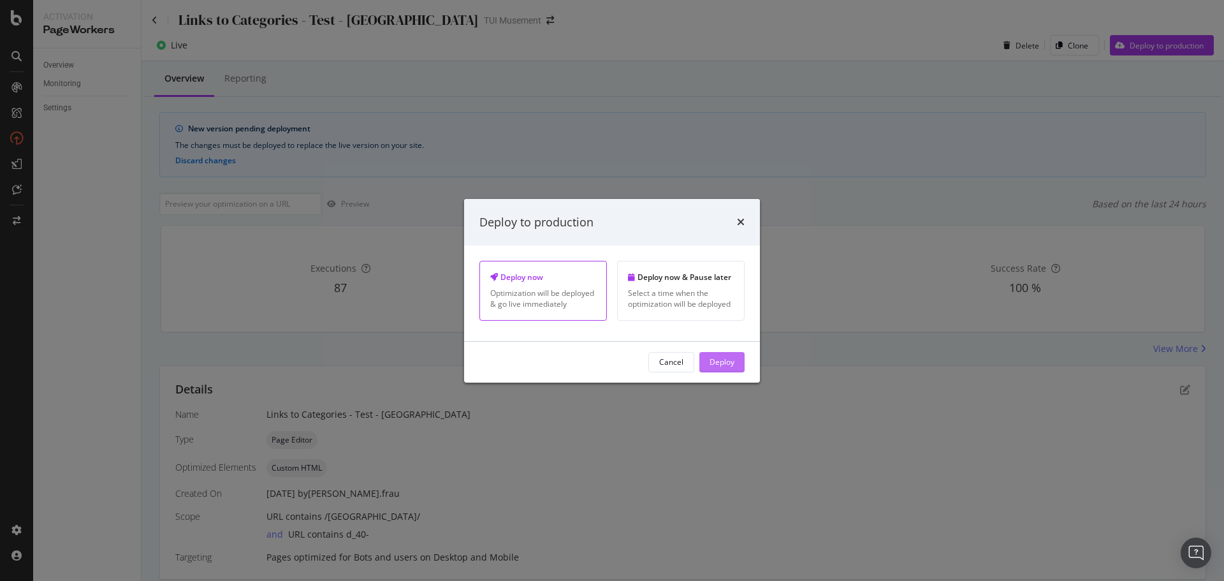
click at [715, 360] on div "Deploy" at bounding box center [722, 361] width 25 height 11
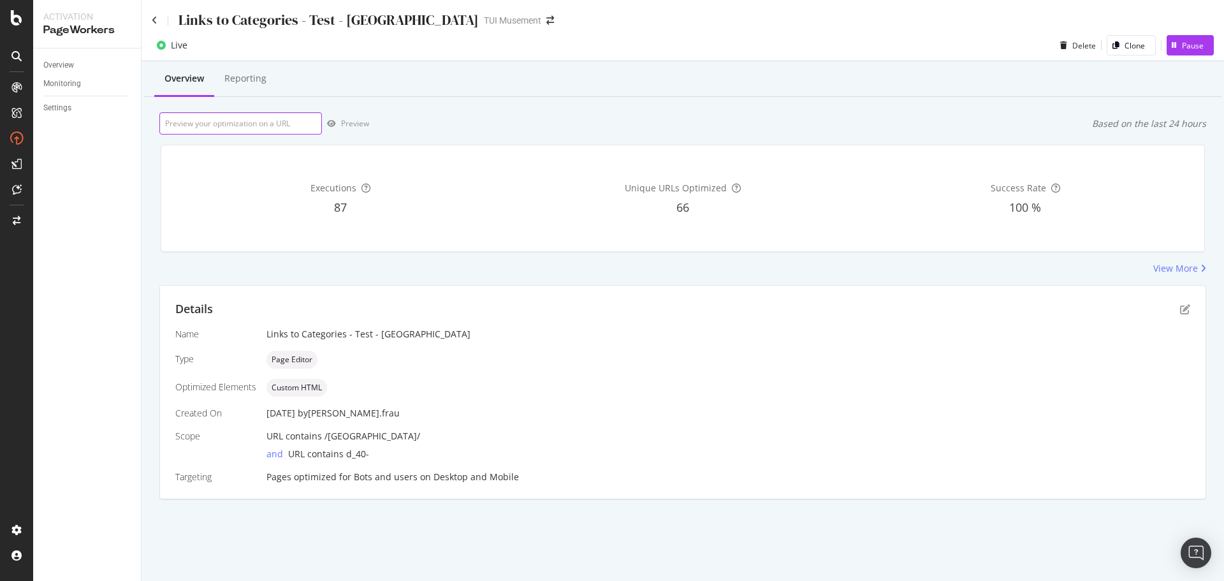
click at [299, 118] on input "url" at bounding box center [240, 123] width 163 height 22
paste input "[URL][DOMAIN_NAME]"
type input "[URL][DOMAIN_NAME]"
click at [351, 121] on div "Preview" at bounding box center [355, 123] width 28 height 11
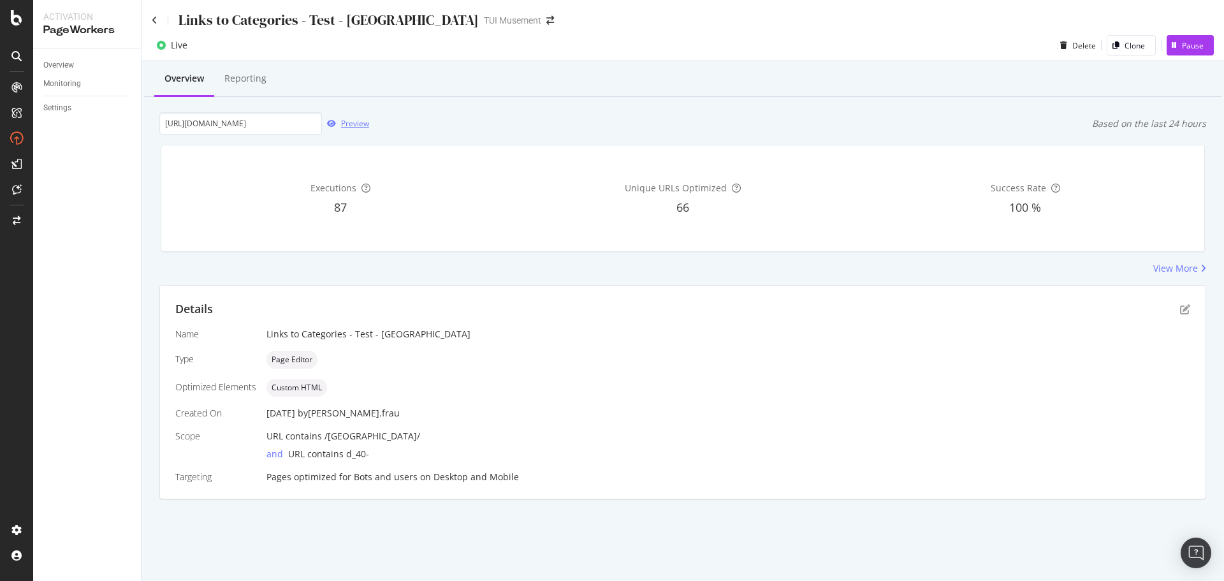
scroll to position [0, 0]
click at [159, 19] on div "Links to Categories - Test - [GEOGRAPHIC_DATA]" at bounding box center [315, 20] width 327 height 20
click at [154, 20] on icon at bounding box center [155, 20] width 6 height 9
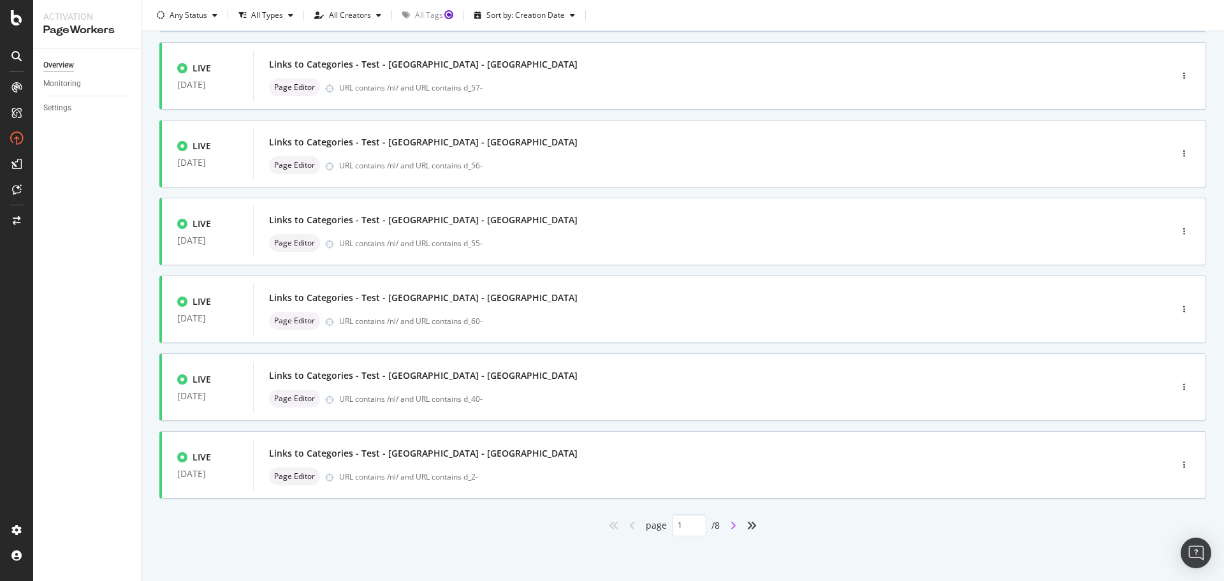
click at [730, 526] on icon "angle-right" at bounding box center [733, 525] width 6 height 10
type input "2"
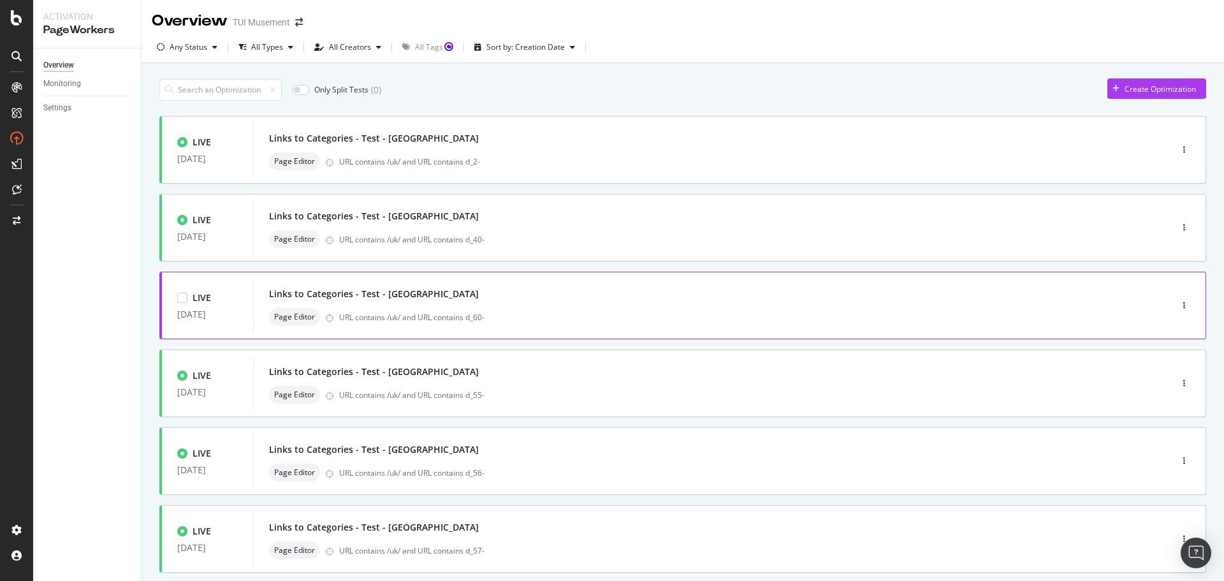
click at [525, 303] on div "Links to Categories - Test - [GEOGRAPHIC_DATA] Page Editor URL contains /uk/ an…" at bounding box center [693, 305] width 848 height 41
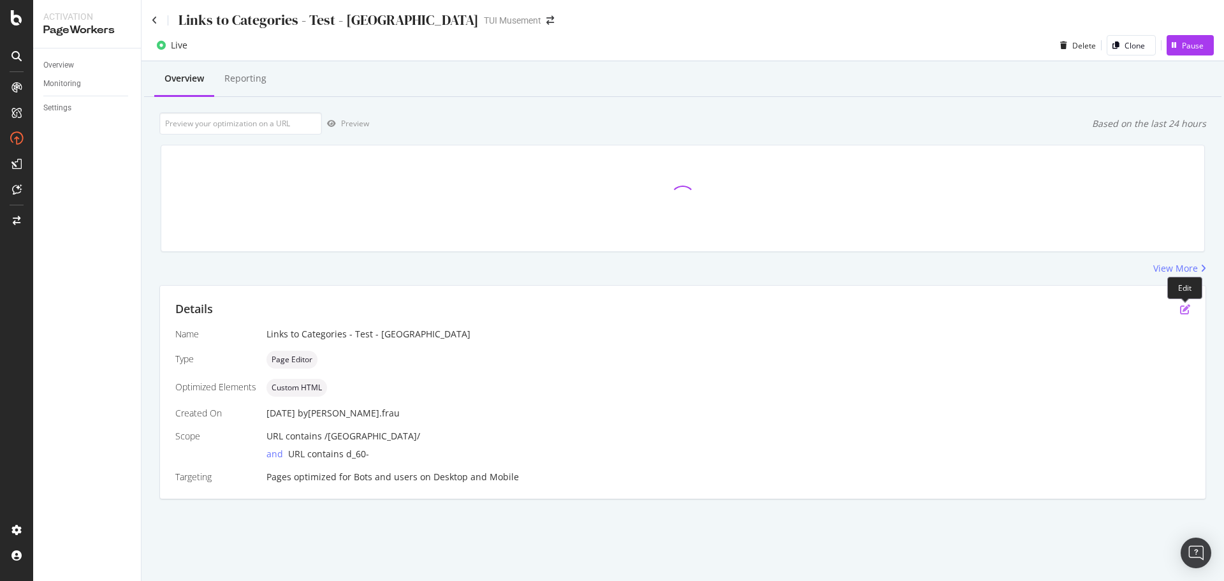
click at [1189, 314] on icon "pen-to-square" at bounding box center [1185, 309] width 10 height 10
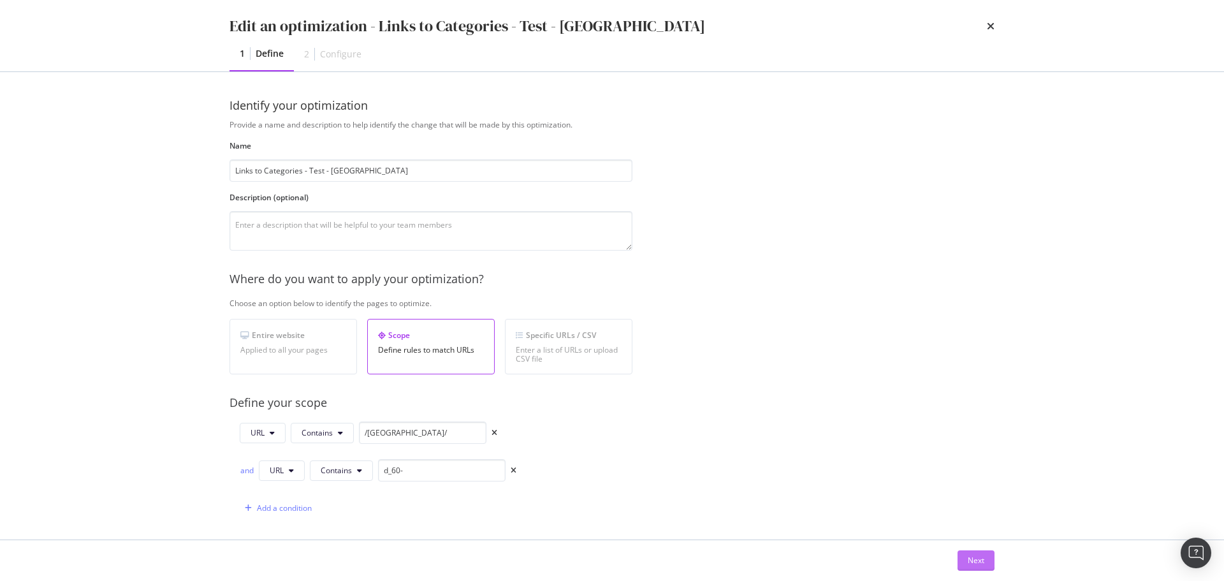
click at [979, 564] on div "Next" at bounding box center [976, 560] width 17 height 11
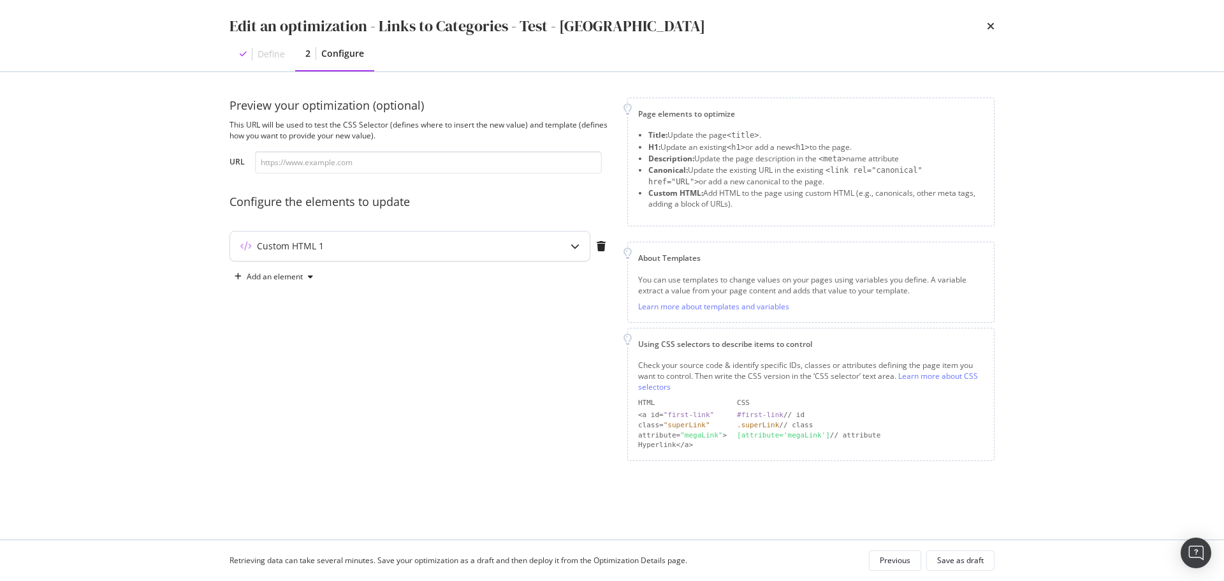
click at [555, 246] on div "Custom HTML 1" at bounding box center [410, 245] width 360 height 29
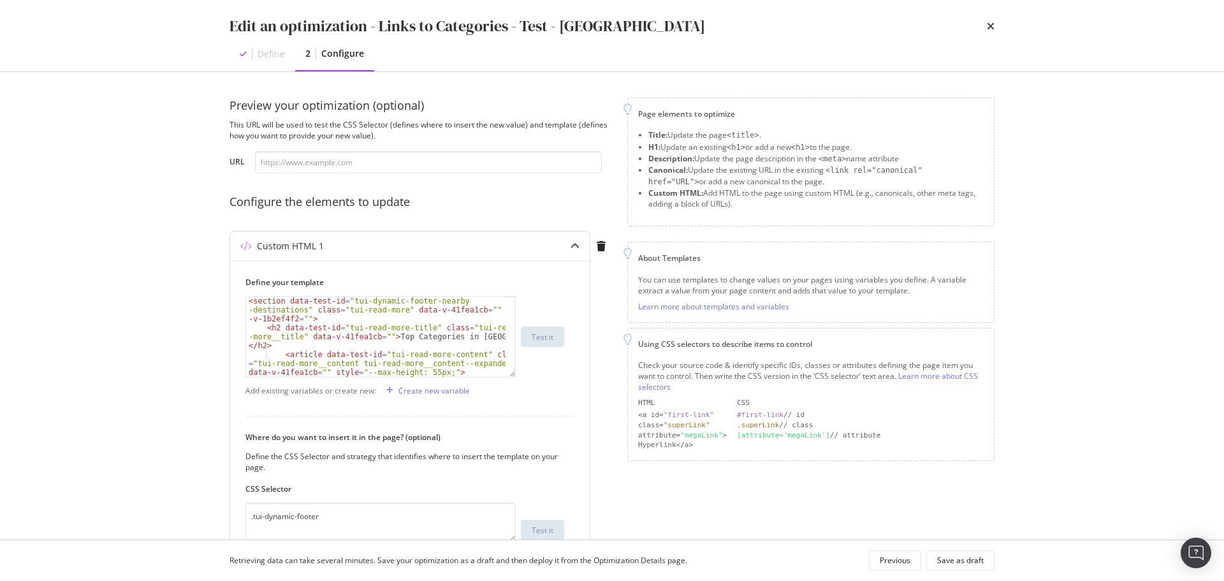
click at [410, 326] on div "< section data-test-id = "tui-dynamic-footer-nearby -destinations" class = "tui…" at bounding box center [376, 363] width 260 height 134
type textarea "</article> <!----> </section>"
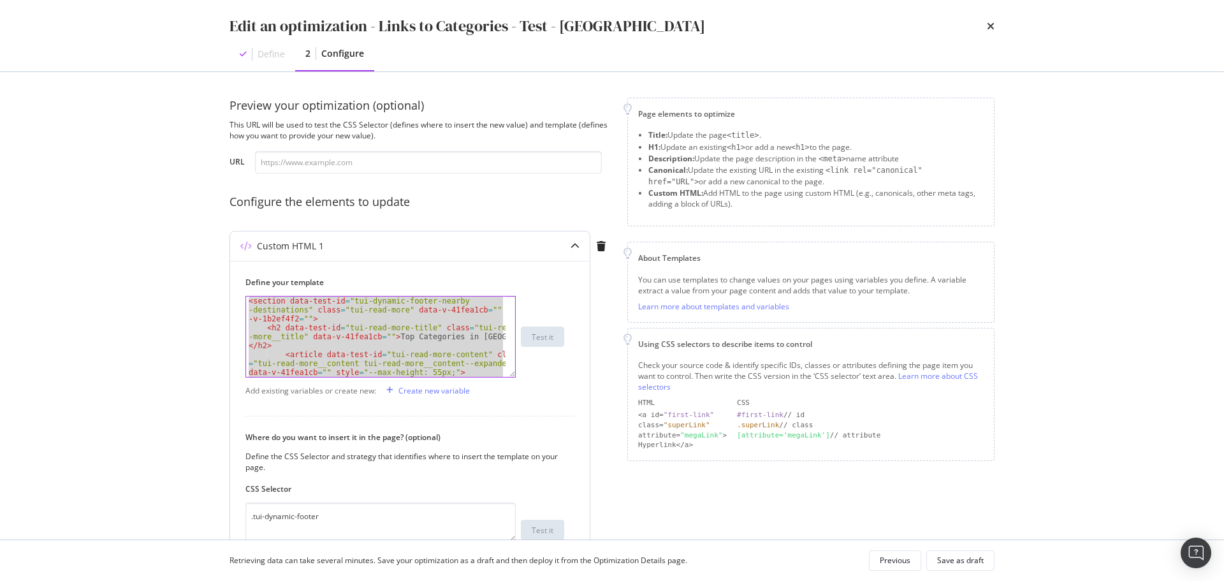
paste textarea "Cursor at row 25"
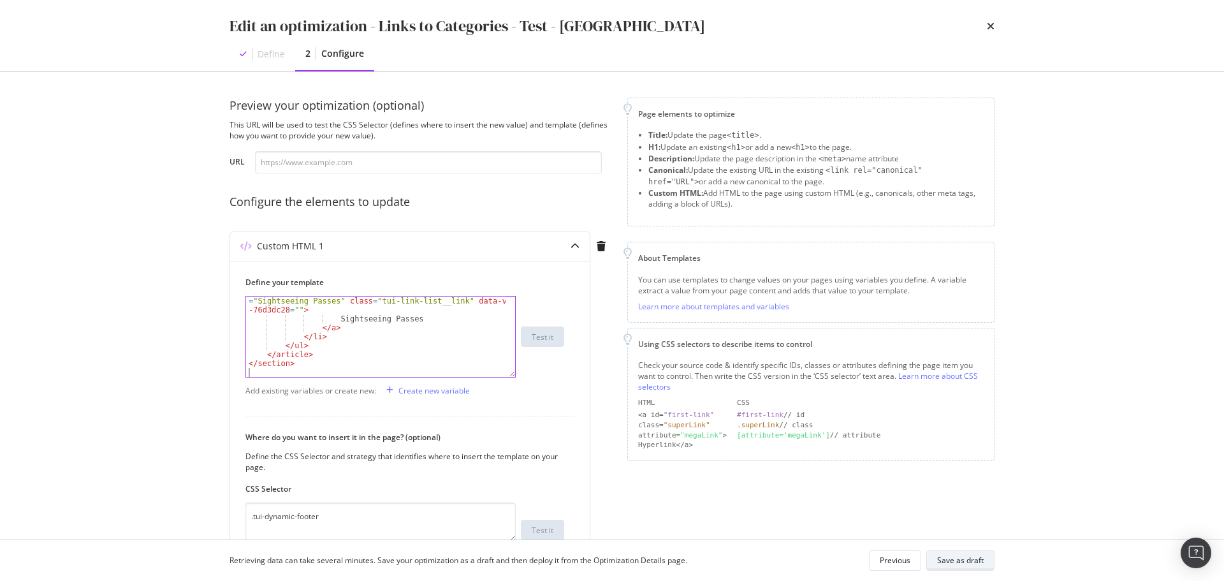
click at [959, 562] on div "Save as draft" at bounding box center [960, 560] width 47 height 11
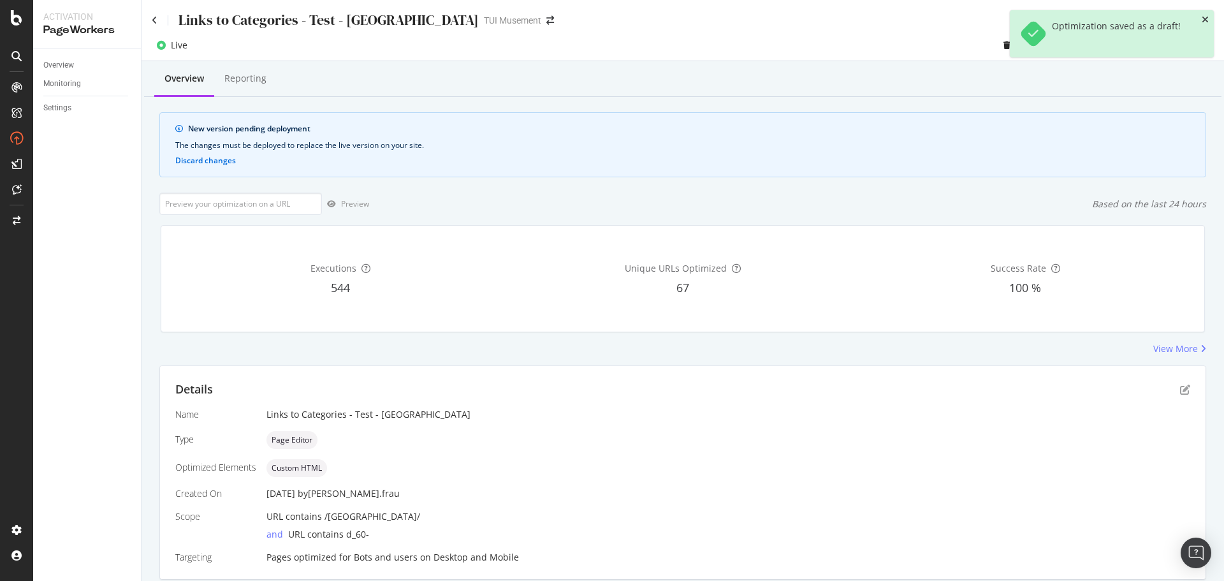
click at [1206, 19] on icon "close toast" at bounding box center [1205, 19] width 7 height 9
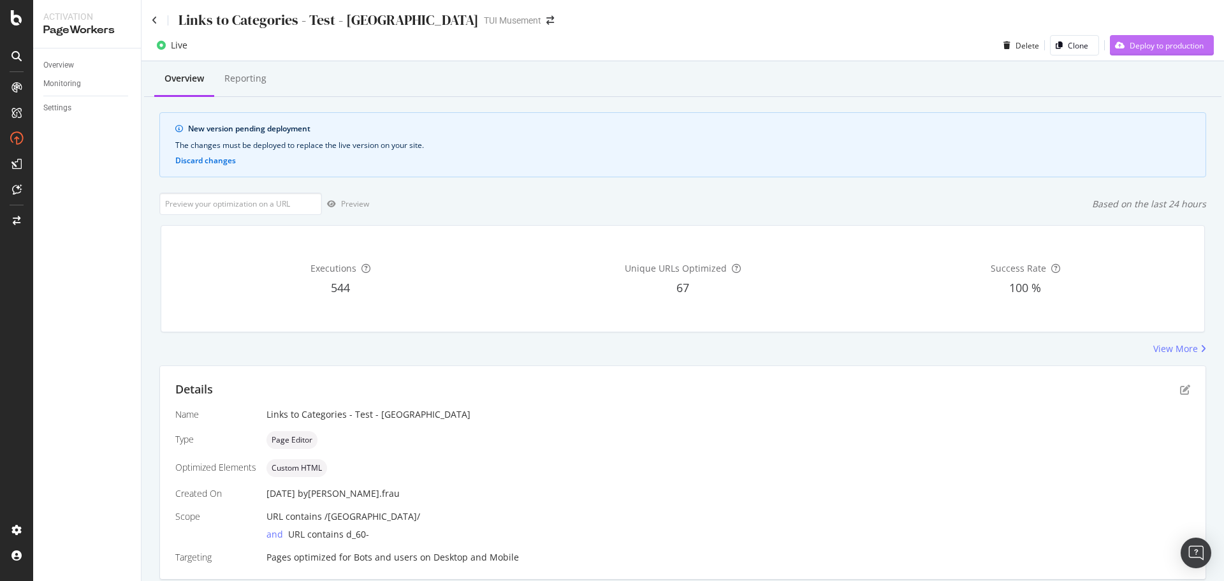
click at [1148, 45] on div "Deploy to production" at bounding box center [1167, 45] width 74 height 11
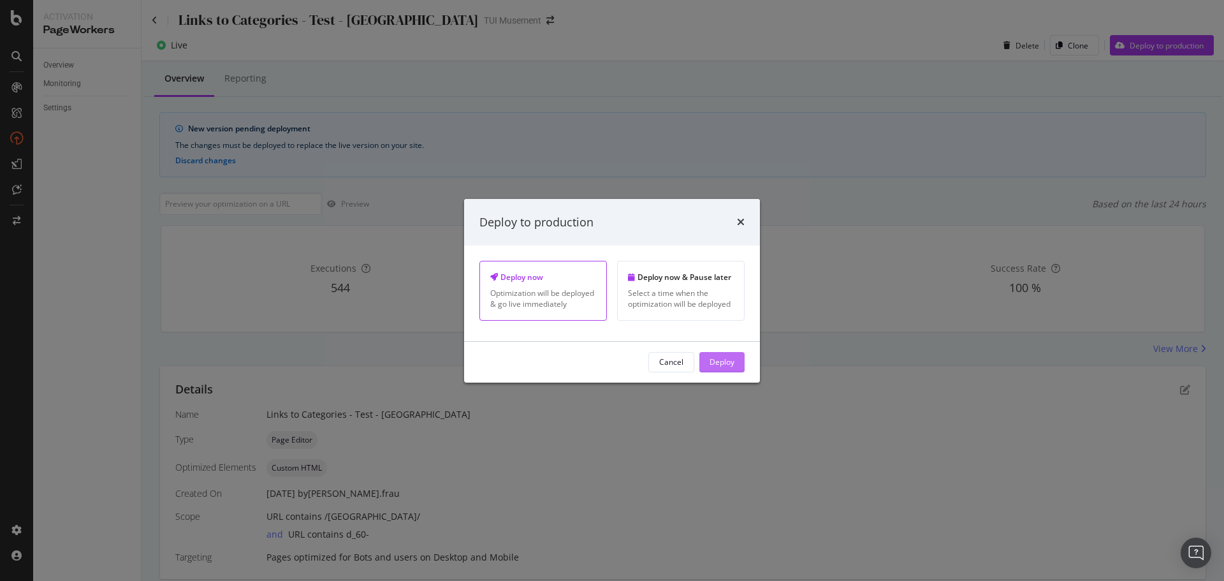
click at [741, 363] on button "Deploy" at bounding box center [721, 362] width 45 height 20
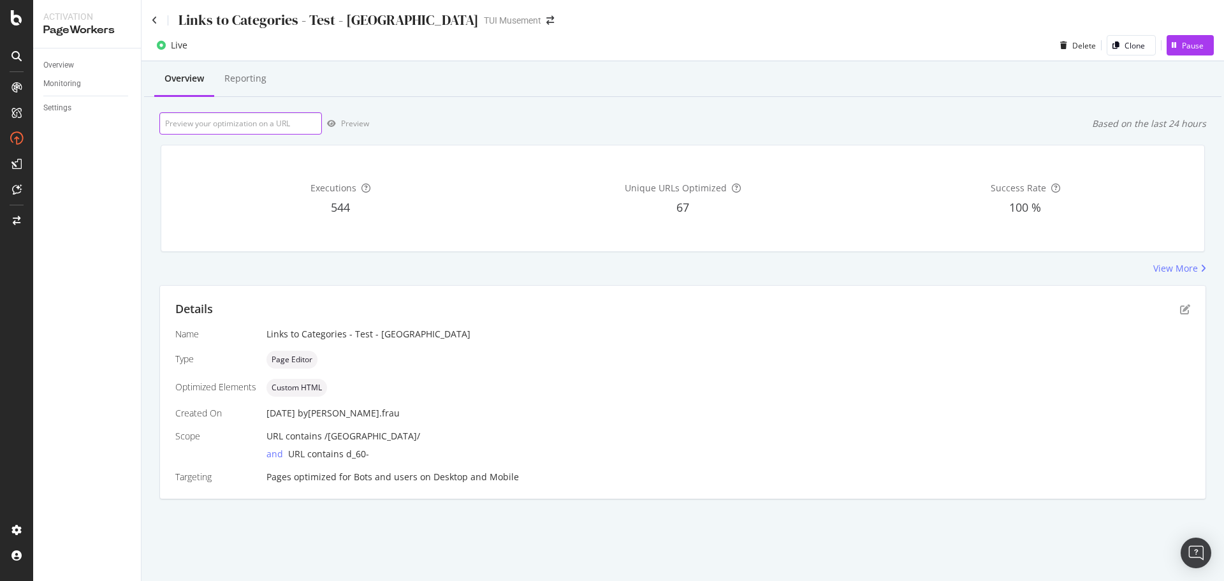
click at [249, 125] on input "url" at bounding box center [240, 123] width 163 height 22
paste input "[URL][DOMAIN_NAME]"
type input "[URL][DOMAIN_NAME]"
click at [347, 123] on div "Preview" at bounding box center [355, 123] width 28 height 11
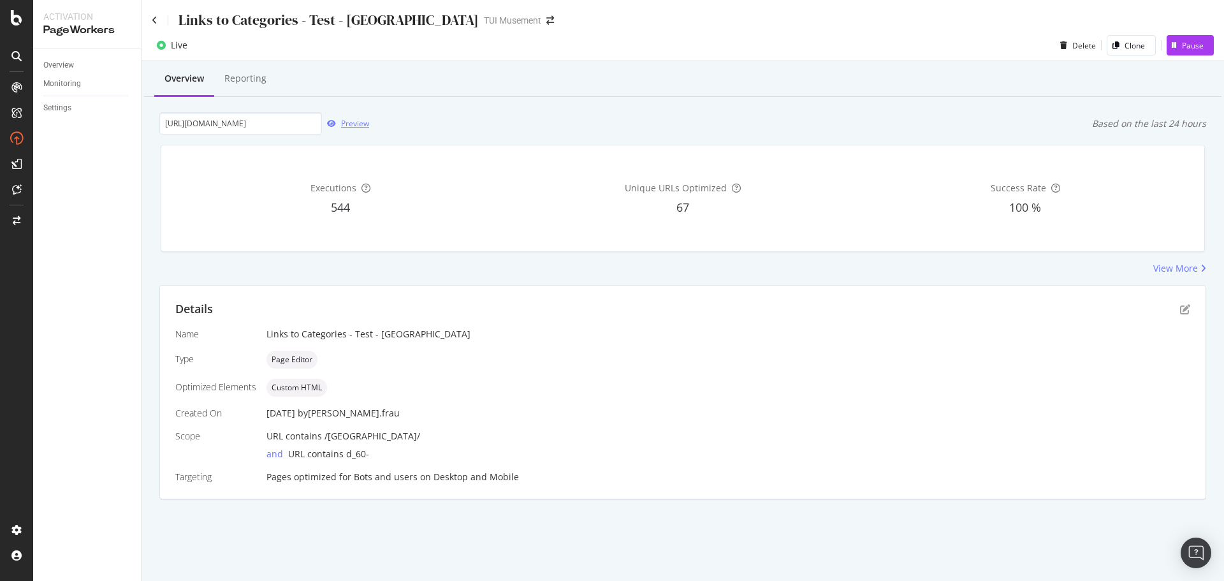
scroll to position [0, 0]
click at [157, 20] on div "Links to Categories - Test - [GEOGRAPHIC_DATA]" at bounding box center [315, 20] width 327 height 20
click at [151, 17] on div "Links to Categories - Test - [GEOGRAPHIC_DATA] TUI Musement" at bounding box center [683, 15] width 1083 height 30
click at [156, 17] on icon at bounding box center [155, 20] width 6 height 9
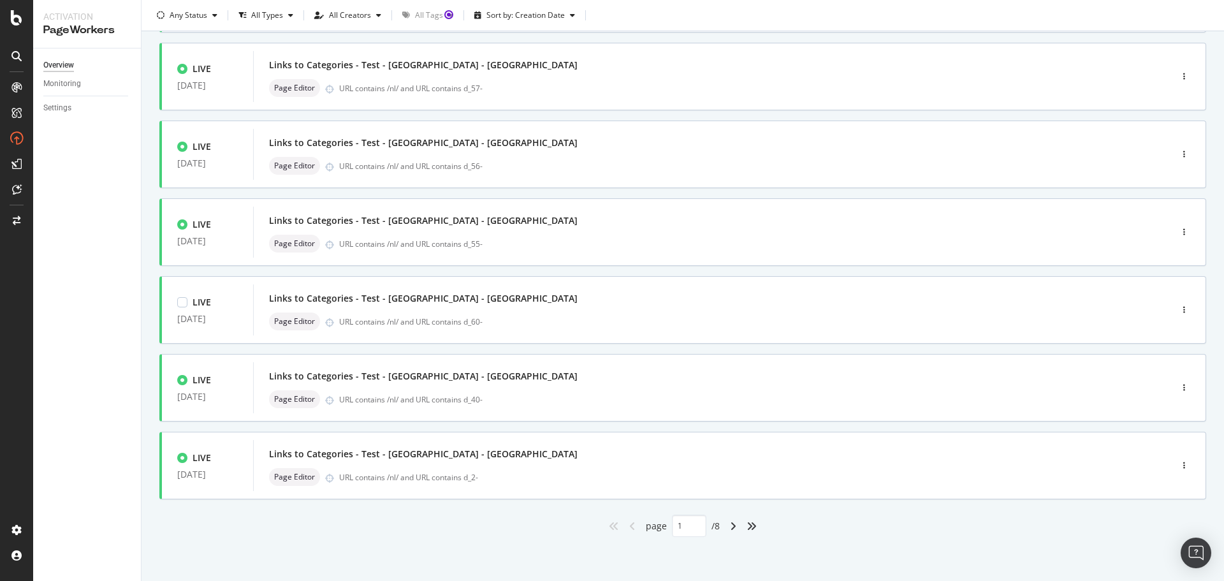
scroll to position [385, 0]
click at [730, 527] on icon "angle-right" at bounding box center [733, 525] width 6 height 10
type input "2"
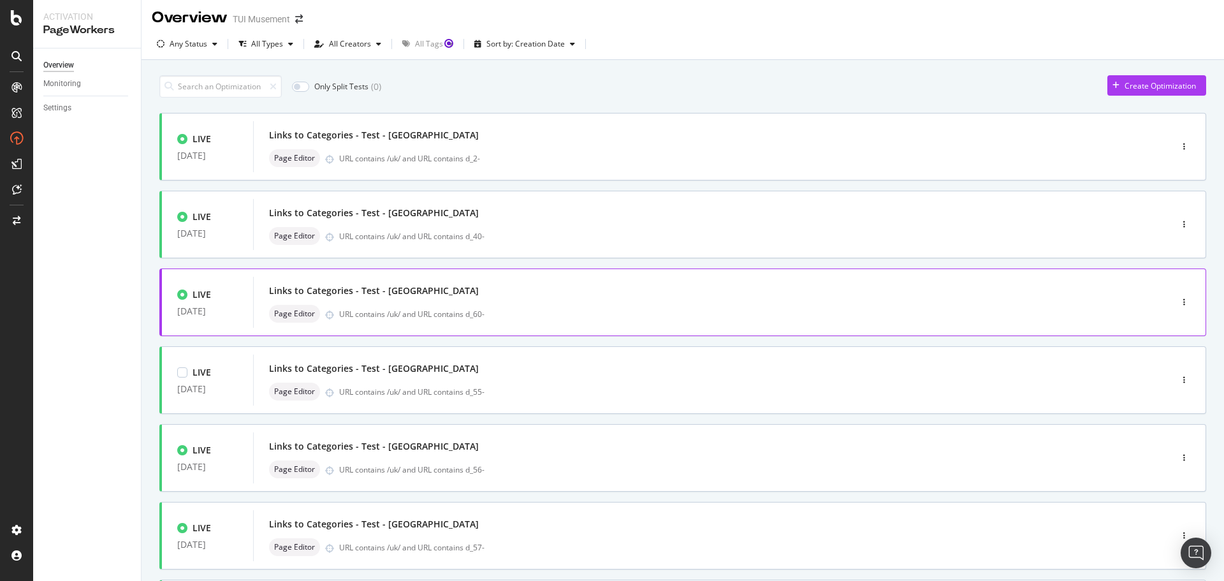
scroll to position [0, 0]
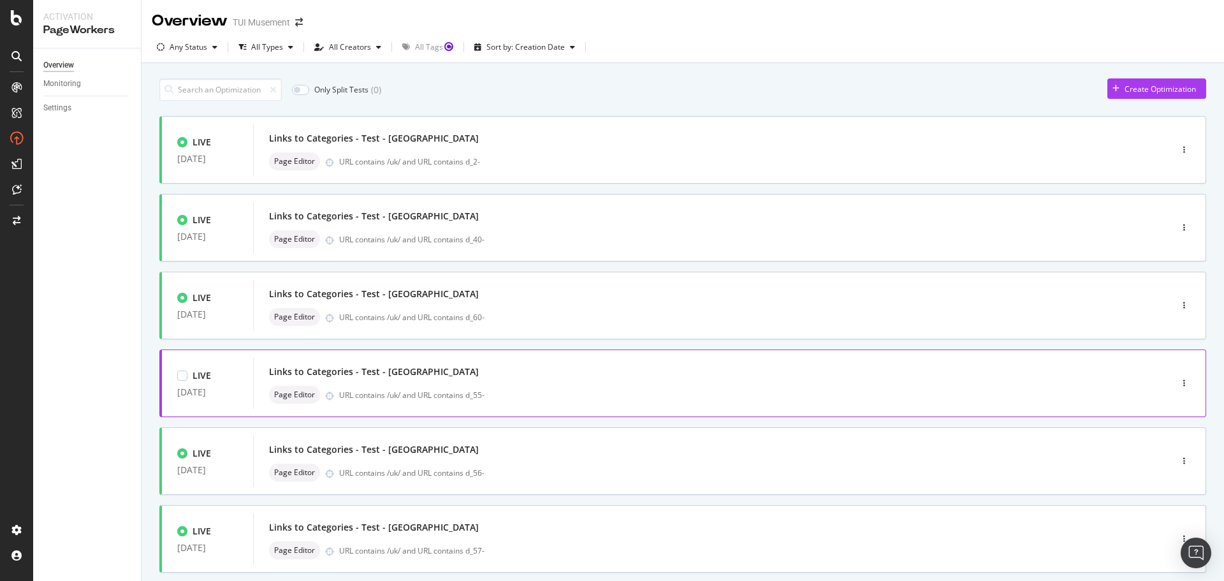
click at [547, 383] on div "Links to Categories - Test - [GEOGRAPHIC_DATA] Page Editor URL contains /uk/ an…" at bounding box center [693, 383] width 848 height 41
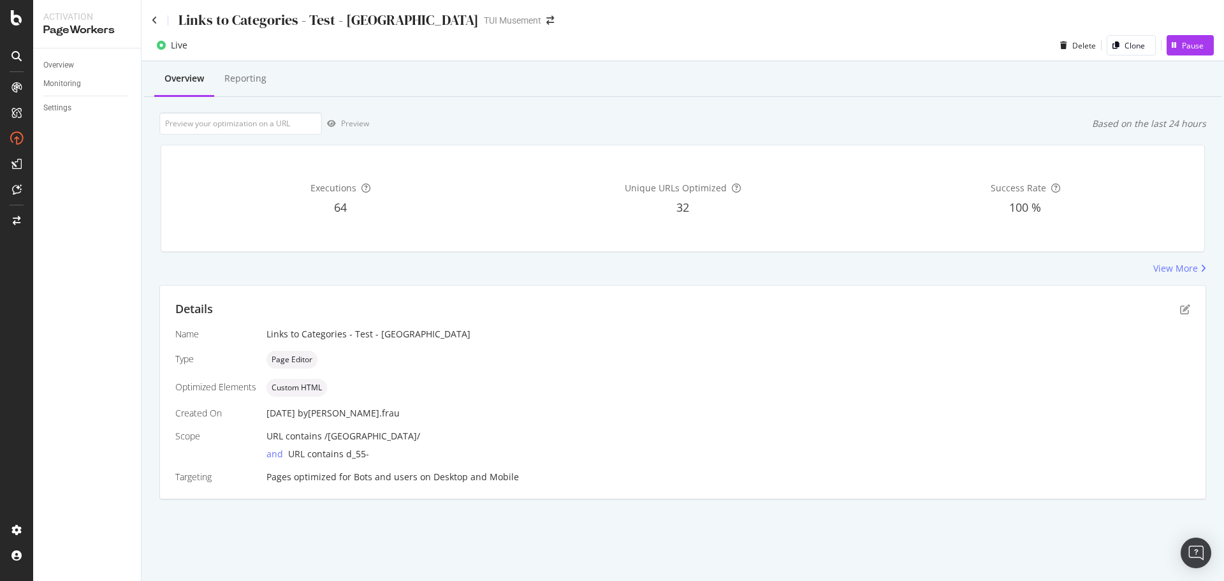
click at [1186, 302] on div "Details" at bounding box center [682, 309] width 1015 height 17
click at [1185, 309] on icon "pen-to-square" at bounding box center [1185, 309] width 10 height 10
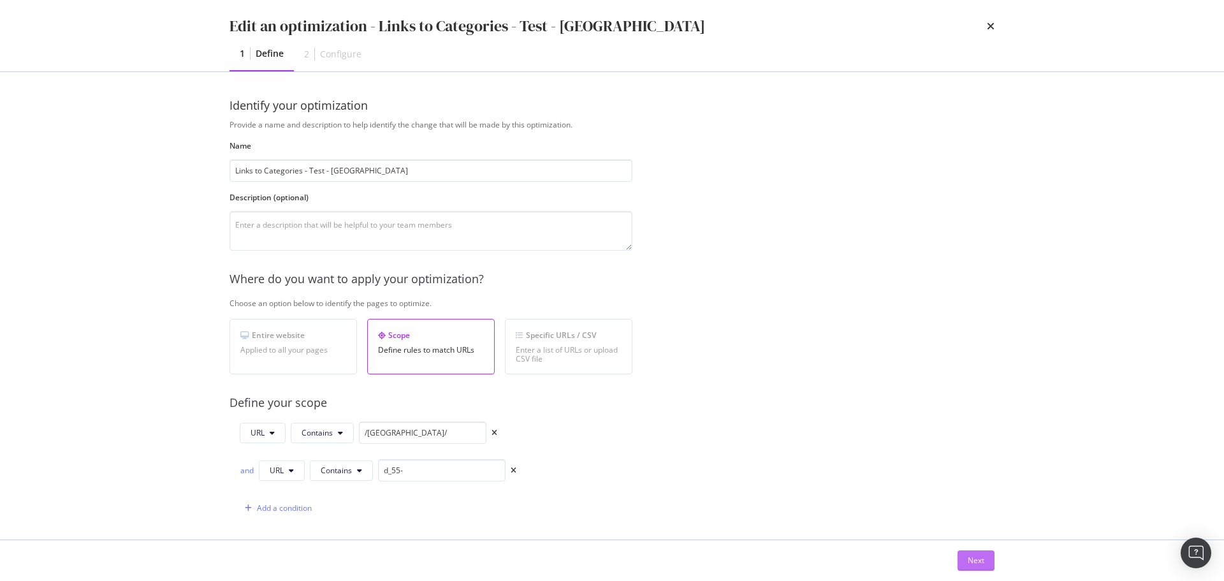
click at [987, 557] on button "Next" at bounding box center [976, 560] width 37 height 20
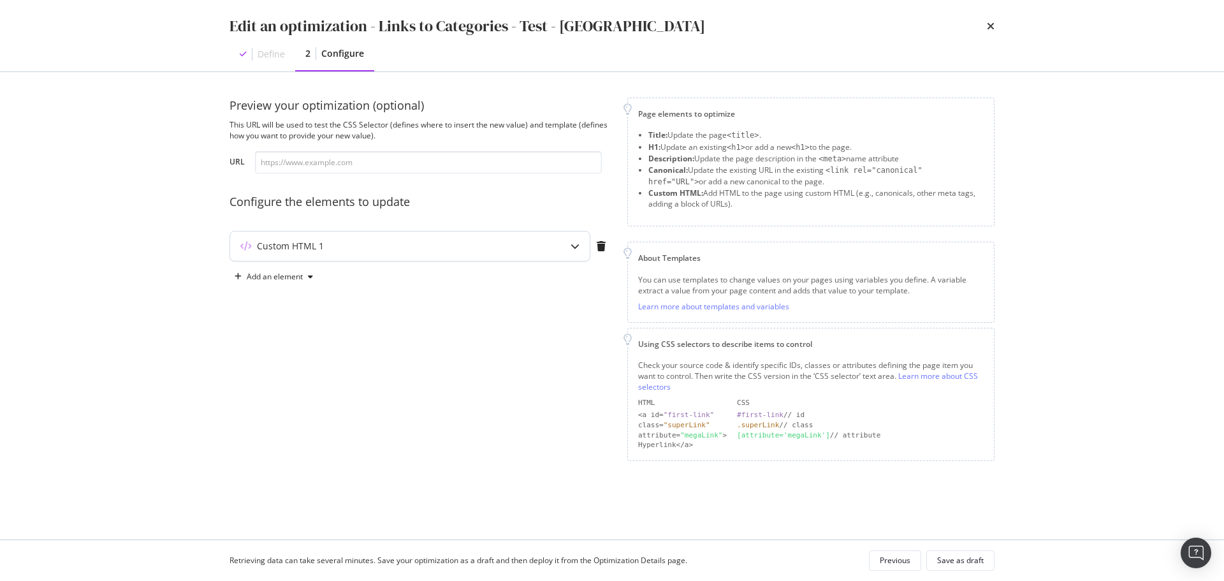
drag, startPoint x: 576, startPoint y: 256, endPoint x: 568, endPoint y: 257, distance: 8.4
click at [575, 256] on div "modal" at bounding box center [574, 245] width 29 height 29
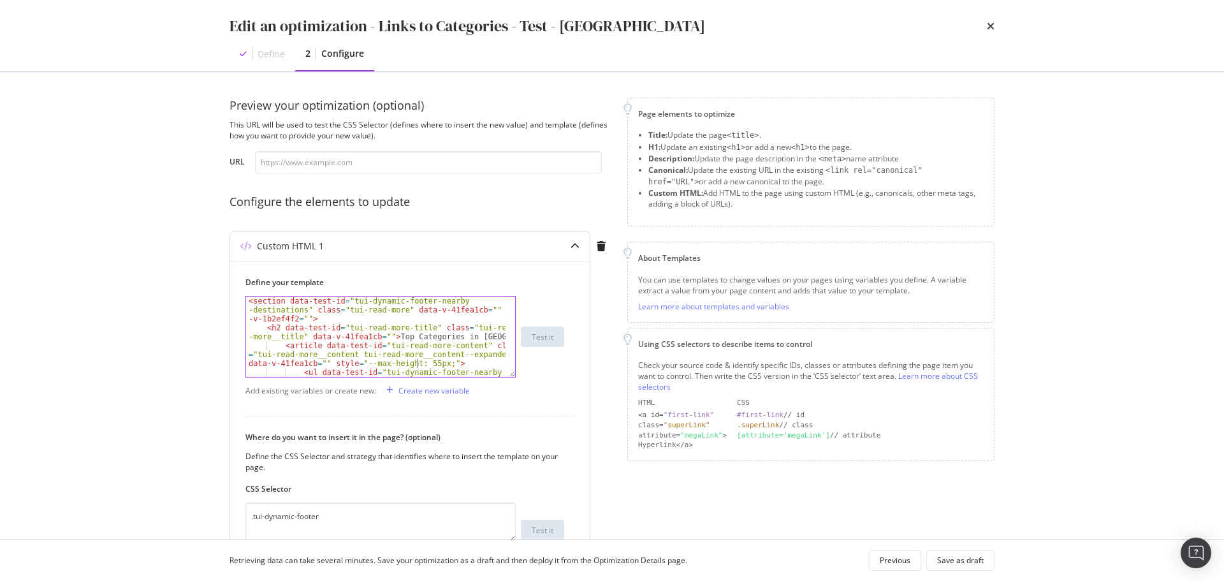
click at [418, 360] on div "< section data-test-id = "tui-dynamic-footer-nearby -destinations" class = "tui…" at bounding box center [376, 363] width 260 height 134
type textarea "</article> <!----> </section>"
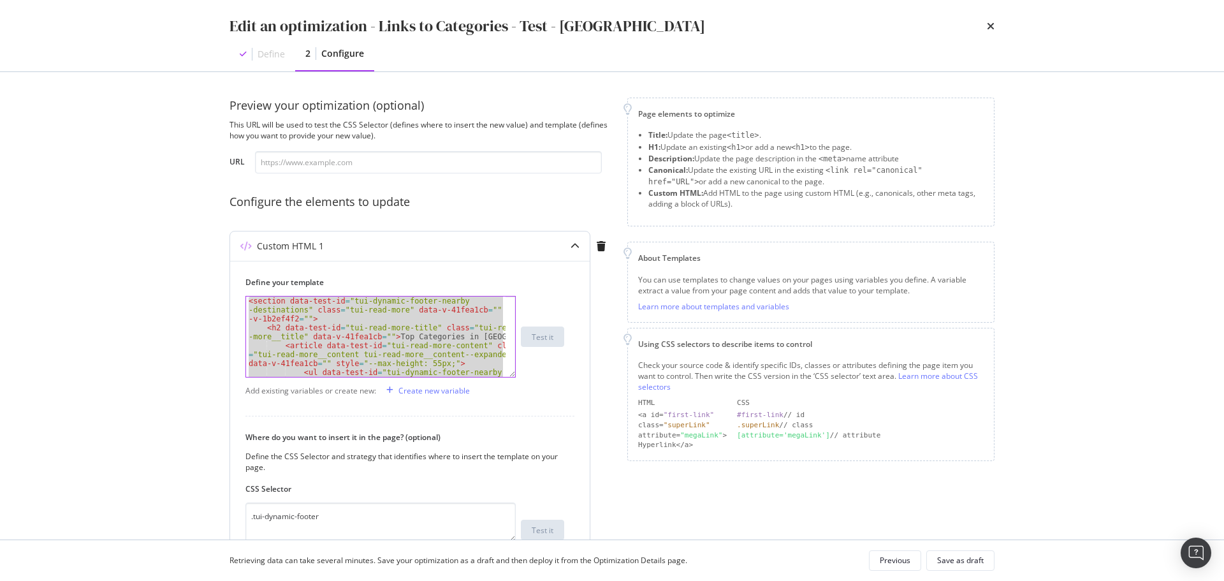
paste textarea "Cursor at row 21"
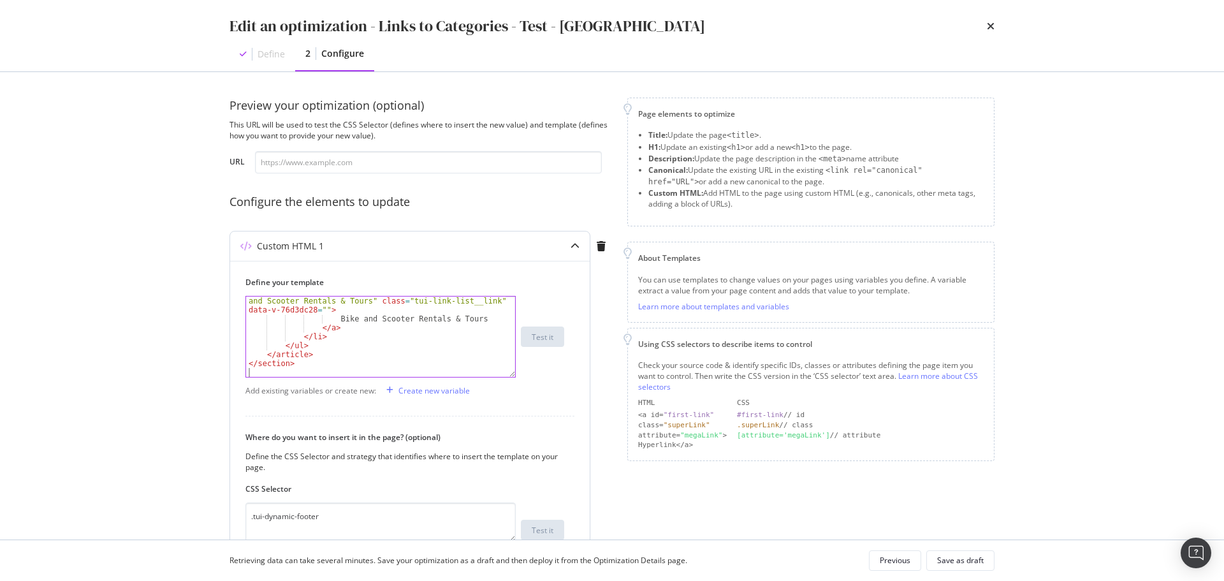
scroll to position [562, 0]
click at [961, 557] on div "Save as draft" at bounding box center [960, 560] width 47 height 11
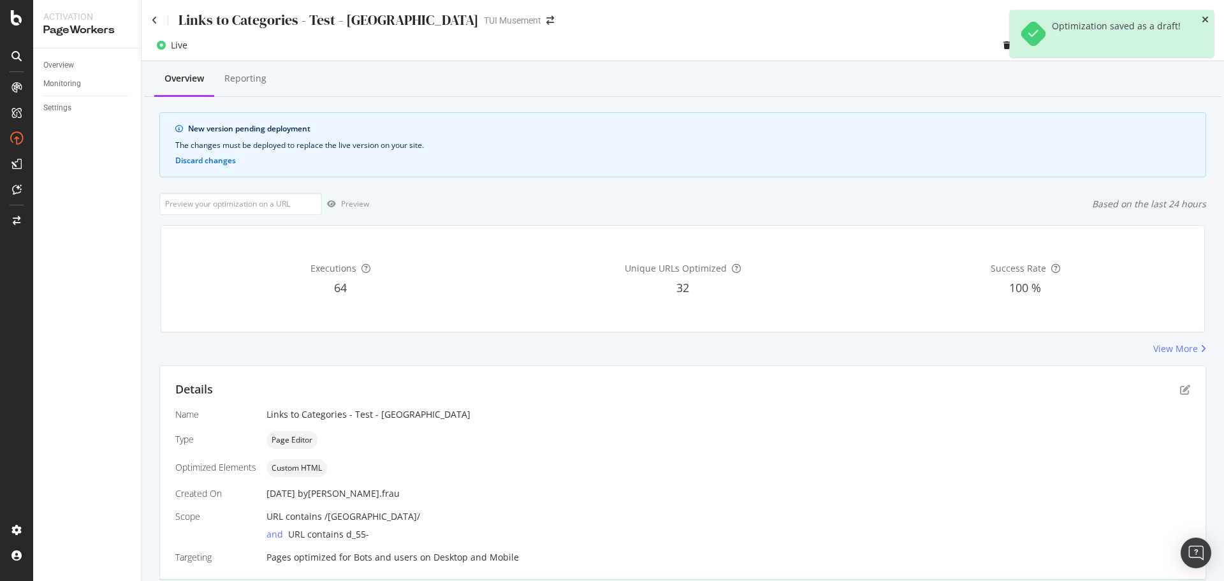
click at [1208, 15] on icon "close toast" at bounding box center [1205, 19] width 7 height 9
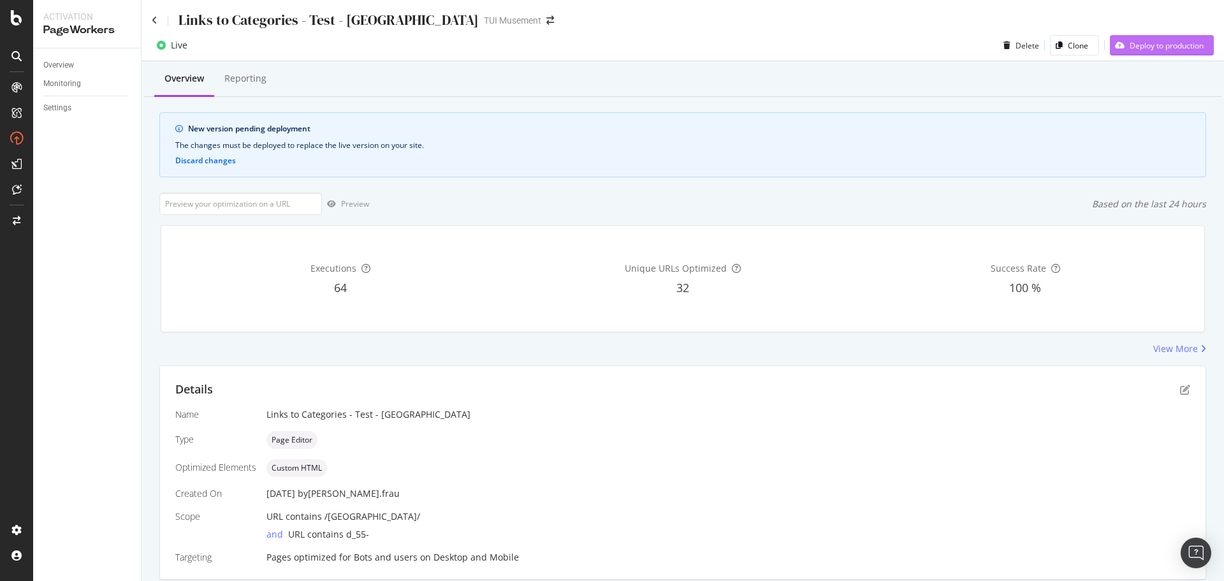
click at [1162, 45] on div "Deploy to production" at bounding box center [1167, 45] width 74 height 11
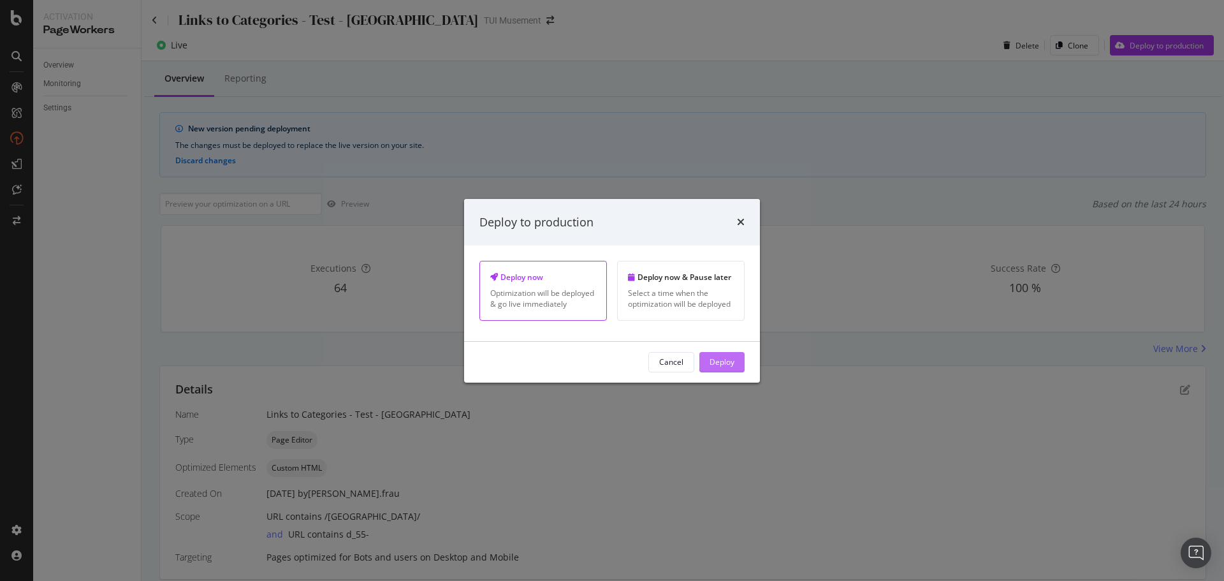
click at [740, 363] on button "Deploy" at bounding box center [721, 362] width 45 height 20
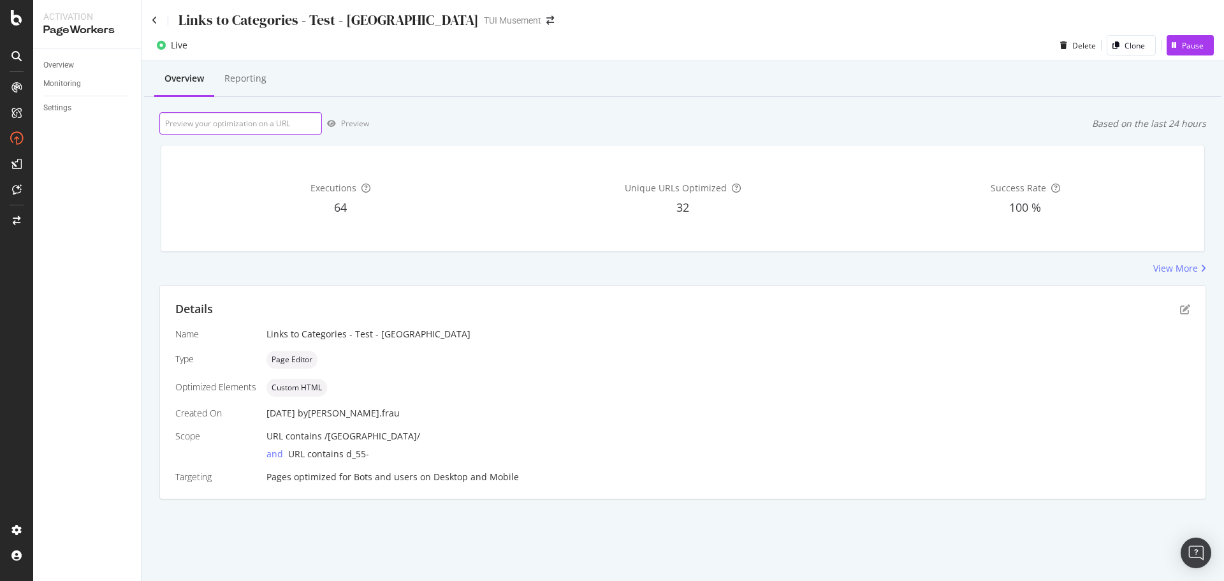
click at [235, 117] on input "url" at bounding box center [240, 123] width 163 height 22
paste input "[URL][DOMAIN_NAME]"
type input "[URL][DOMAIN_NAME]"
click at [353, 124] on div "Preview" at bounding box center [355, 123] width 28 height 11
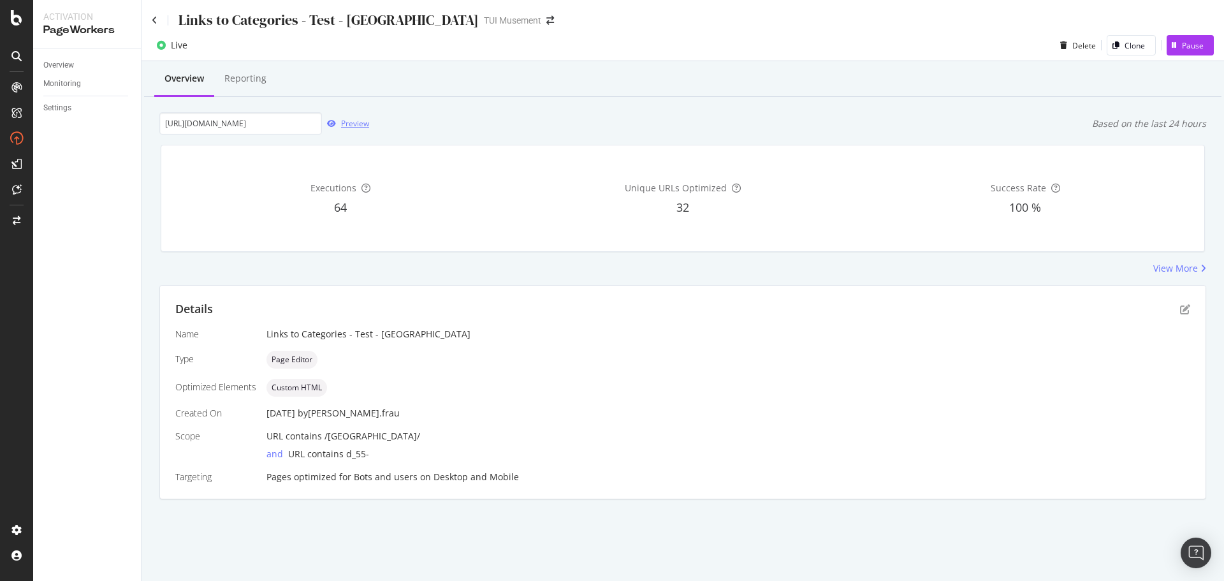
scroll to position [0, 0]
click at [163, 18] on div "Links to Categories - Test - [GEOGRAPHIC_DATA]" at bounding box center [315, 20] width 327 height 20
click at [156, 18] on icon at bounding box center [155, 20] width 6 height 9
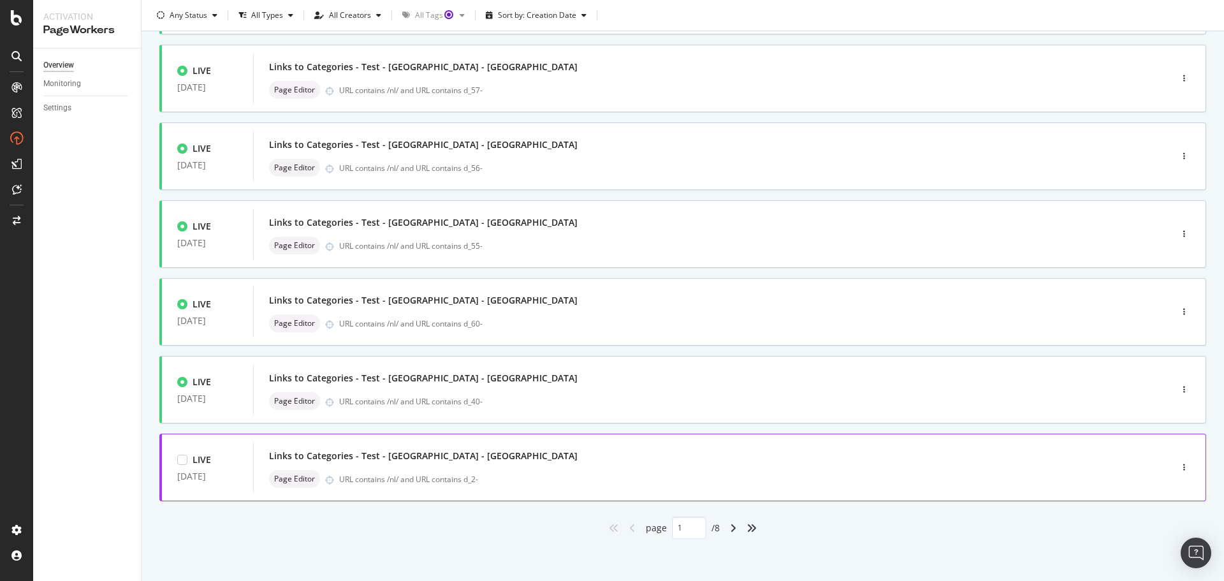
scroll to position [385, 0]
click at [731, 523] on icon "angle-right" at bounding box center [733, 525] width 6 height 10
type input "2"
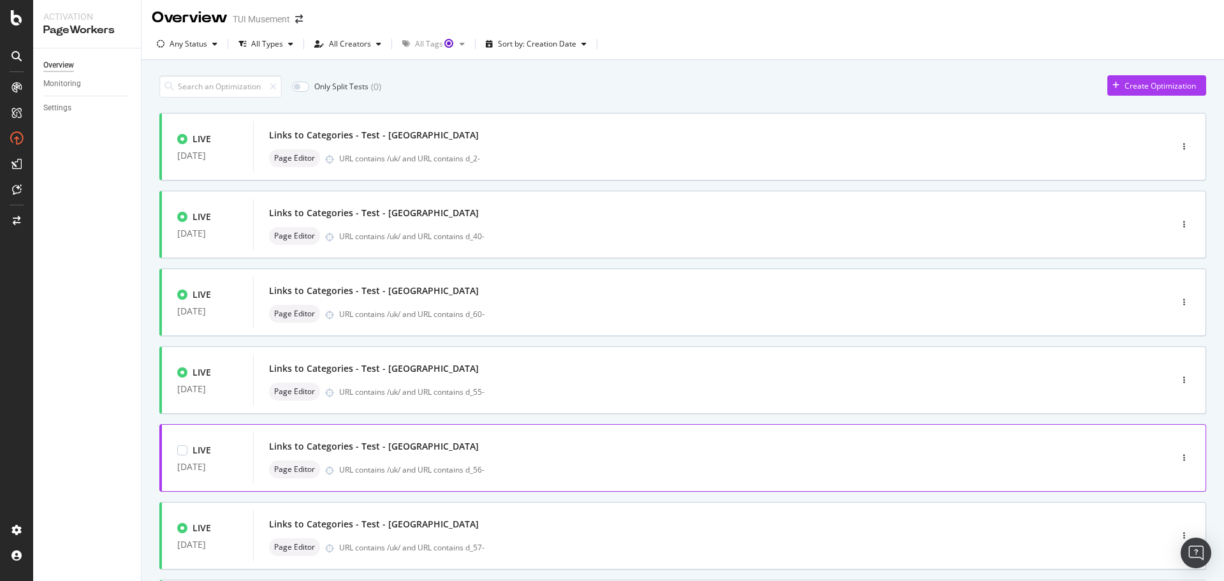
scroll to position [0, 0]
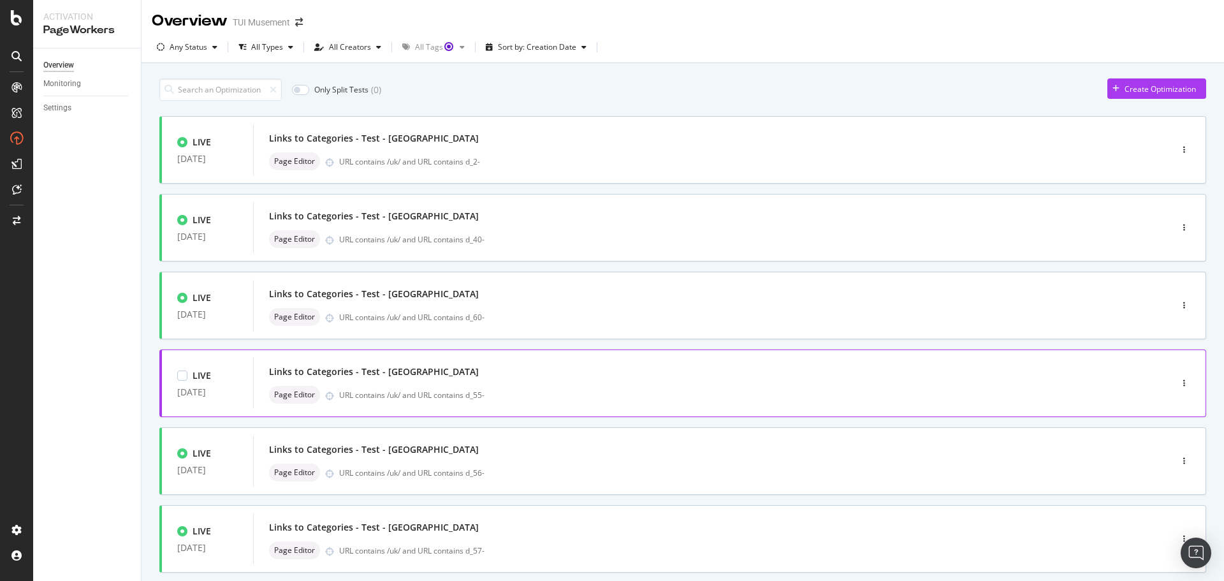
click at [672, 388] on div "Page Editor URL contains /uk/ and URL contains d_55-" at bounding box center [693, 395] width 848 height 18
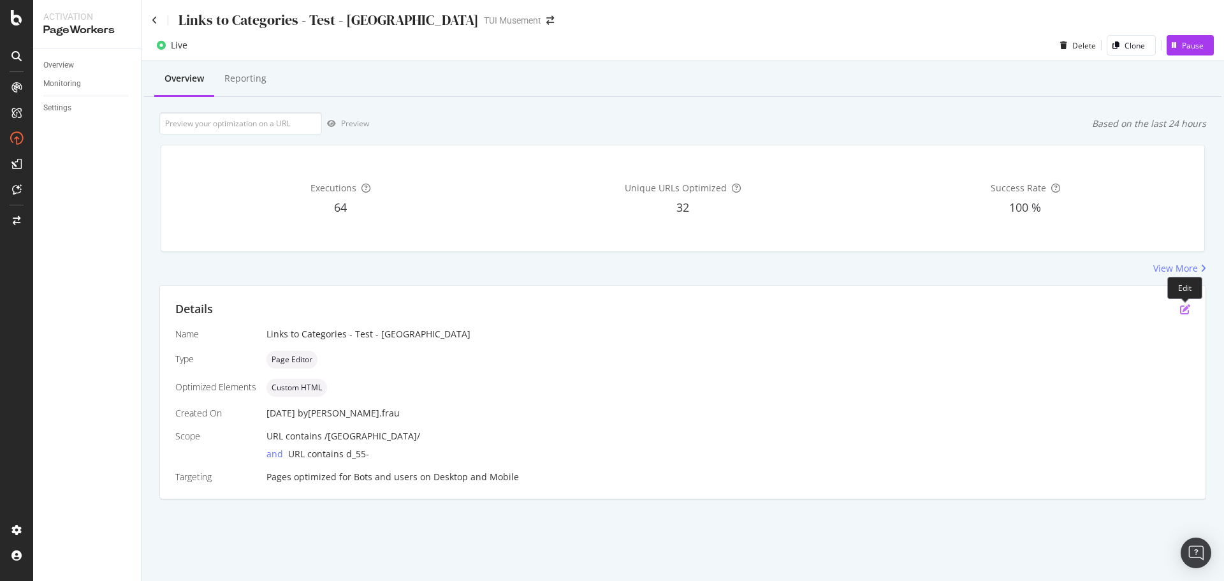
click at [1180, 309] on icon "pen-to-square" at bounding box center [1185, 309] width 10 height 10
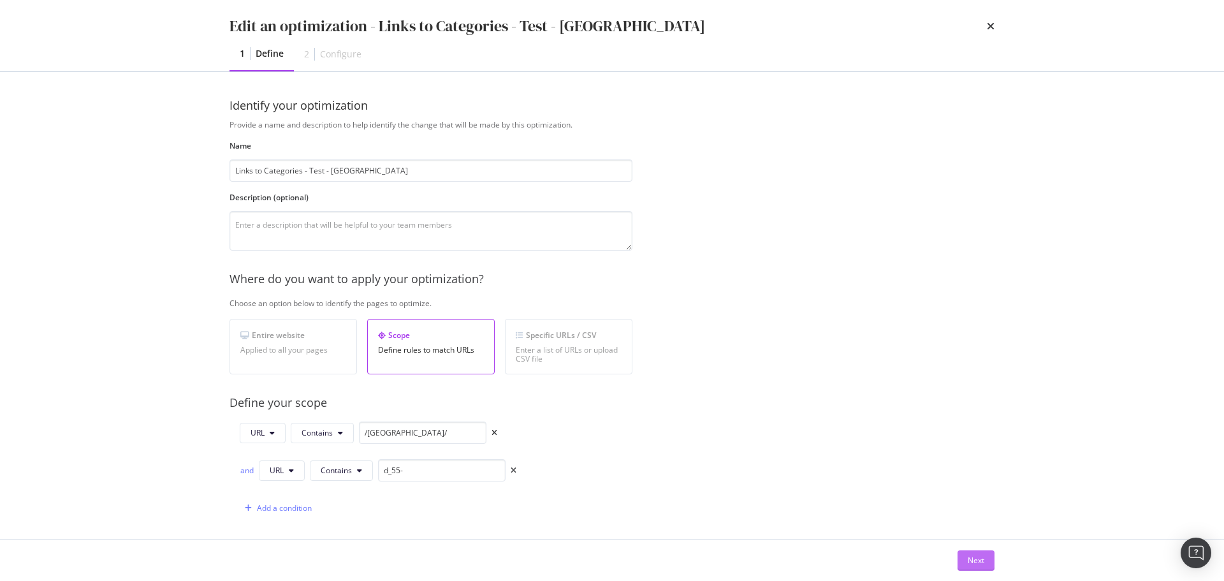
click at [985, 561] on button "Next" at bounding box center [976, 560] width 37 height 20
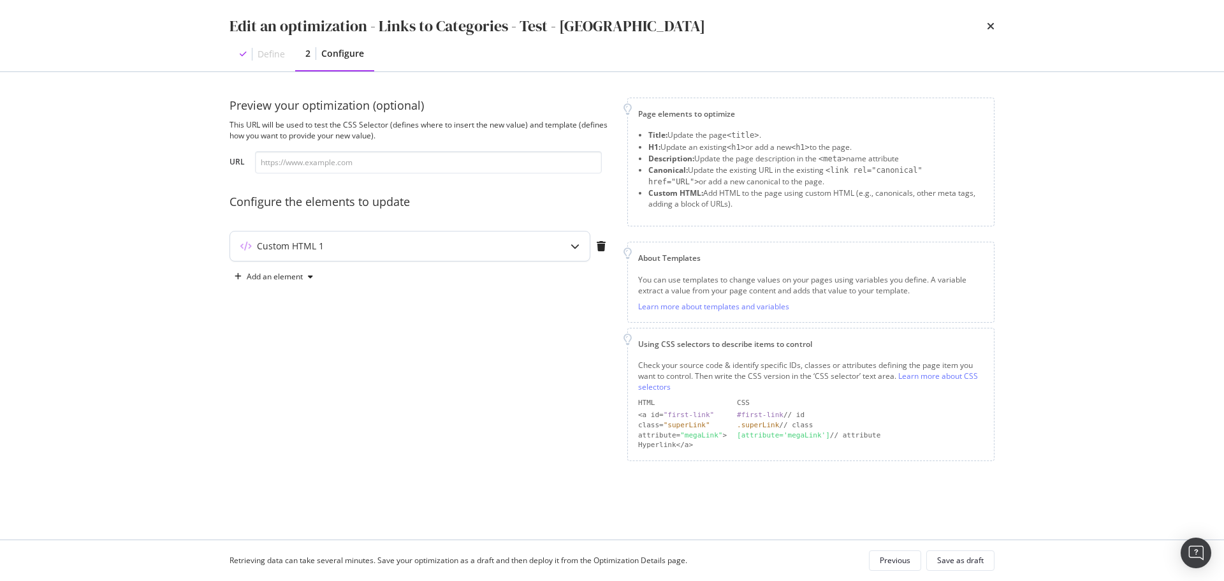
click at [548, 243] on div "Custom HTML 1" at bounding box center [410, 245] width 360 height 29
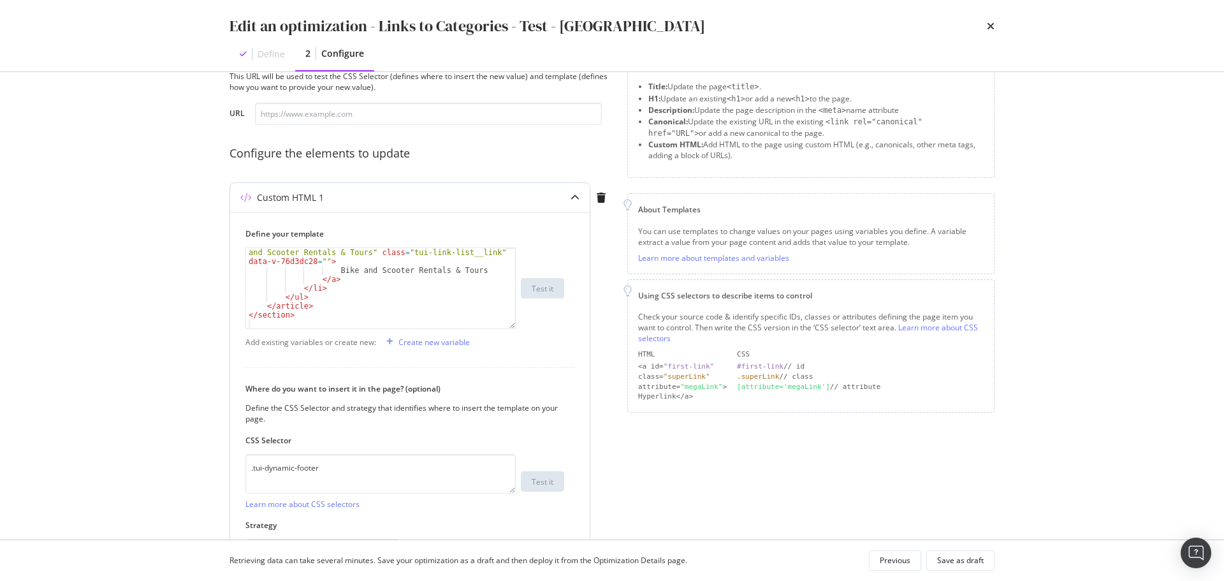
scroll to position [135, 0]
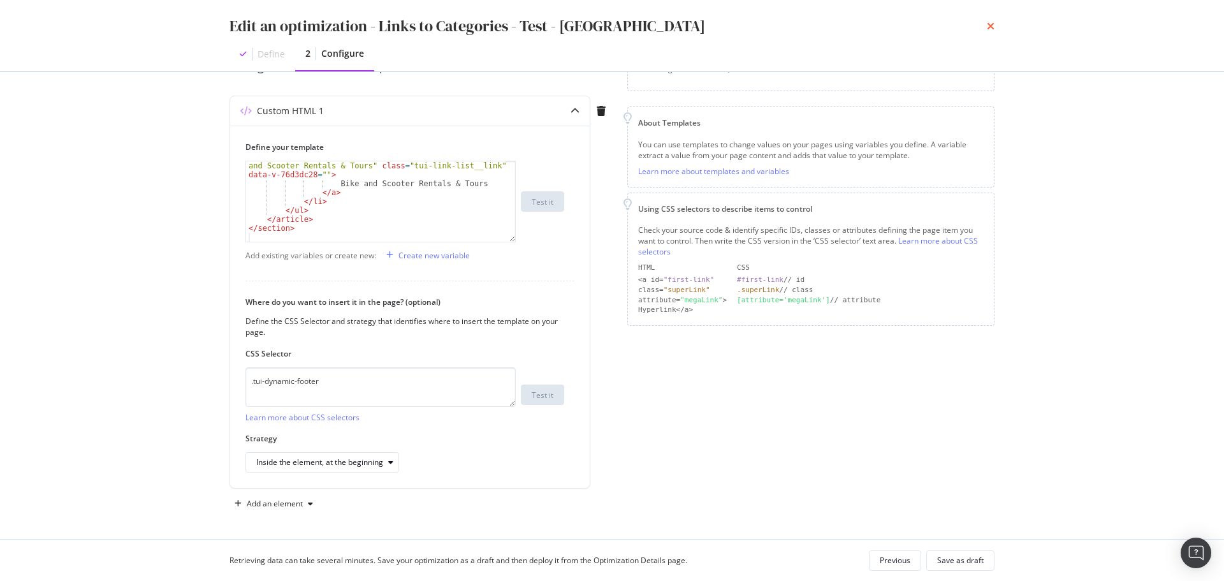
click at [993, 24] on icon "times" at bounding box center [991, 26] width 8 height 10
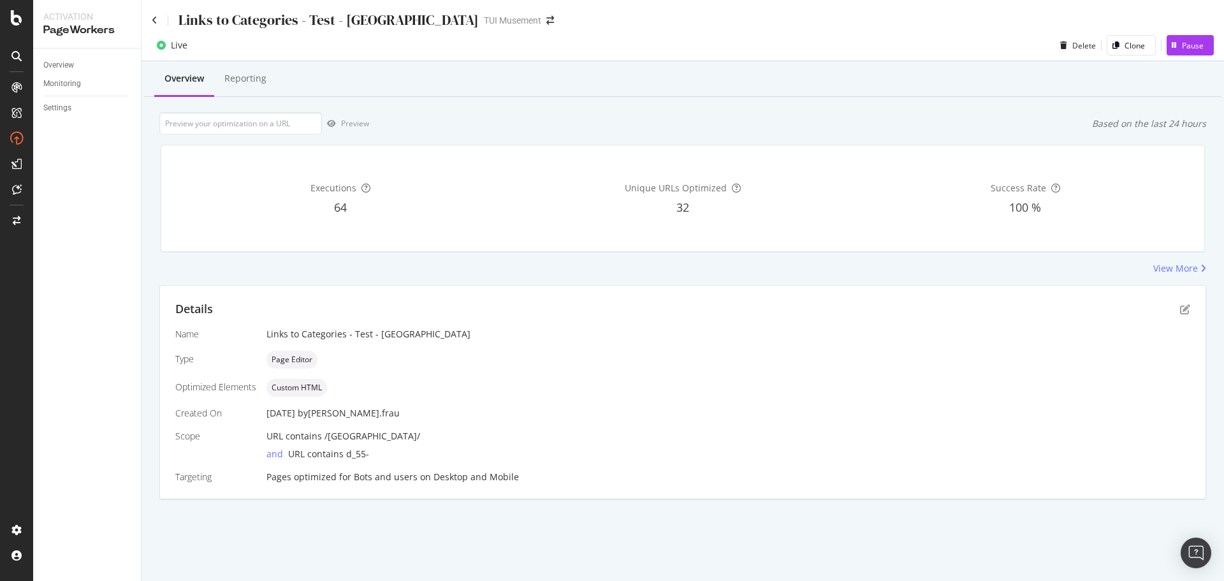
click at [159, 17] on div "Links to Categories - Test - [GEOGRAPHIC_DATA]" at bounding box center [315, 20] width 327 height 20
click at [158, 18] on div "Links to Categories - Test - [GEOGRAPHIC_DATA]" at bounding box center [315, 20] width 327 height 20
click at [155, 20] on icon at bounding box center [155, 20] width 6 height 9
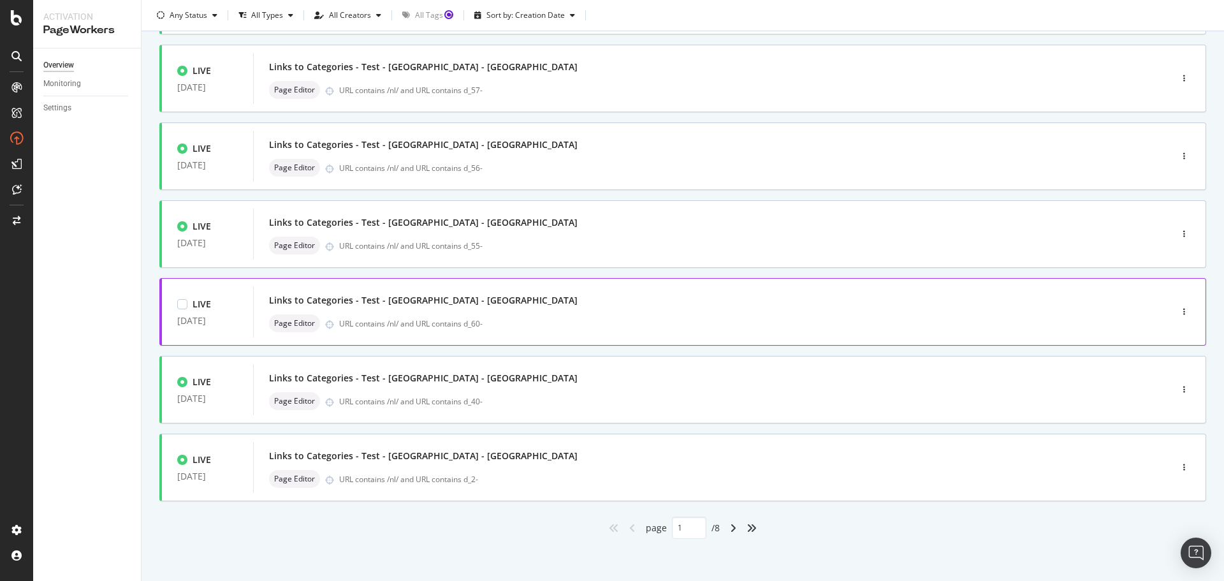
scroll to position [385, 0]
click at [730, 529] on icon "angle-right" at bounding box center [733, 525] width 6 height 10
type input "2"
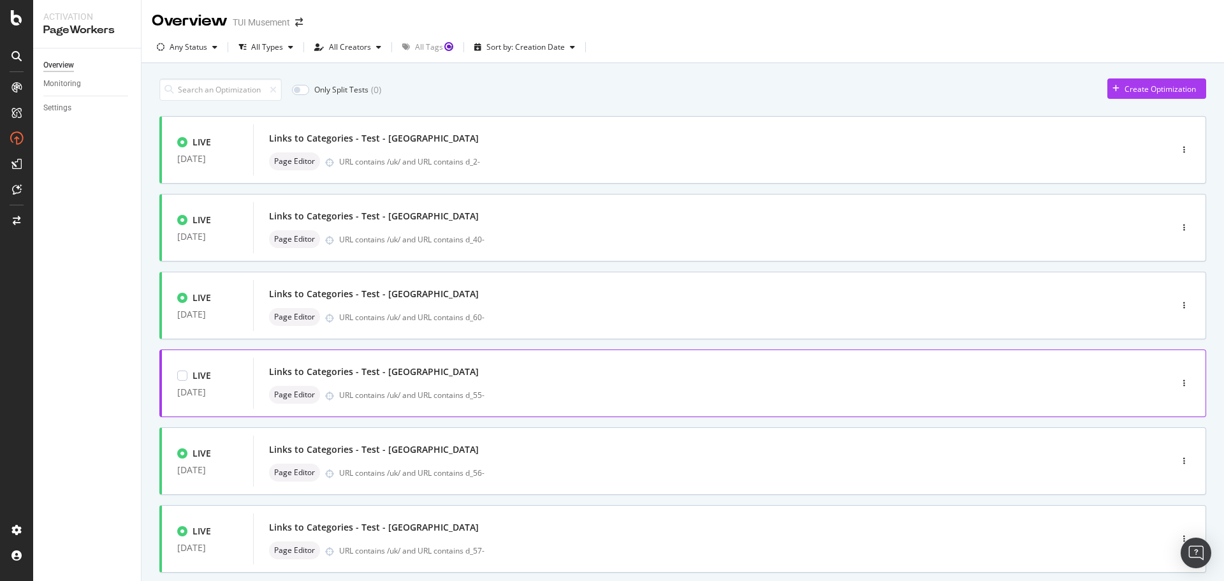
scroll to position [128, 0]
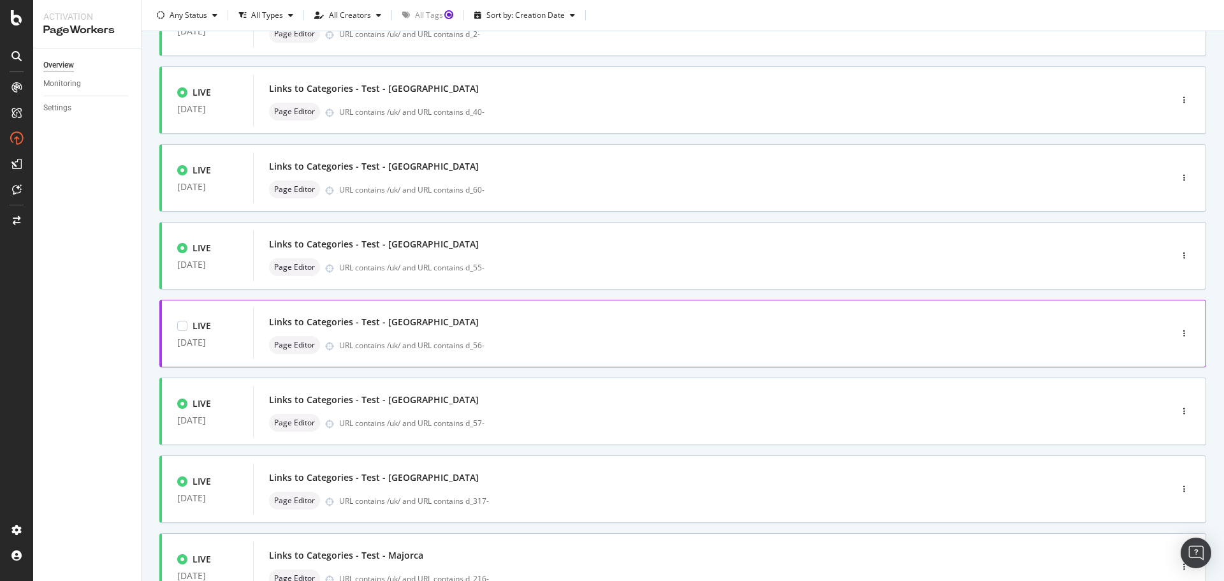
click at [581, 349] on div "URL contains /uk/ and URL contains d_56-" at bounding box center [728, 345] width 778 height 11
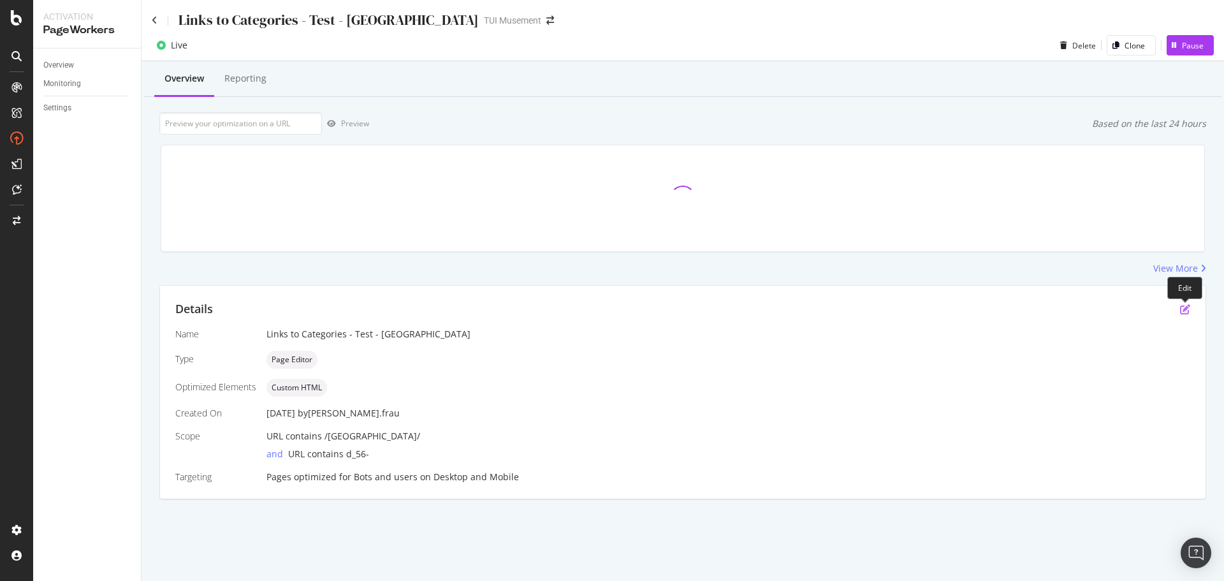
click at [1180, 311] on icon "pen-to-square" at bounding box center [1185, 309] width 10 height 10
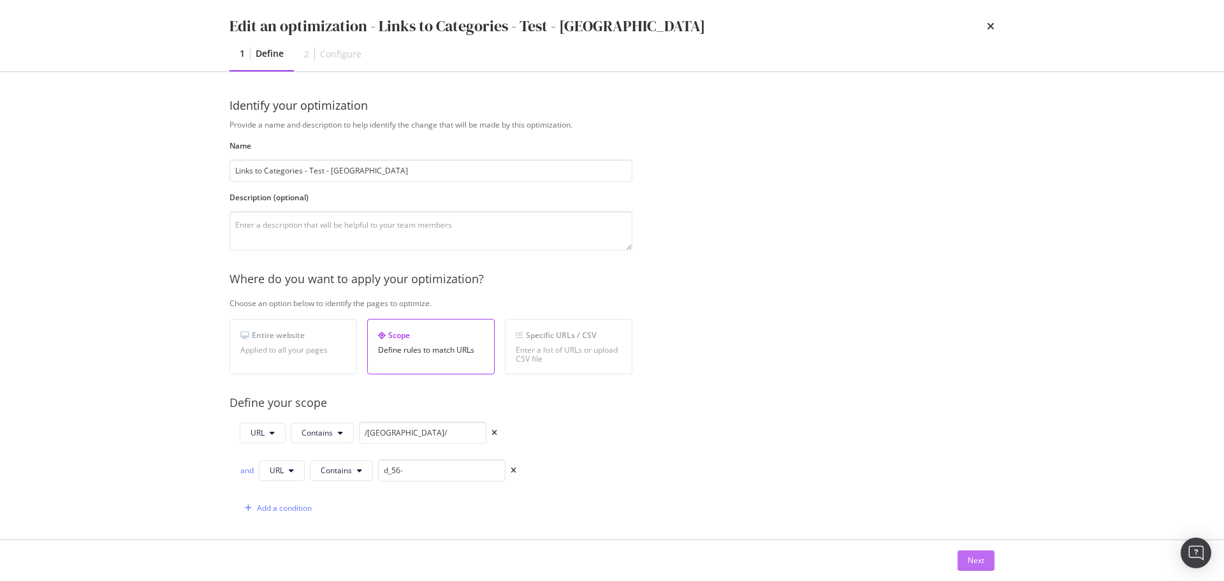
click at [989, 563] on button "Next" at bounding box center [976, 560] width 37 height 20
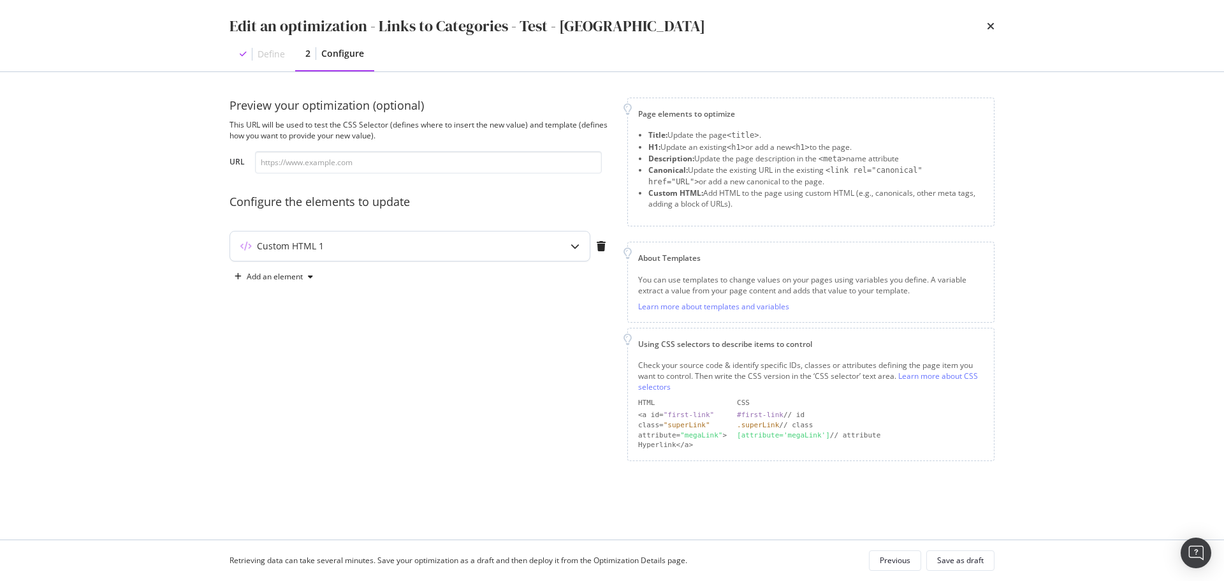
click at [555, 250] on div "Custom HTML 1" at bounding box center [410, 245] width 360 height 29
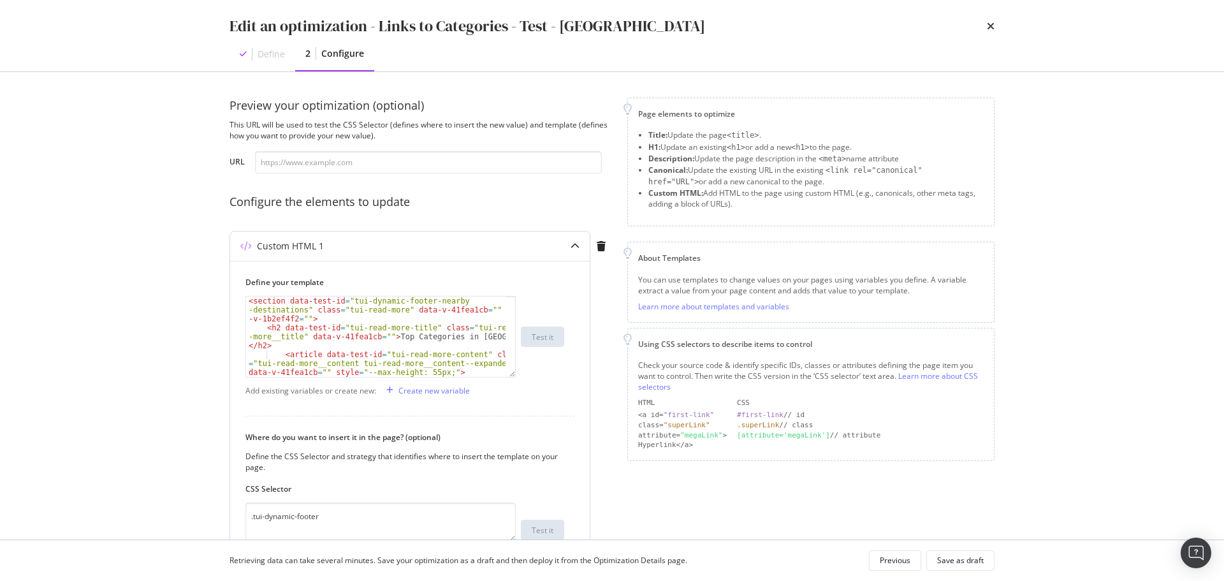
click at [413, 342] on div "< section data-test-id = "tui-dynamic-footer-nearby -destinations" class = "tui…" at bounding box center [376, 363] width 260 height 134
type textarea "</article> <!----> </section>"
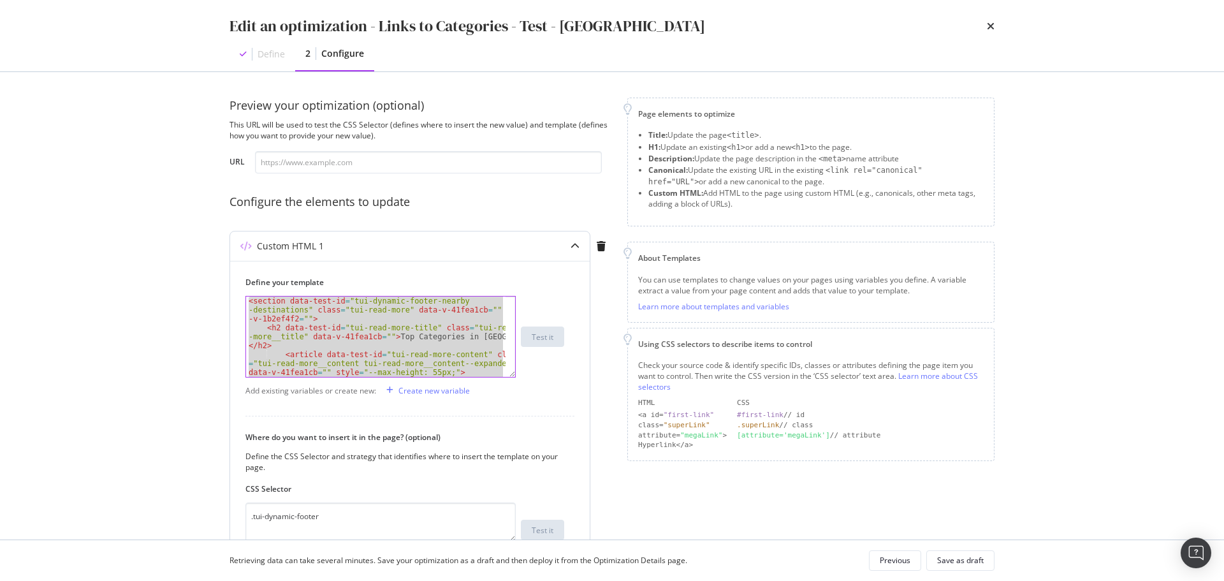
paste textarea "Cursor at row 19"
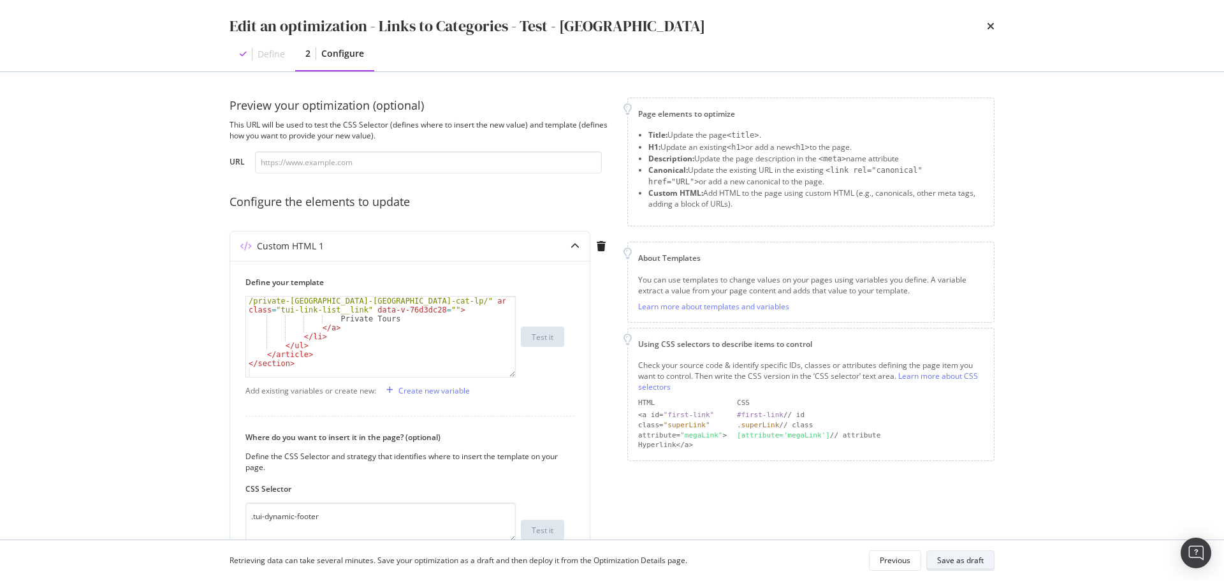
click at [984, 565] on button "Save as draft" at bounding box center [960, 560] width 68 height 20
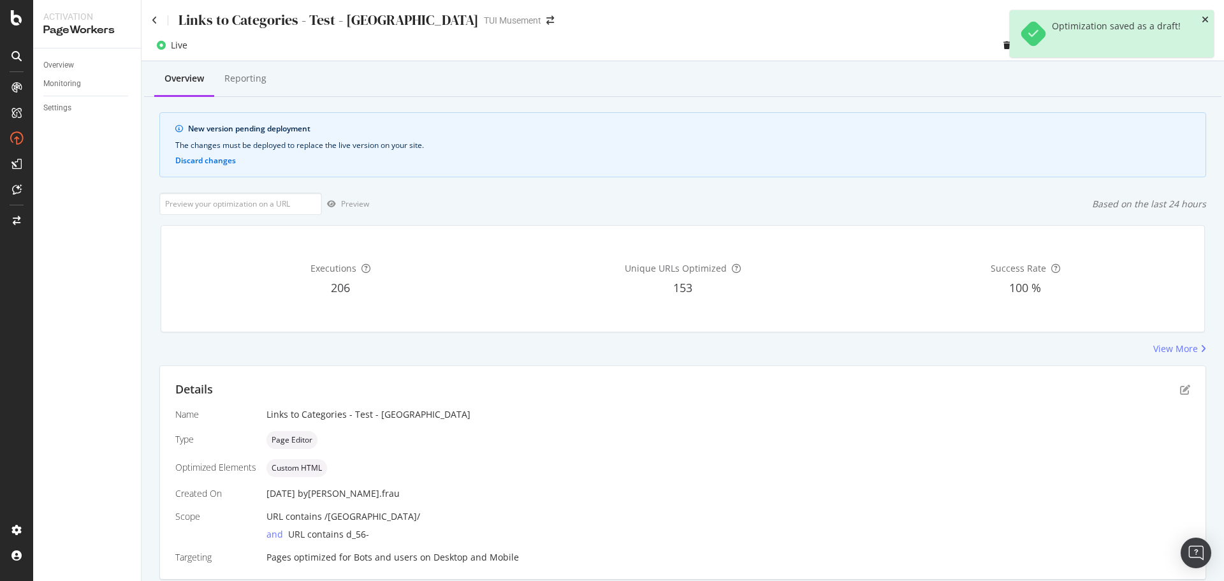
click at [1206, 17] on icon "close toast" at bounding box center [1205, 19] width 7 height 9
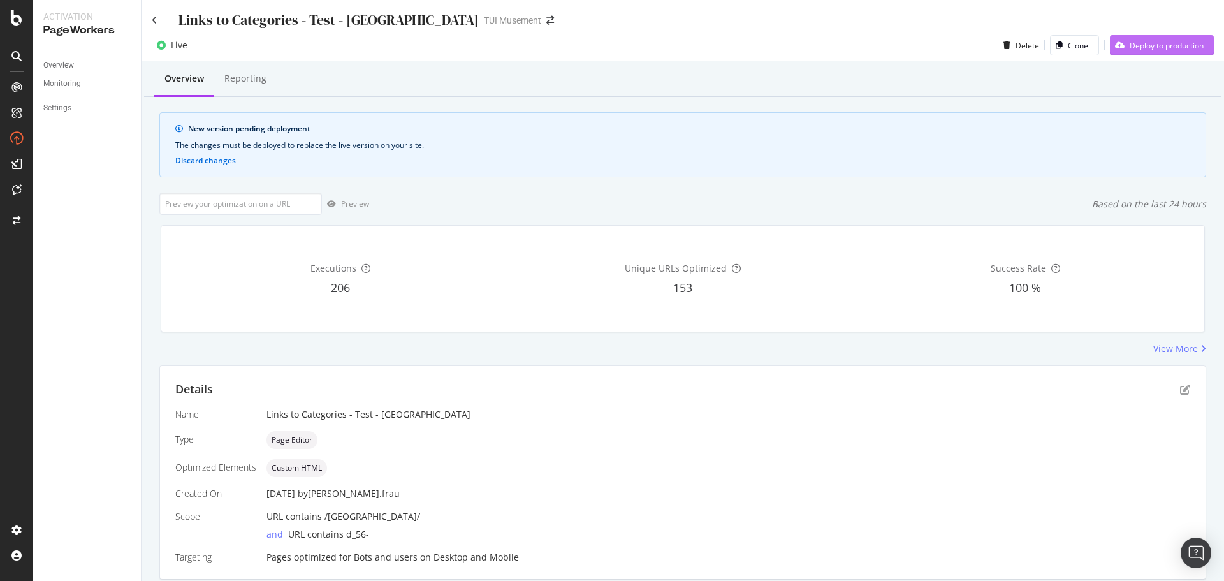
click at [1166, 43] on div "Deploy to production" at bounding box center [1167, 45] width 74 height 11
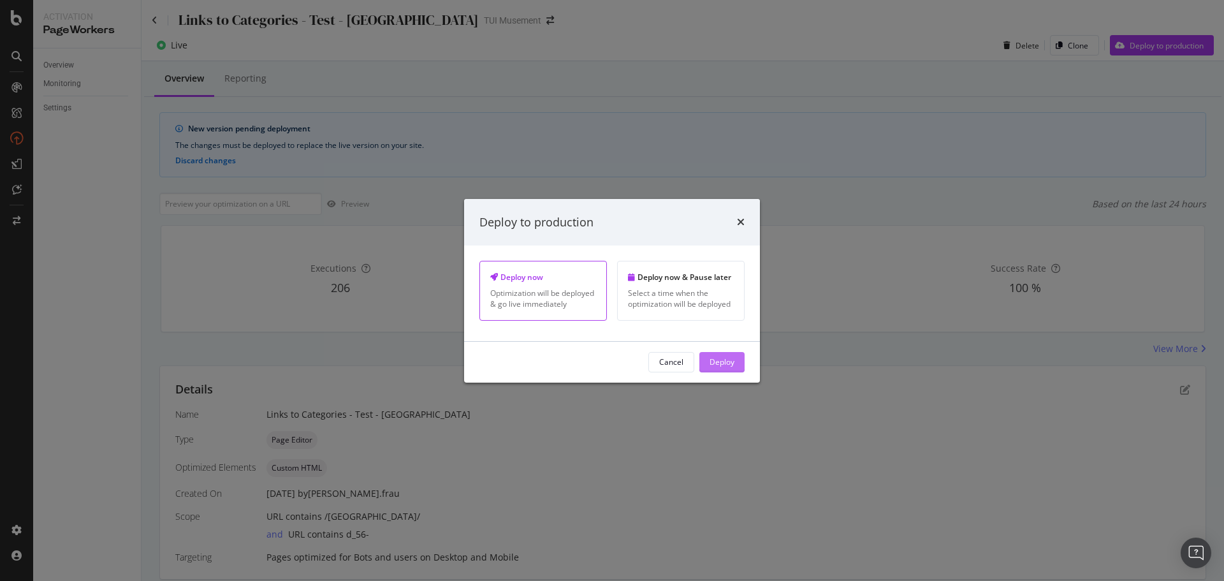
click at [733, 356] on div "Deploy" at bounding box center [722, 361] width 25 height 11
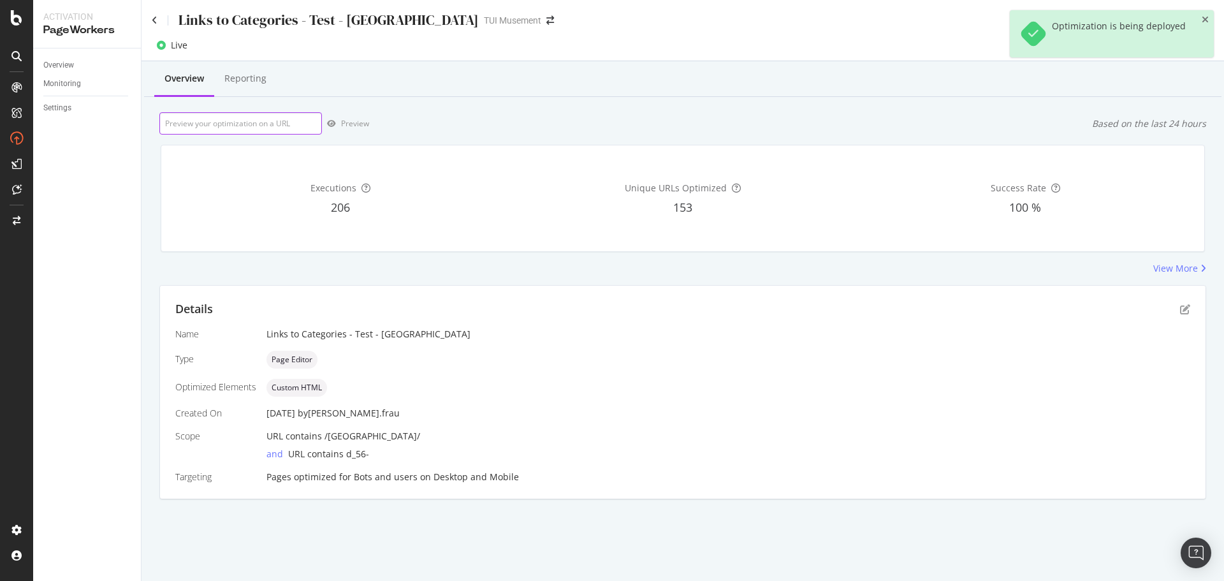
click at [296, 123] on input "url" at bounding box center [240, 123] width 163 height 22
paste input "[URL][DOMAIN_NAME]"
type input "[URL][DOMAIN_NAME]"
click at [366, 123] on div "Preview" at bounding box center [355, 123] width 28 height 11
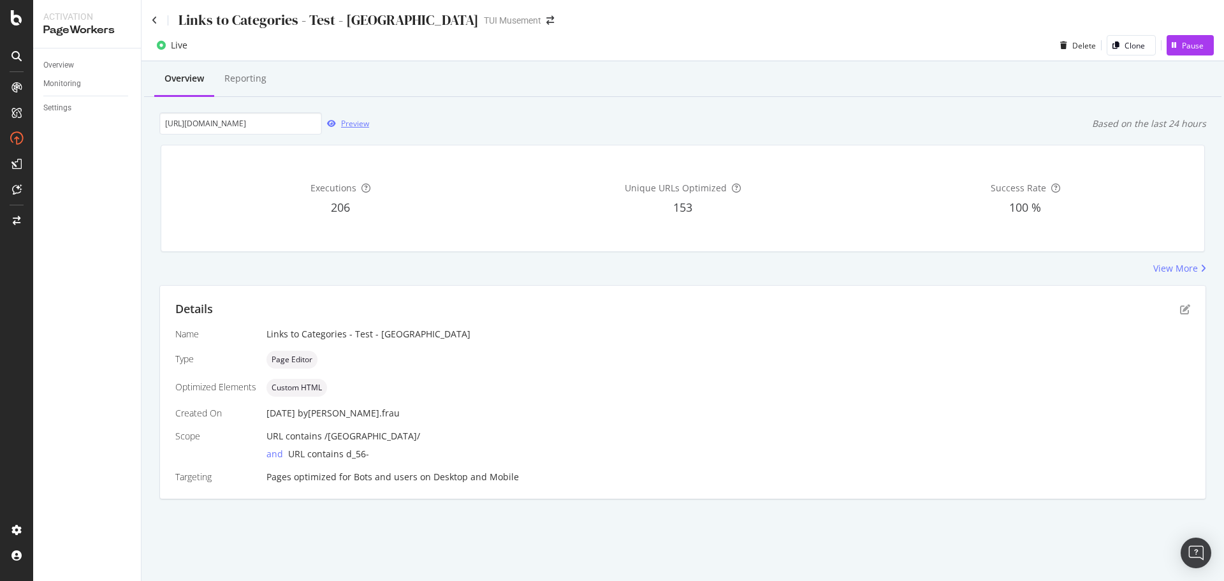
scroll to position [0, 0]
click at [151, 20] on div "Links to Categories - Test - [GEOGRAPHIC_DATA] TUI Musement" at bounding box center [683, 15] width 1083 height 30
click at [155, 19] on icon at bounding box center [155, 20] width 6 height 9
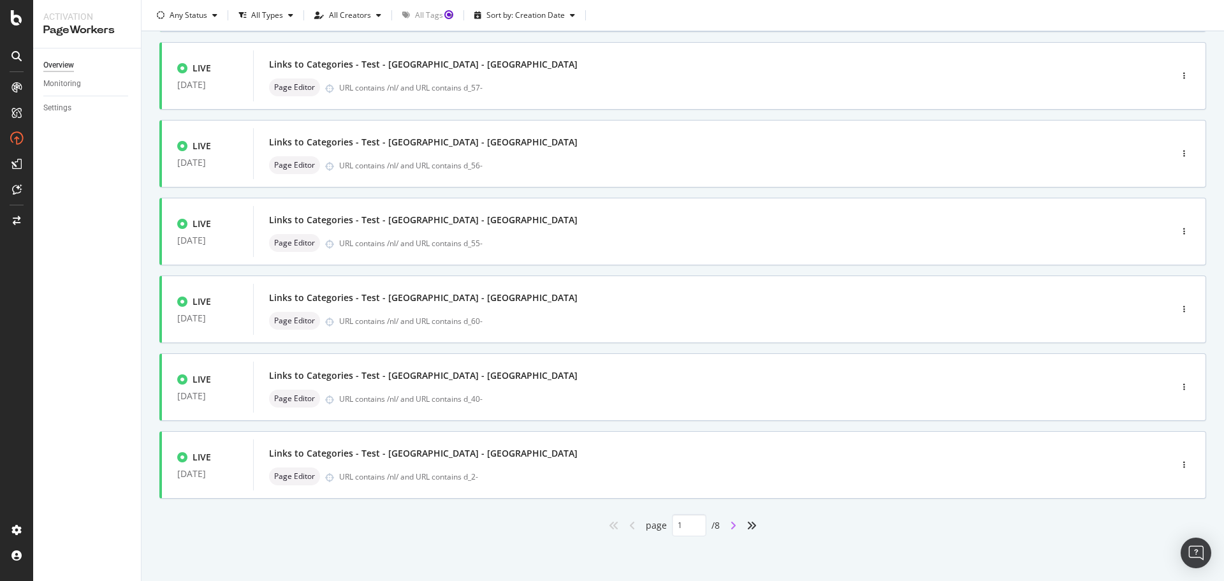
click at [730, 523] on icon "angle-right" at bounding box center [733, 525] width 6 height 10
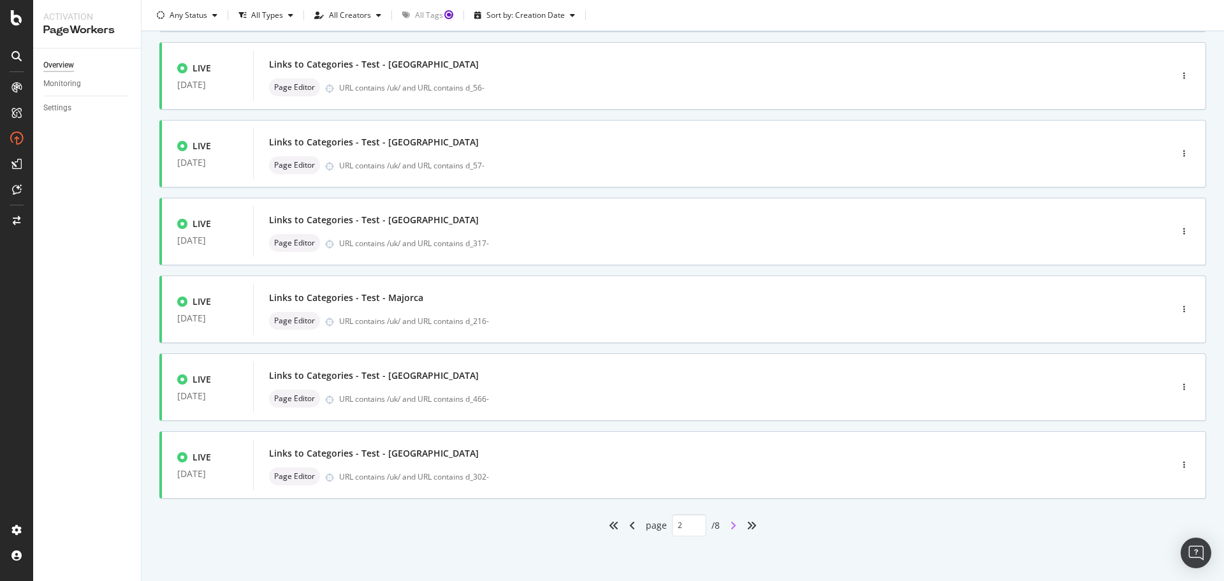
type input "2"
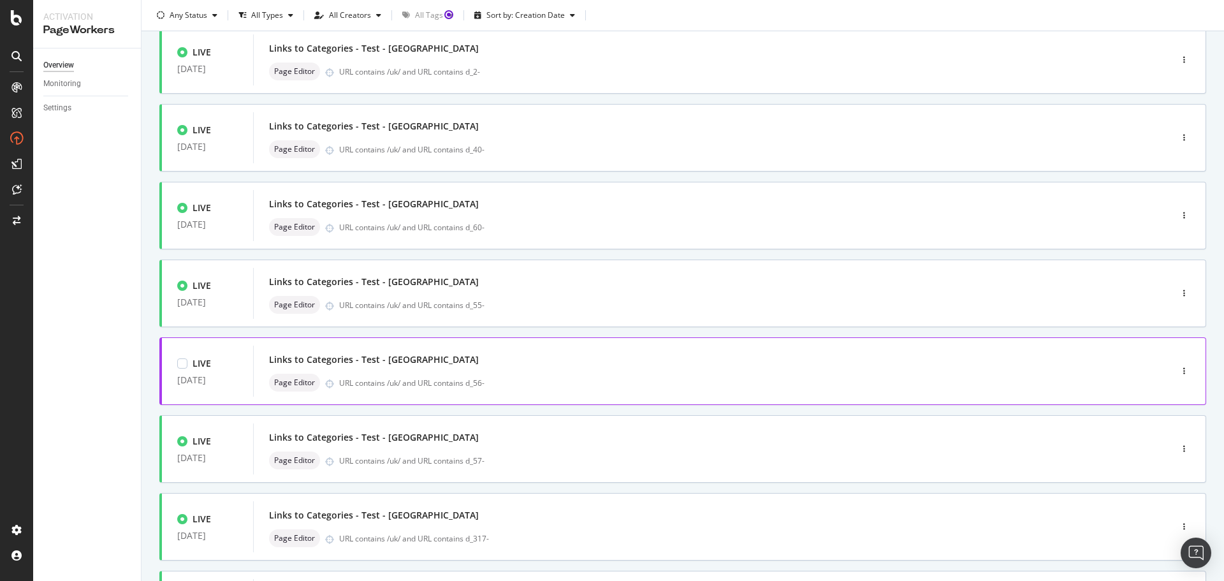
scroll to position [255, 0]
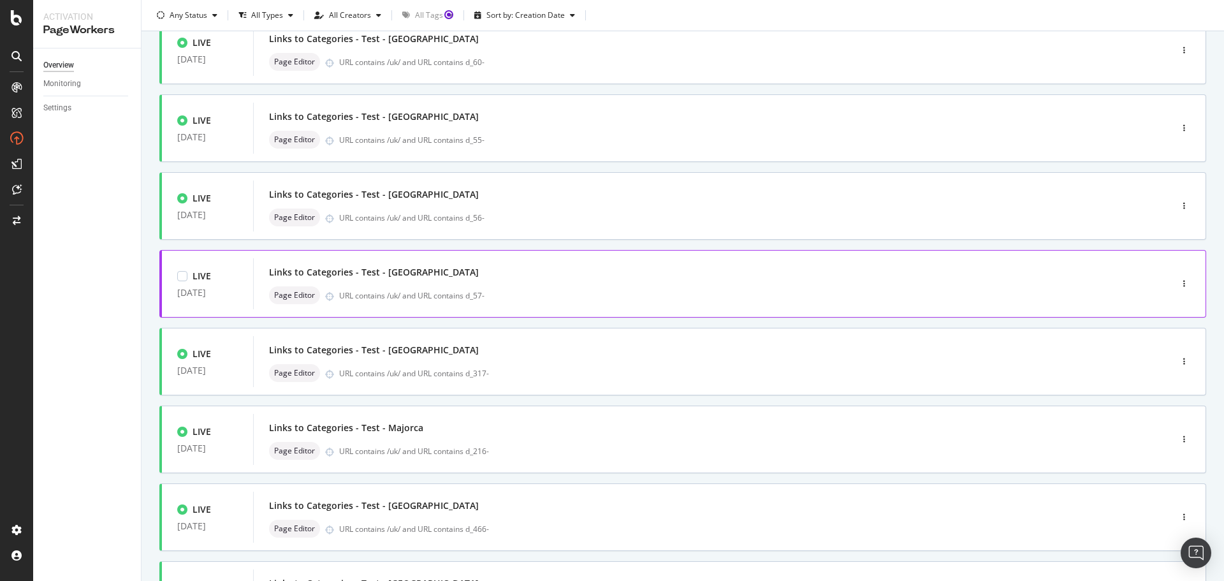
click at [553, 286] on div "Links to Categories - Test - [GEOGRAPHIC_DATA] Page Editor URL contains /uk/ an…" at bounding box center [693, 283] width 848 height 41
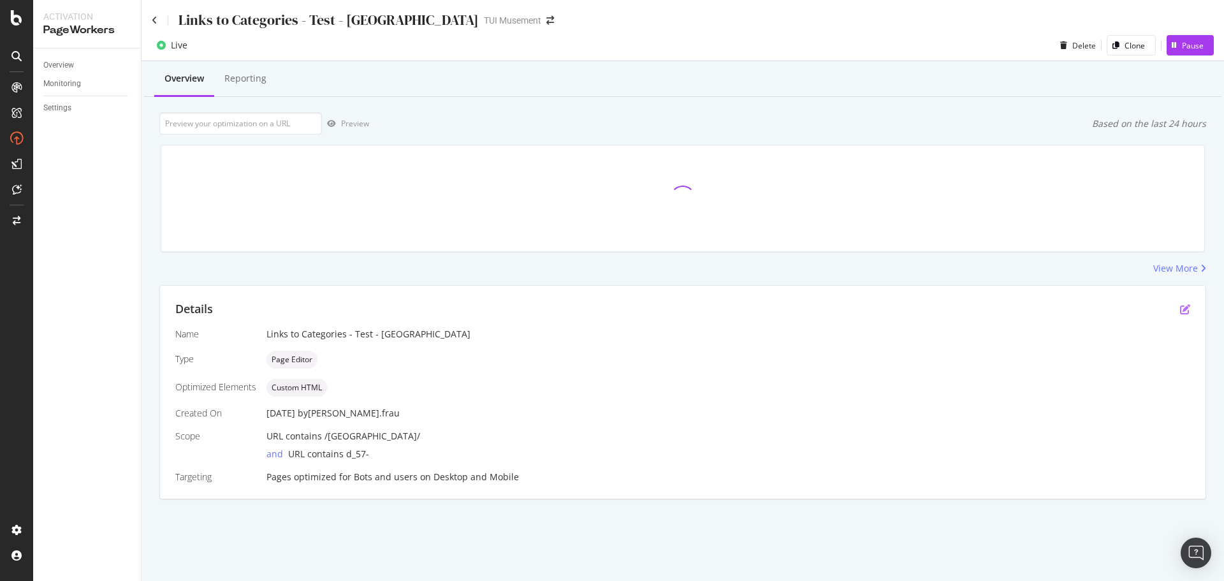
click at [1181, 307] on icon "pen-to-square" at bounding box center [1185, 309] width 10 height 10
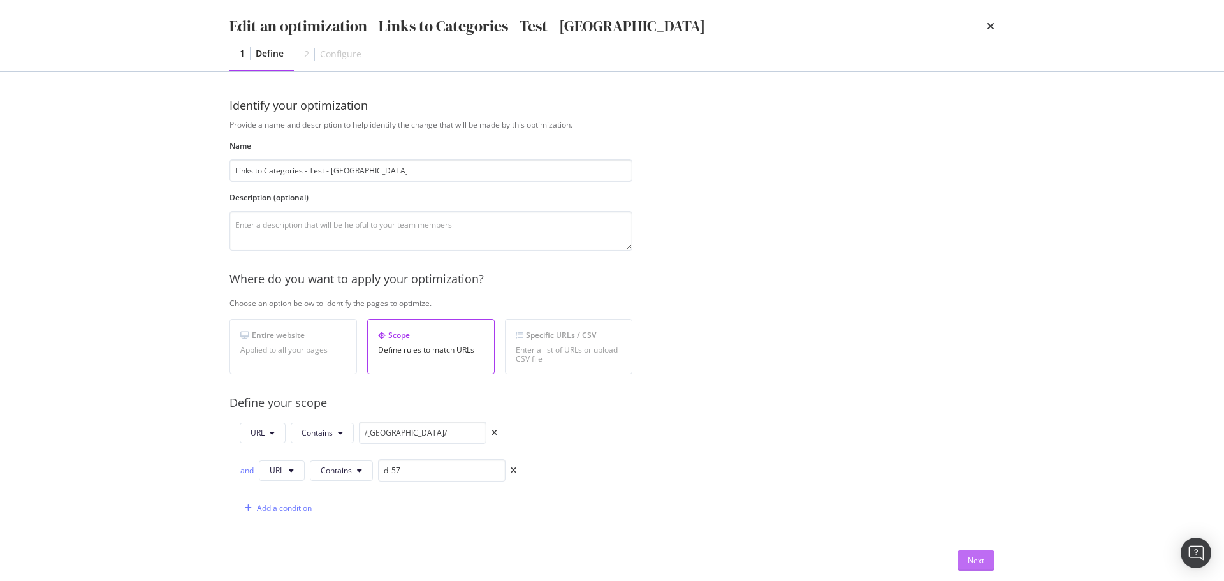
click at [993, 567] on button "Next" at bounding box center [976, 560] width 37 height 20
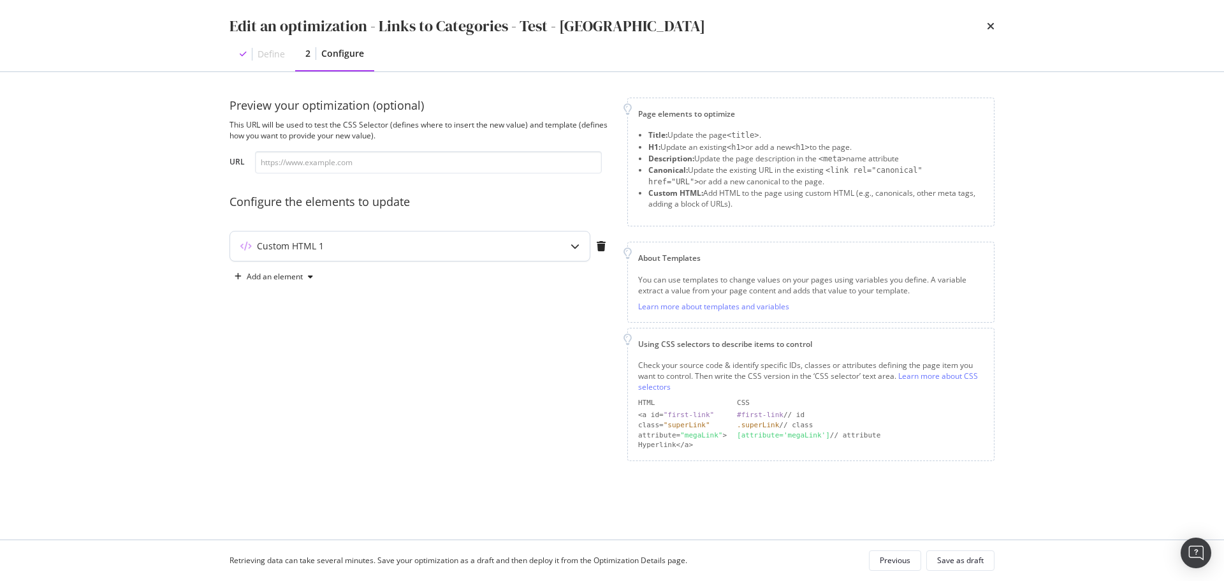
click at [542, 258] on div "Custom HTML 1" at bounding box center [410, 245] width 360 height 29
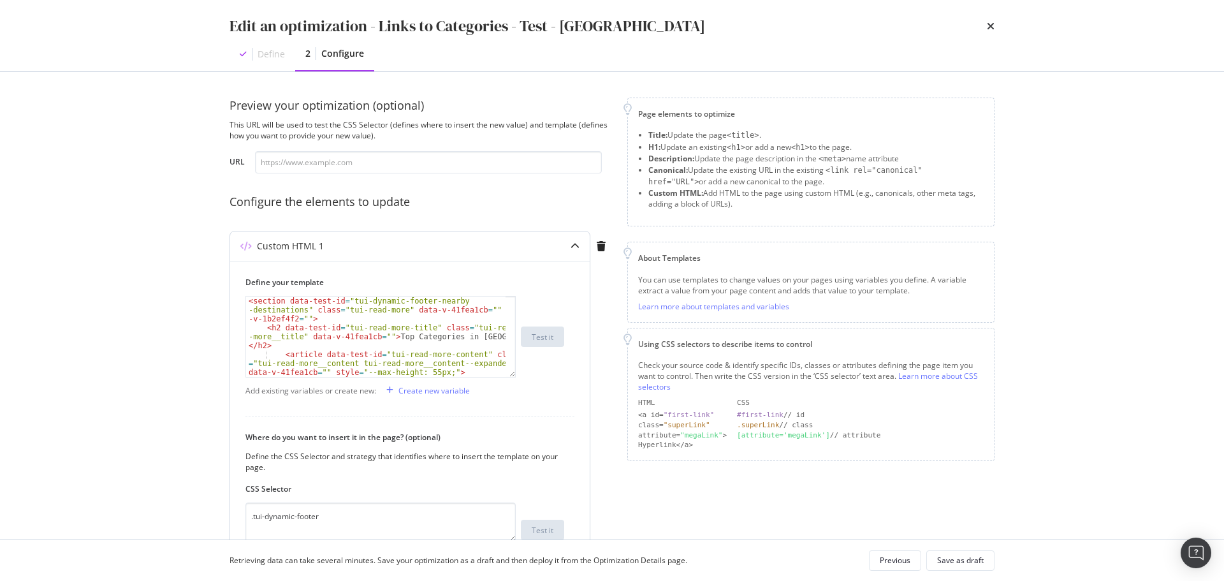
click at [400, 323] on div "< section data-test-id = "tui-dynamic-footer-nearby -destinations" class = "tui…" at bounding box center [376, 363] width 260 height 134
type textarea "</article> <!----> </section>"
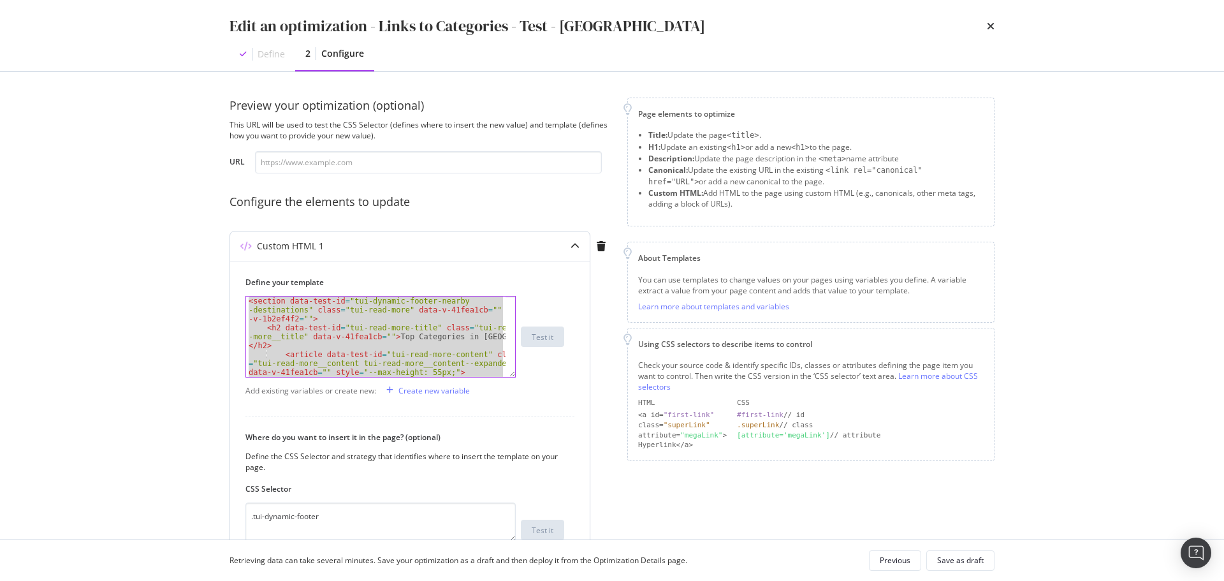
paste textarea "Cursor at row 21"
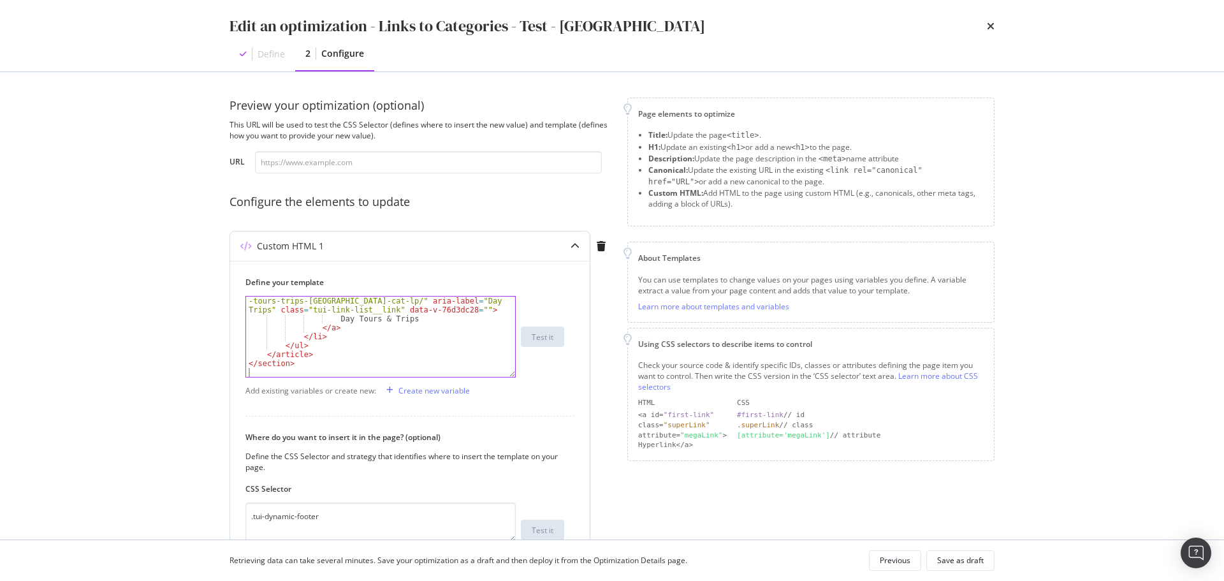
scroll to position [571, 0]
click at [966, 557] on div "Save as draft" at bounding box center [960, 560] width 47 height 11
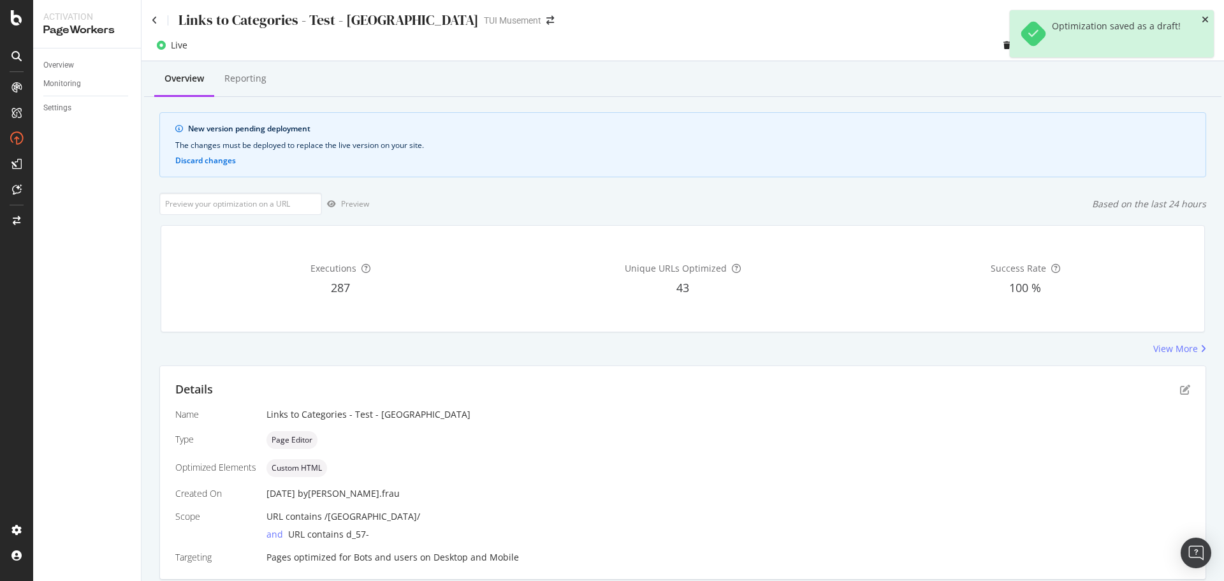
click at [1206, 20] on icon "close toast" at bounding box center [1205, 19] width 7 height 9
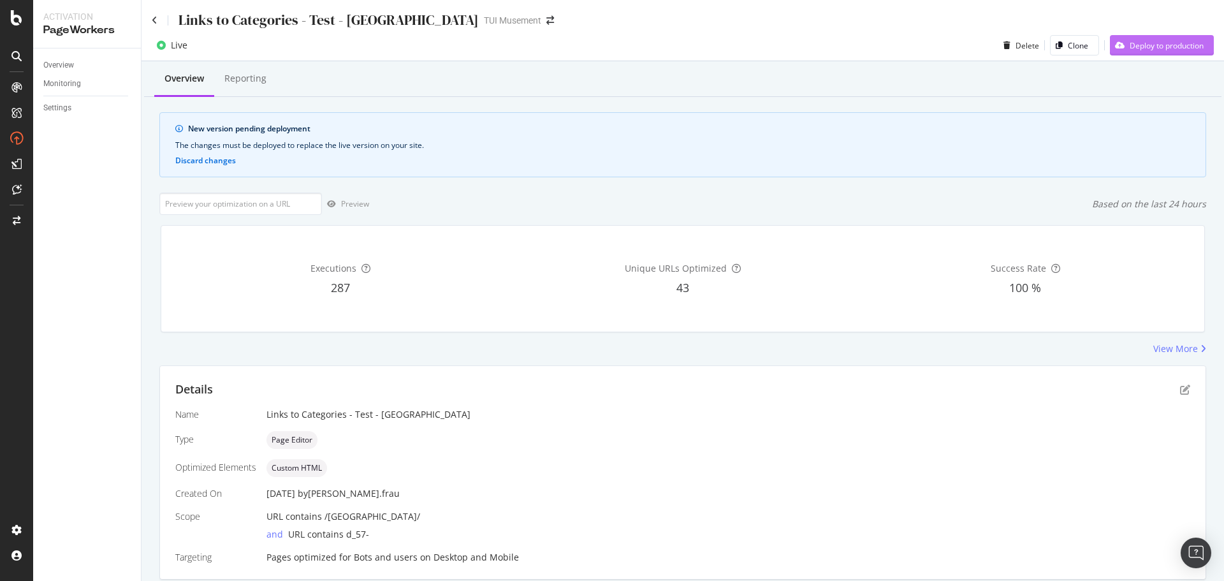
click at [1134, 47] on div "Deploy to production" at bounding box center [1167, 45] width 74 height 11
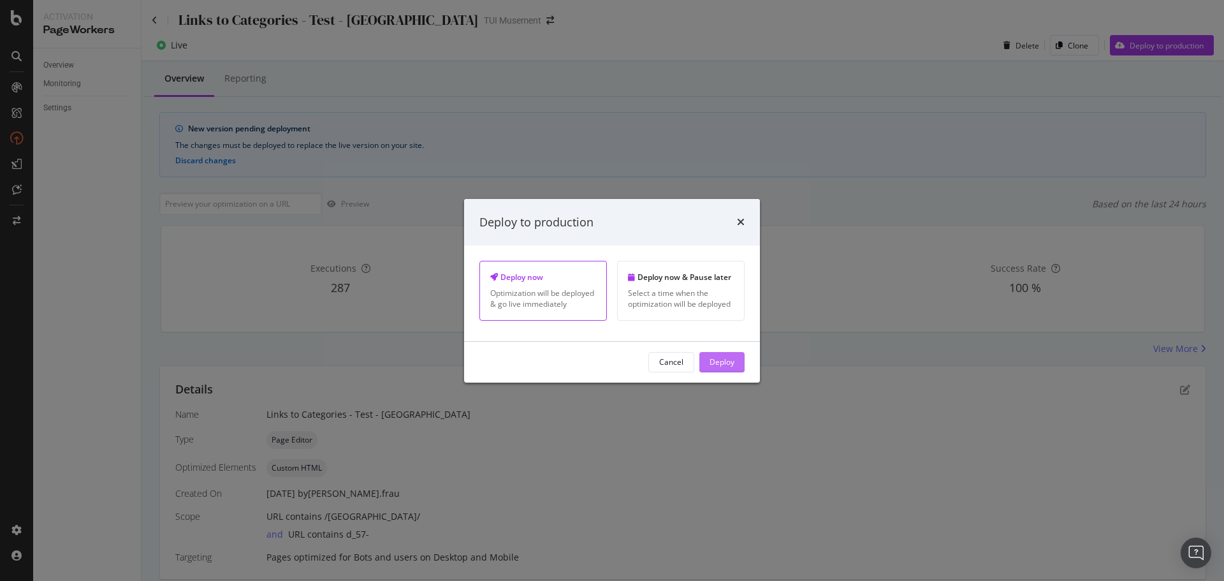
click at [721, 356] on div "Deploy" at bounding box center [722, 361] width 25 height 11
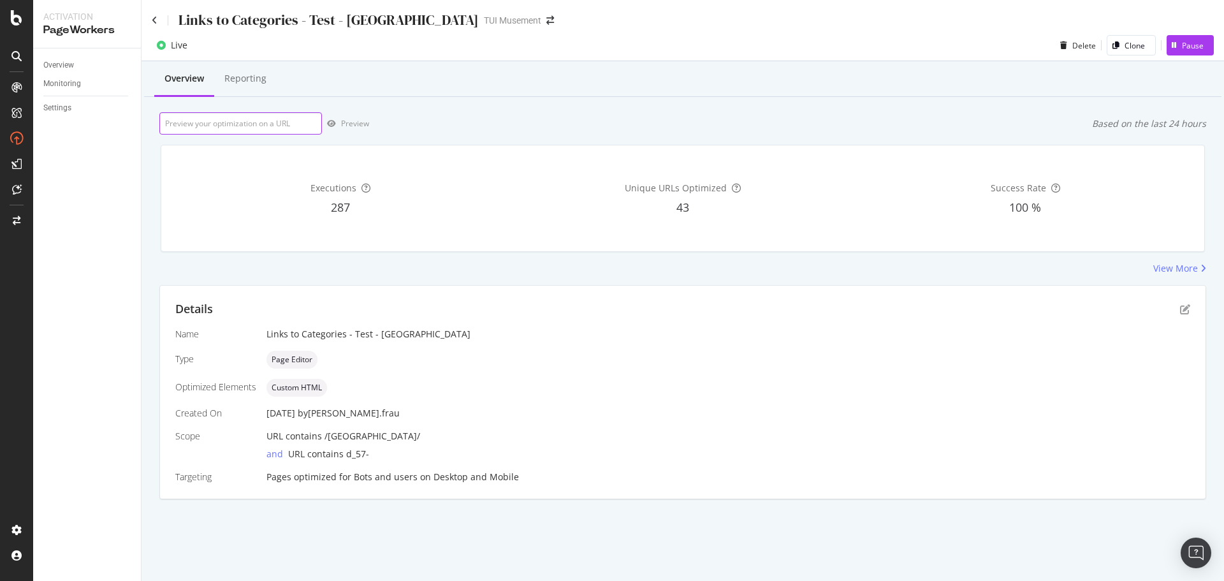
click at [286, 122] on input "url" at bounding box center [240, 123] width 163 height 22
paste input "[URL][DOMAIN_NAME]"
type input "[URL][DOMAIN_NAME]"
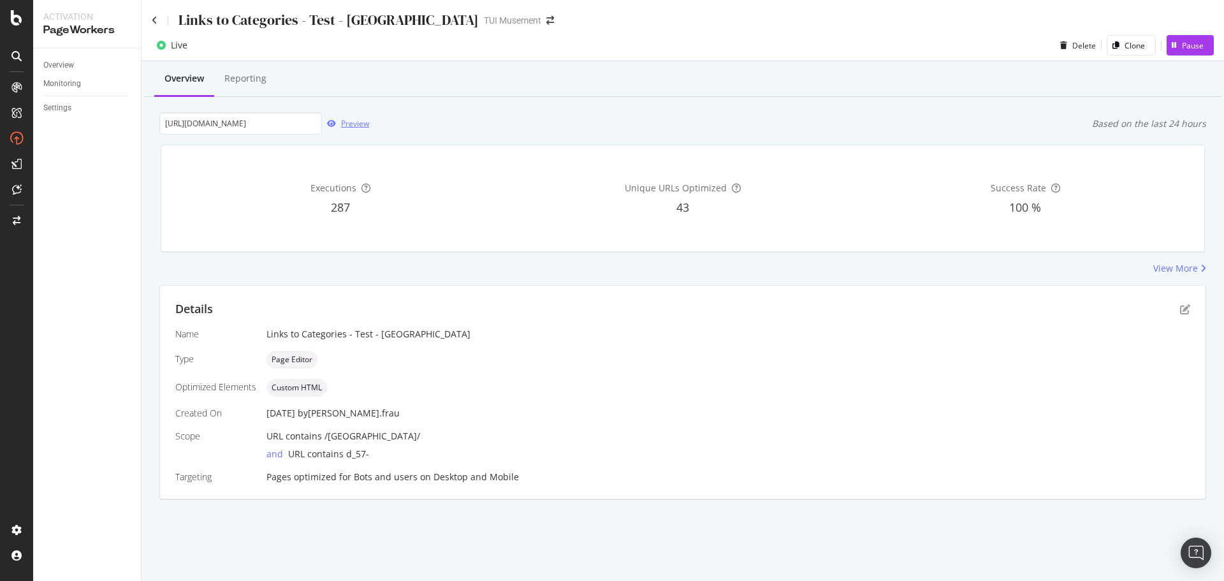
click at [367, 128] on div "Preview" at bounding box center [355, 123] width 28 height 11
click at [154, 19] on icon at bounding box center [155, 20] width 6 height 9
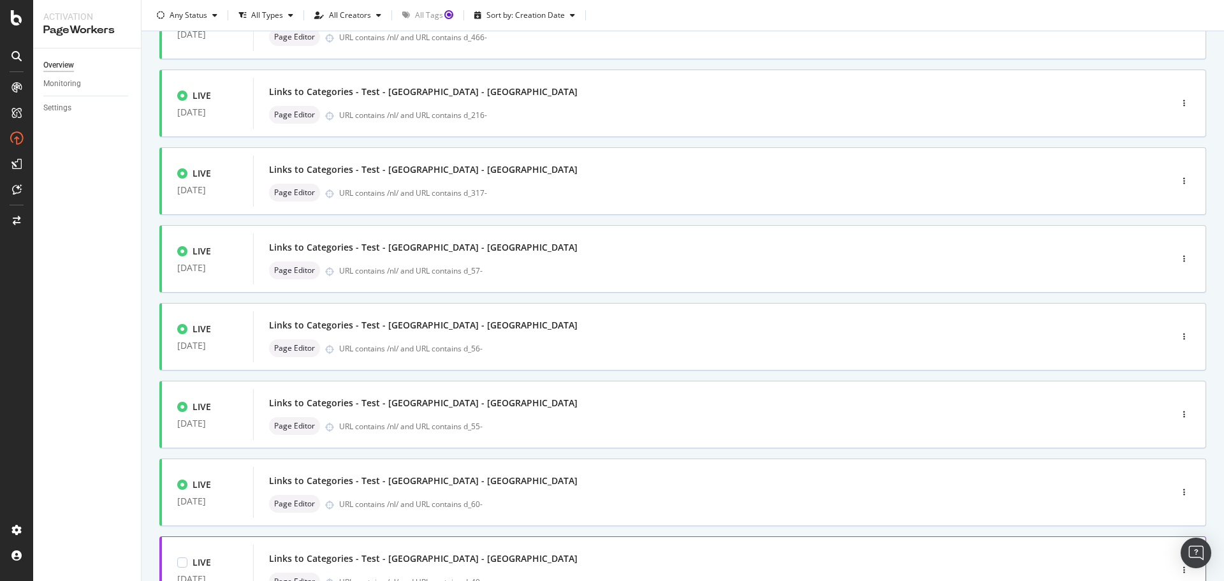
scroll to position [385, 0]
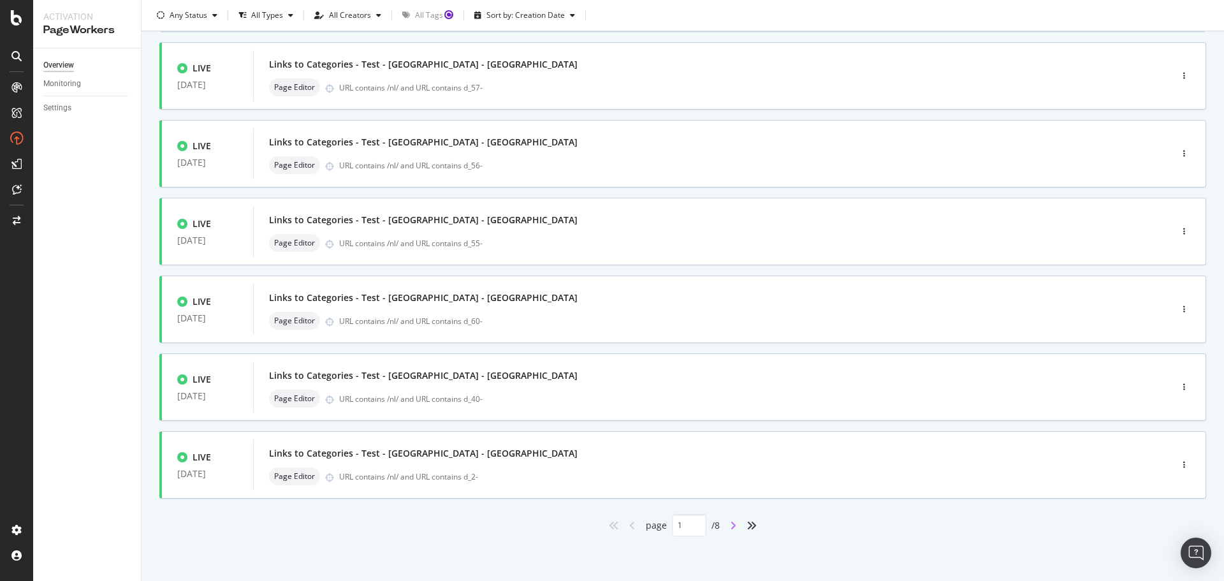
click at [731, 526] on icon "angle-right" at bounding box center [733, 525] width 6 height 10
type input "2"
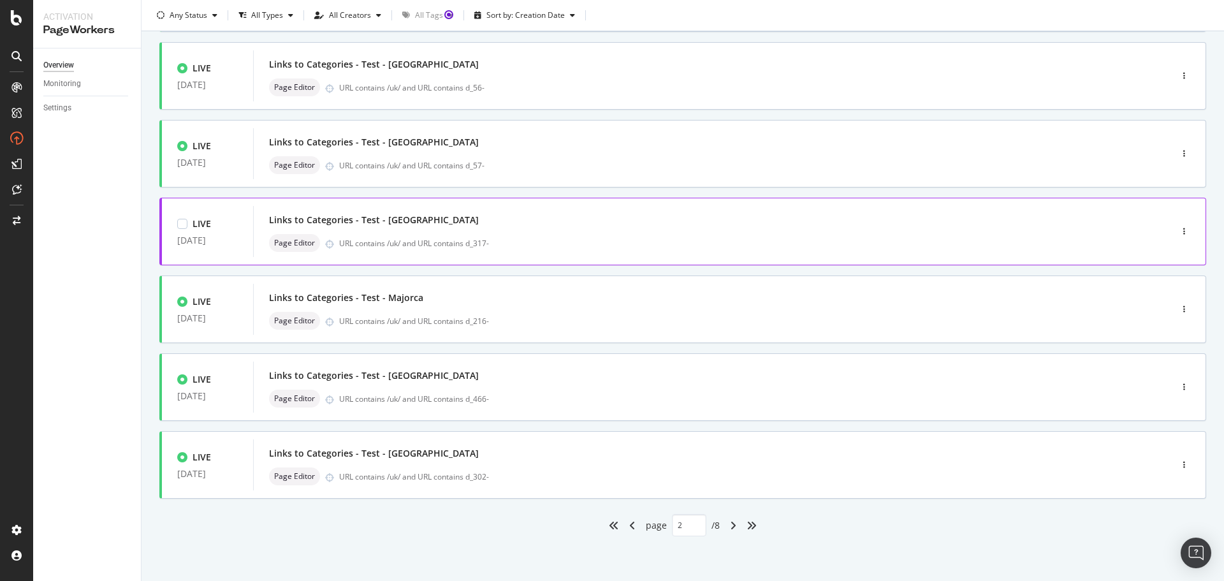
click at [597, 231] on div "Links to Categories - Test - Gran Canaria Page Editor URL contains /uk/ and URL…" at bounding box center [693, 231] width 848 height 41
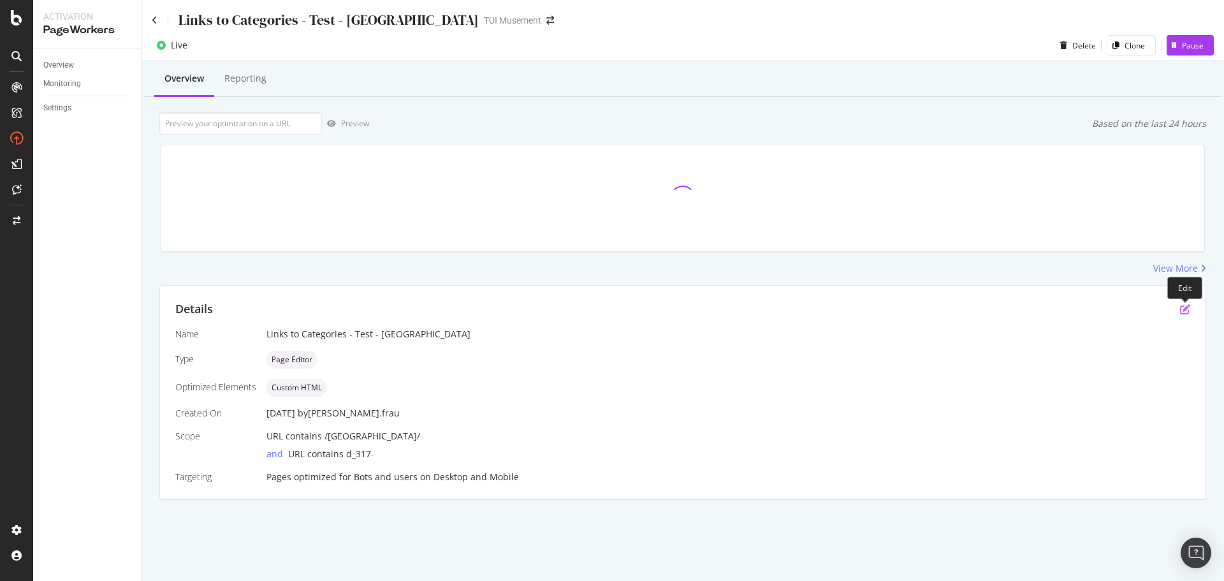
click at [1182, 307] on icon "pen-to-square" at bounding box center [1185, 309] width 10 height 10
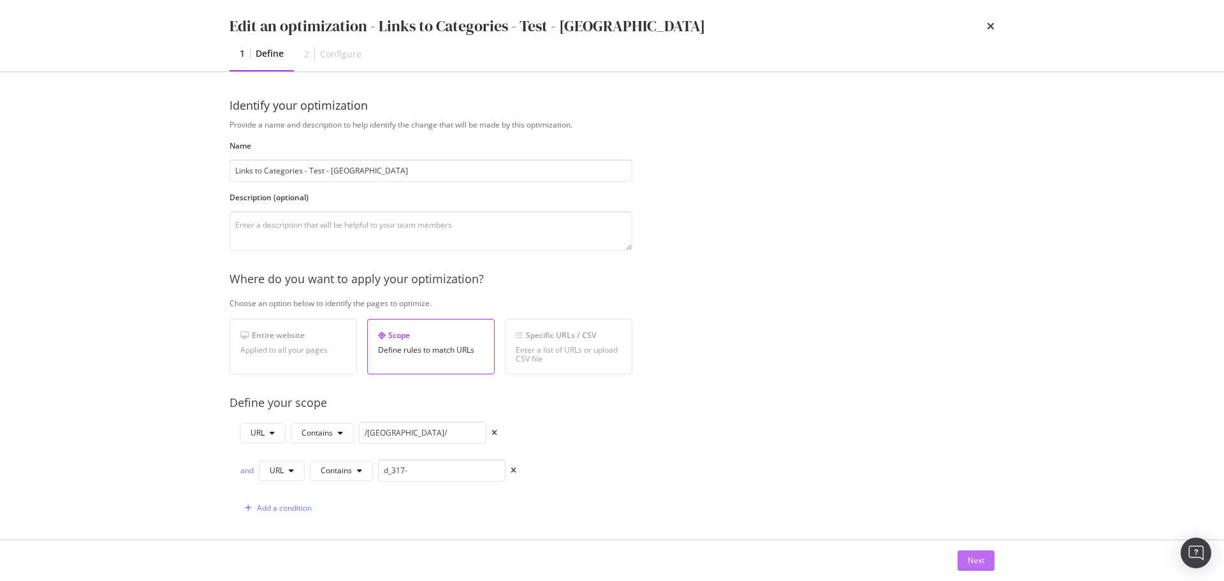
click at [978, 552] on div "Next" at bounding box center [976, 560] width 17 height 19
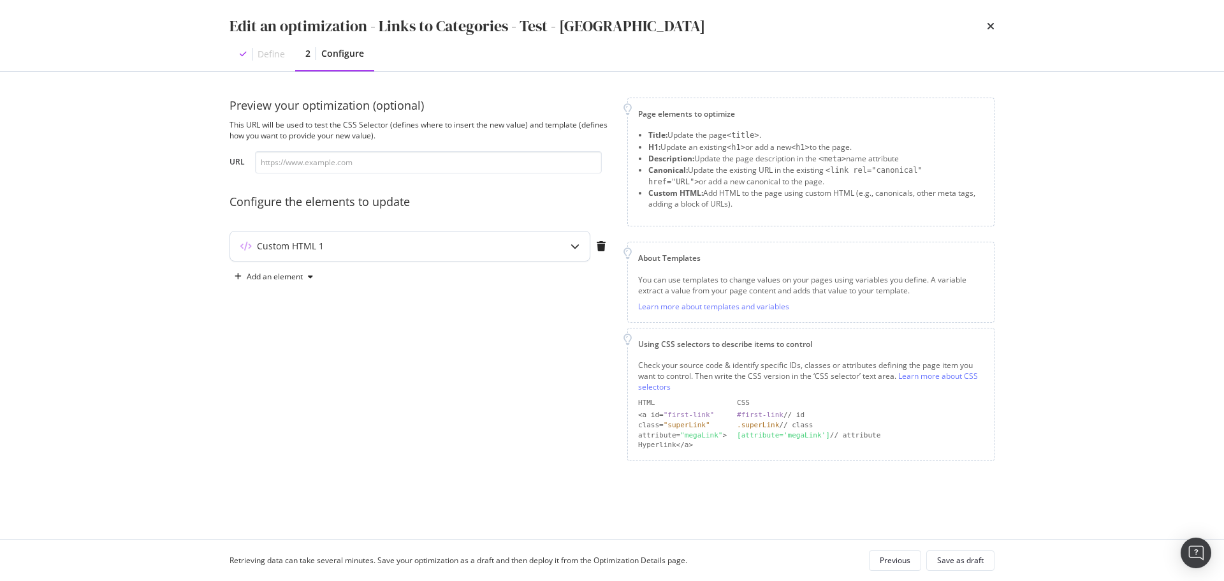
click at [555, 243] on div "Custom HTML 1" at bounding box center [410, 245] width 360 height 29
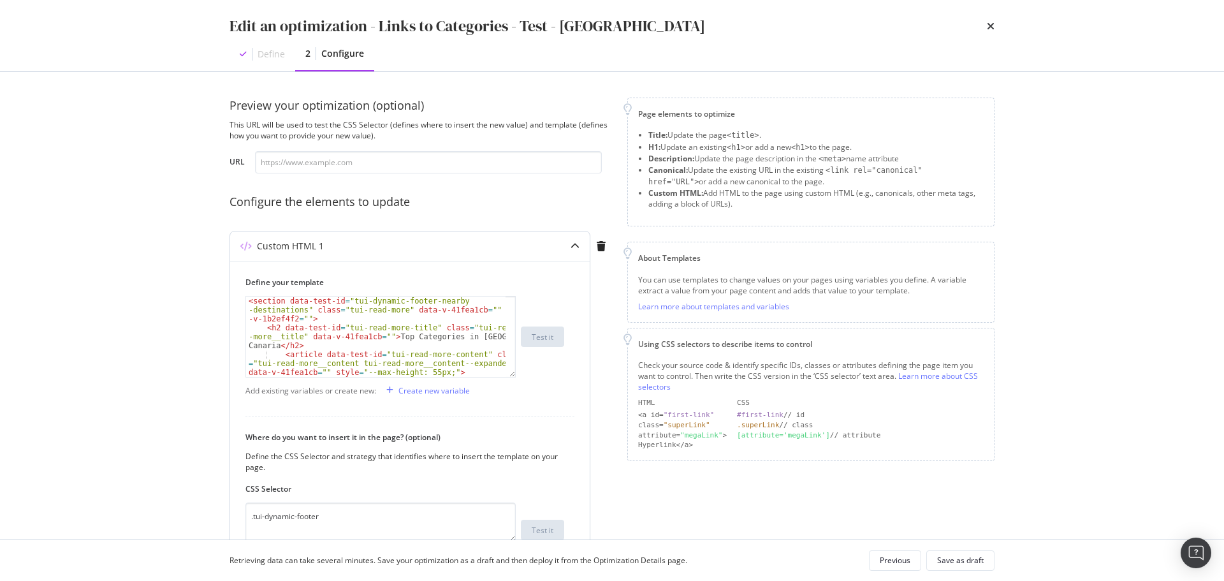
click at [467, 329] on div "< section data-test-id = "tui-dynamic-footer-nearby -destinations" class = "tui…" at bounding box center [376, 363] width 260 height 134
type textarea "</article> <!----> </section>"
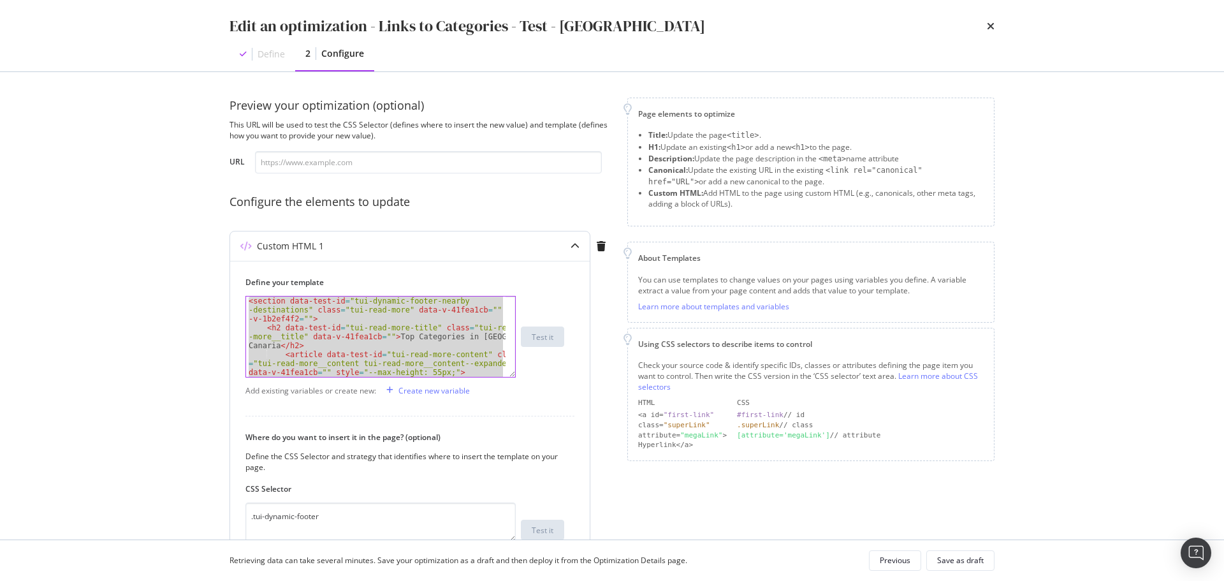
paste textarea "Cursor at row 21"
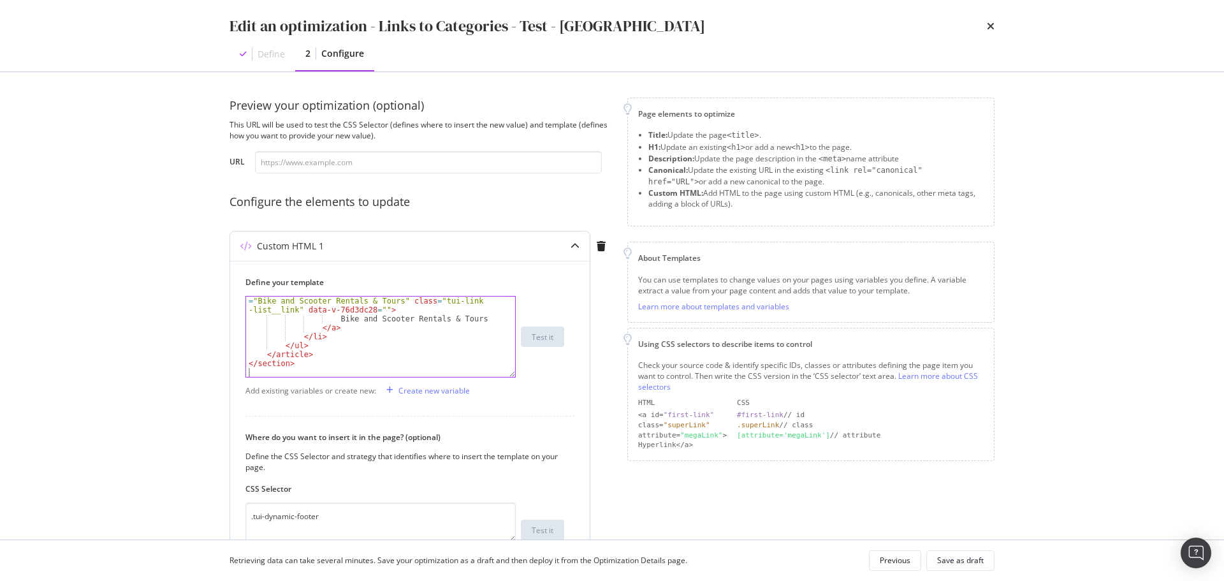
scroll to position [553, 0]
click at [974, 555] on div "Save as draft" at bounding box center [960, 560] width 47 height 11
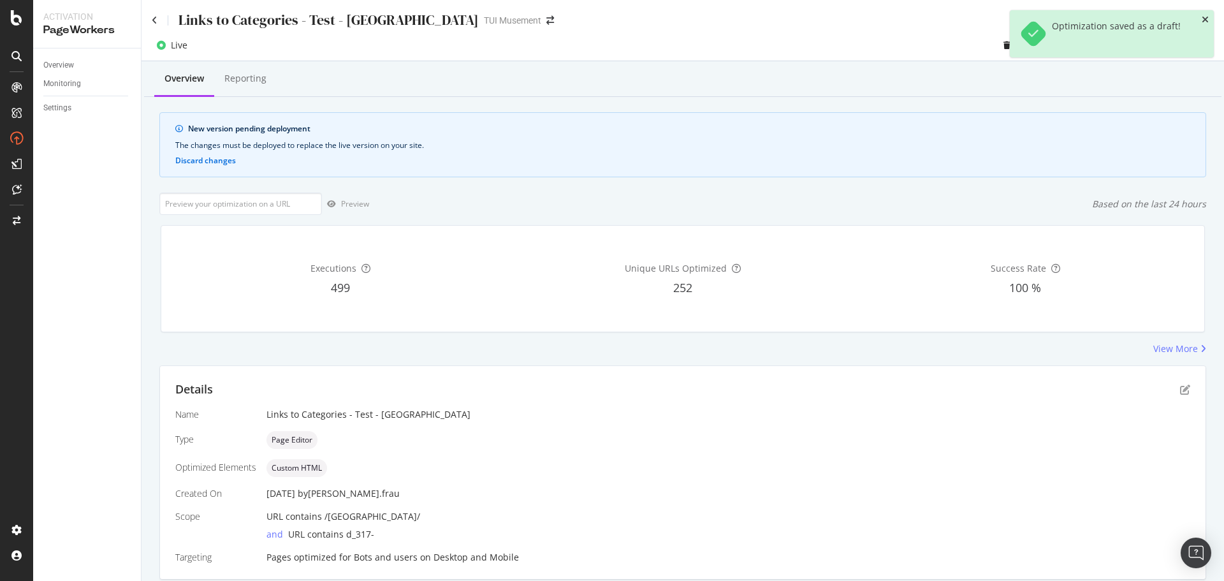
click at [1205, 18] on icon "close toast" at bounding box center [1205, 19] width 7 height 9
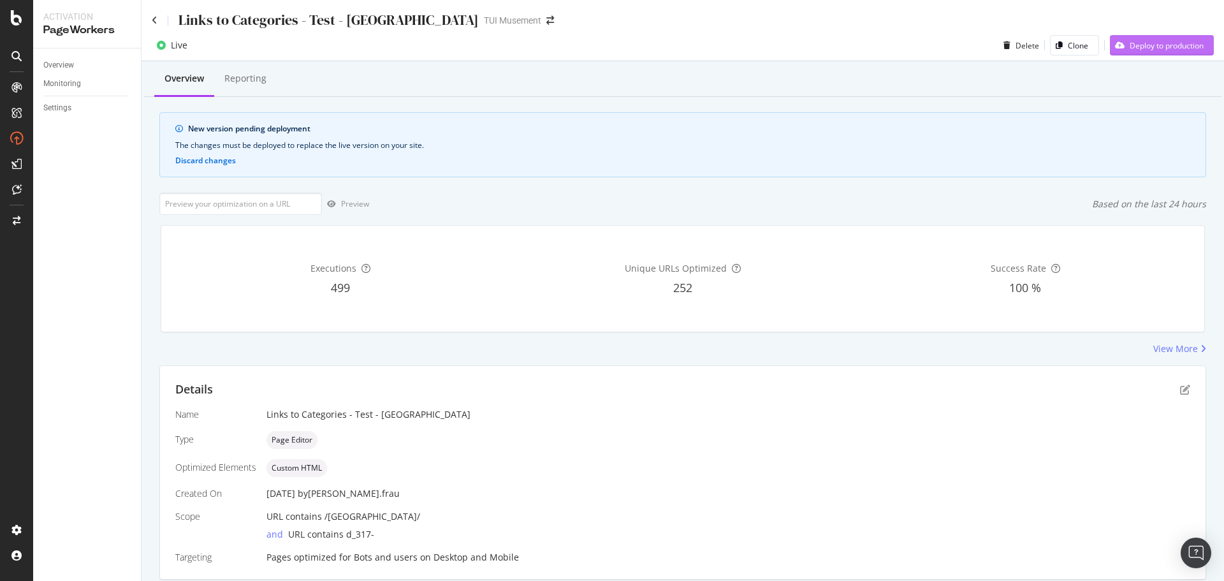
click at [1139, 44] on div "Deploy to production" at bounding box center [1167, 45] width 74 height 11
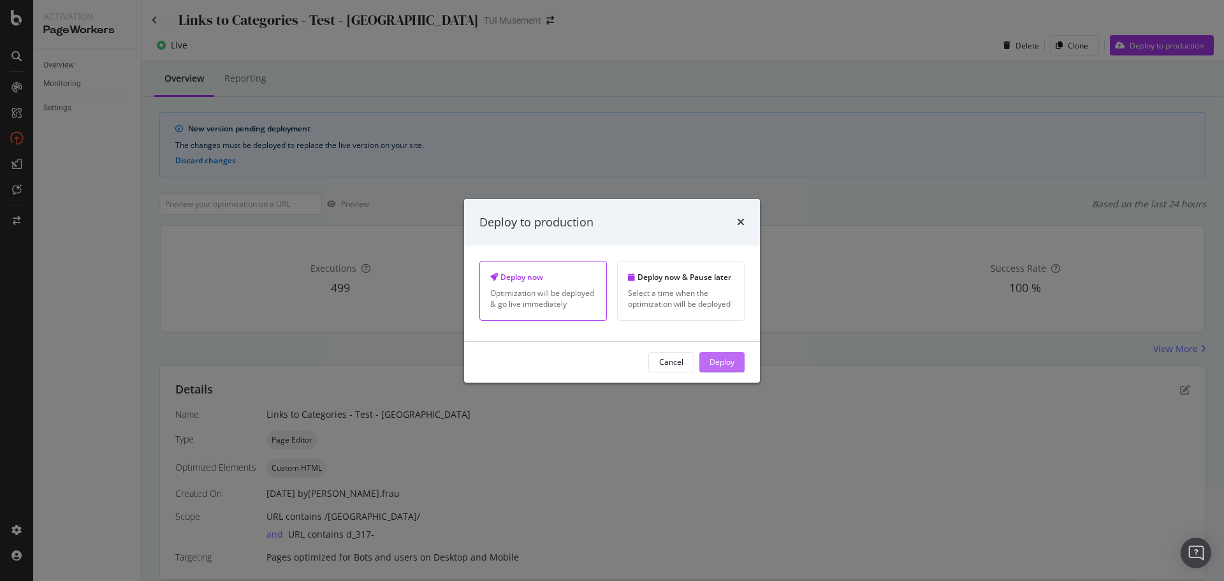
click at [724, 359] on div "Deploy" at bounding box center [722, 361] width 25 height 11
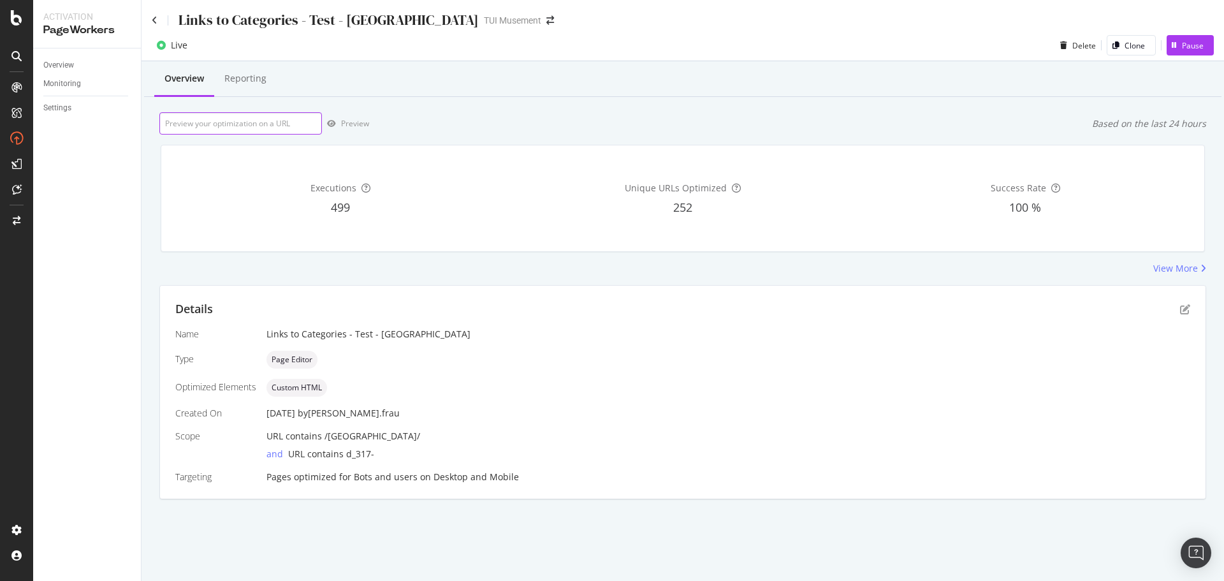
click at [296, 120] on input "url" at bounding box center [240, 123] width 163 height 22
paste input "[URL][DOMAIN_NAME]"
type input "[URL][DOMAIN_NAME]"
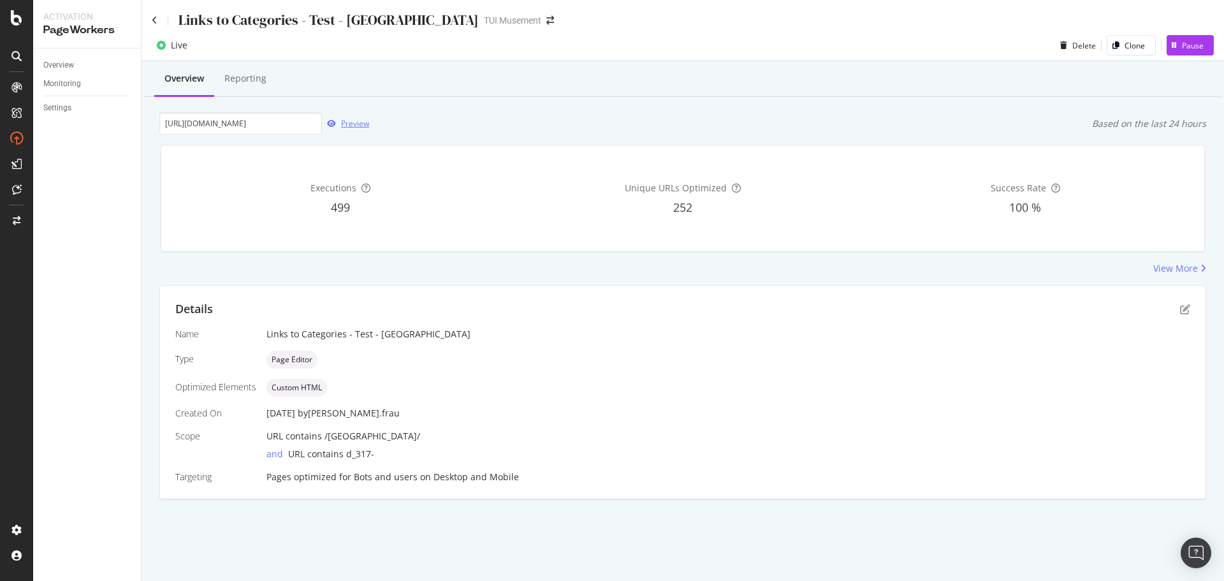
click at [358, 122] on div "Preview" at bounding box center [355, 123] width 28 height 11
click at [156, 18] on icon at bounding box center [155, 20] width 6 height 9
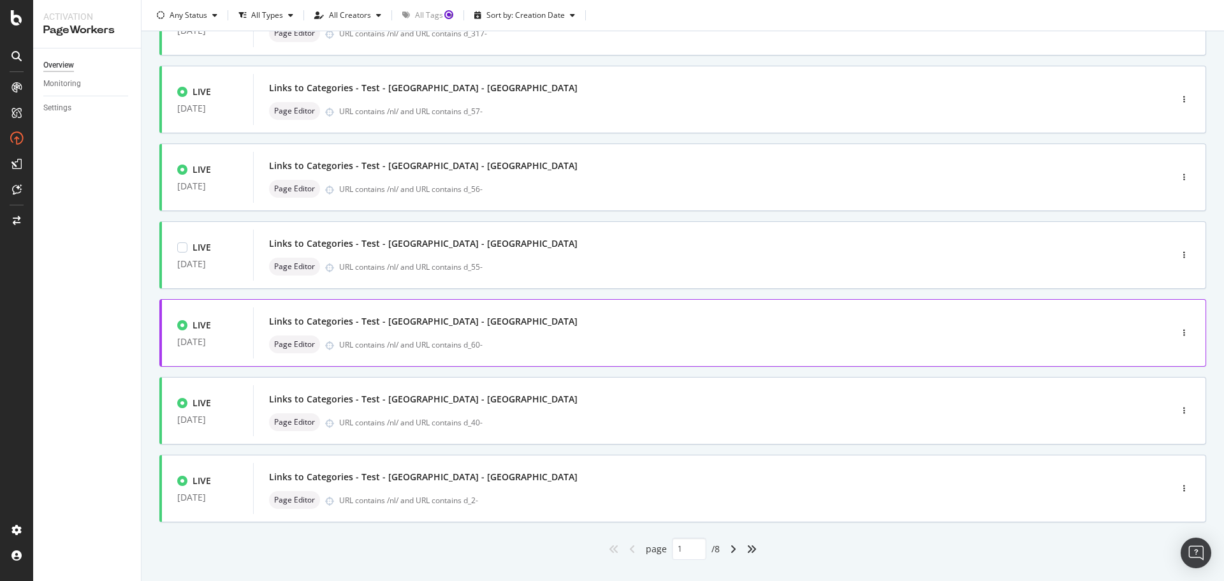
scroll to position [385, 0]
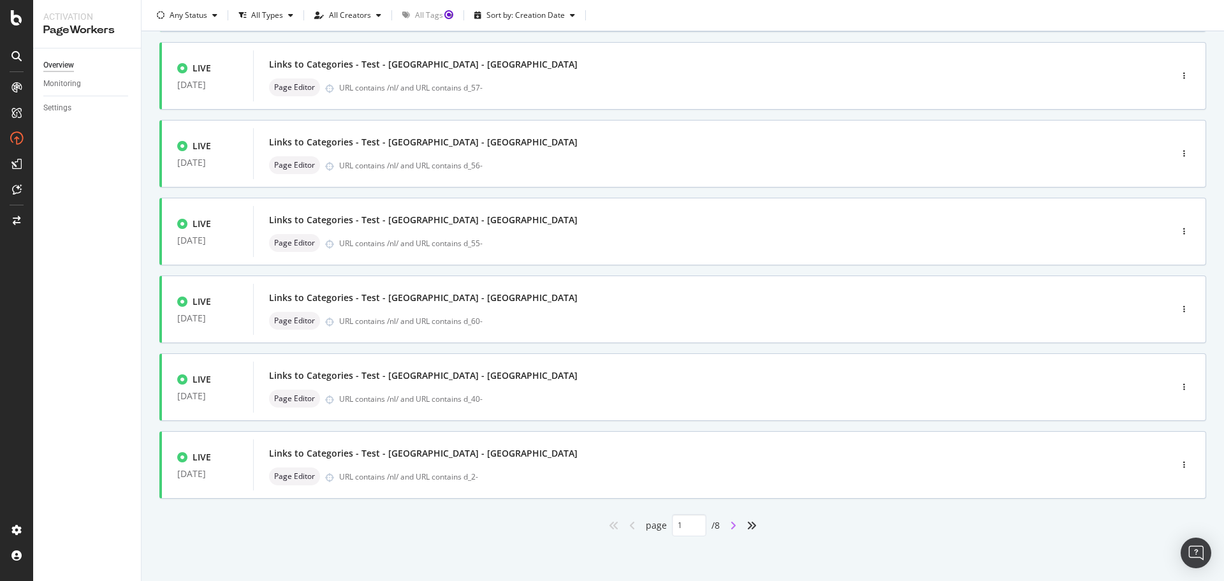
click at [730, 520] on icon "angle-right" at bounding box center [733, 525] width 6 height 10
type input "2"
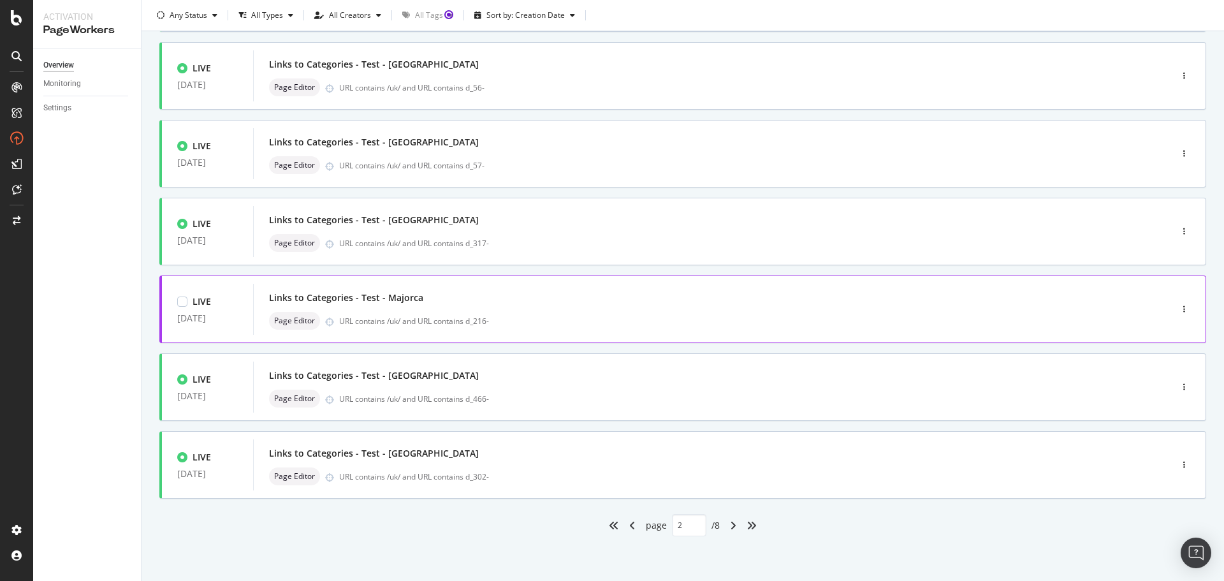
click at [552, 309] on div "Links to Categories - Test - Majorca Page Editor URL contains /uk/ and URL cont…" at bounding box center [693, 309] width 848 height 41
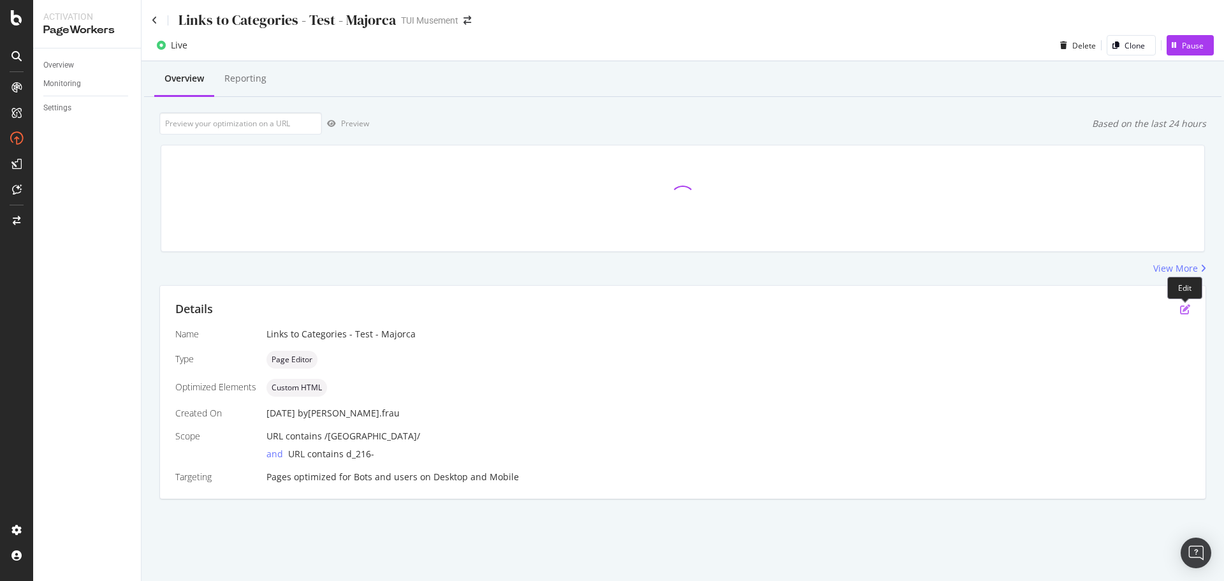
click at [1188, 307] on icon "pen-to-square" at bounding box center [1185, 309] width 10 height 10
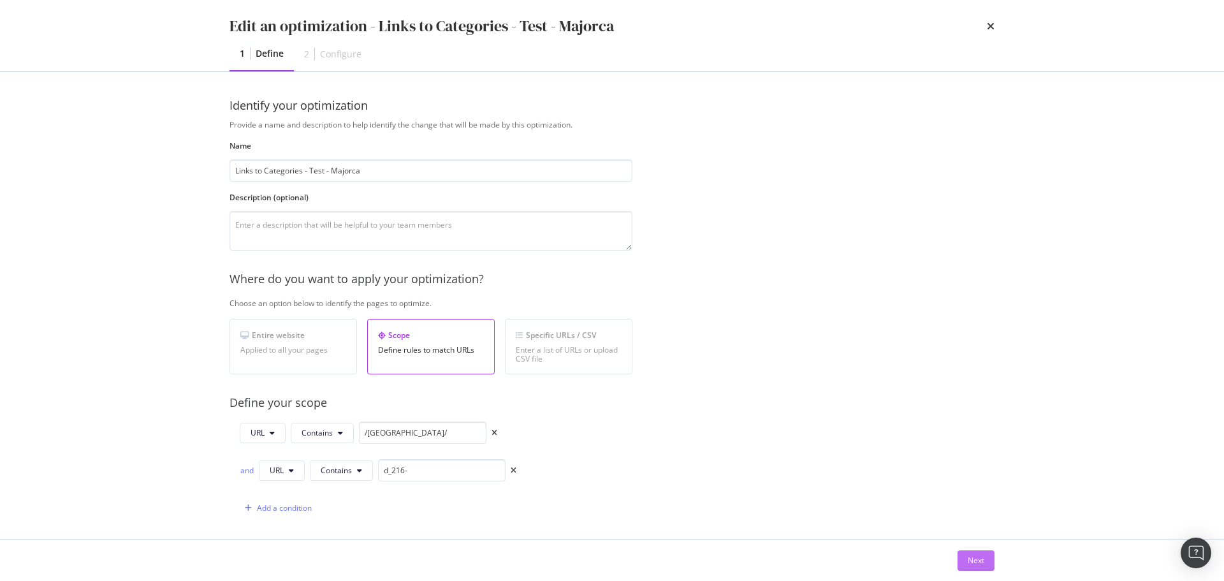
click at [974, 566] on div "Next" at bounding box center [976, 560] width 17 height 19
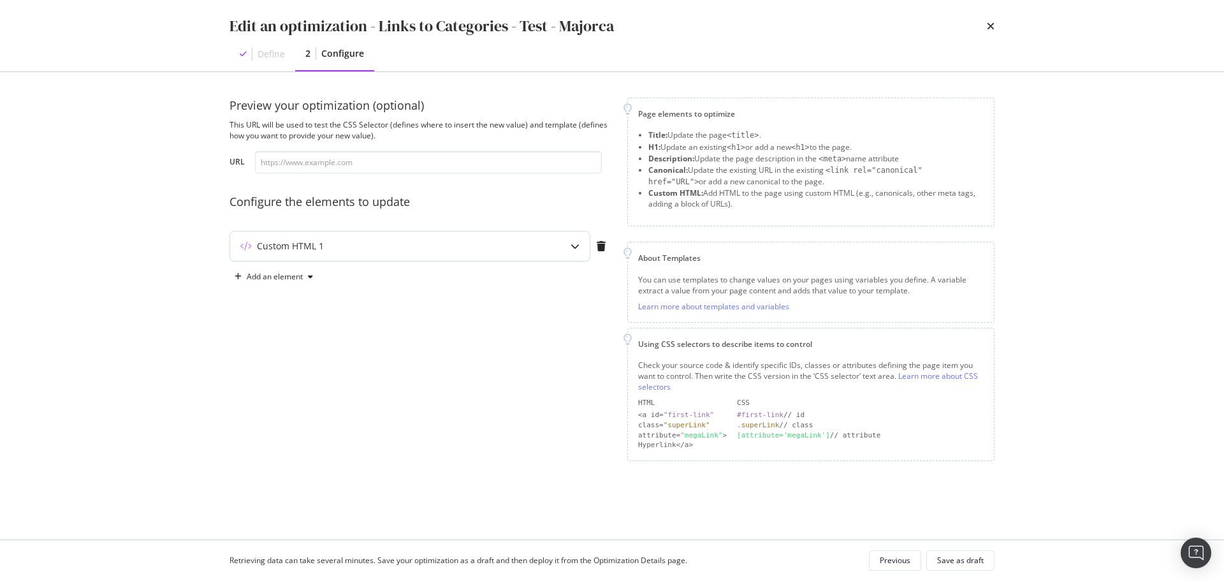
click at [492, 247] on div "Custom HTML 1" at bounding box center [384, 246] width 309 height 13
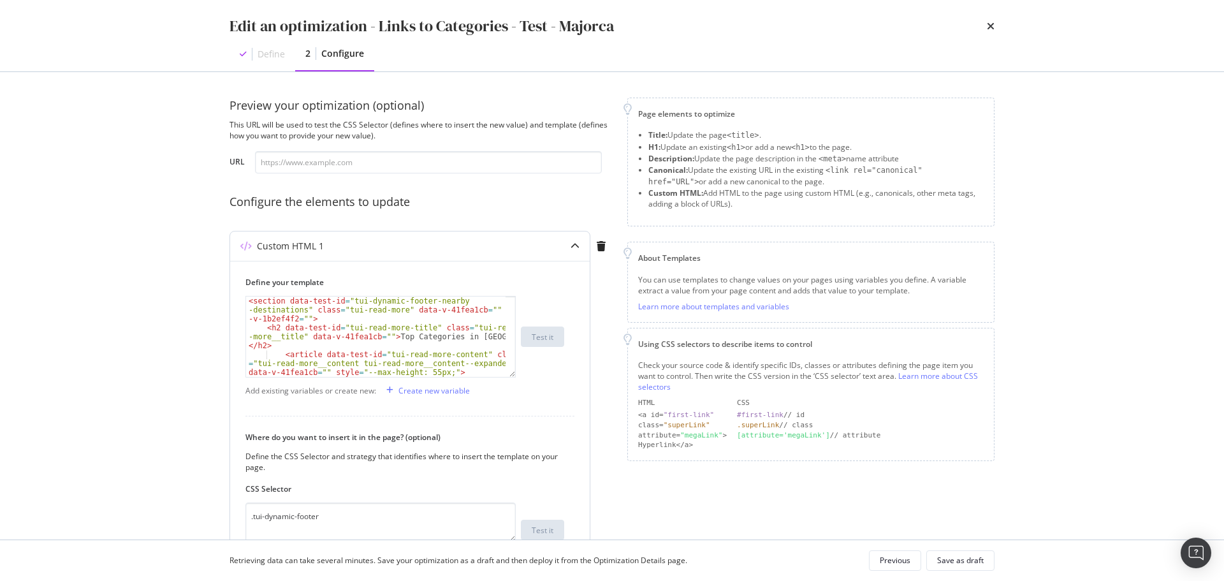
click at [413, 358] on div "< section data-test-id = "tui-dynamic-footer-nearby -destinations" class = "tui…" at bounding box center [376, 363] width 260 height 134
type textarea "</article> <!----> </section>"
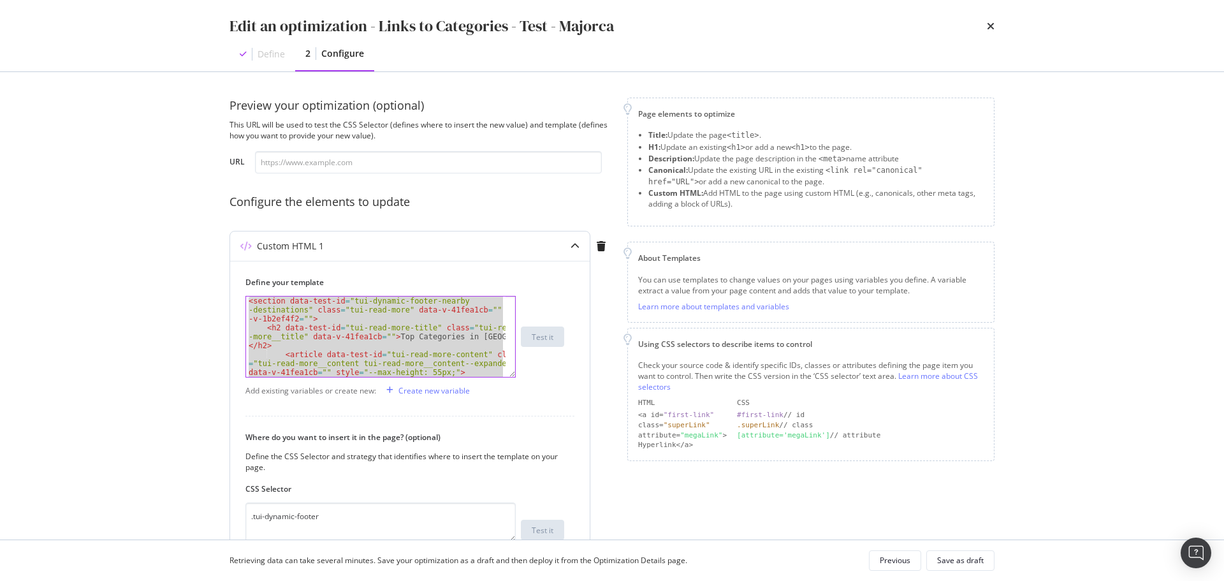
paste textarea "Cursor at row 58"
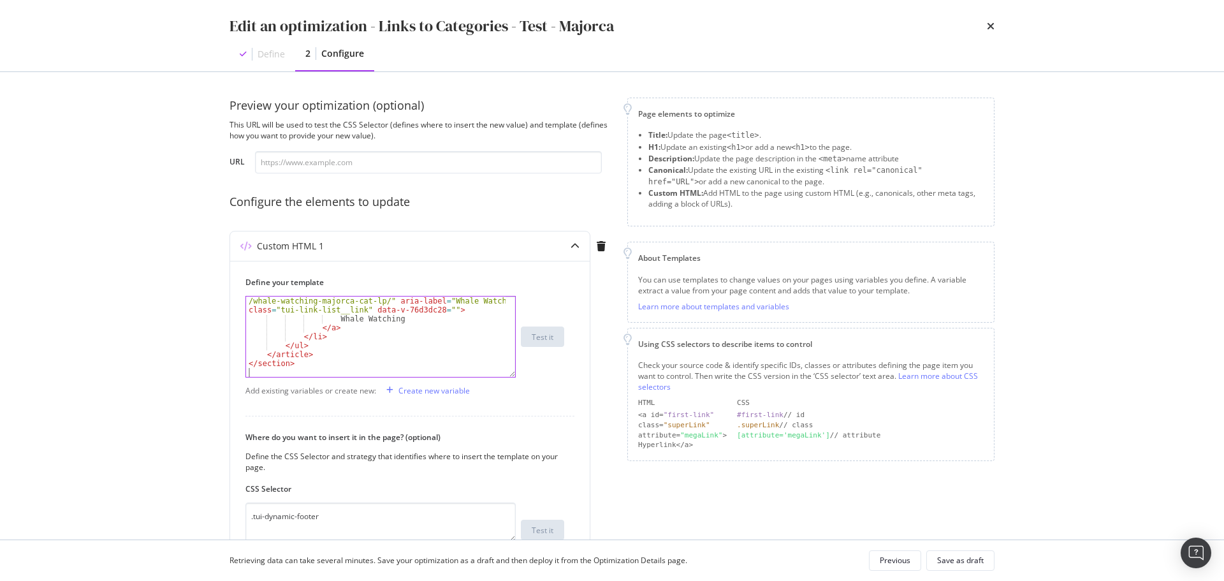
scroll to position [768, 0]
click at [963, 561] on div "Save as draft" at bounding box center [960, 560] width 47 height 11
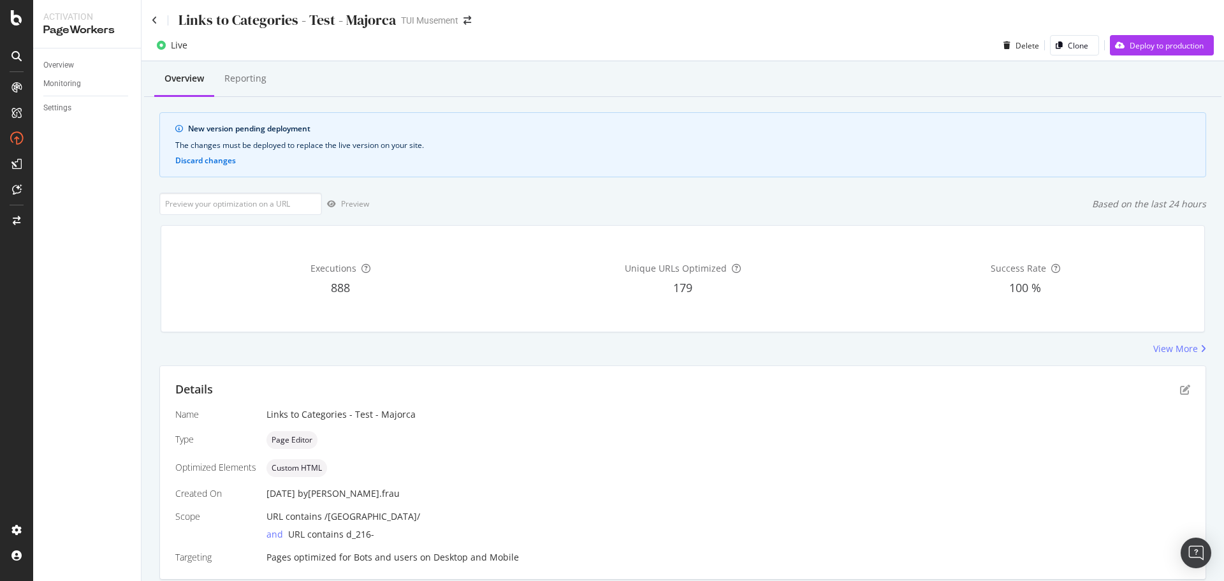
click at [1203, 20] on div "Links to Categories - Test - Majorca TUI Musement" at bounding box center [683, 15] width 1083 height 30
click at [1168, 45] on div "Deploy to production" at bounding box center [1167, 45] width 74 height 11
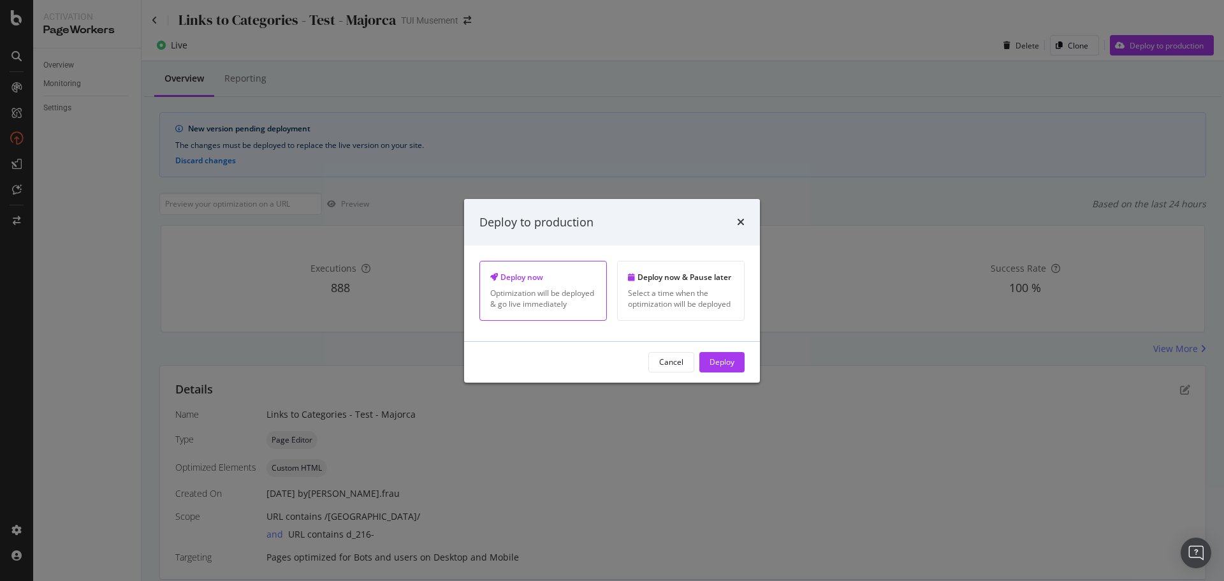
click at [722, 364] on div "Deploy" at bounding box center [722, 361] width 25 height 11
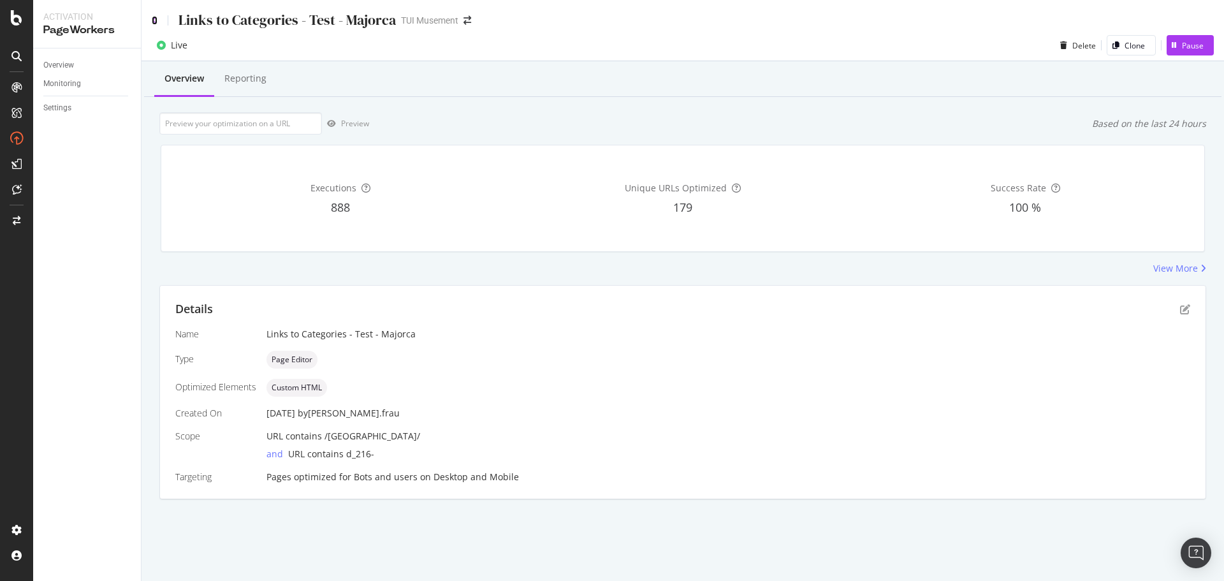
click at [154, 18] on icon at bounding box center [155, 20] width 6 height 9
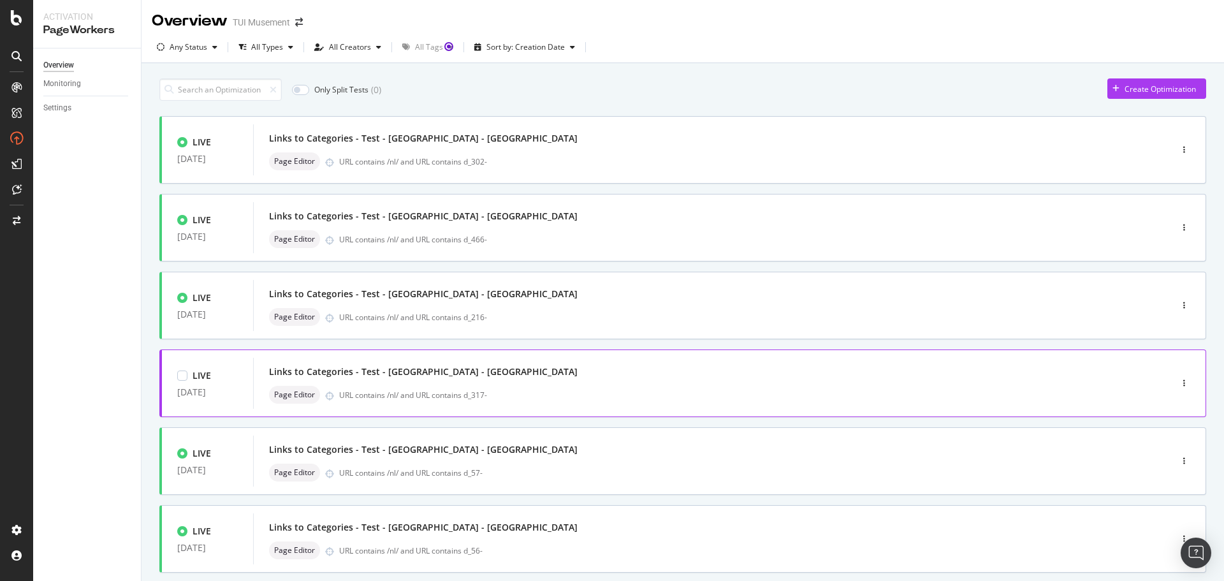
scroll to position [385, 0]
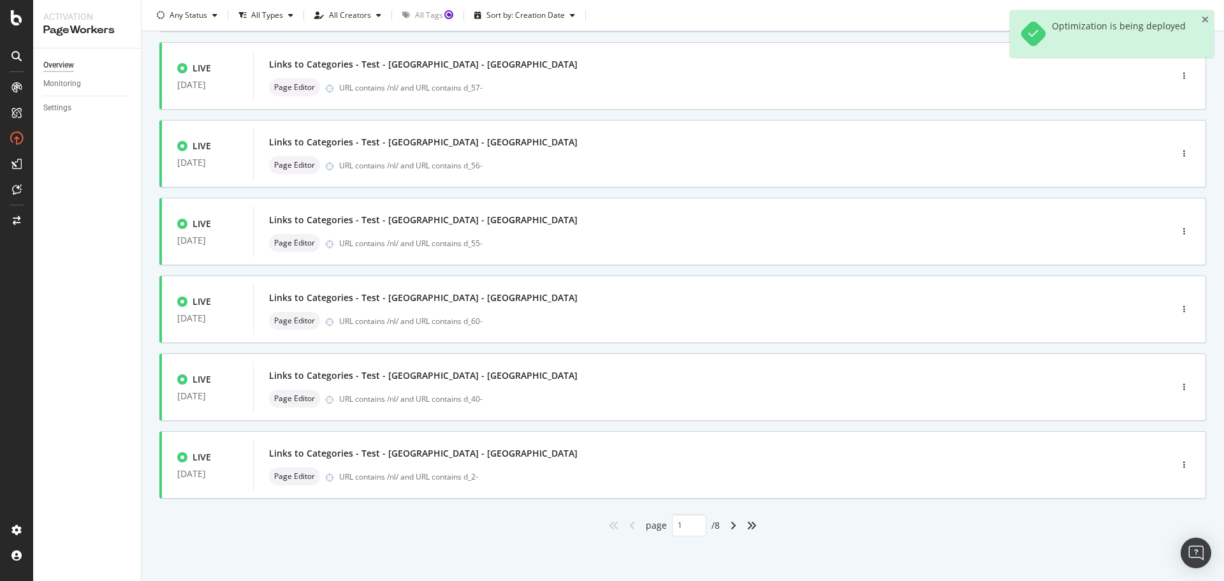
click at [733, 525] on div "angle-right" at bounding box center [733, 525] width 17 height 20
type input "2"
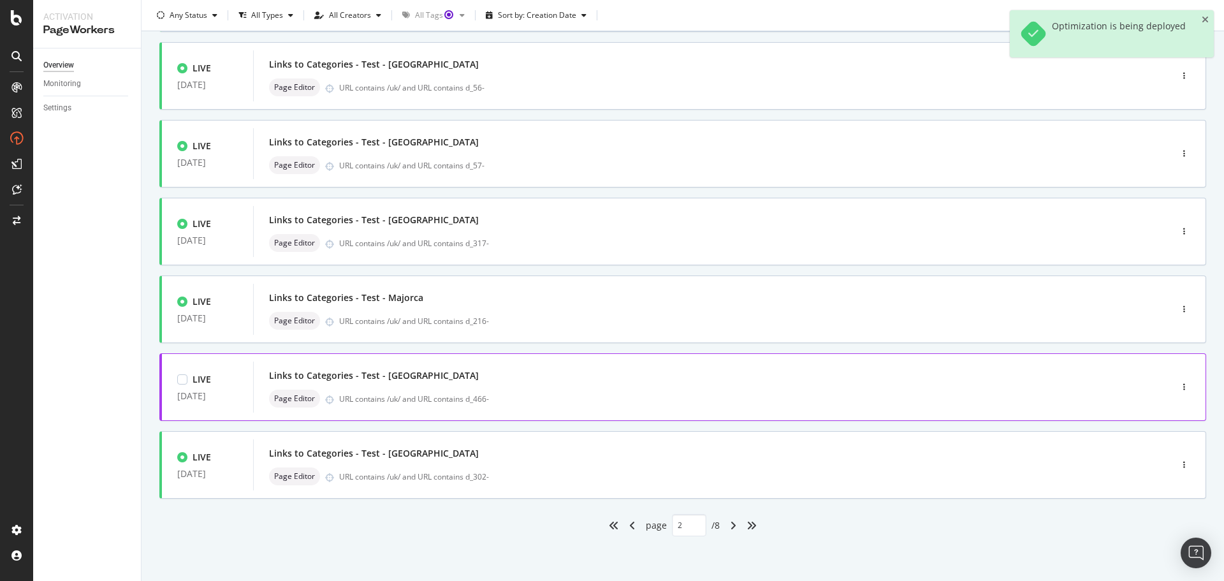
click at [451, 389] on div "Links to Categories - Test - Crete Page Editor URL contains /uk/ and URL contai…" at bounding box center [693, 387] width 848 height 41
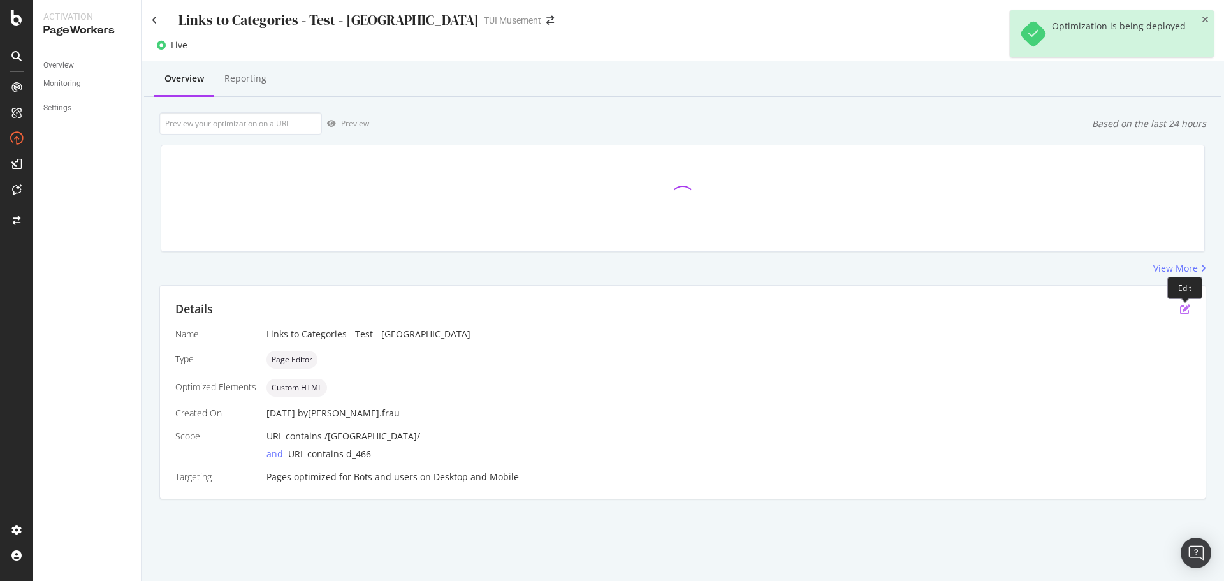
click at [1183, 309] on icon "pen-to-square" at bounding box center [1185, 309] width 10 height 10
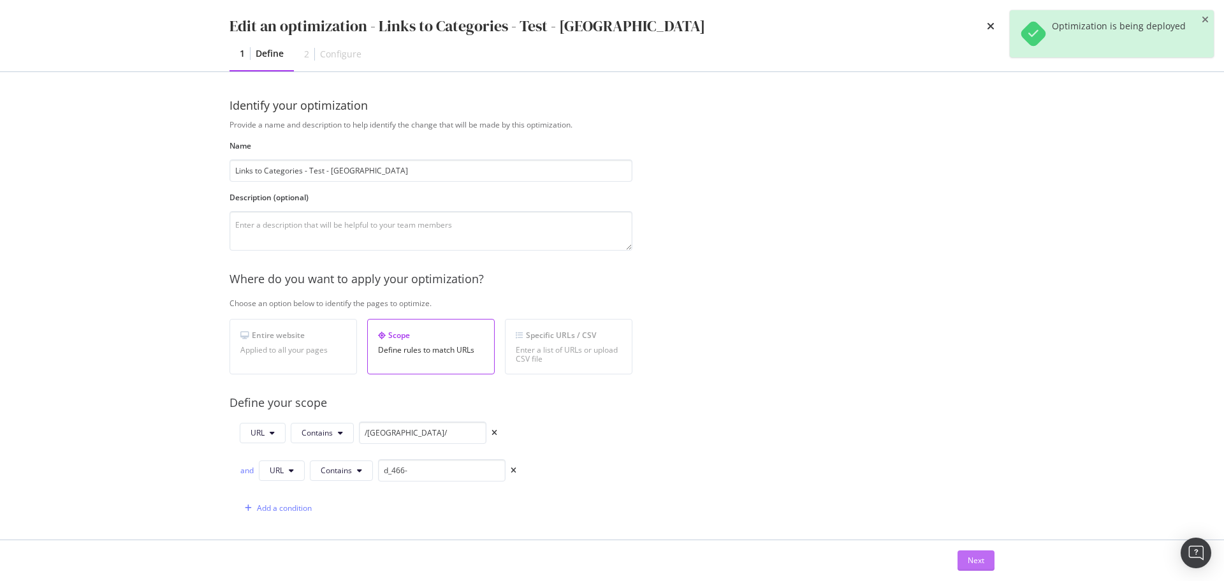
click at [971, 564] on div "Next" at bounding box center [976, 560] width 17 height 11
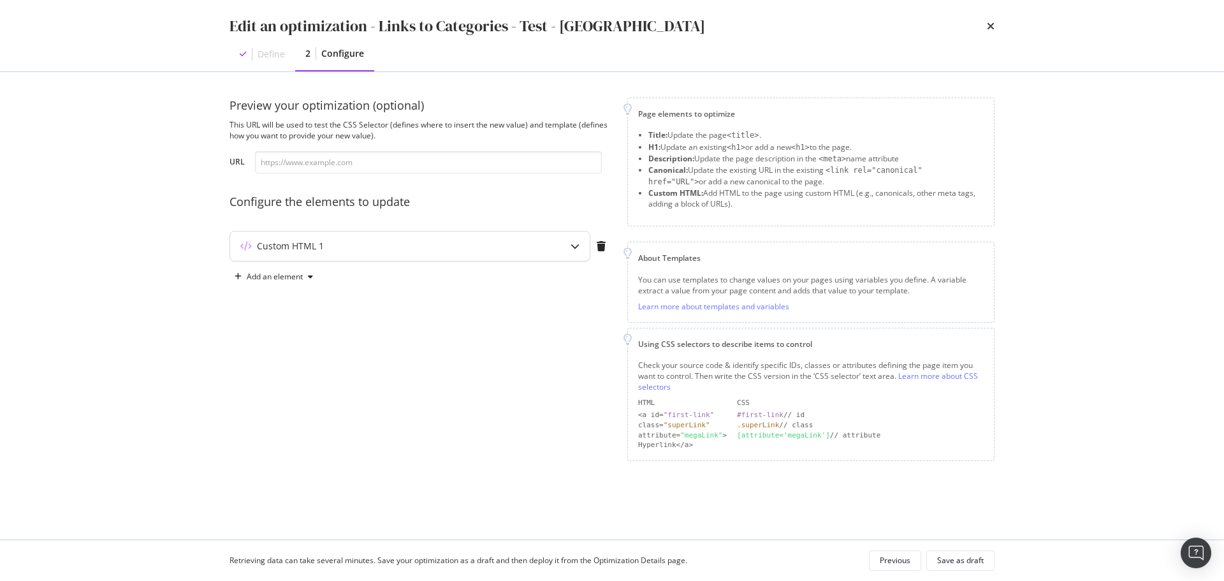
click at [535, 243] on div "Custom HTML 1" at bounding box center [384, 246] width 309 height 13
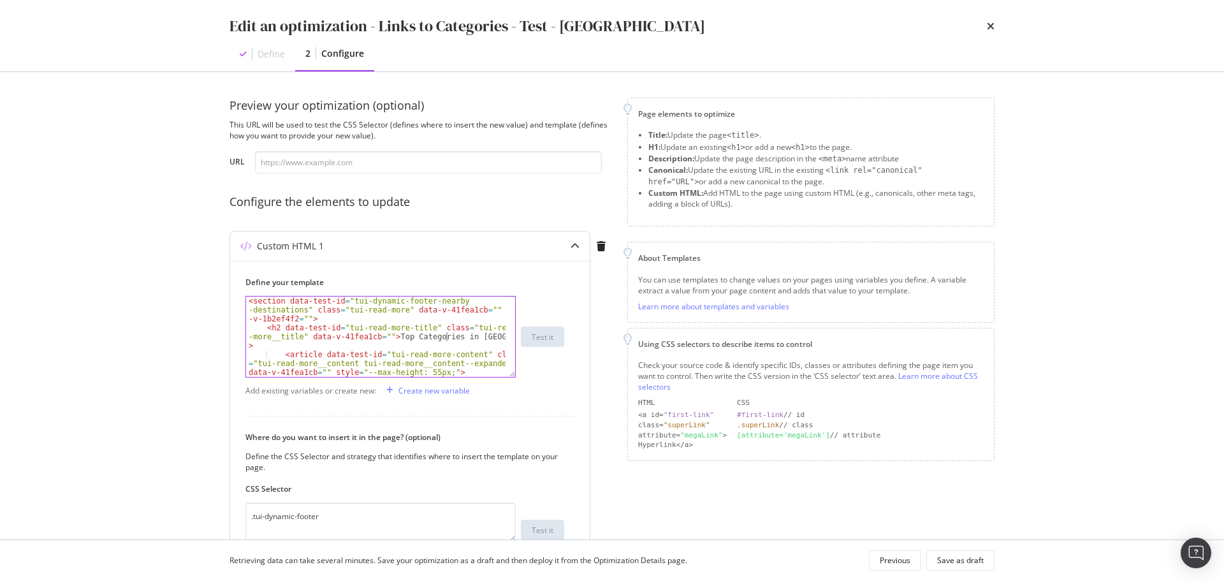
click at [446, 336] on div "< section data-test-id = "tui-dynamic-footer-nearby -destinations" class = "tui…" at bounding box center [376, 363] width 260 height 134
type textarea "</article> <!----> </section>"
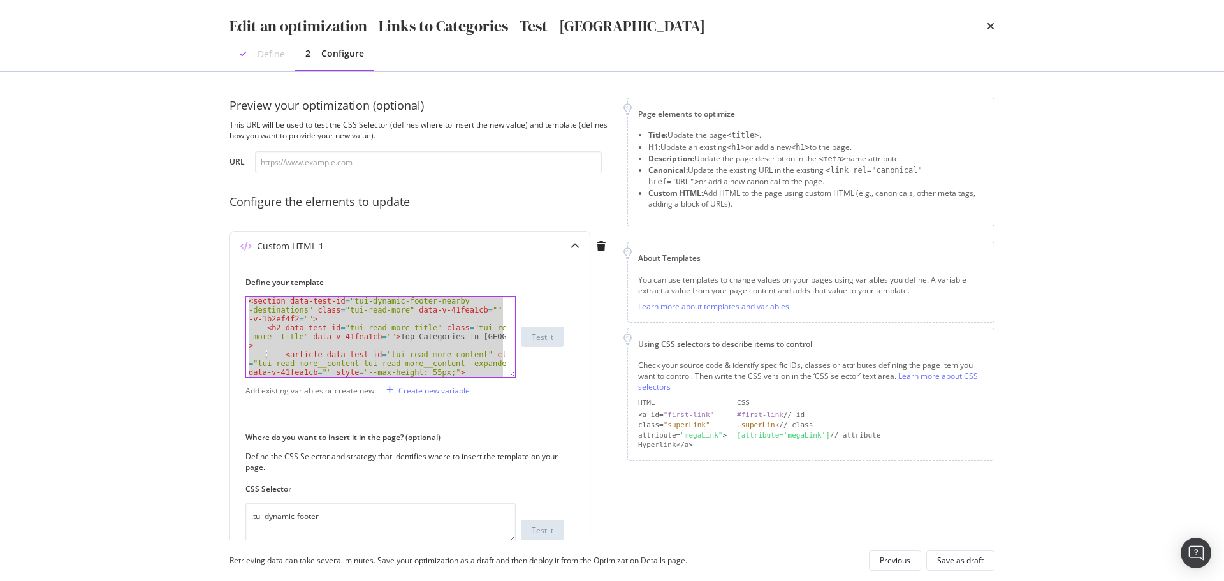
paste textarea "Cursor at row 23"
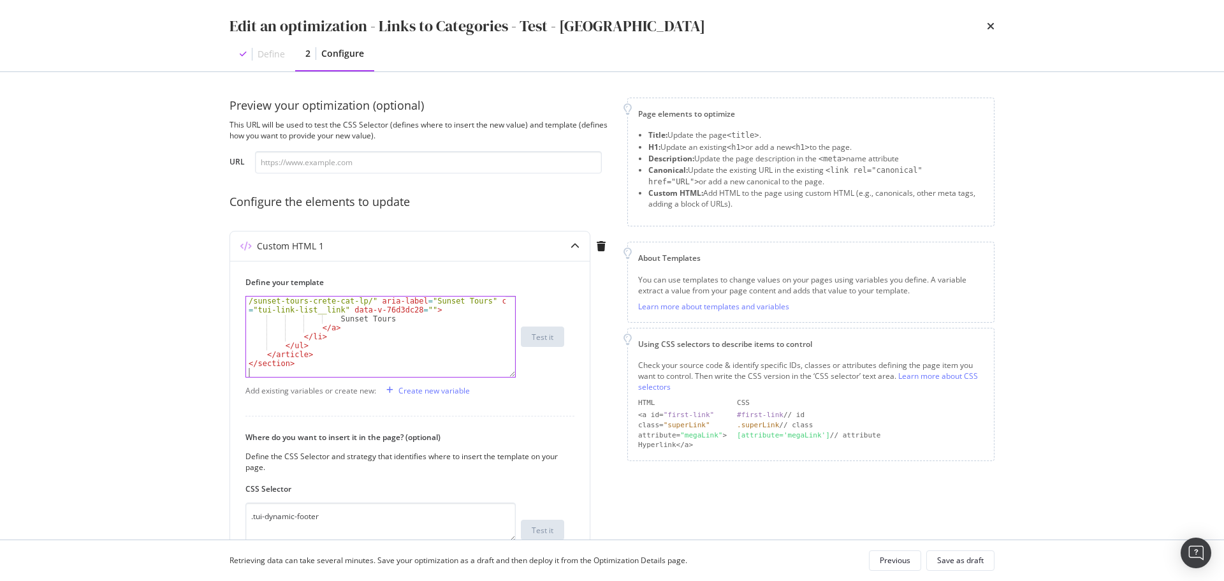
scroll to position [616, 0]
click at [971, 562] on div "Save as draft" at bounding box center [960, 560] width 47 height 11
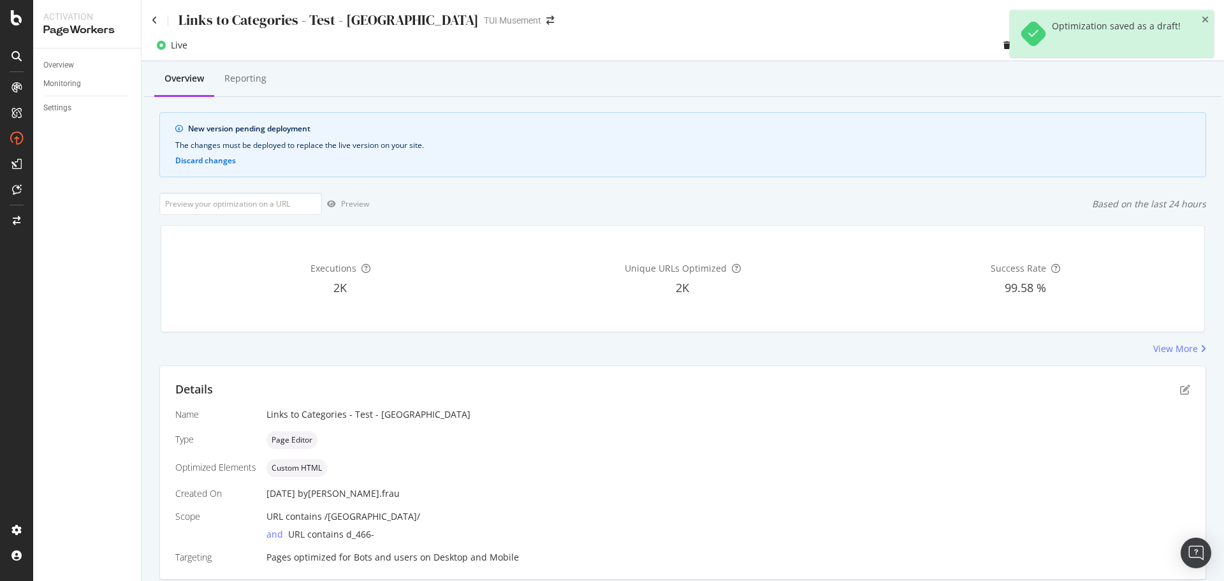
click at [1209, 17] on div "Optimization saved as a draft!" at bounding box center [1112, 33] width 204 height 47
click at [1205, 17] on icon "close toast" at bounding box center [1205, 19] width 7 height 9
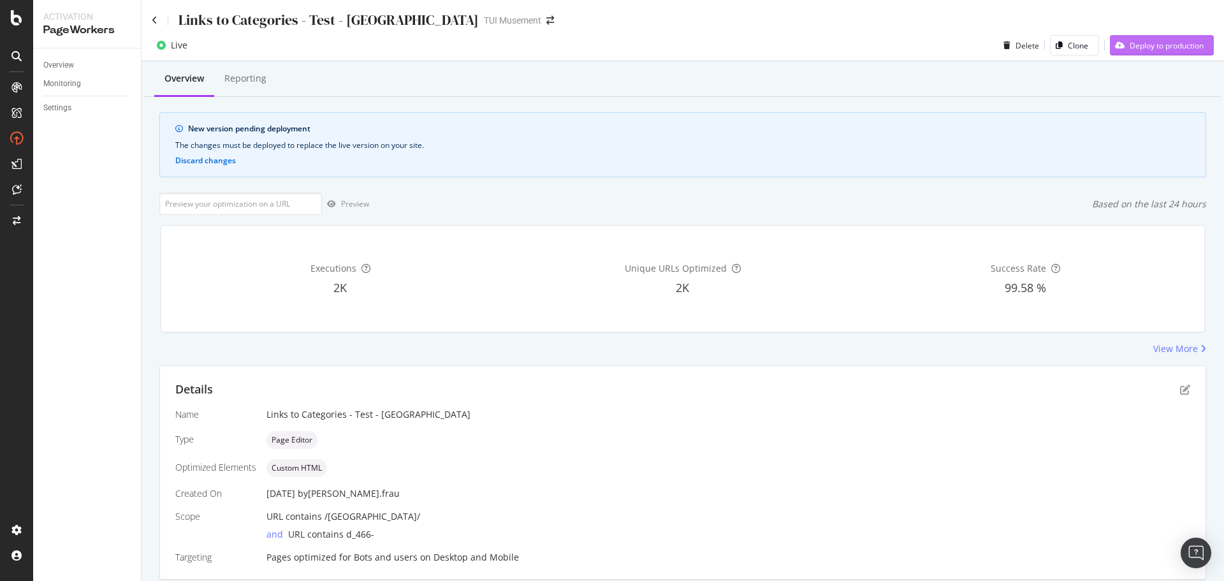
click at [1161, 45] on div "Deploy to production" at bounding box center [1167, 45] width 74 height 11
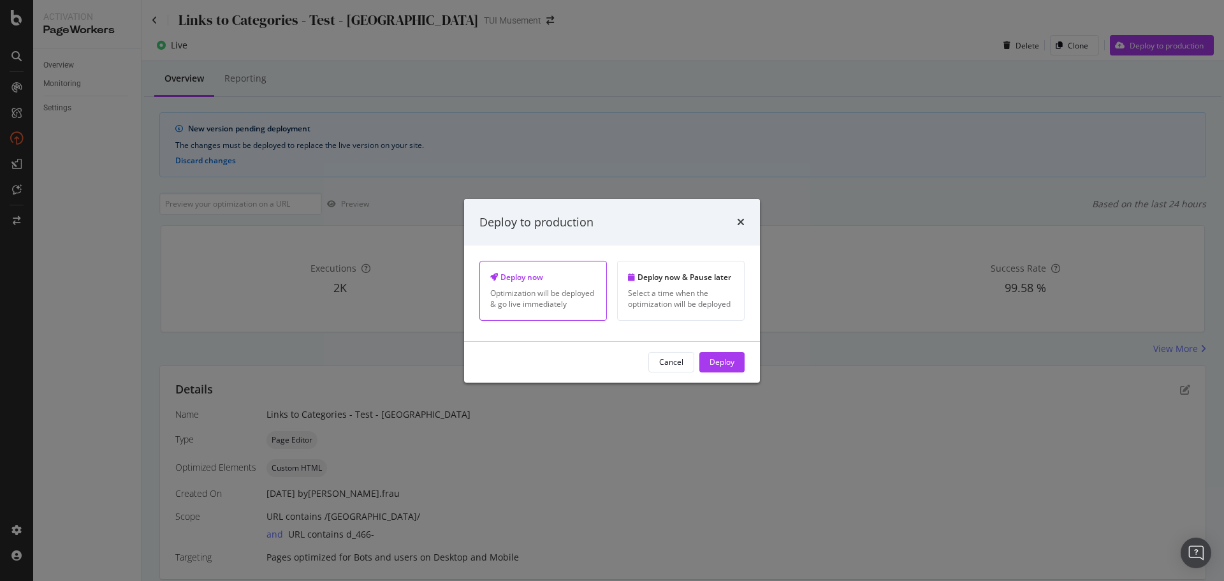
click at [729, 358] on div "Deploy" at bounding box center [722, 361] width 25 height 11
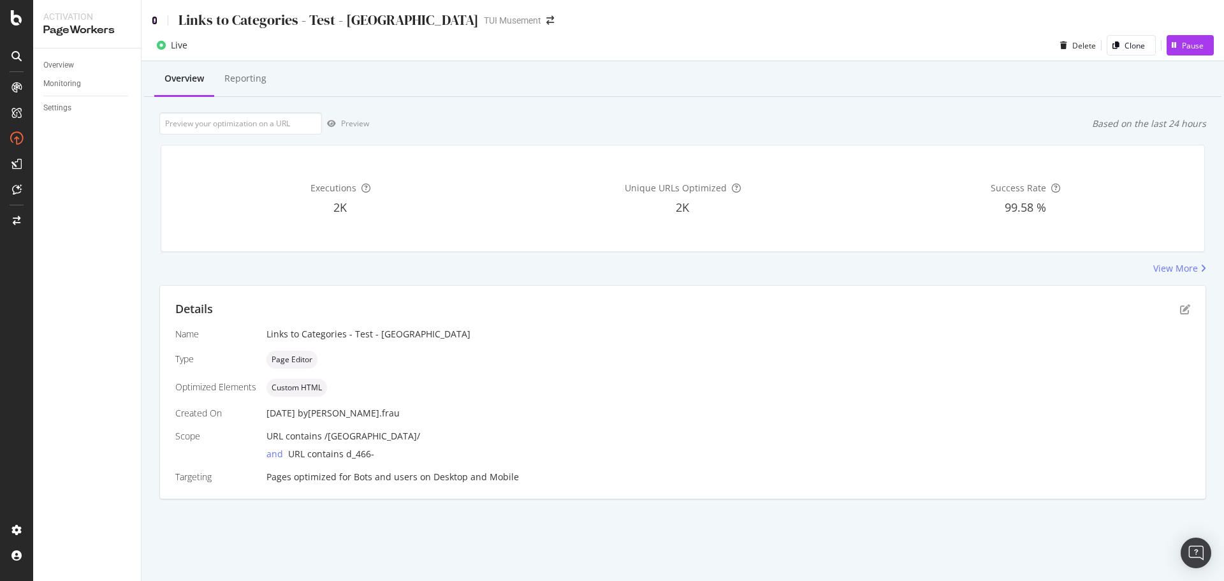
click at [154, 20] on icon at bounding box center [155, 20] width 6 height 9
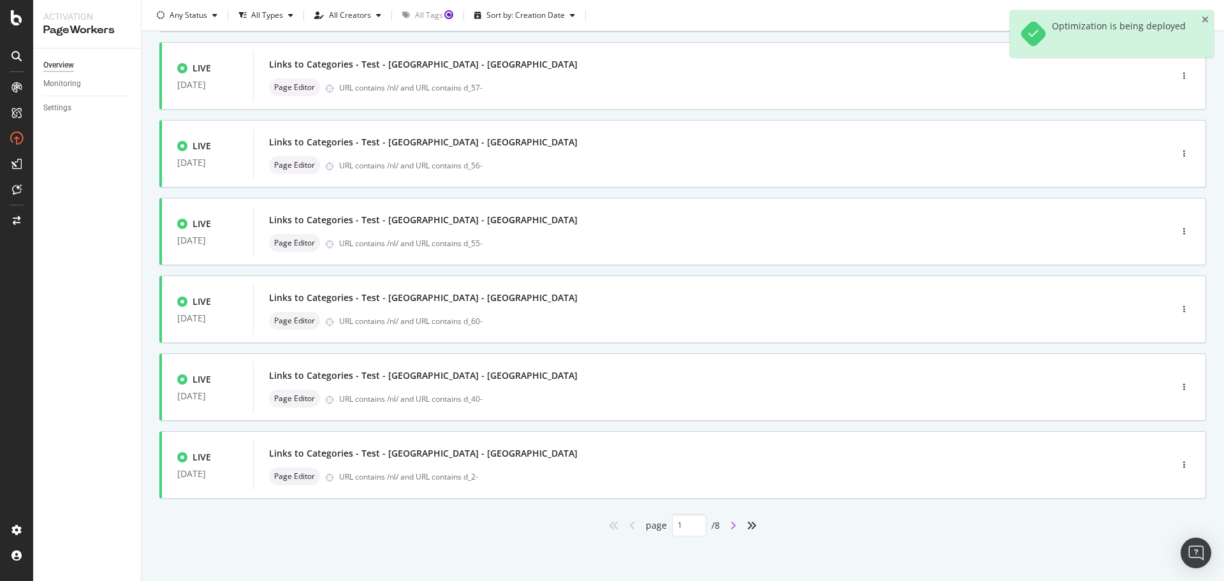
click at [730, 526] on icon "angle-right" at bounding box center [733, 525] width 6 height 10
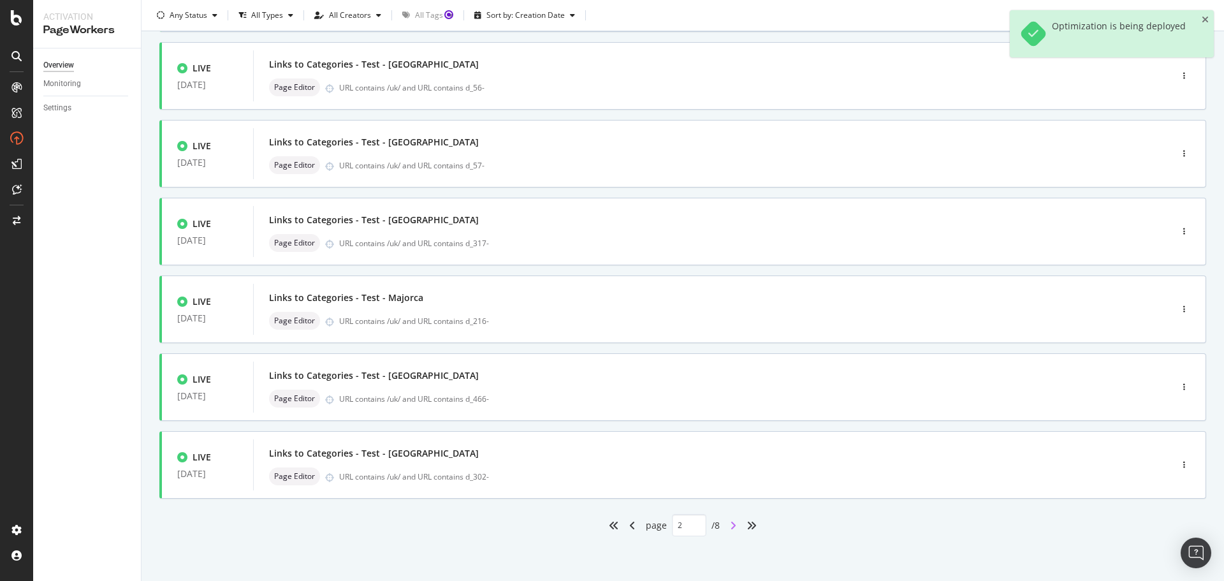
type input "2"
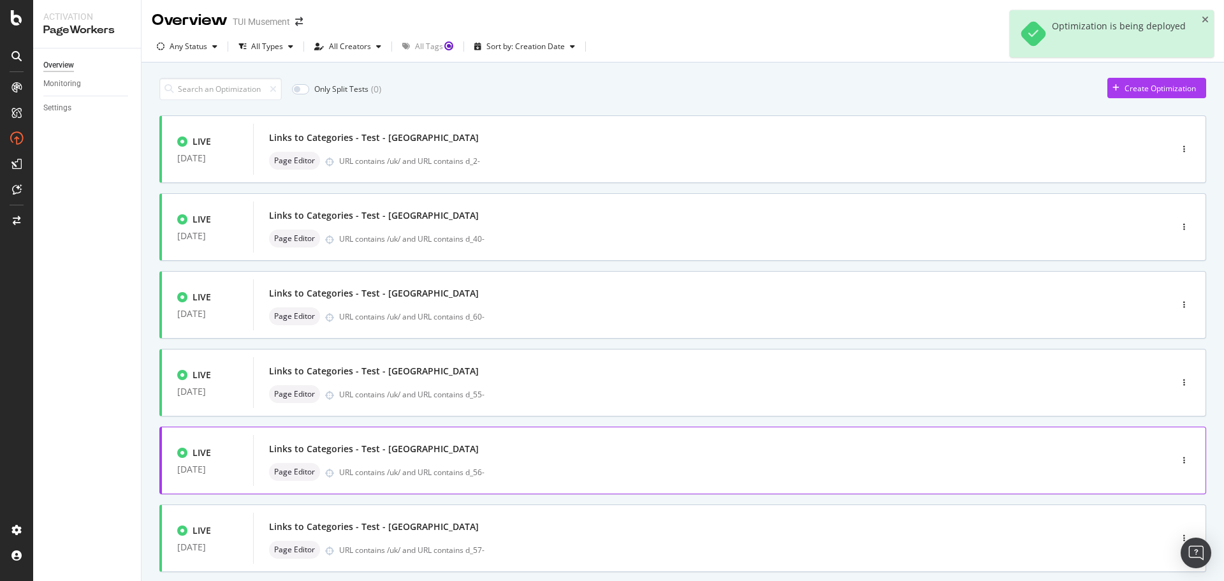
scroll to position [385, 0]
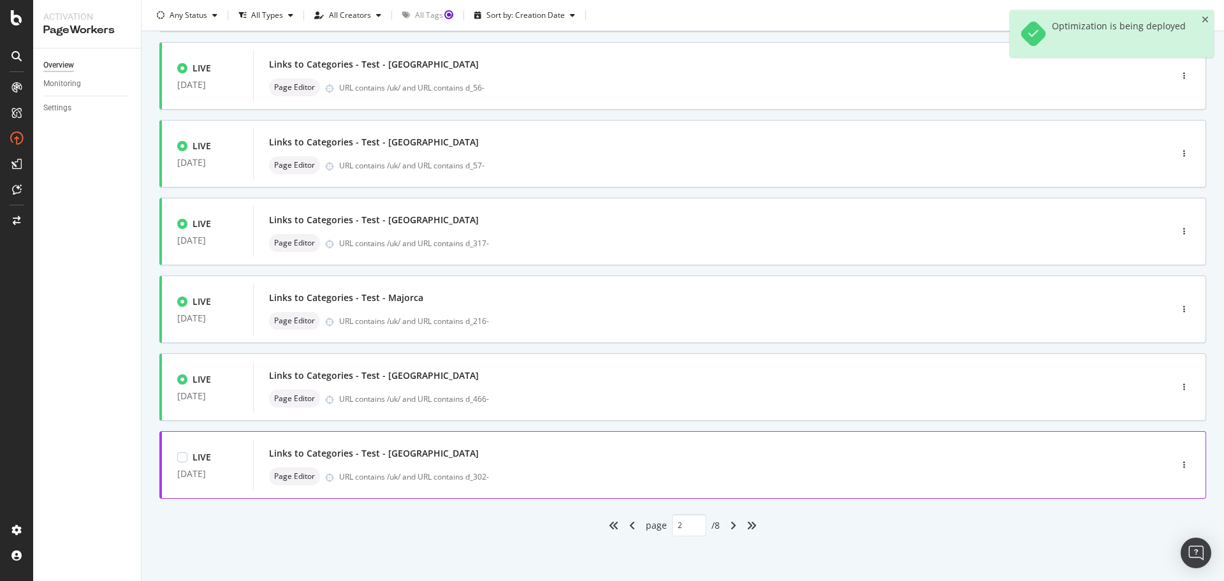
click at [559, 458] on div "Links to Categories - Test - [GEOGRAPHIC_DATA]" at bounding box center [693, 453] width 848 height 18
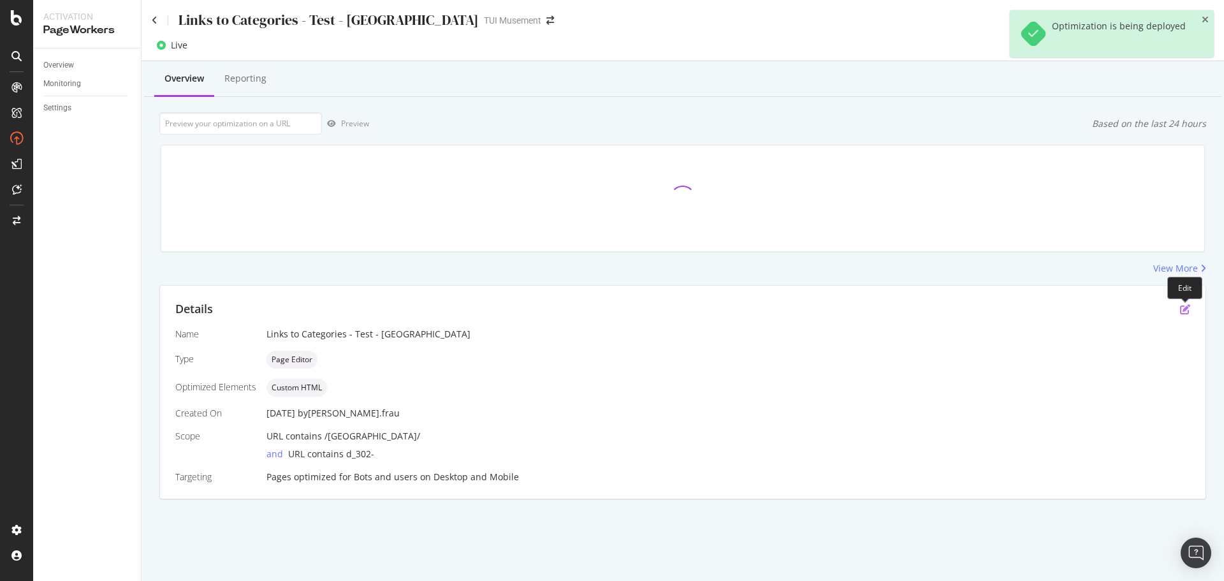
click at [1189, 311] on icon "pen-to-square" at bounding box center [1185, 309] width 10 height 10
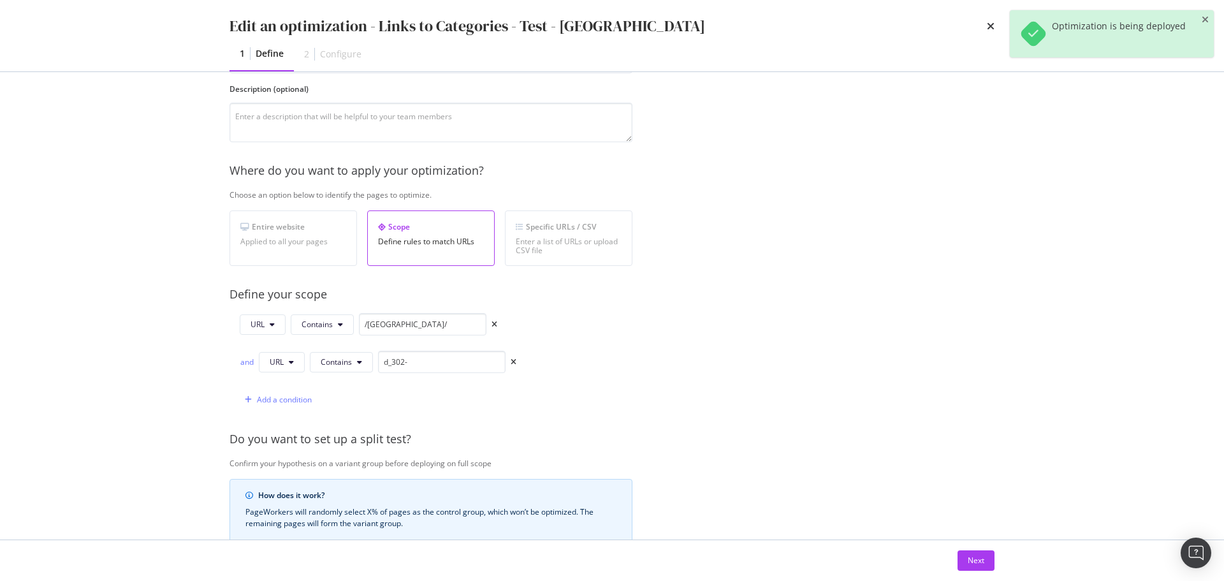
scroll to position [255, 0]
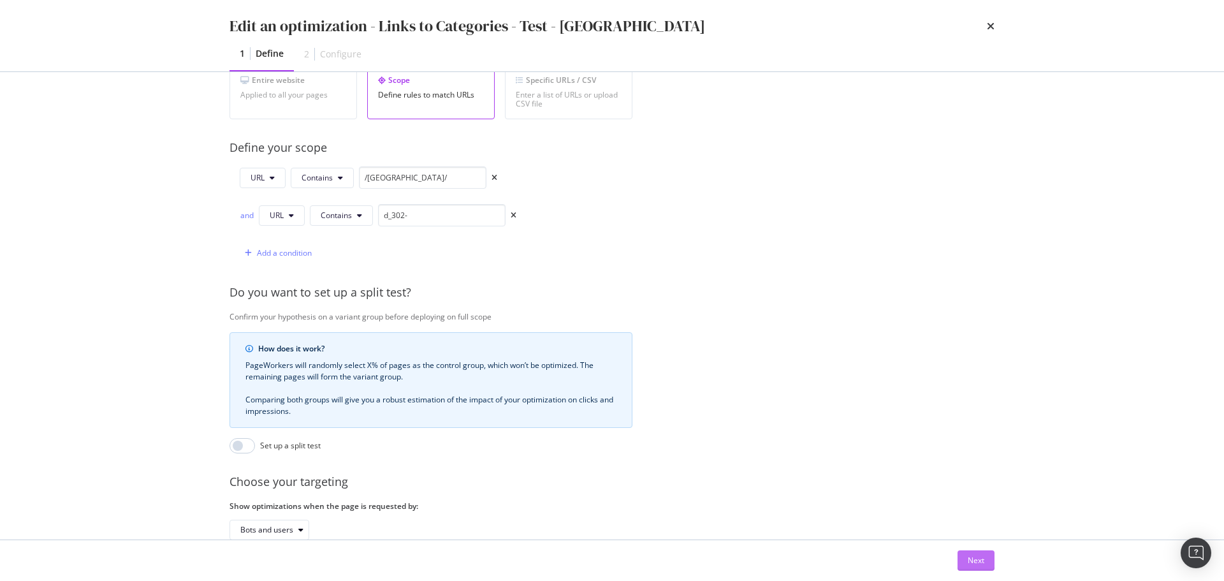
click at [977, 552] on div "Next" at bounding box center [976, 560] width 17 height 19
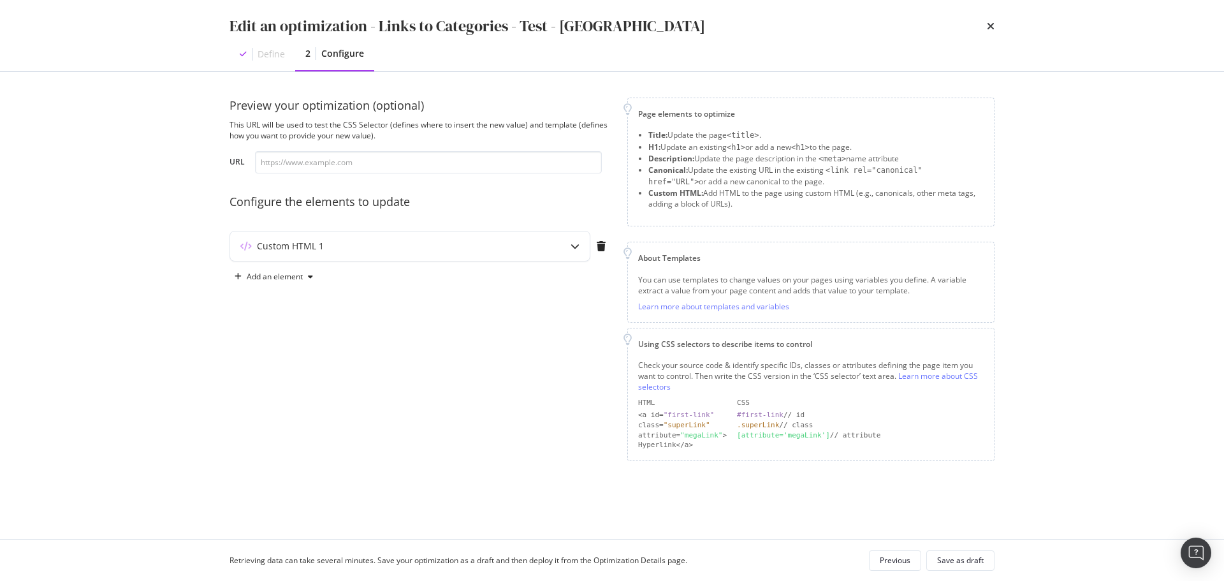
scroll to position [0, 0]
click at [522, 251] on div "Custom HTML 1" at bounding box center [384, 246] width 309 height 13
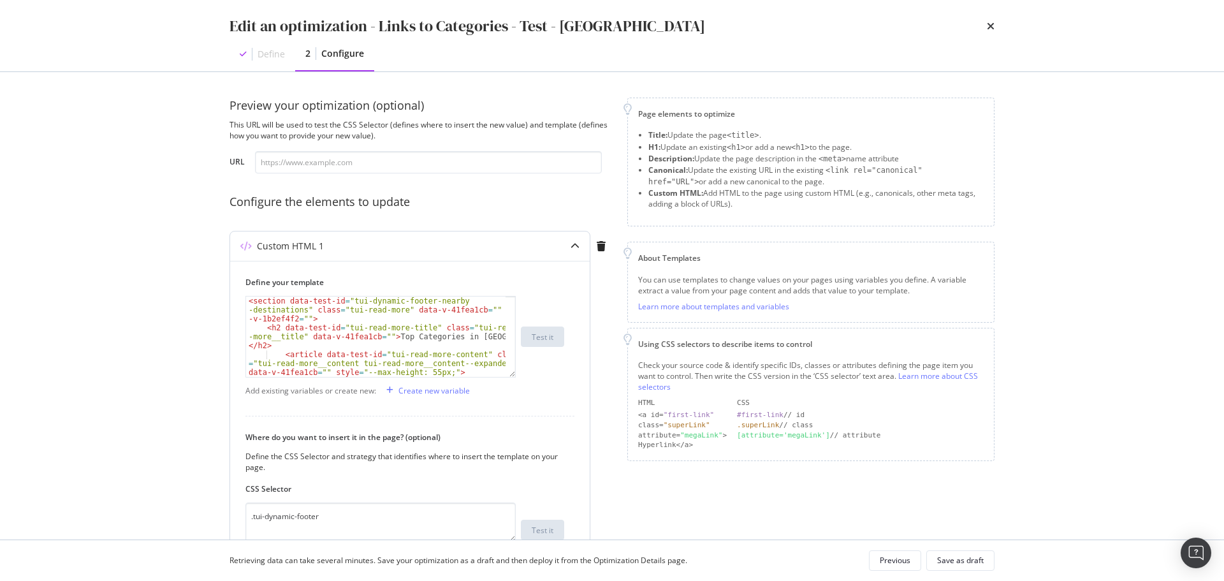
click at [402, 342] on div "< section data-test-id = "tui-dynamic-footer-nearby -destinations" class = "tui…" at bounding box center [376, 363] width 260 height 134
type textarea "</article> <!----> </section>"
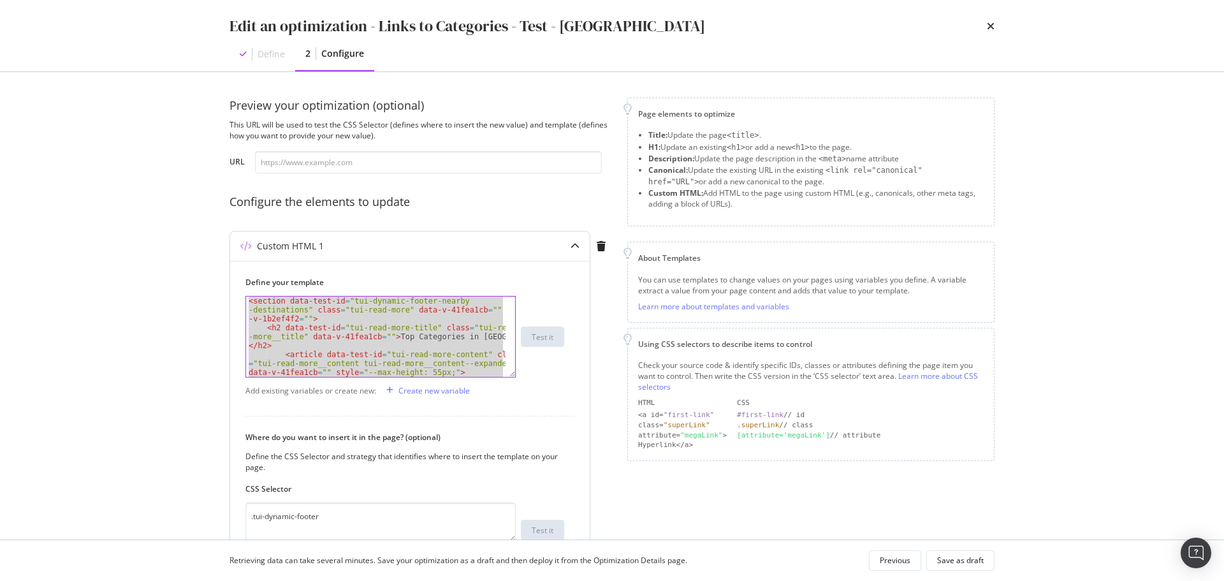
paste textarea "Cursor at row 21"
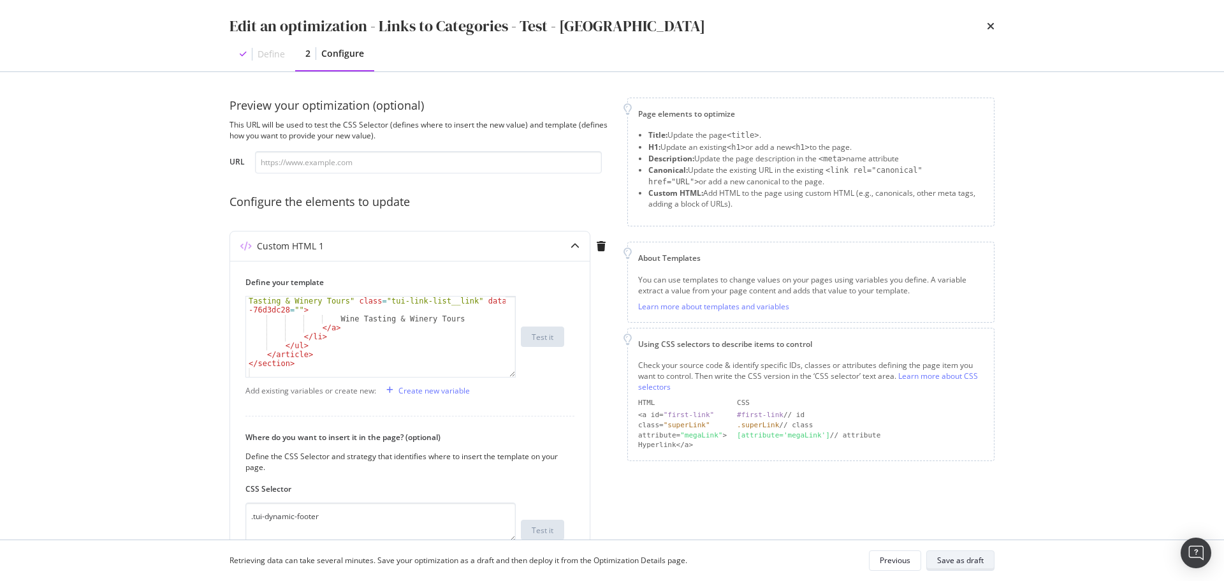
click at [980, 567] on div "Save as draft" at bounding box center [960, 561] width 47 height 18
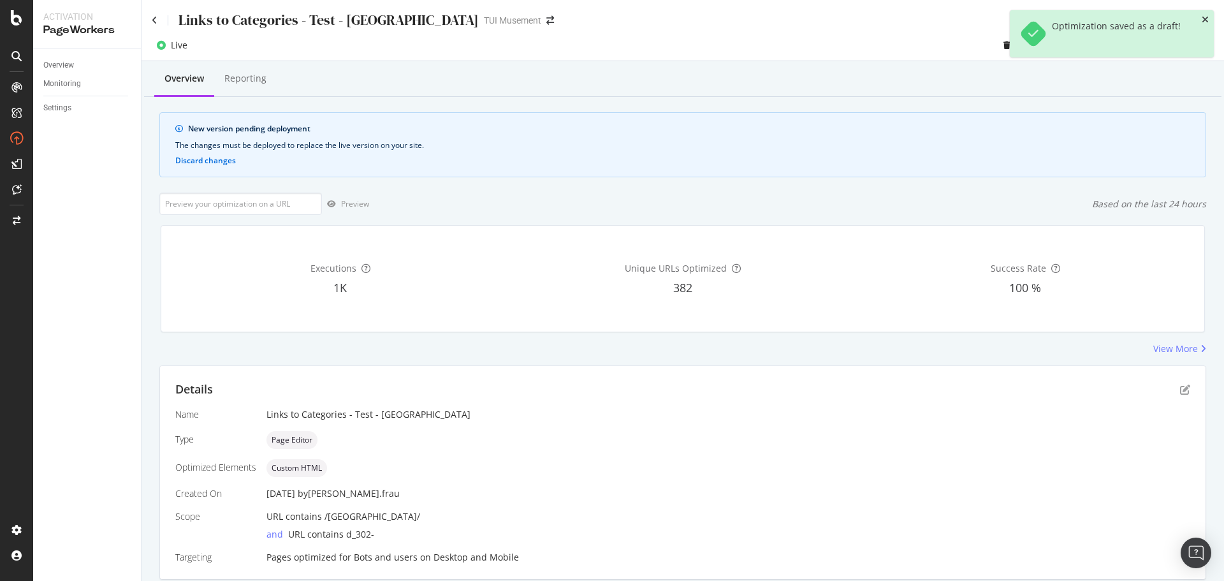
click at [1208, 19] on icon "close toast" at bounding box center [1205, 19] width 7 height 9
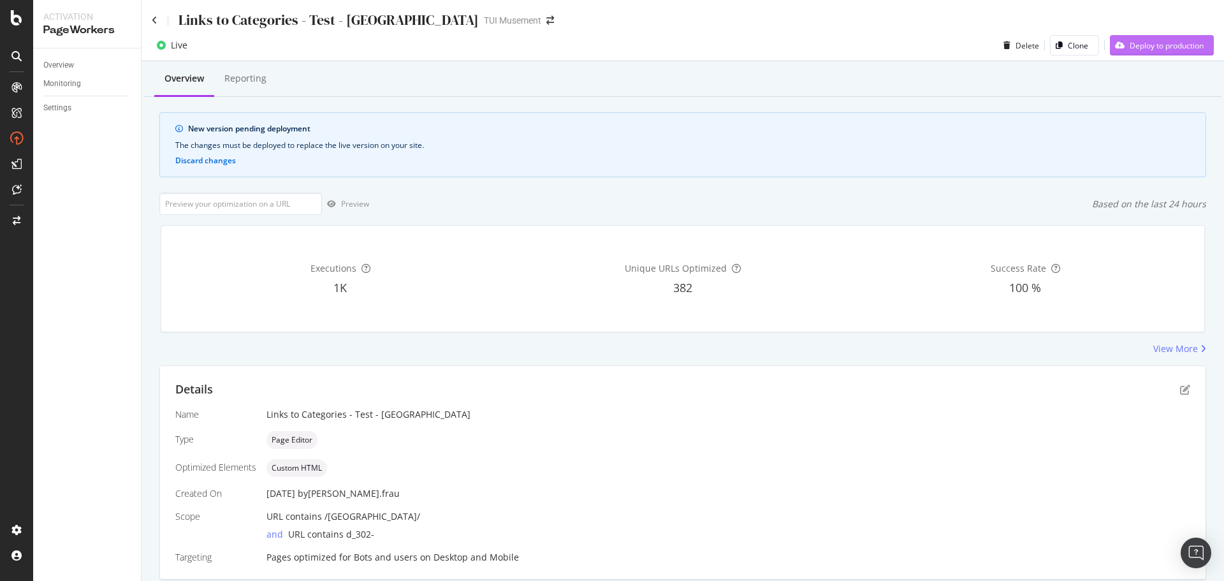
click at [1155, 48] on div "Deploy to production" at bounding box center [1167, 45] width 74 height 11
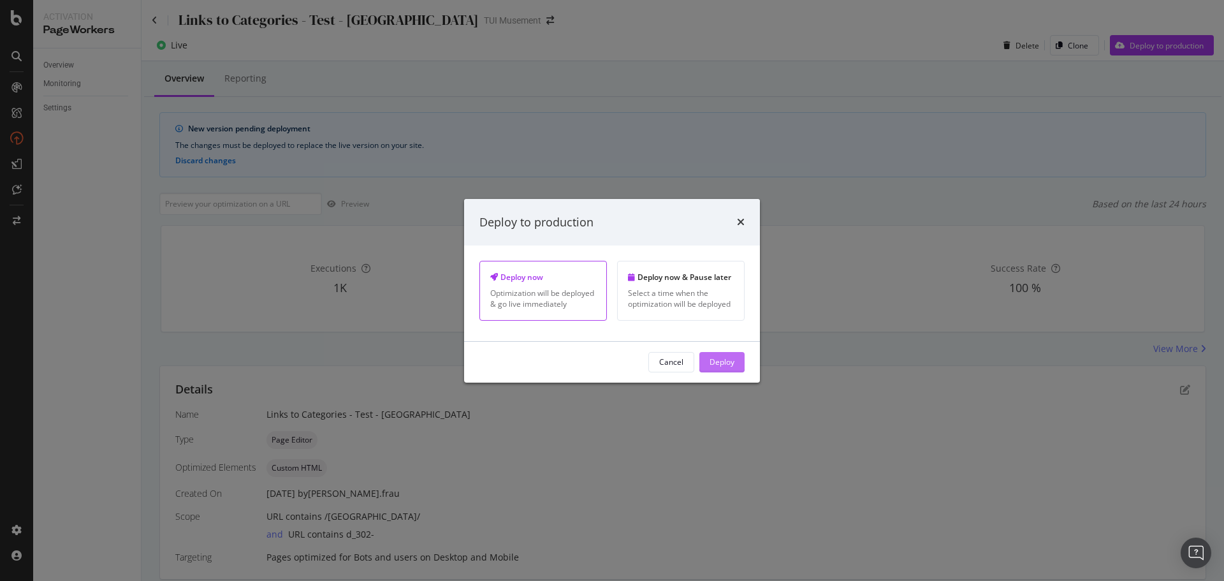
click at [720, 364] on div "Deploy" at bounding box center [722, 361] width 25 height 11
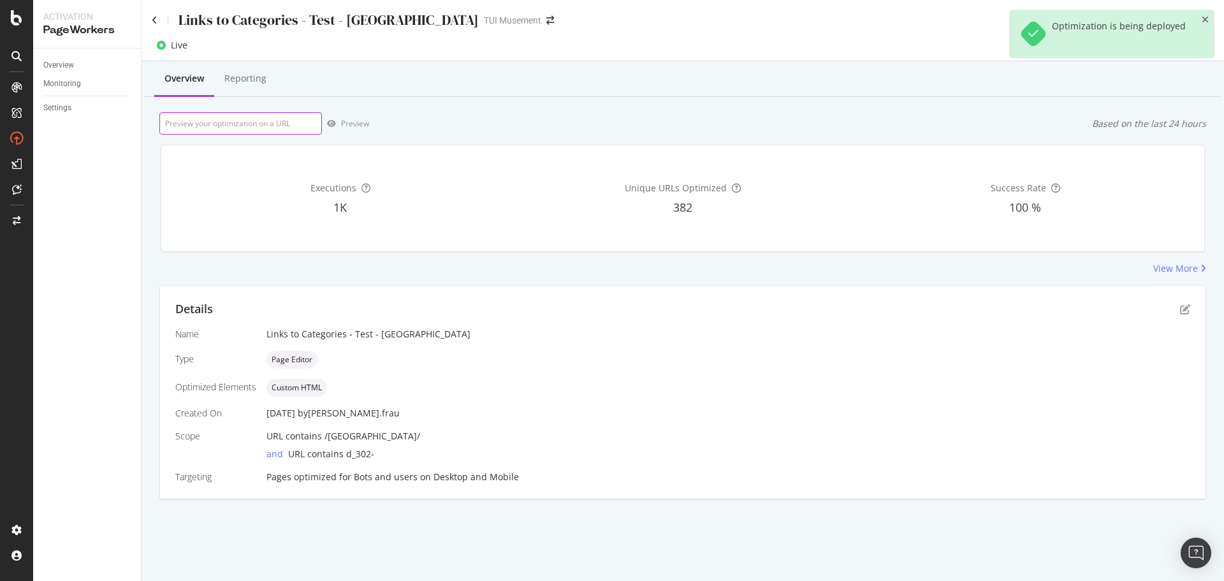
click at [253, 126] on input "url" at bounding box center [240, 123] width 163 height 22
paste input "[URL][DOMAIN_NAME]"
type input "[URL][DOMAIN_NAME]"
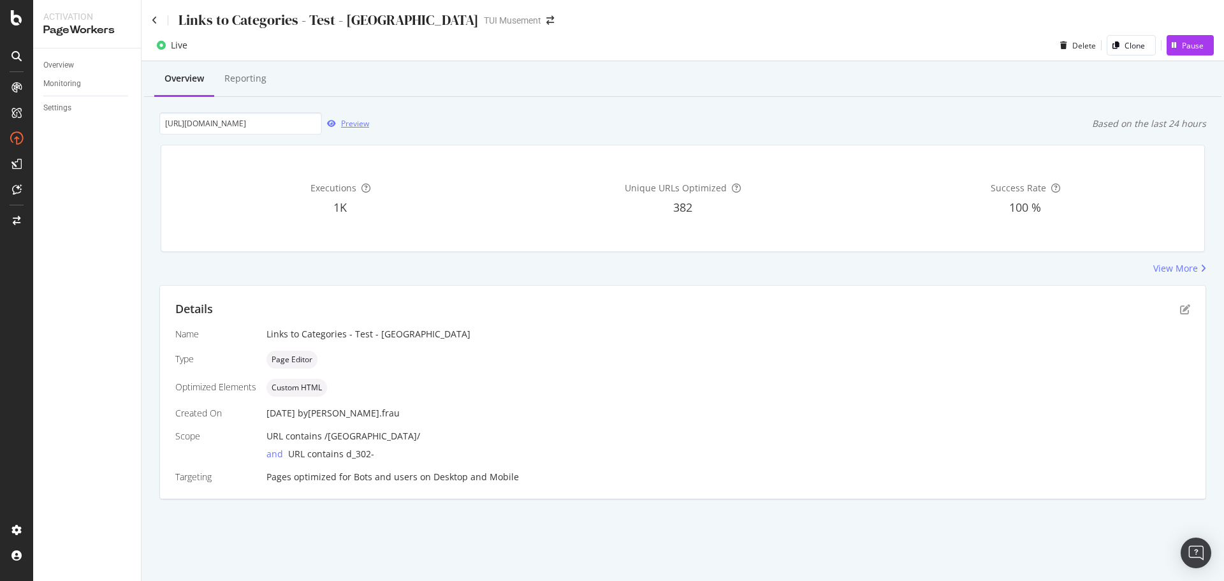
click at [369, 124] on div "Preview" at bounding box center [355, 123] width 28 height 11
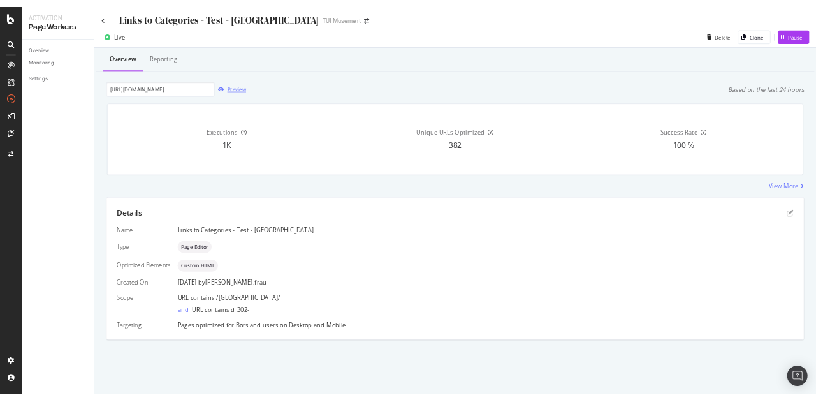
scroll to position [0, 0]
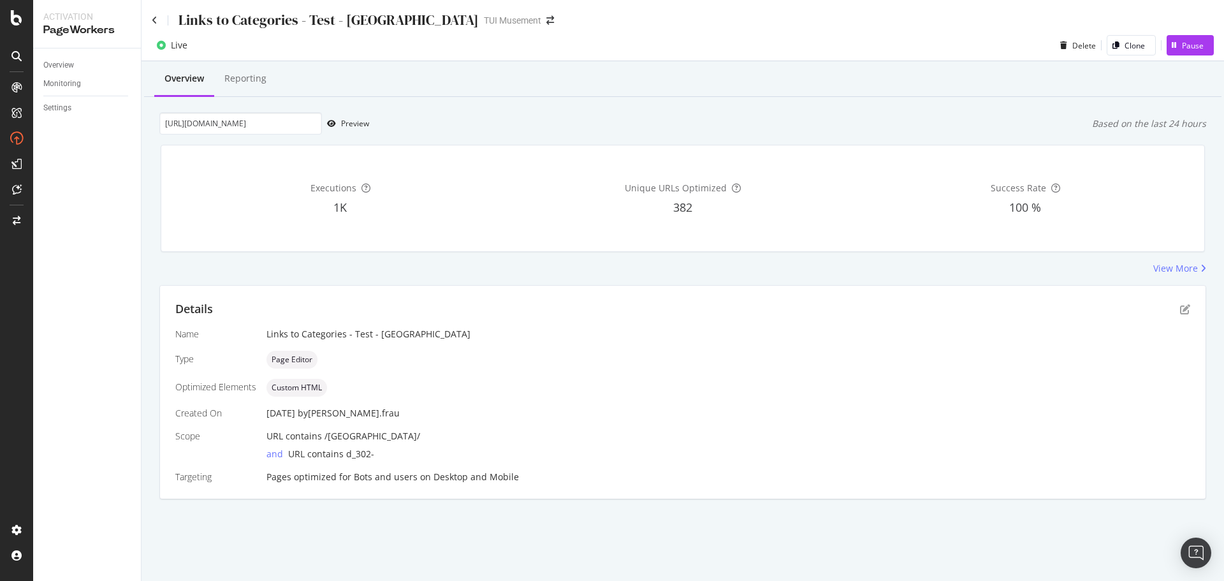
click at [1048, 151] on div "Executions 1K Unique URLs Optimized 382 Success Rate 100 %" at bounding box center [682, 198] width 1043 height 106
